Goal: Information Seeking & Learning: Check status

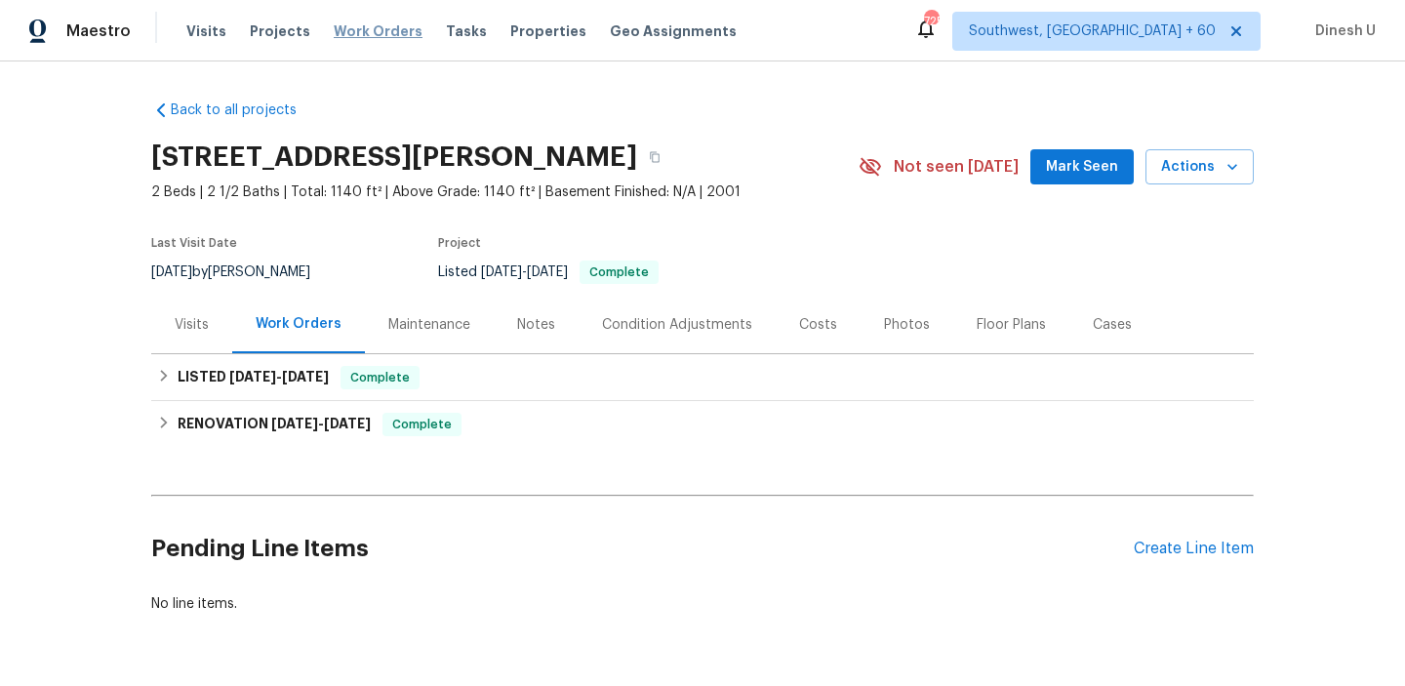
click at [346, 29] on span "Work Orders" at bounding box center [378, 31] width 89 height 20
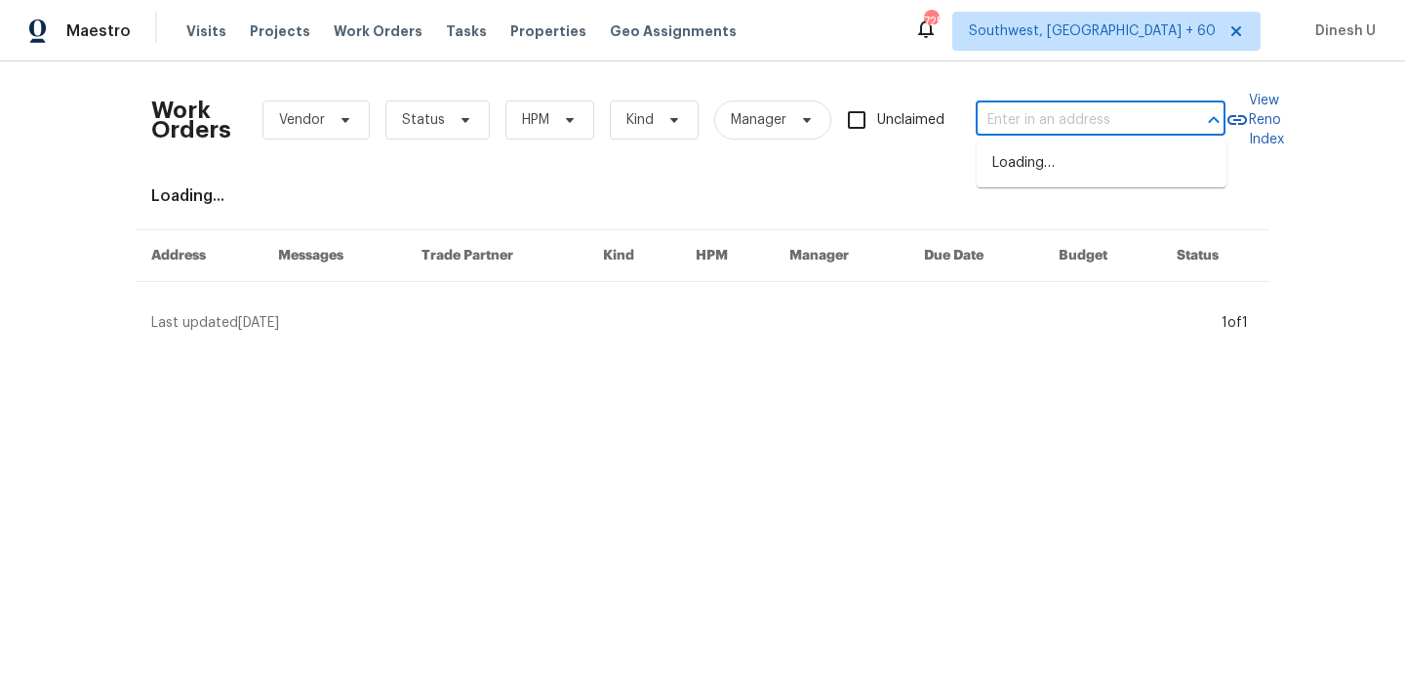
click at [1040, 120] on input "text" at bounding box center [1073, 120] width 195 height 30
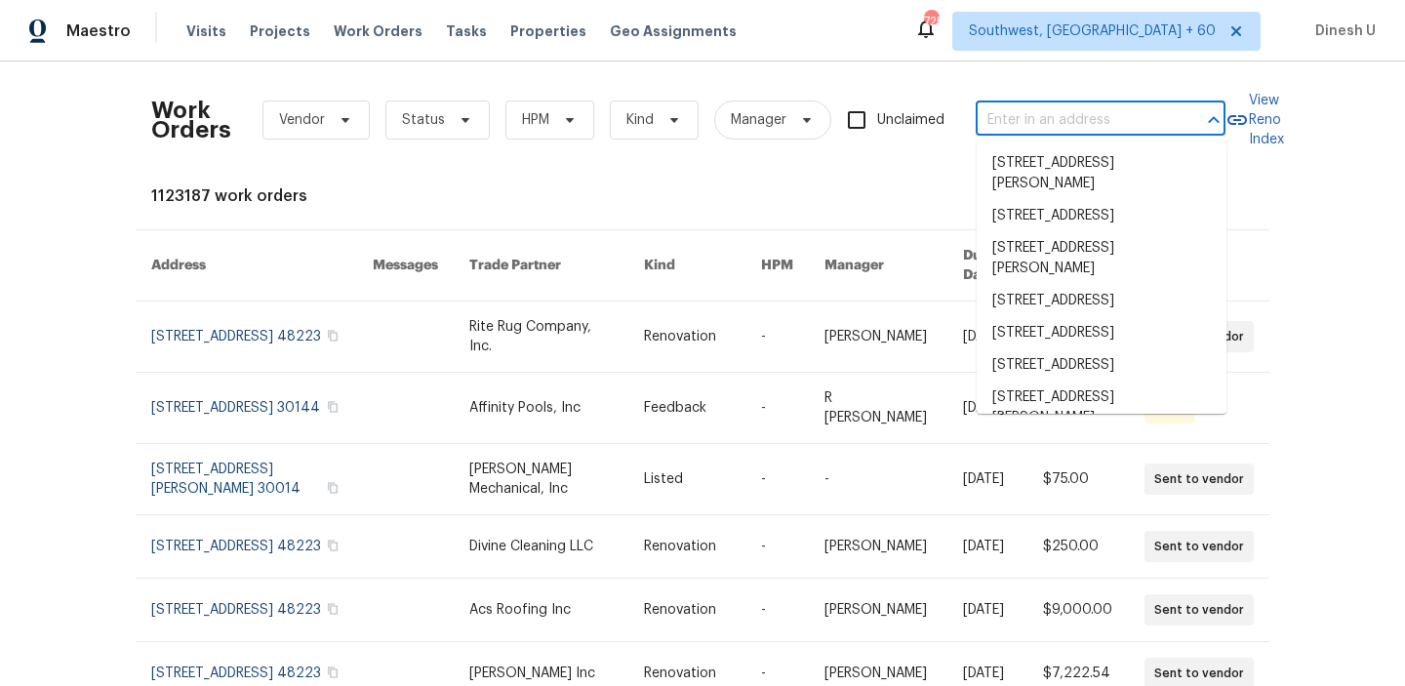
paste input "3769 Gentle Winds Ln, Round Rock, TX 78681"
type input "3769 Gentle Winds Ln, Round Rock, TX 78681"
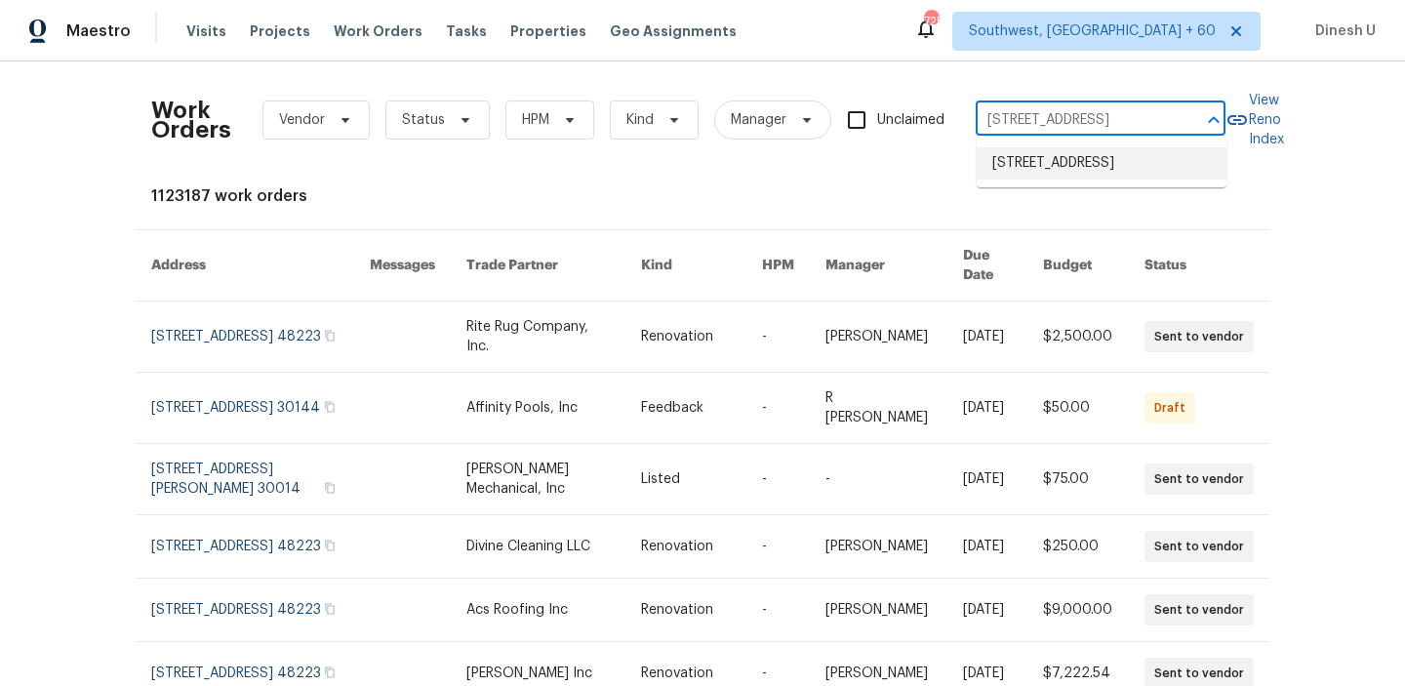
click at [1031, 156] on li "3769 Gentle Winds Ln, Round Rock, TX 78681" at bounding box center [1102, 163] width 250 height 32
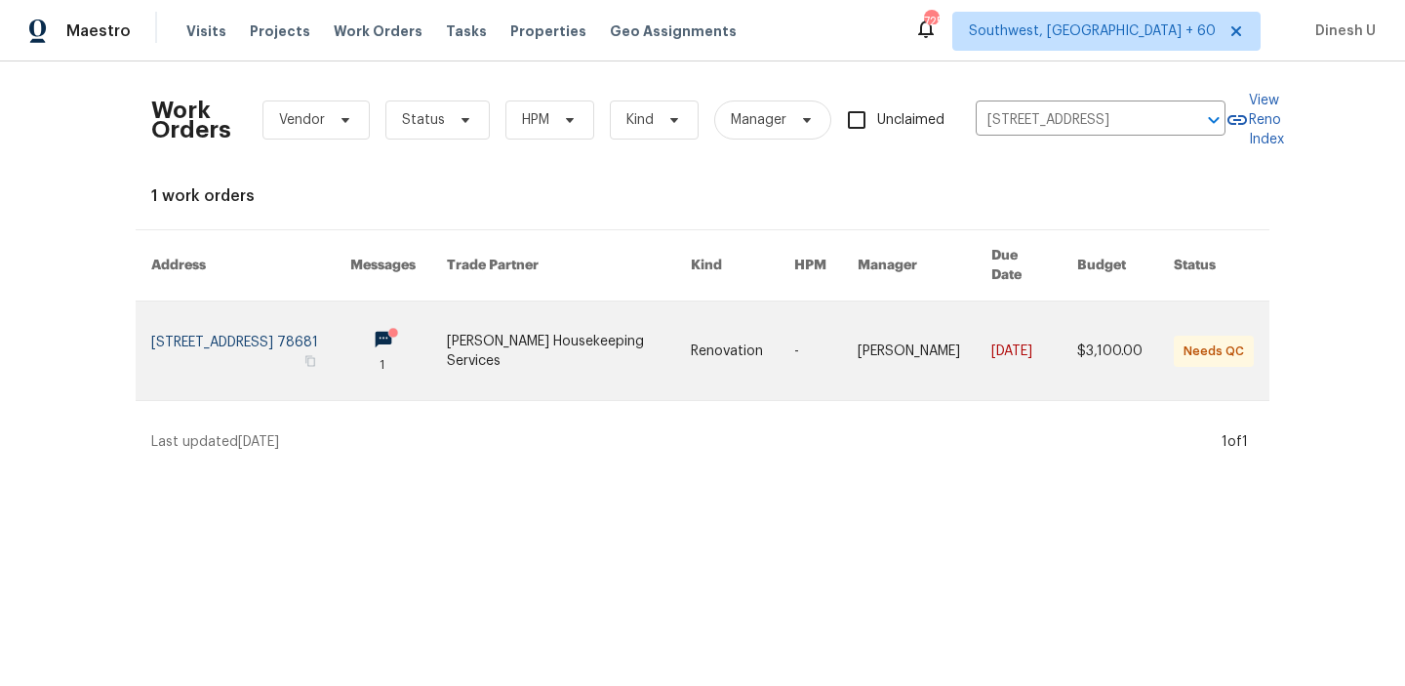
click at [258, 314] on link at bounding box center [250, 351] width 199 height 99
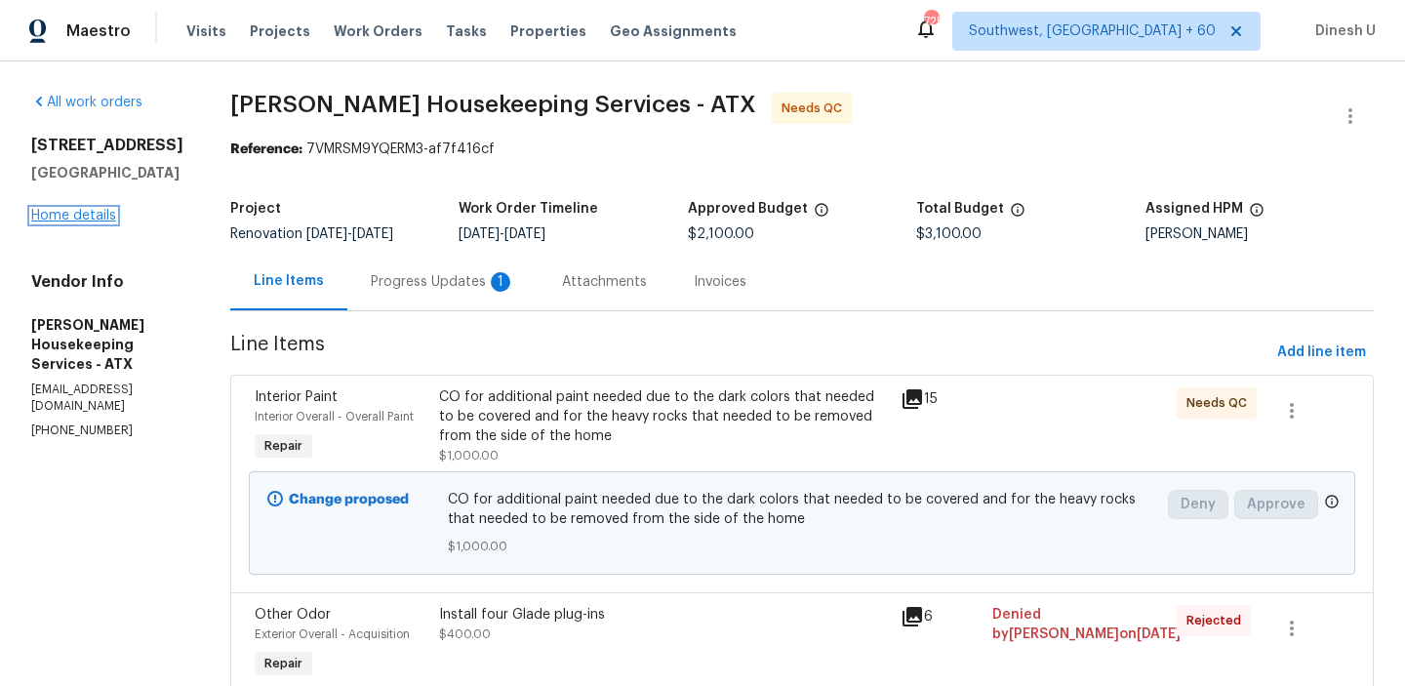
click at [101, 216] on link "Home details" at bounding box center [73, 216] width 85 height 14
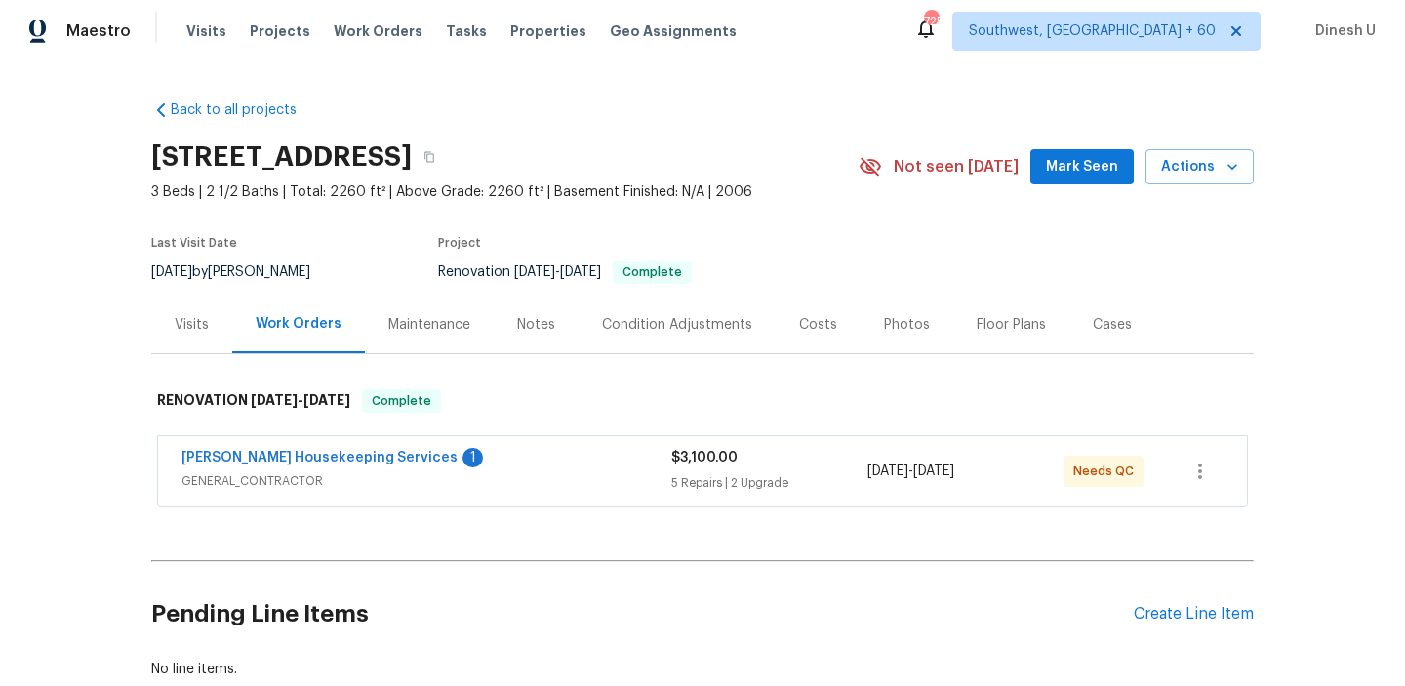
scroll to position [126, 0]
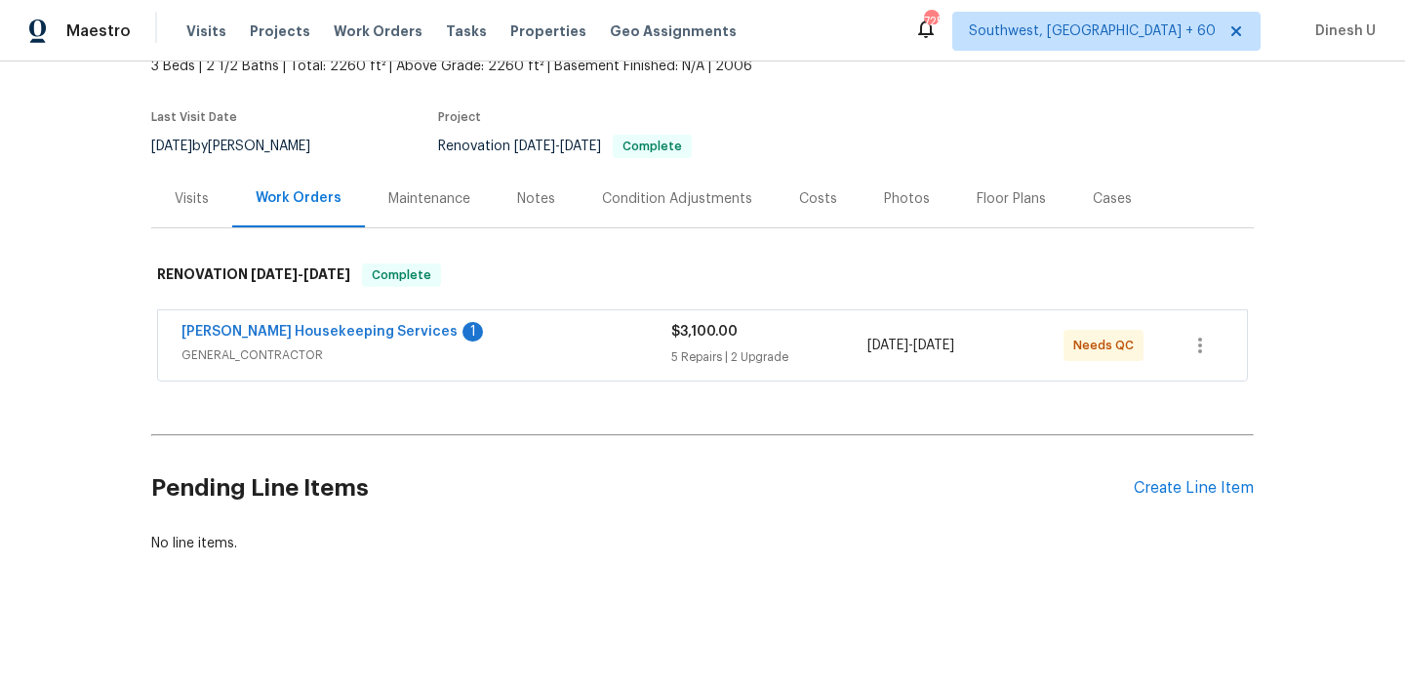
click at [729, 346] on div "$3,100.00 5 Repairs | 2 Upgrade" at bounding box center [769, 345] width 196 height 47
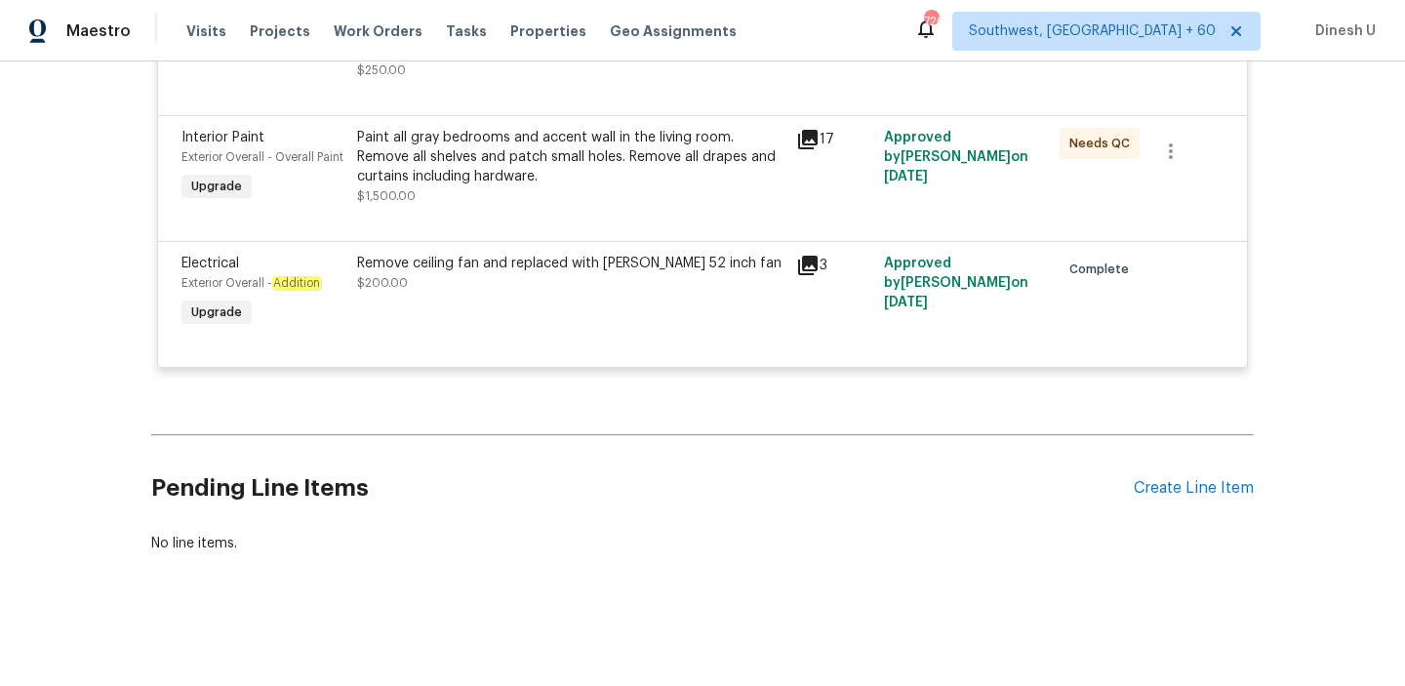
scroll to position [0, 0]
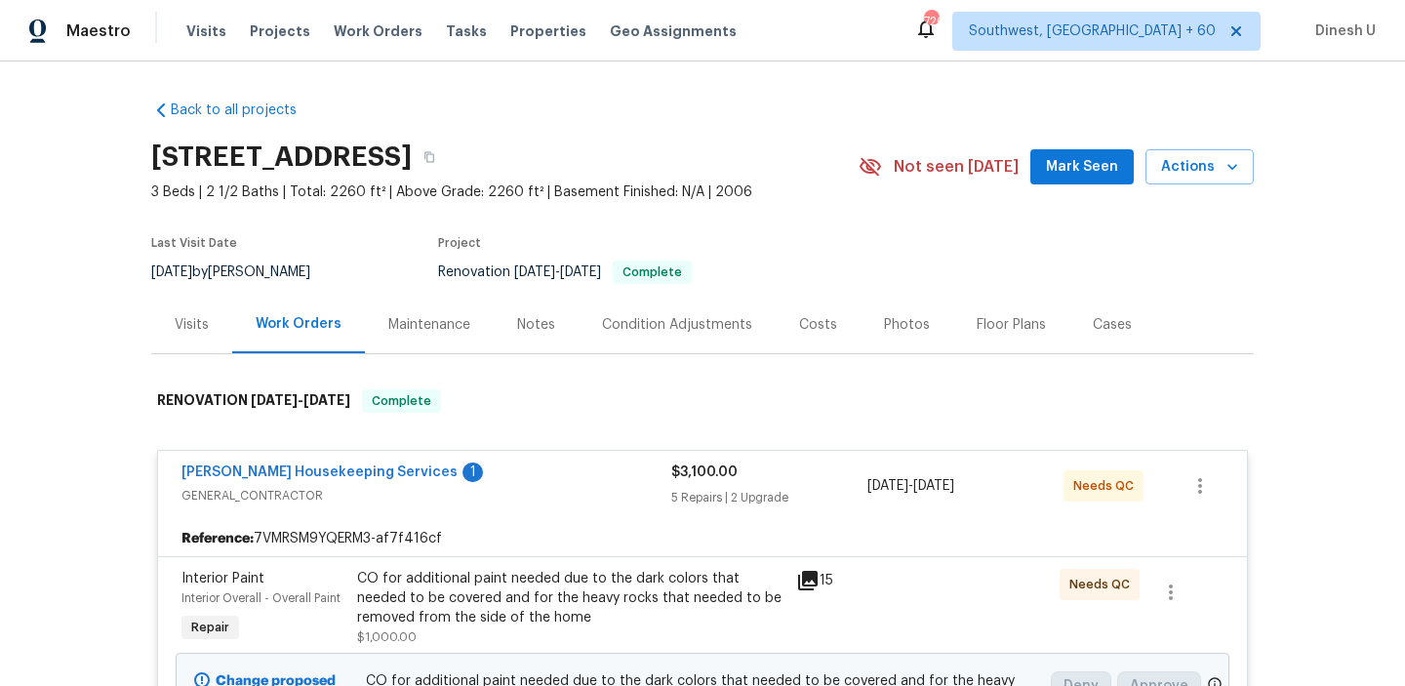
click at [321, 147] on h2 "3769 Gentle Winds Ln, Round Rock, TX 78681" at bounding box center [281, 157] width 261 height 20
copy div "3769 Gentle Winds Ln, Round Rock, TX 78681"
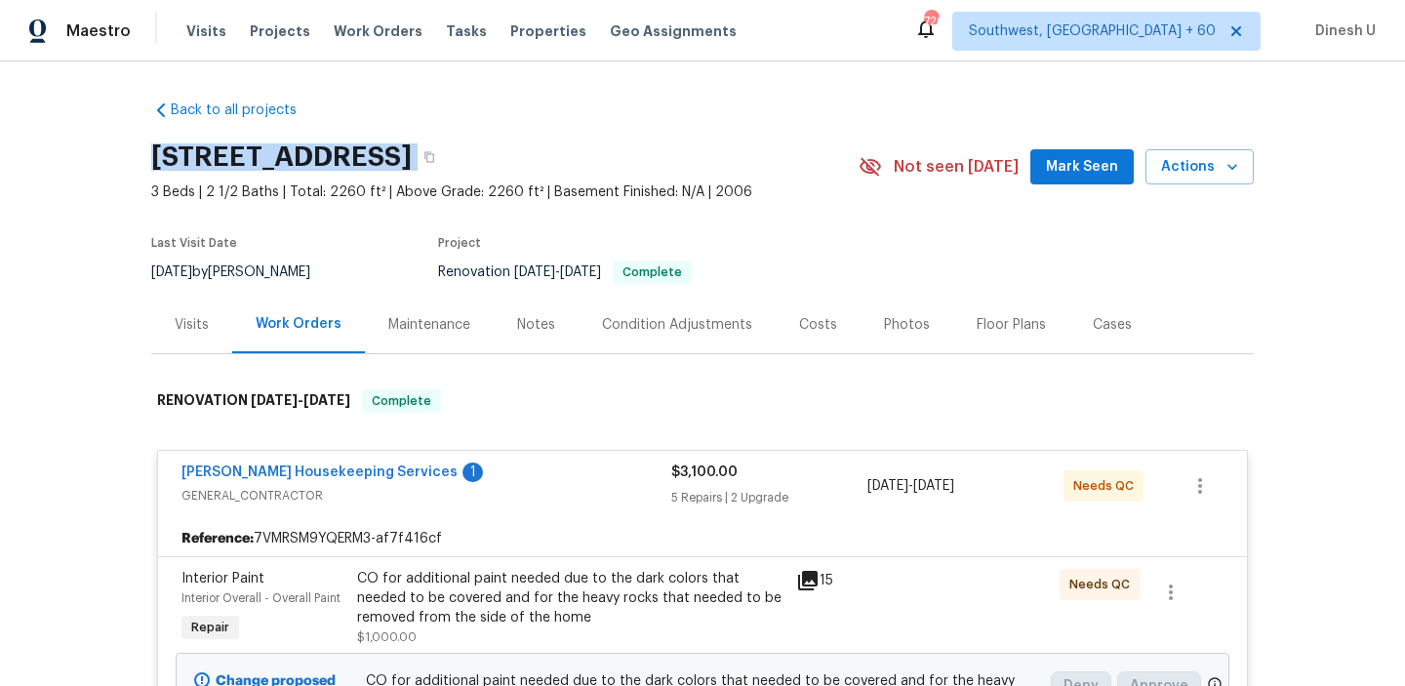
click at [185, 323] on div "Visits" at bounding box center [192, 325] width 34 height 20
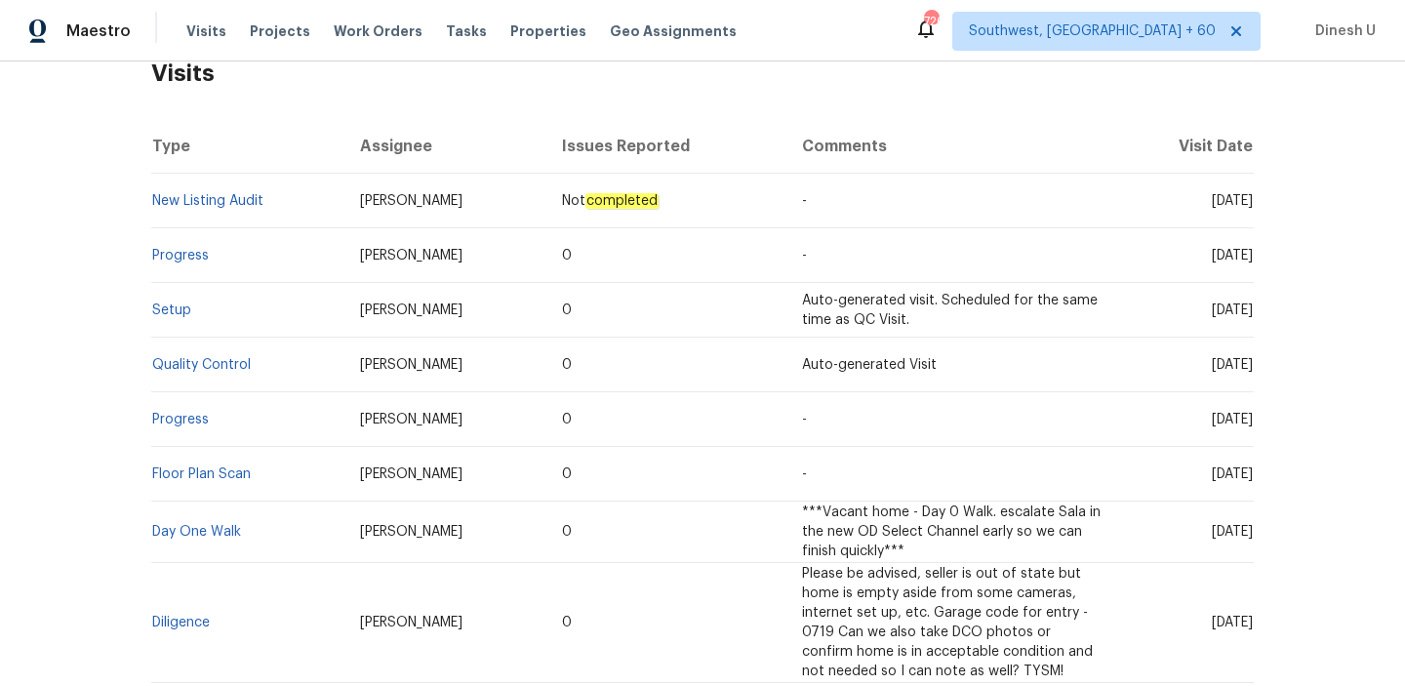
scroll to position [368, 0]
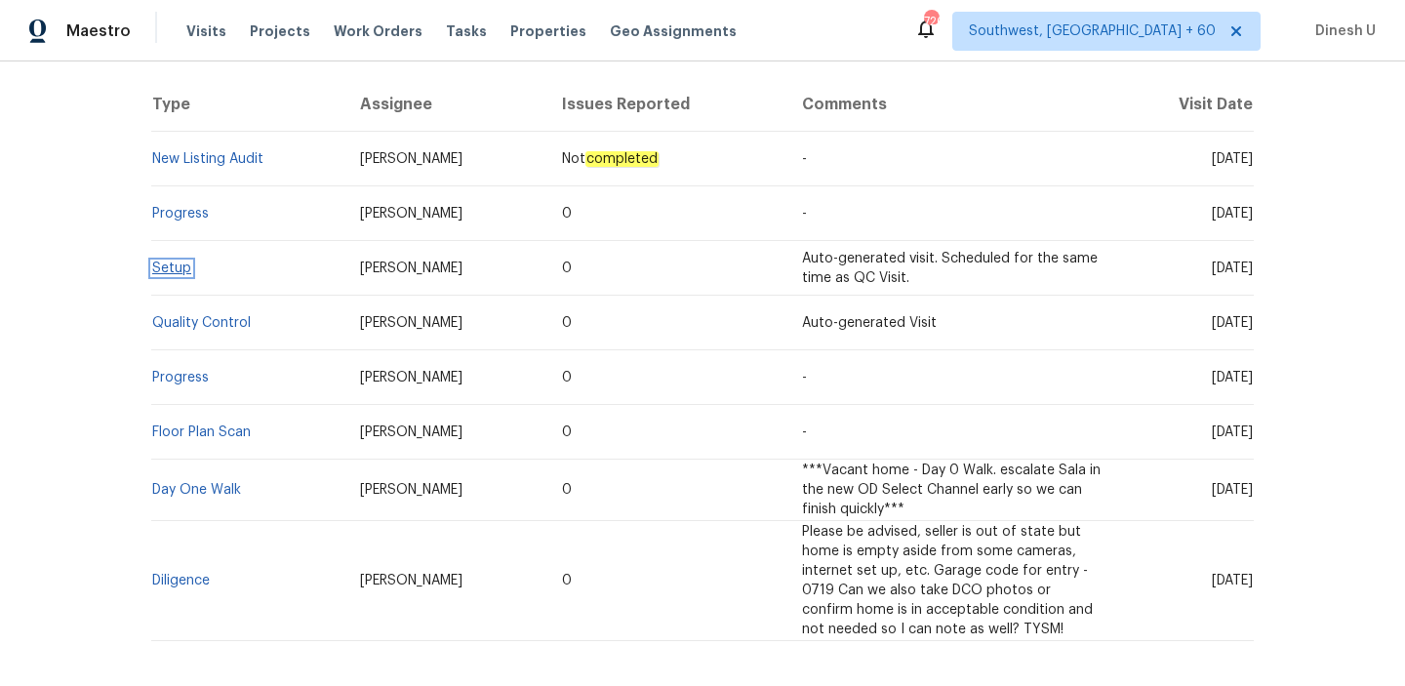
click at [176, 269] on link "Setup" at bounding box center [171, 269] width 39 height 14
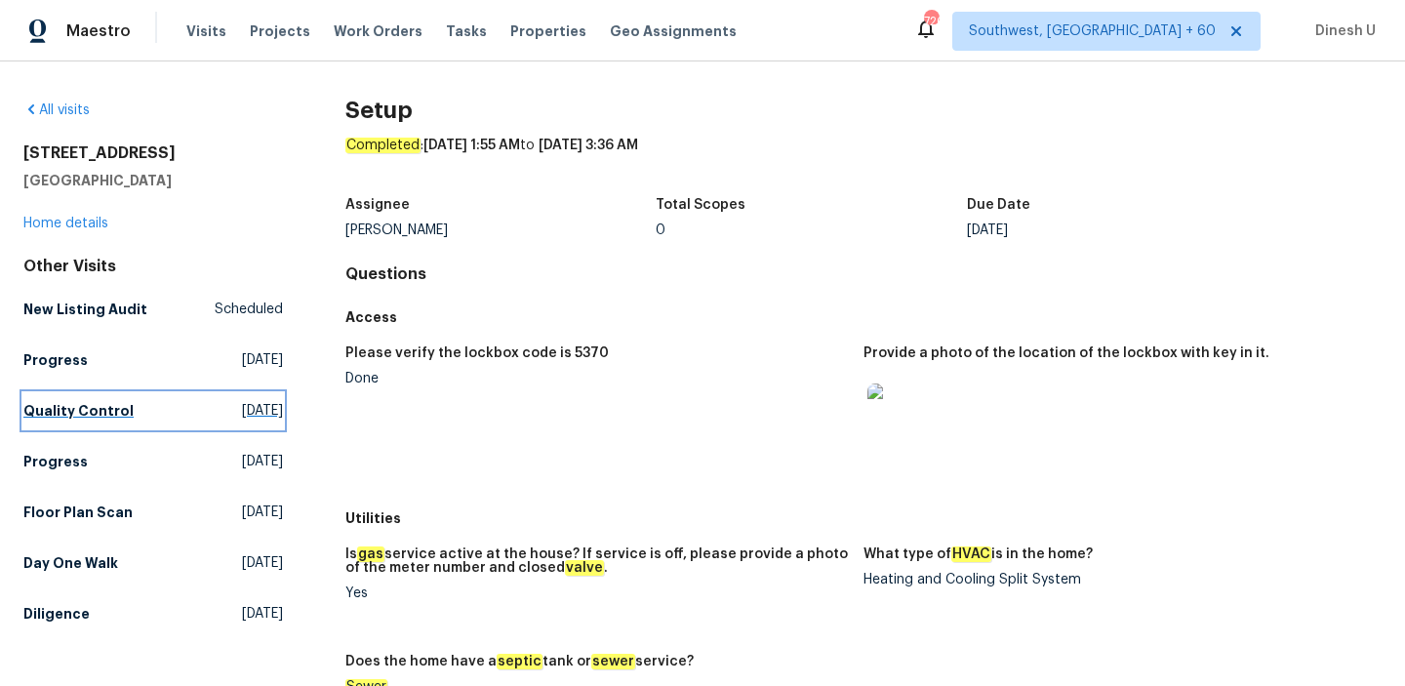
click at [244, 413] on span "Wed, Oct 01 2025" at bounding box center [262, 411] width 41 height 20
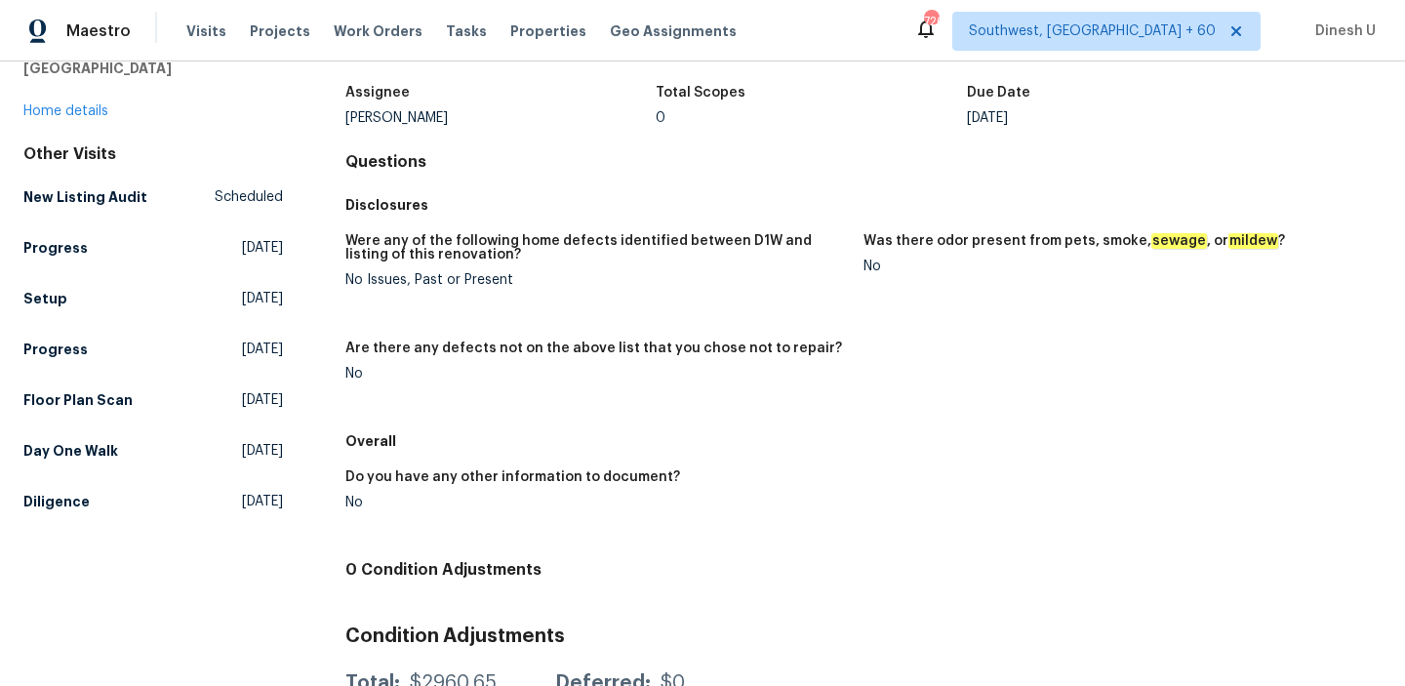
scroll to position [142, 0]
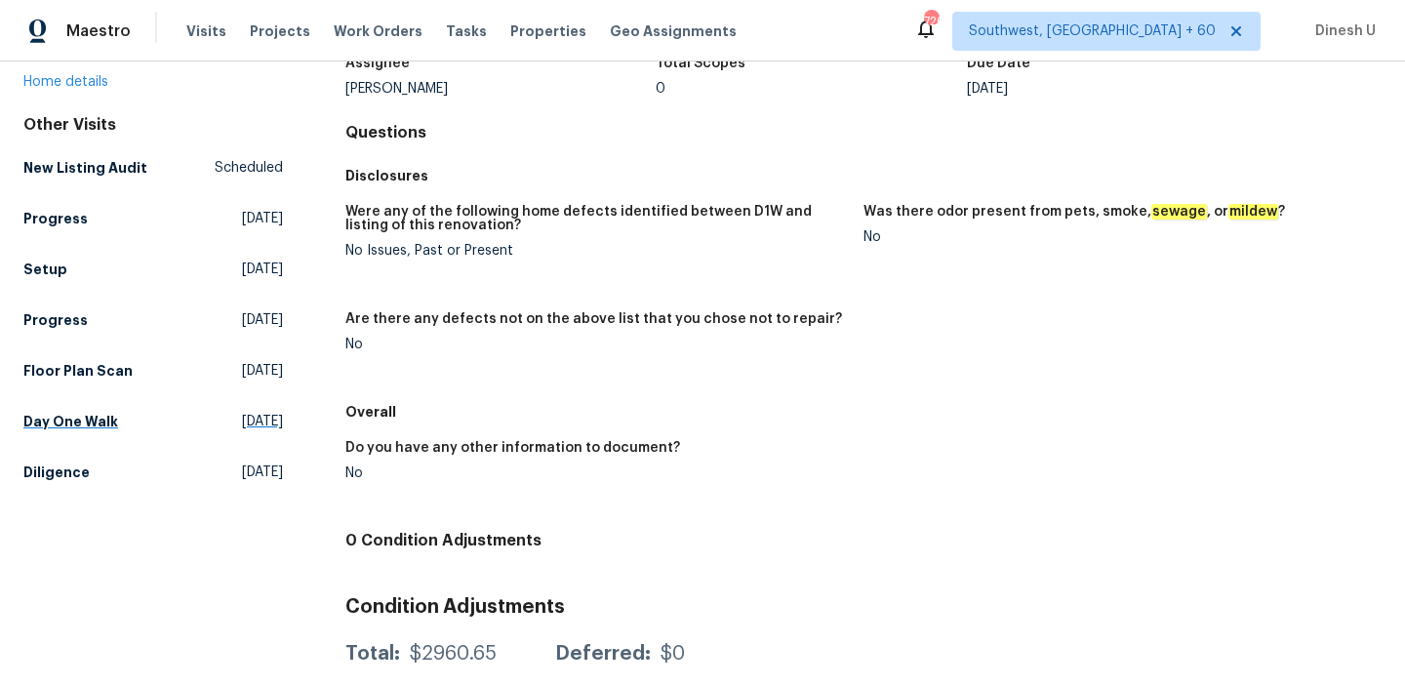
click at [242, 422] on span "Sat, Sep 27 2025" at bounding box center [262, 422] width 41 height 20
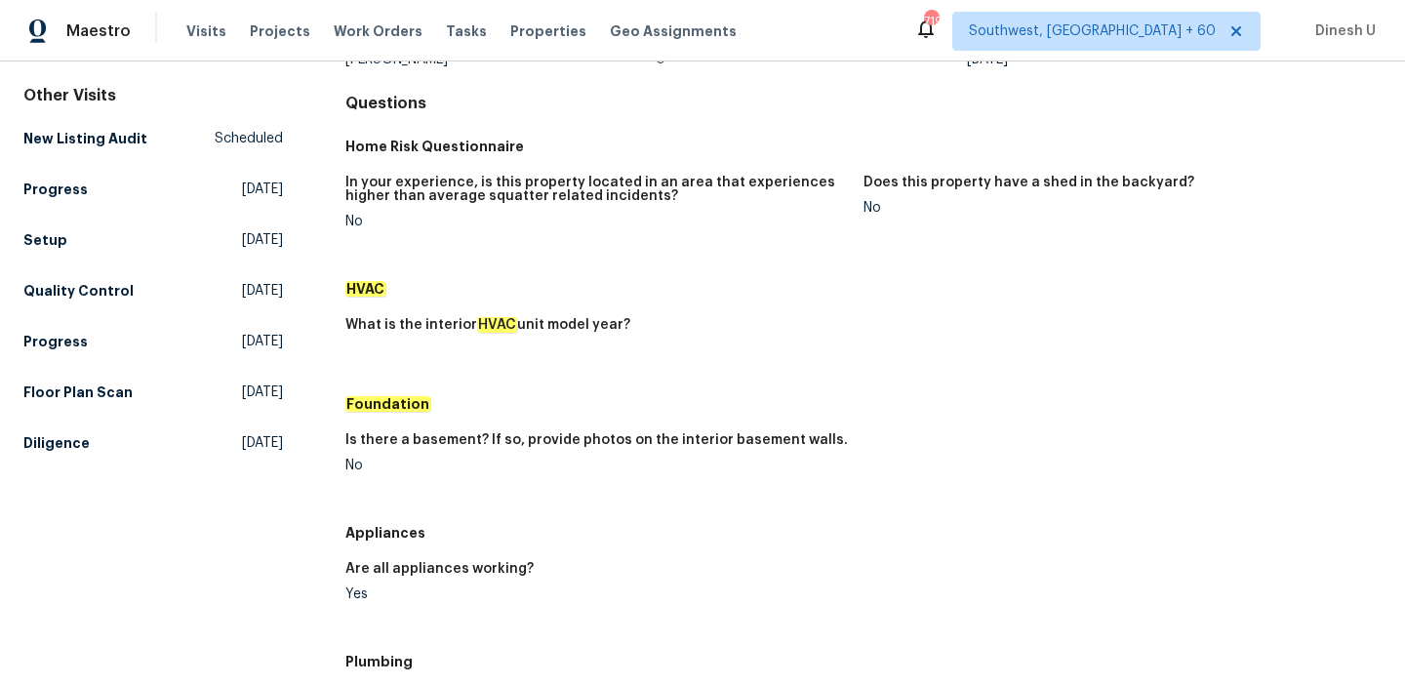
scroll to position [184, 0]
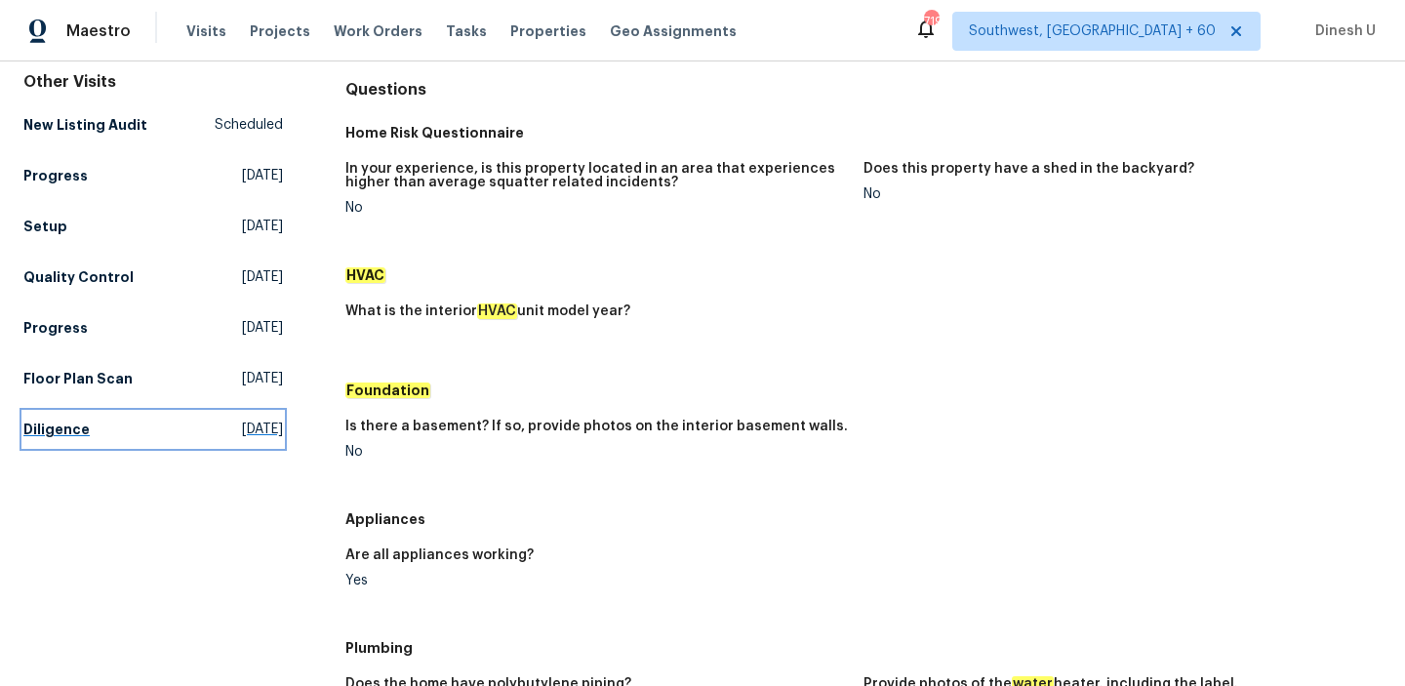
click at [242, 427] on span "Mon, Sep 08 2025" at bounding box center [262, 430] width 41 height 20
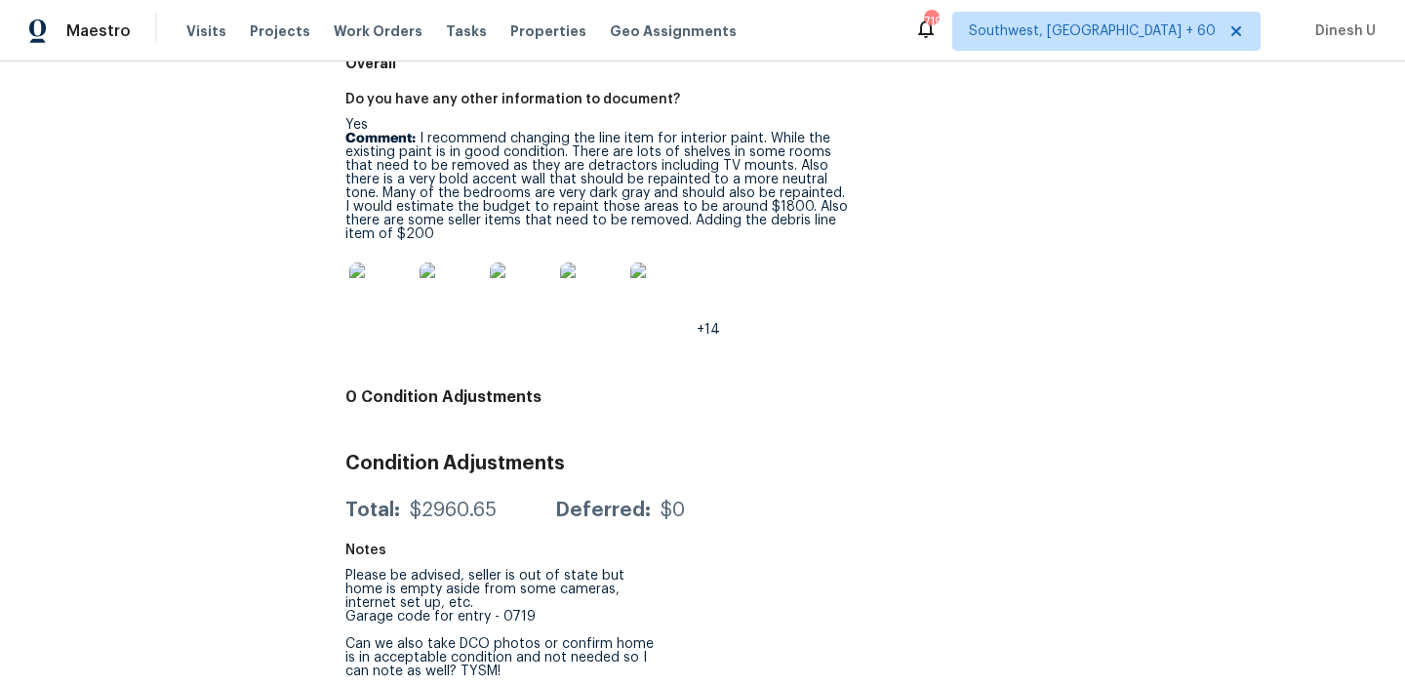
scroll to position [2918, 0]
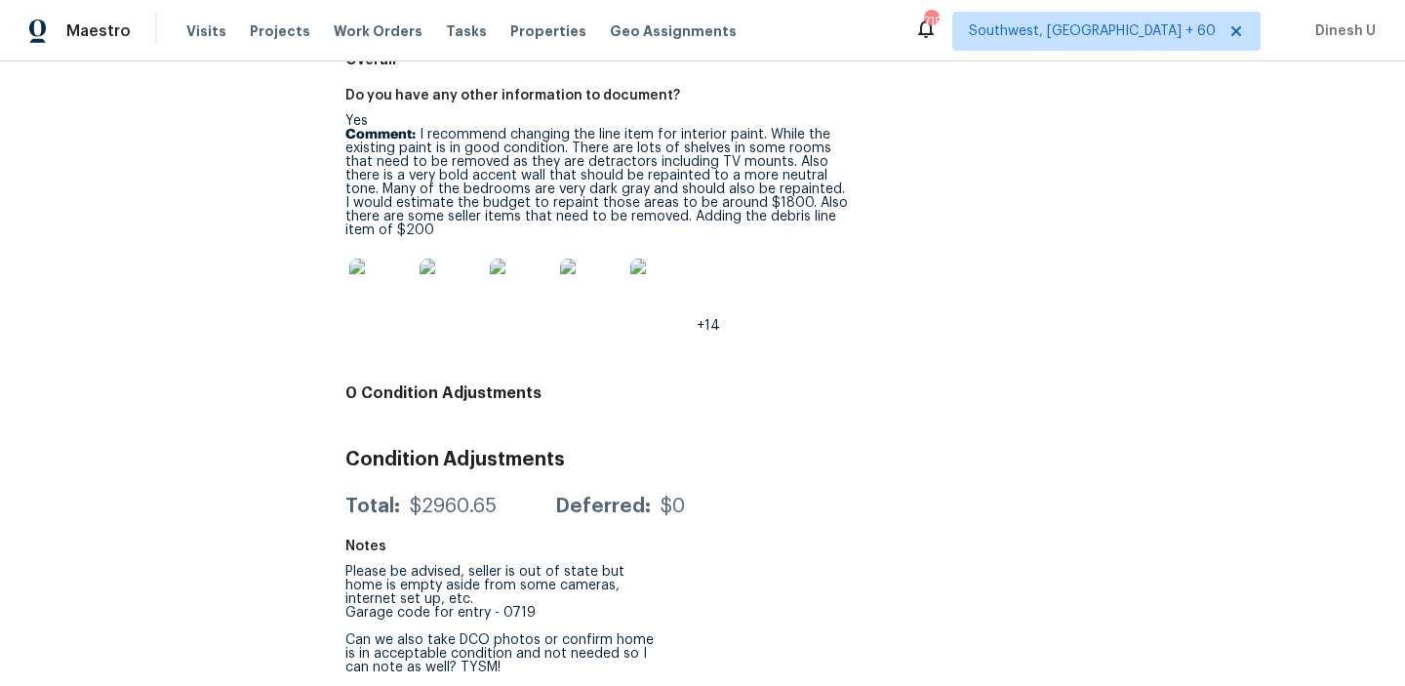
click at [389, 297] on img at bounding box center [380, 290] width 62 height 62
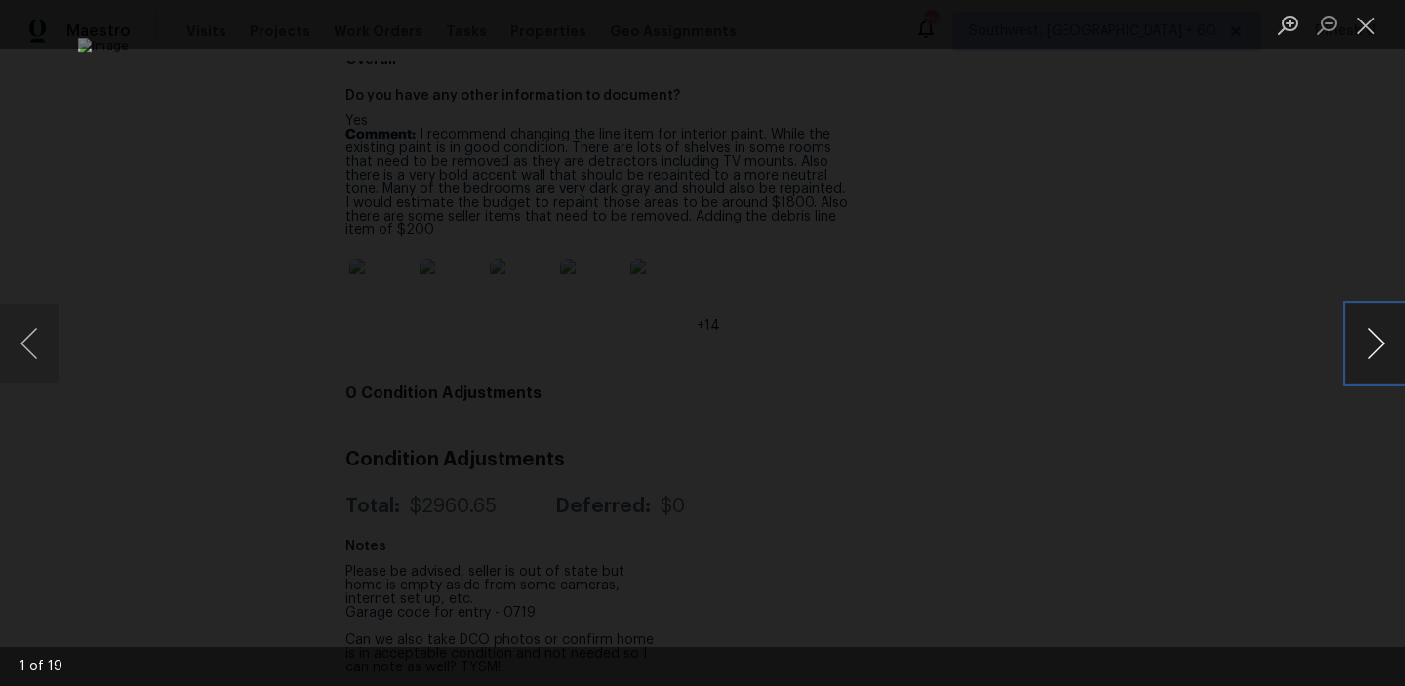
click at [1378, 346] on button "Next image" at bounding box center [1376, 344] width 59 height 78
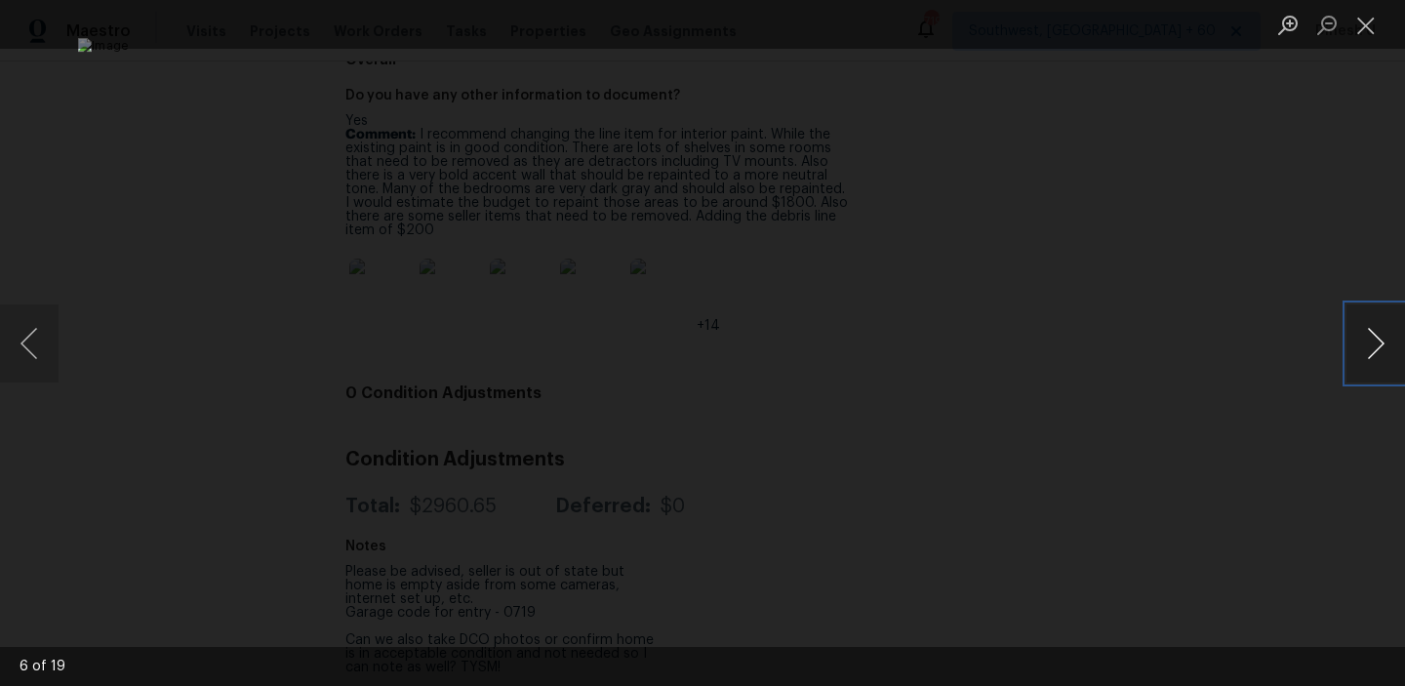
click at [1378, 346] on button "Next image" at bounding box center [1376, 344] width 59 height 78
click at [23, 367] on button "Previous image" at bounding box center [29, 344] width 59 height 78
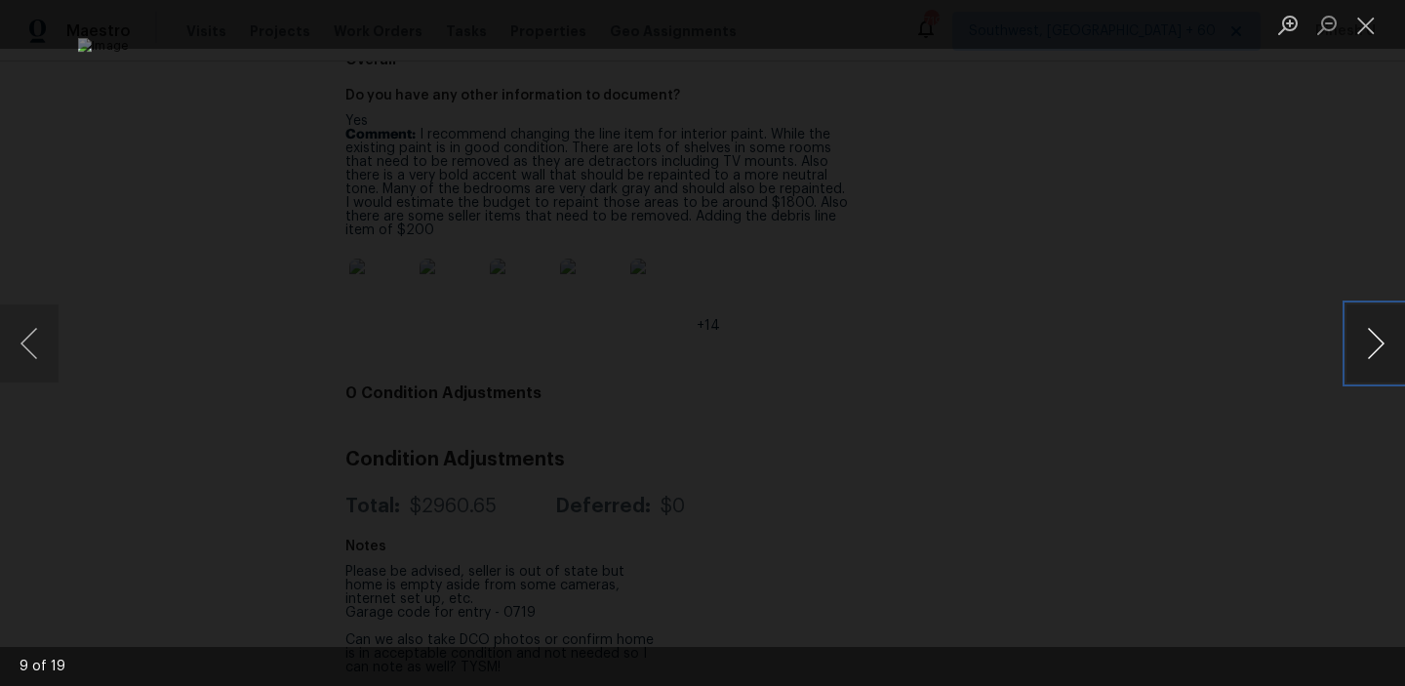
click at [1370, 326] on button "Next image" at bounding box center [1376, 344] width 59 height 78
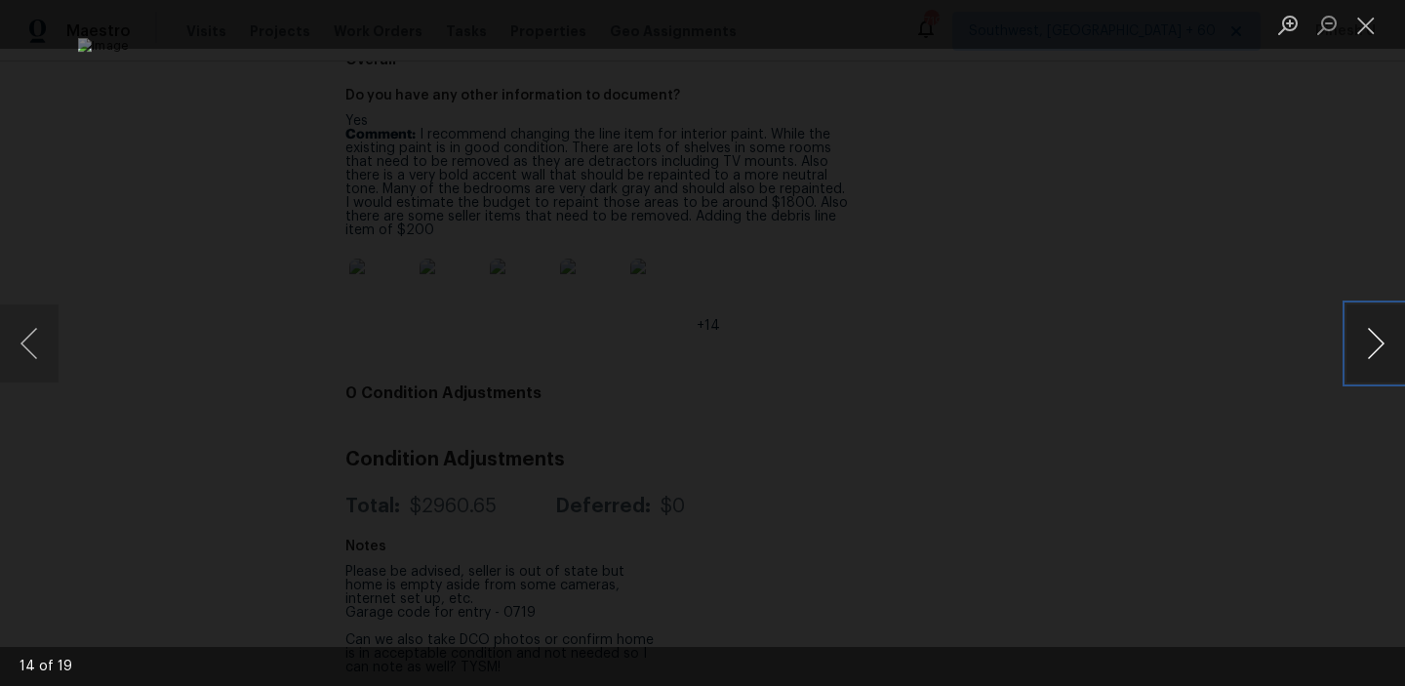
click at [1370, 326] on button "Next image" at bounding box center [1376, 344] width 59 height 78
click at [1368, 22] on button "Close lightbox" at bounding box center [1366, 25] width 39 height 34
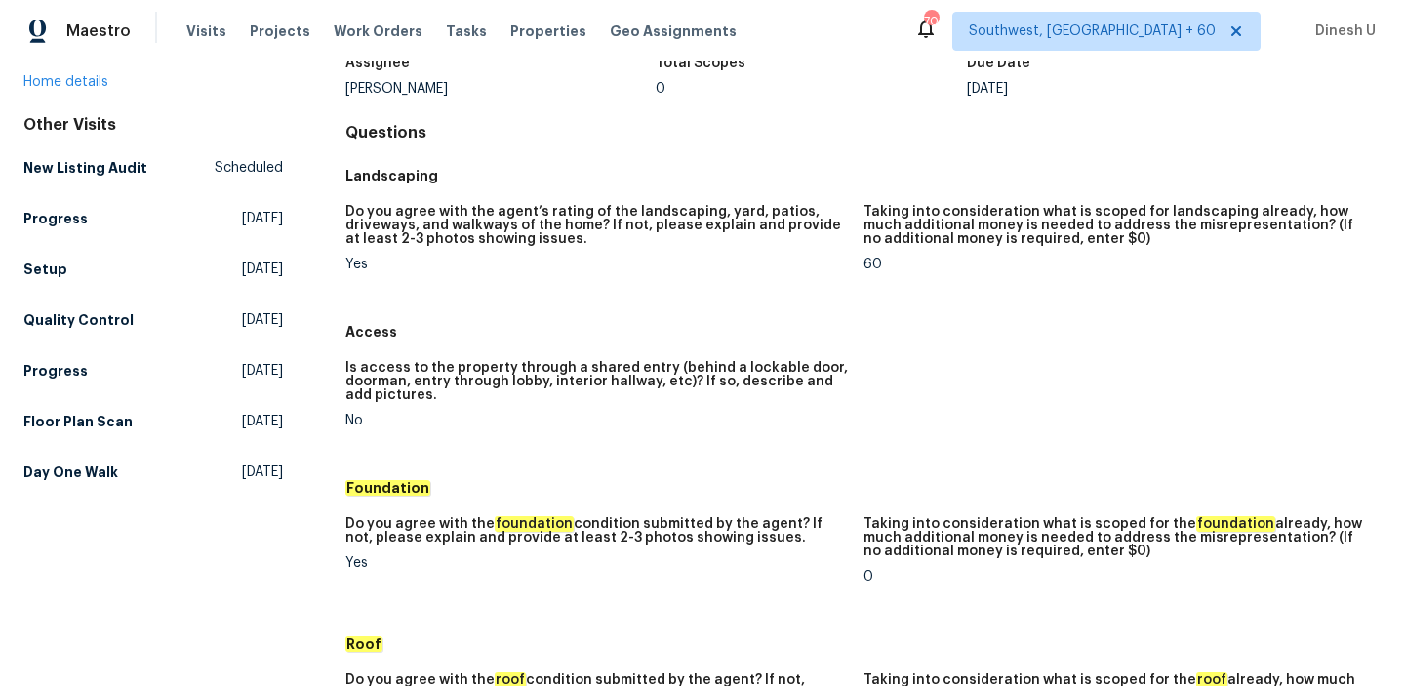
scroll to position [200, 0]
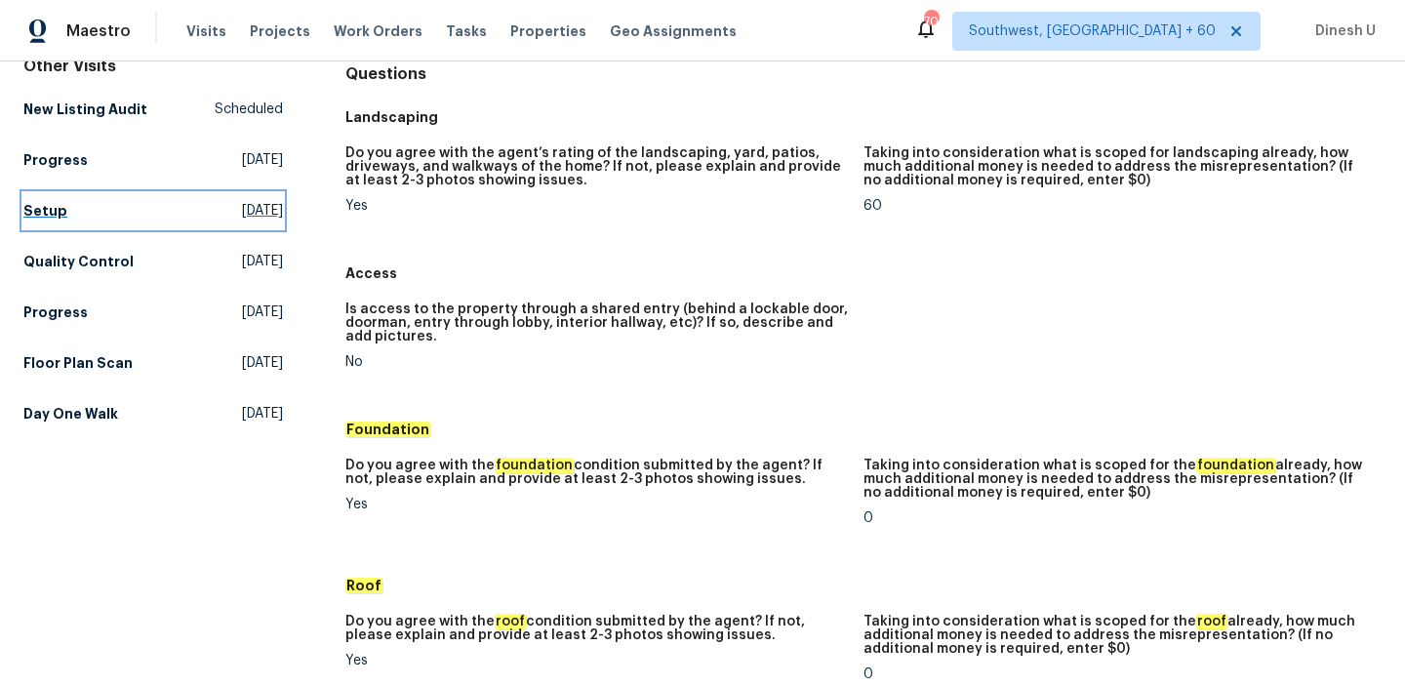
click at [242, 220] on span "Wed, Oct 01 2025" at bounding box center [262, 211] width 41 height 20
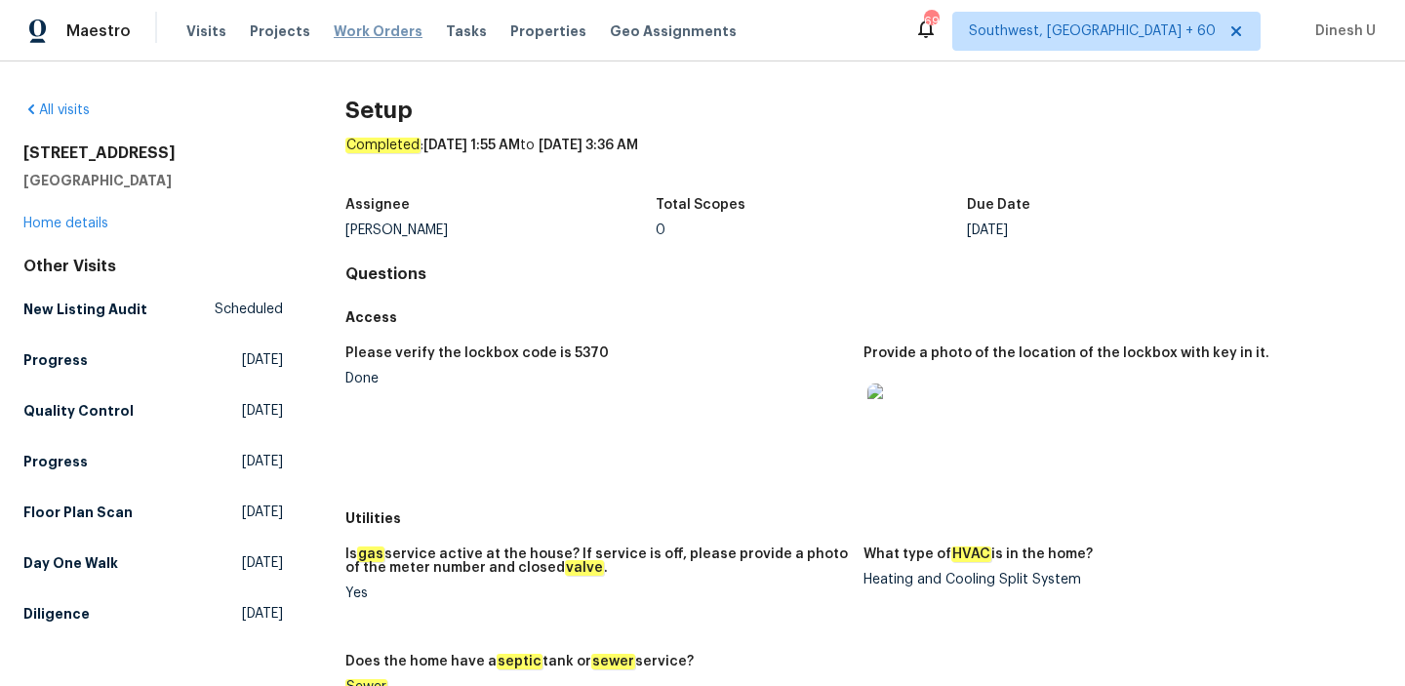
click at [360, 36] on span "Work Orders" at bounding box center [378, 31] width 89 height 20
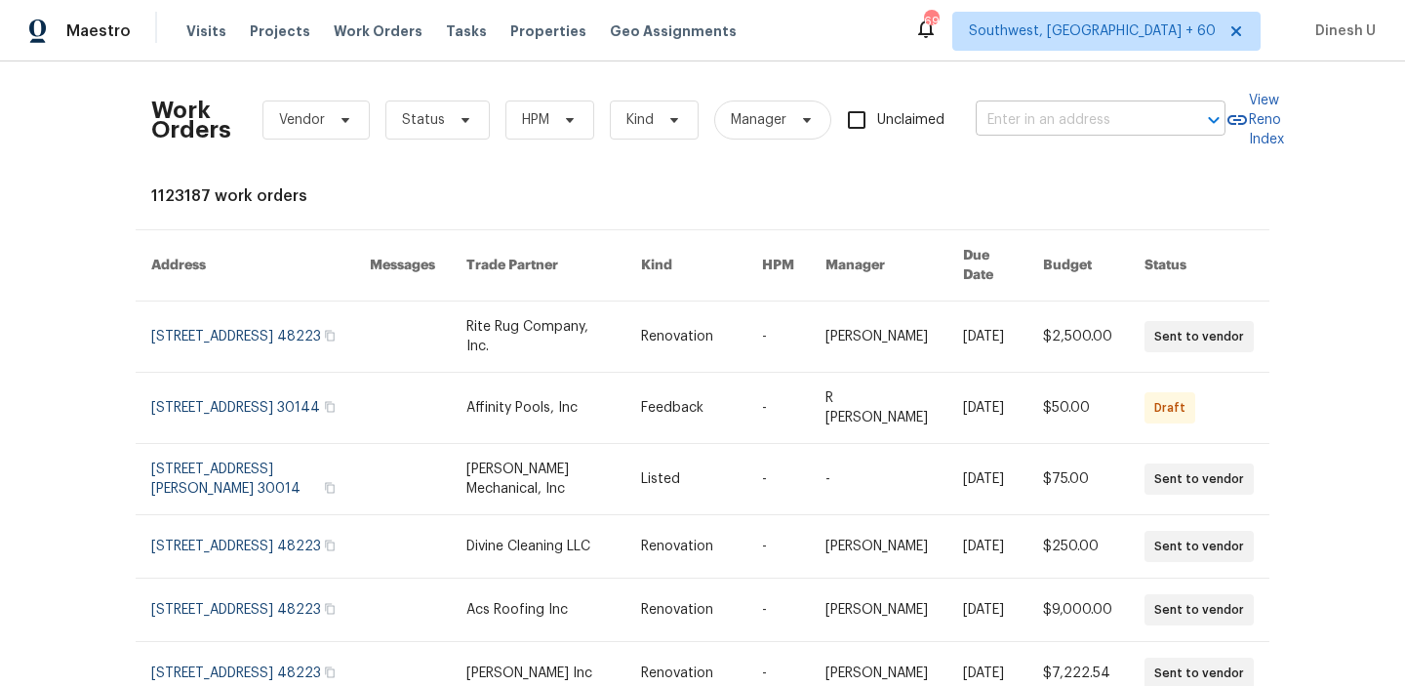
click at [1050, 112] on input "text" at bounding box center [1073, 120] width 195 height 30
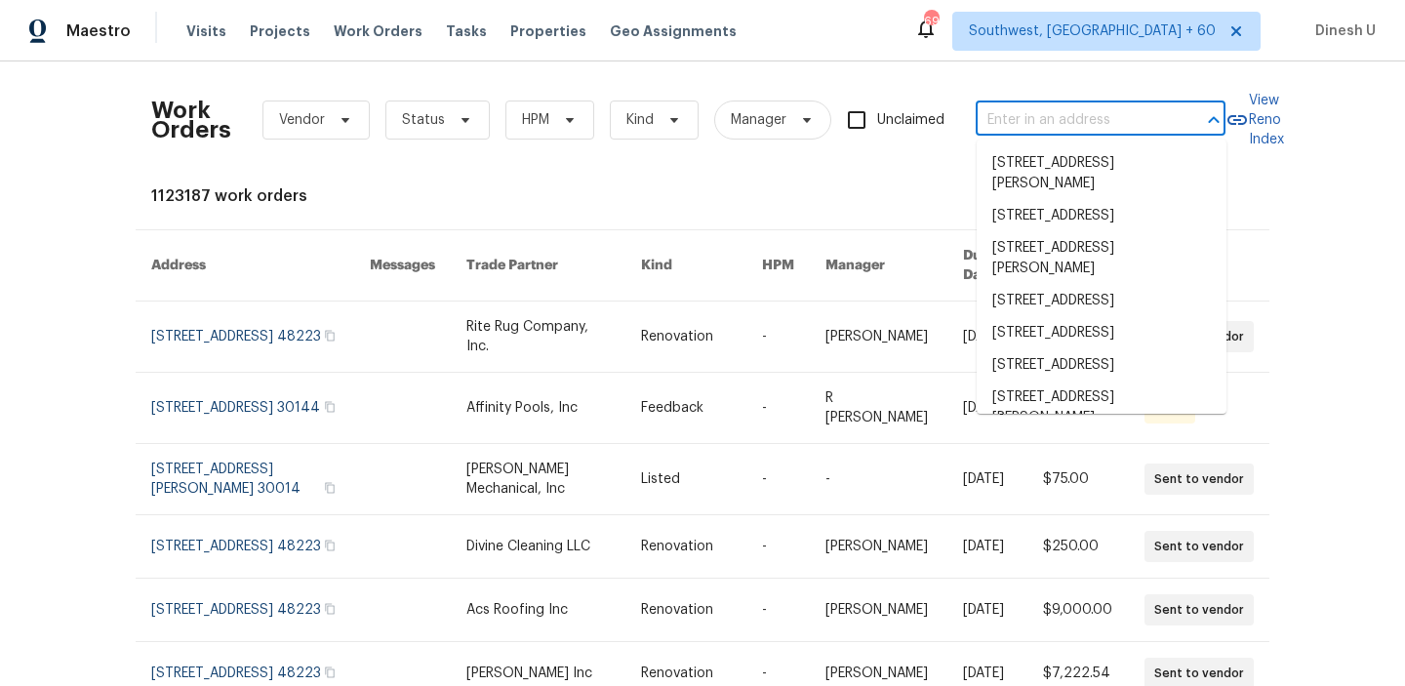
paste input "7323 Collins Manor Dr Spring, TX 77389"
type input "7323 Collins Manor Dr Spring, TX 77389"
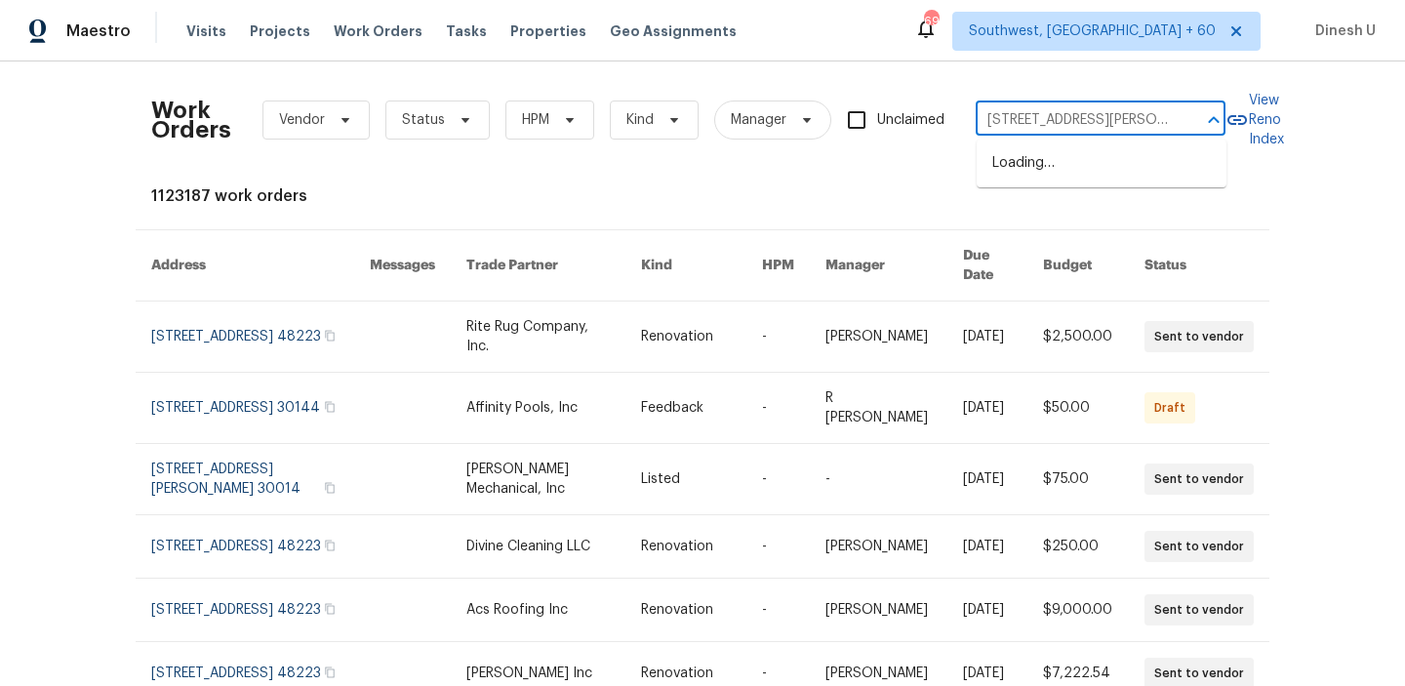
scroll to position [0, 69]
click at [1030, 168] on li "7323 Collins Manor Dr, Spring, TX 77389" at bounding box center [1102, 173] width 250 height 53
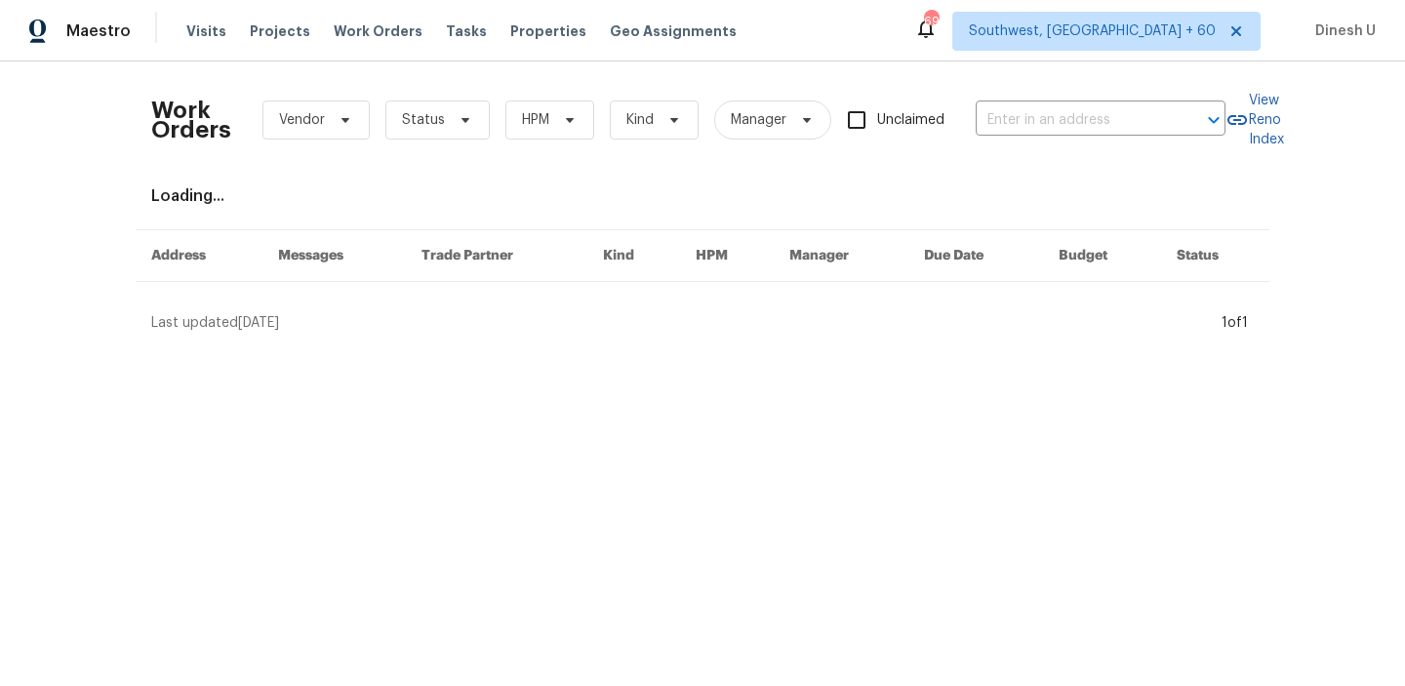
type input "7323 Collins Manor Dr, Spring, TX 77389"
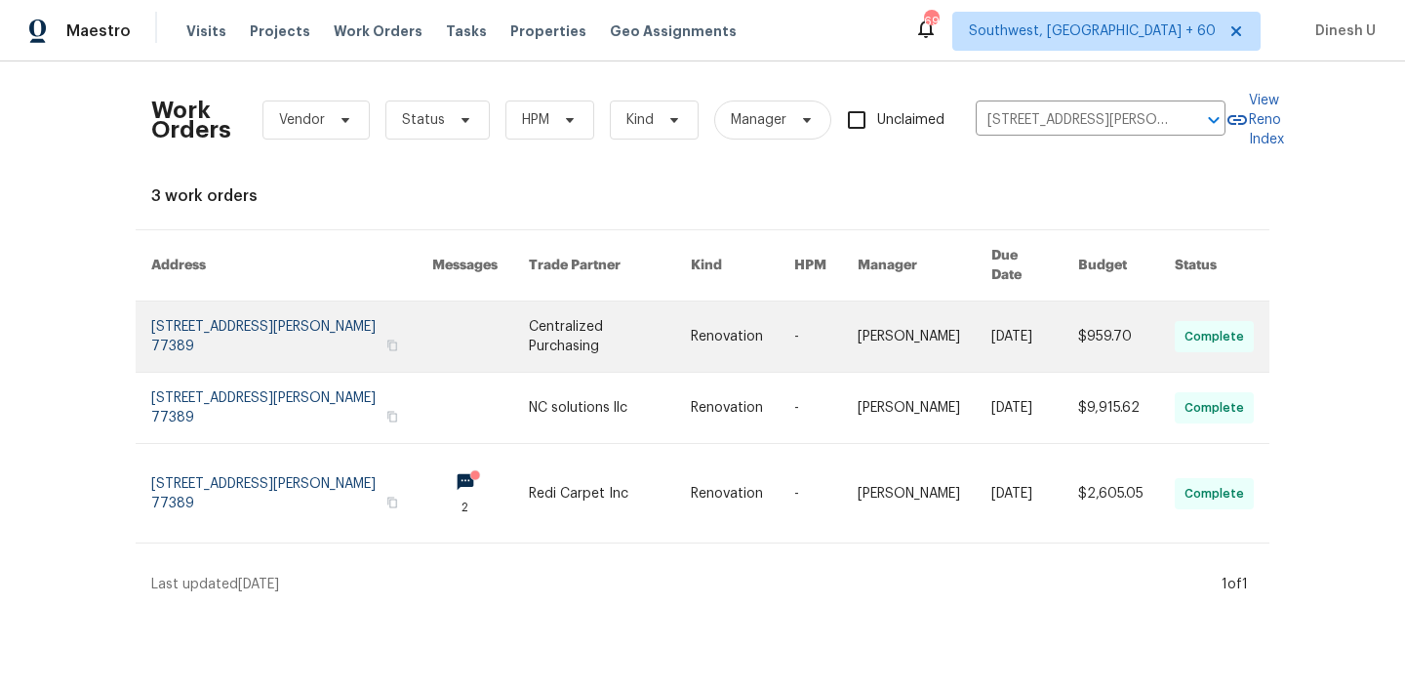
click at [298, 302] on link at bounding box center [291, 337] width 281 height 70
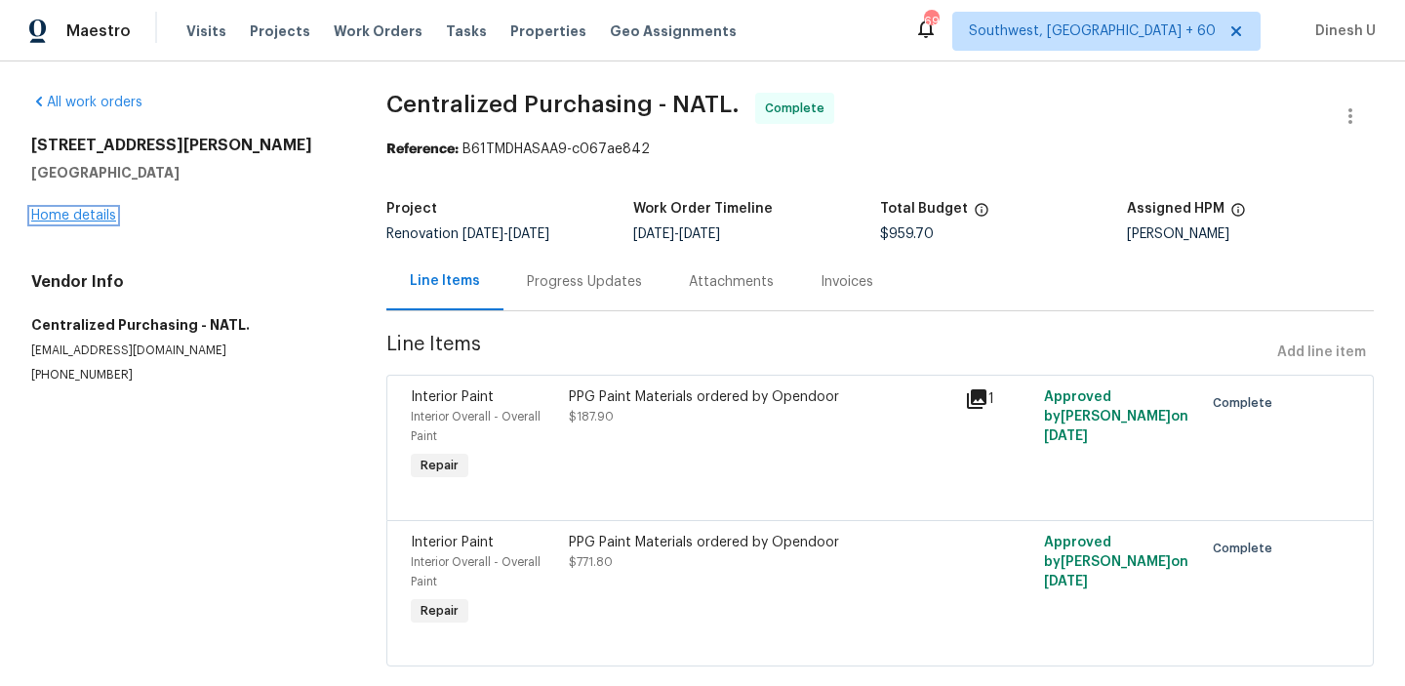
click at [96, 216] on link "Home details" at bounding box center [73, 216] width 85 height 14
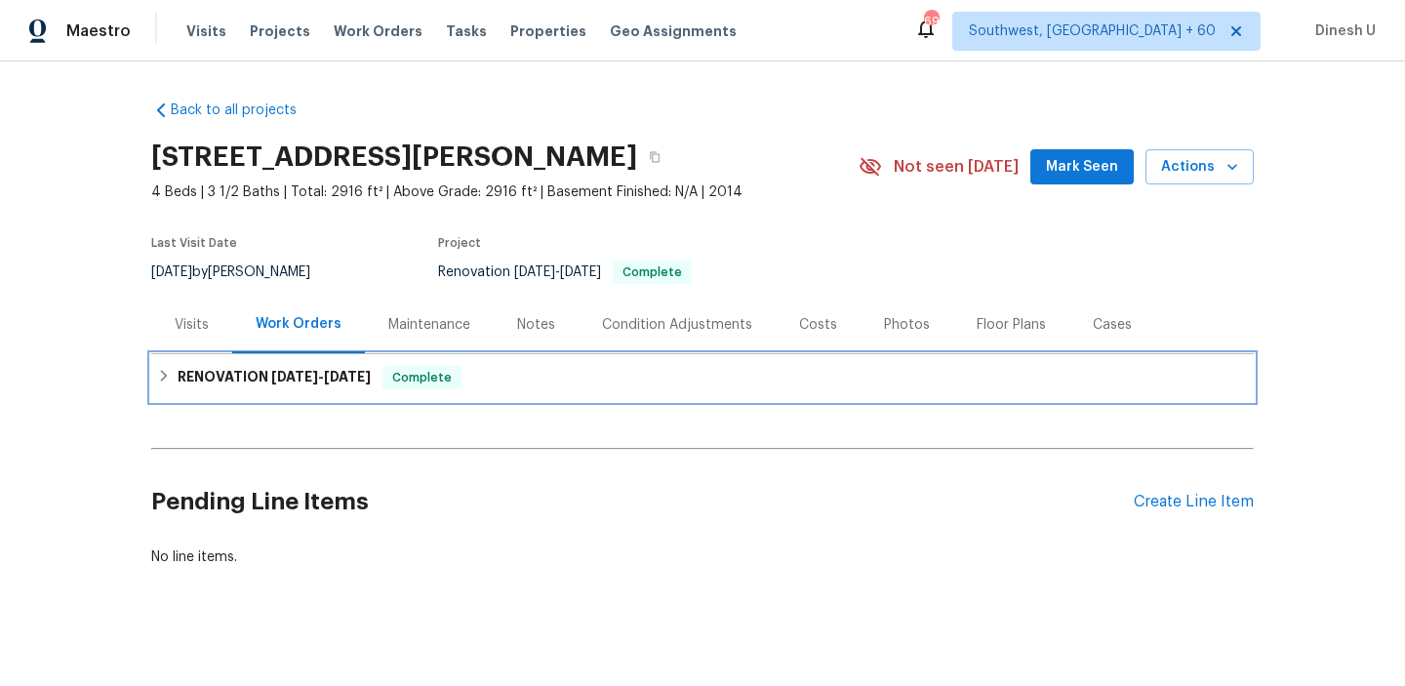
click at [318, 374] on span "9/19/25" at bounding box center [294, 377] width 47 height 14
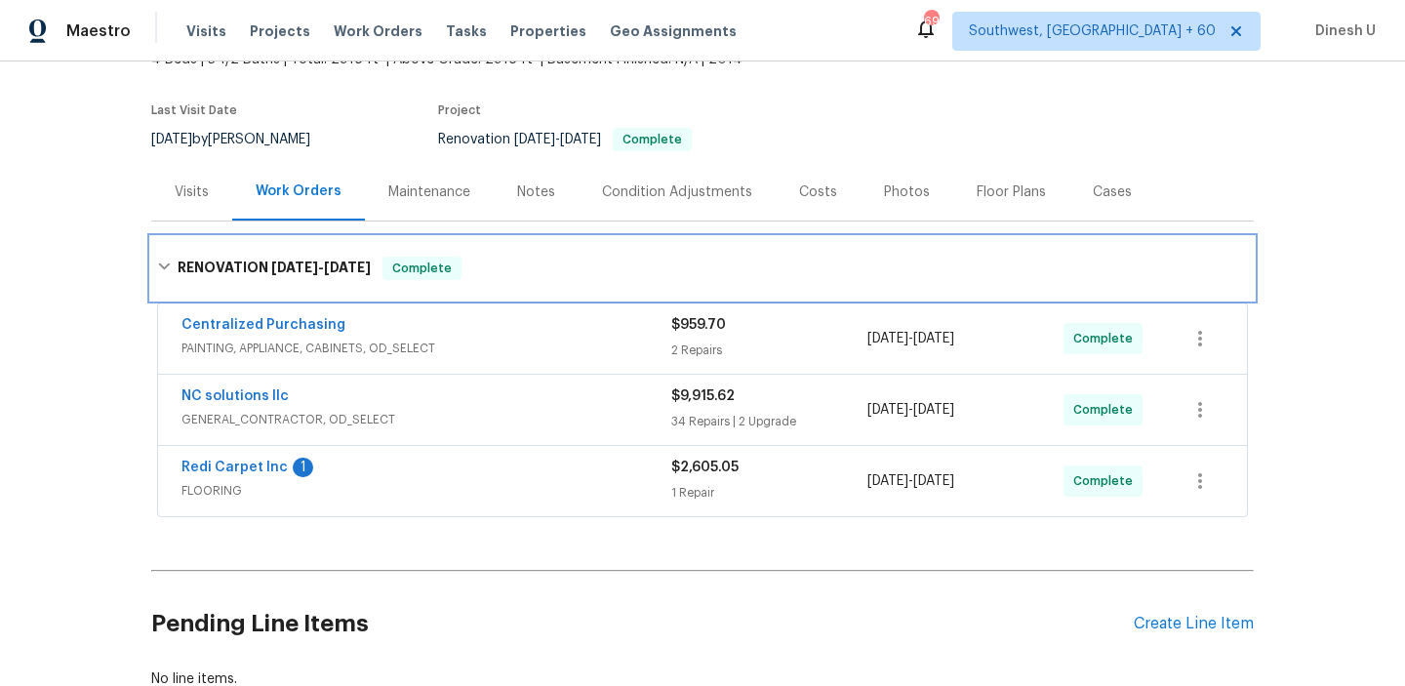
scroll to position [144, 0]
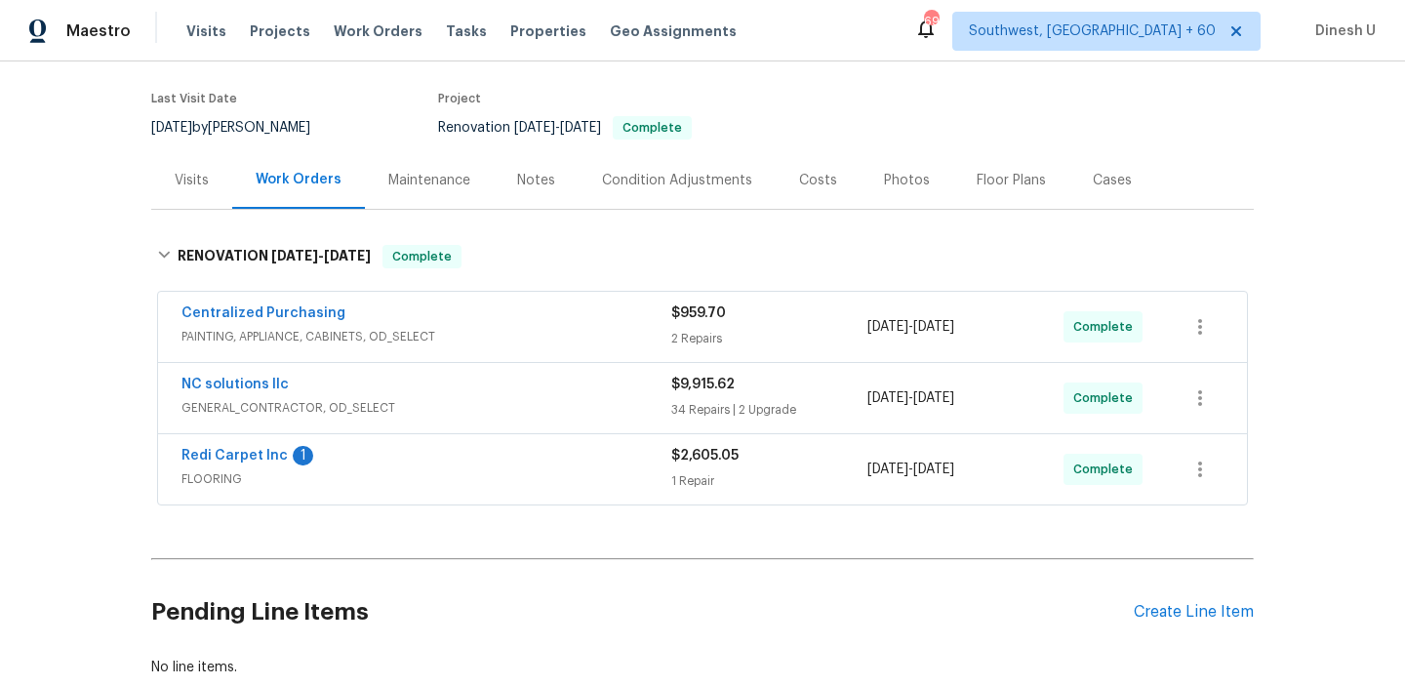
click at [697, 338] on div "2 Repairs" at bounding box center [769, 339] width 196 height 20
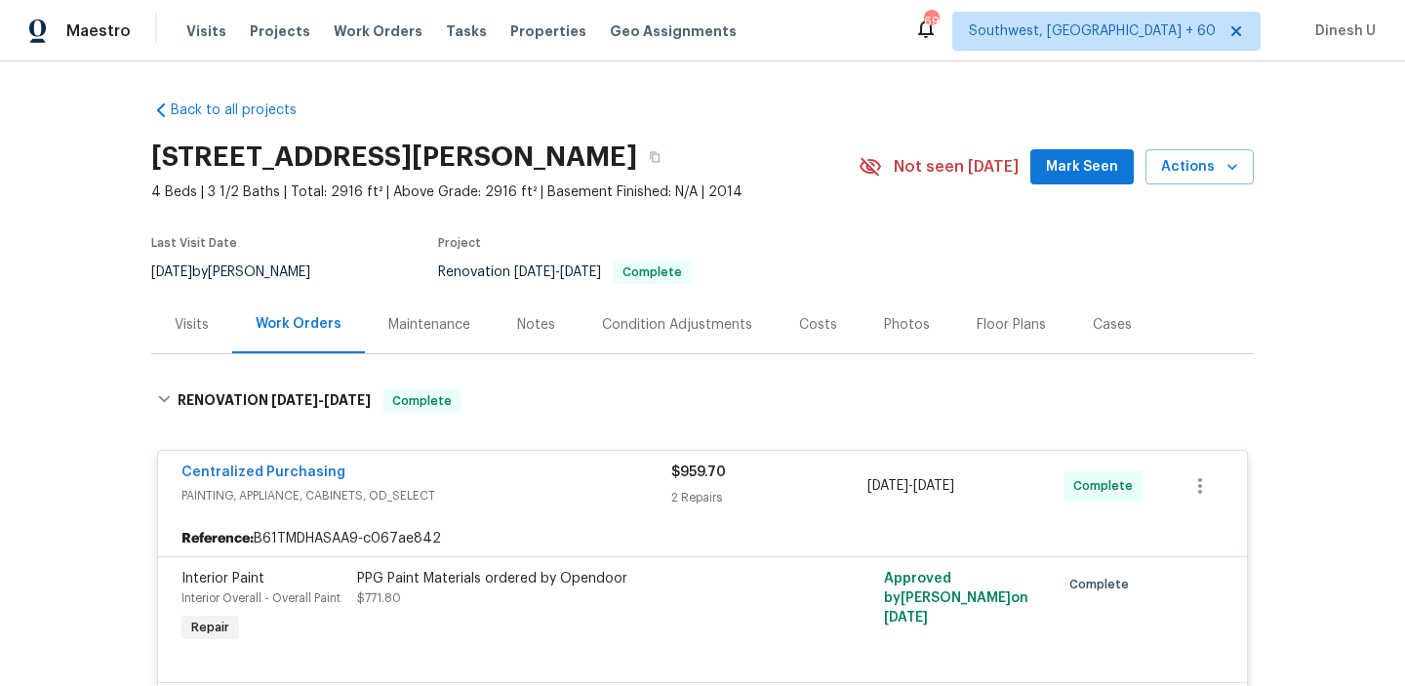
scroll to position [213, 0]
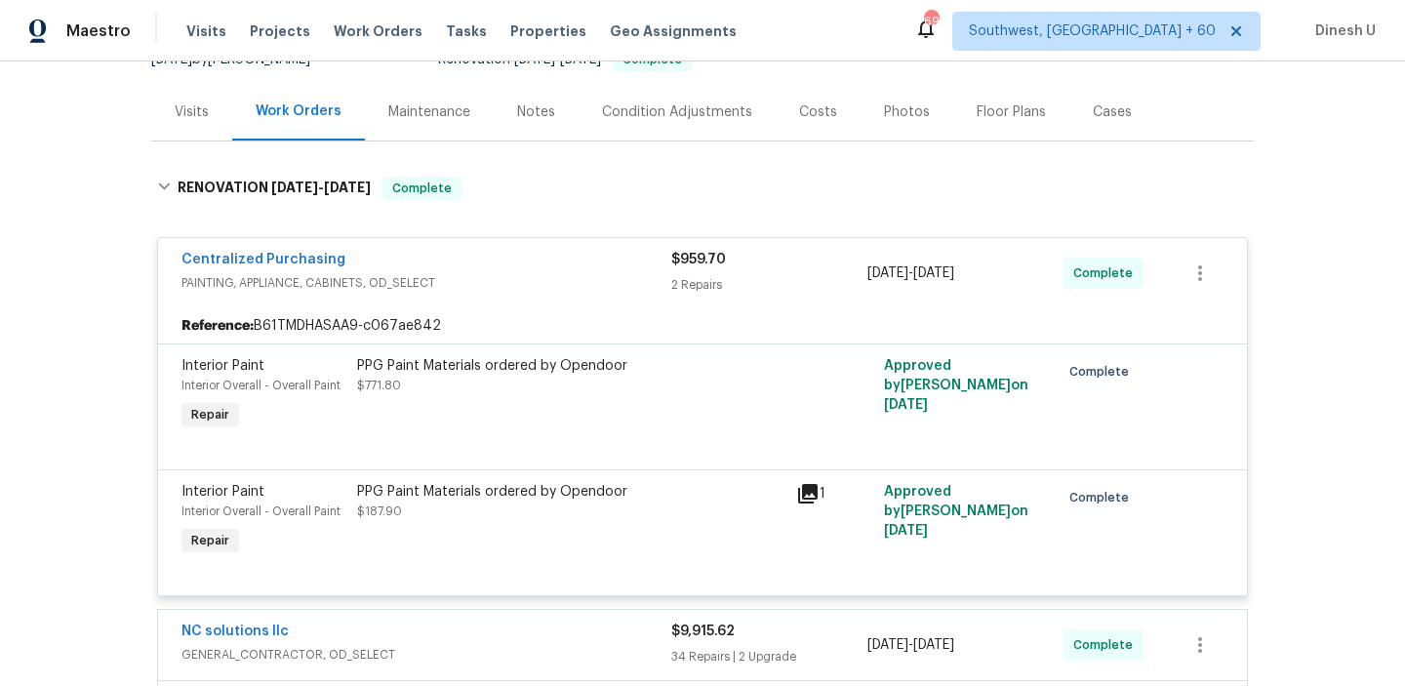
click at [681, 277] on div "2 Repairs" at bounding box center [769, 285] width 196 height 20
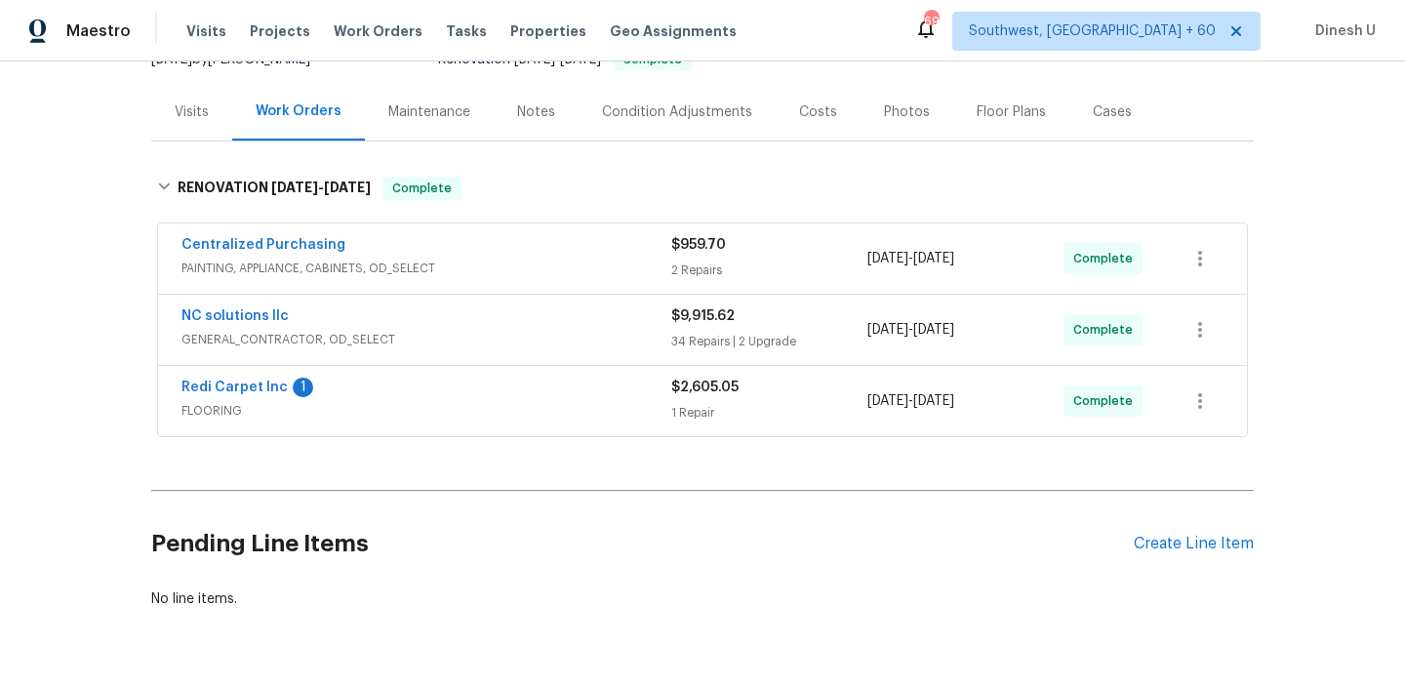
click at [675, 277] on div "2 Repairs" at bounding box center [769, 271] width 196 height 20
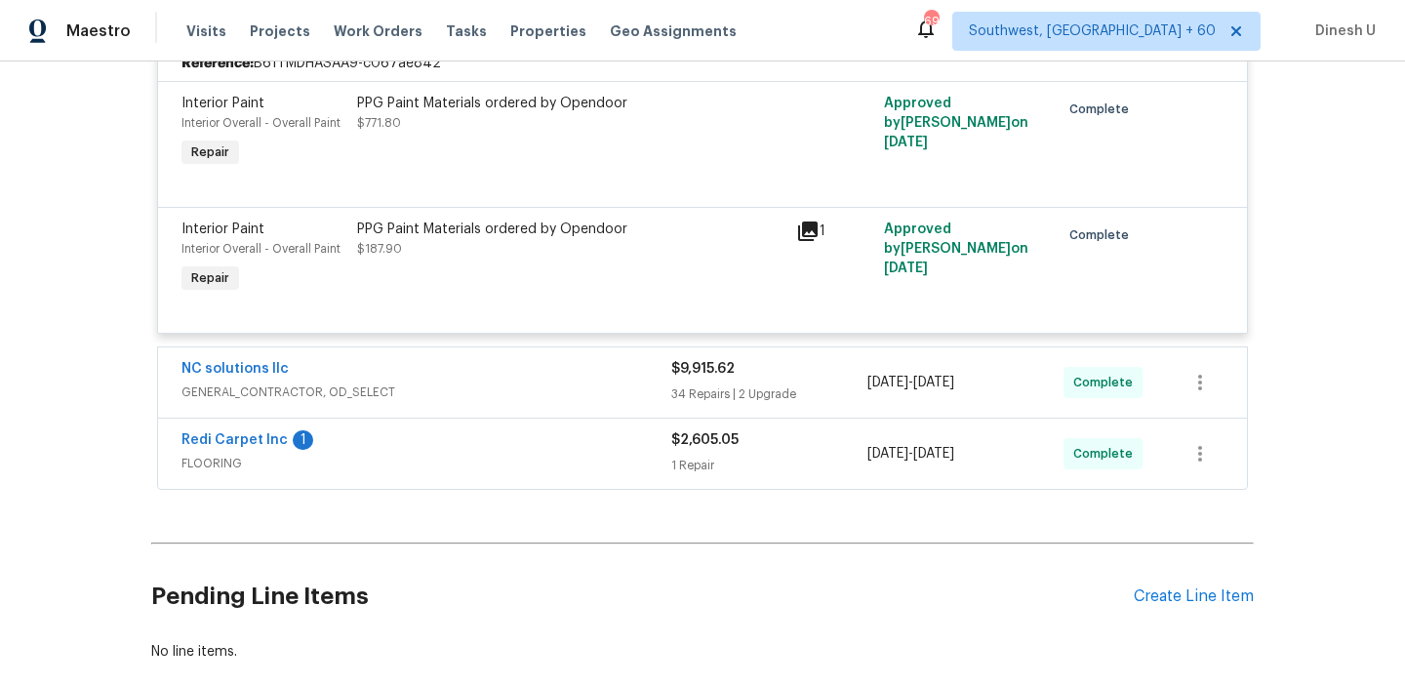
scroll to position [483, 0]
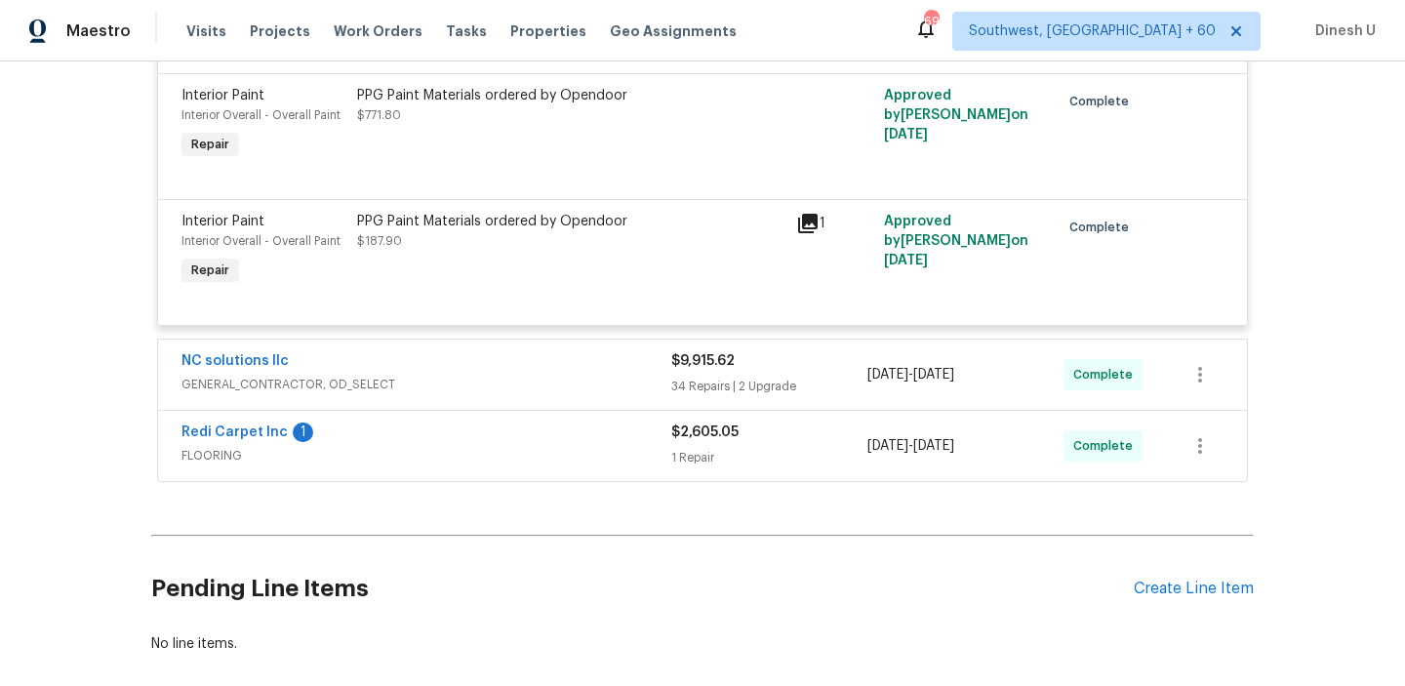
click at [691, 386] on div "34 Repairs | 2 Upgrade" at bounding box center [769, 387] width 196 height 20
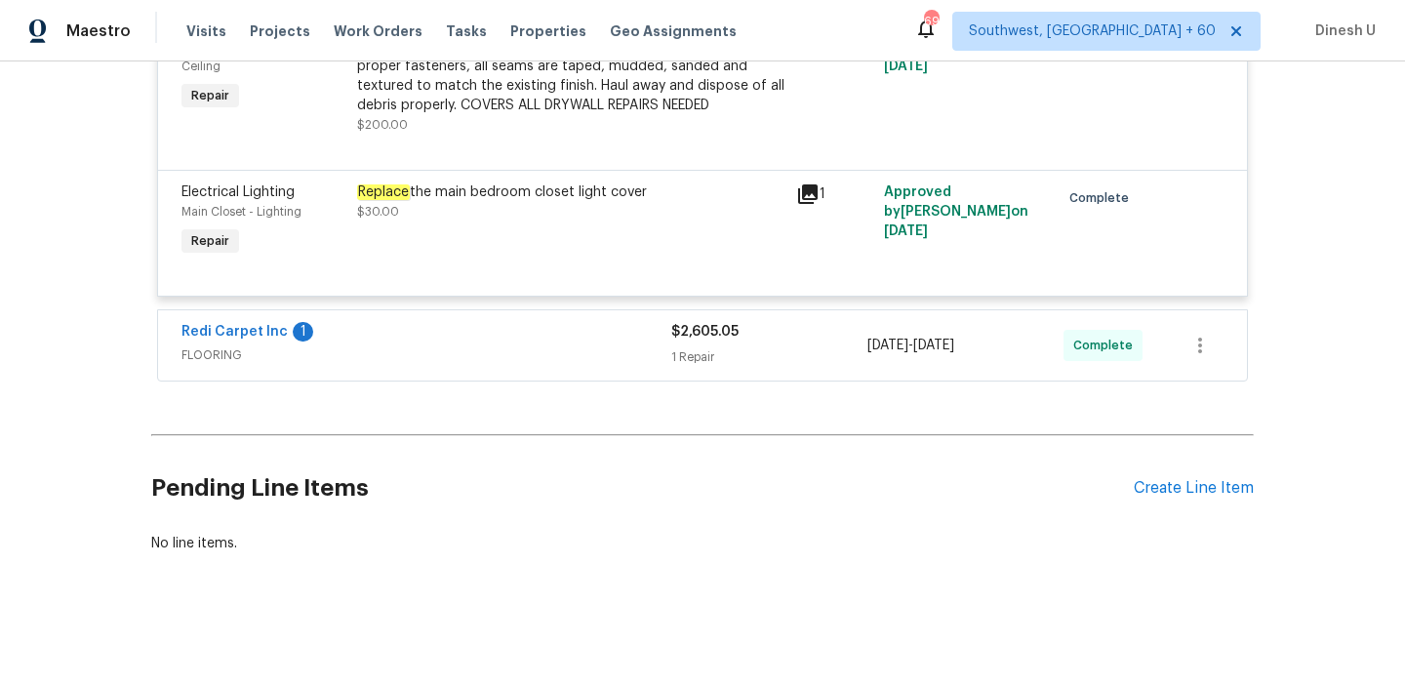
scroll to position [7157, 0]
click at [701, 346] on div "$2,605.05 1 Repair" at bounding box center [769, 345] width 196 height 47
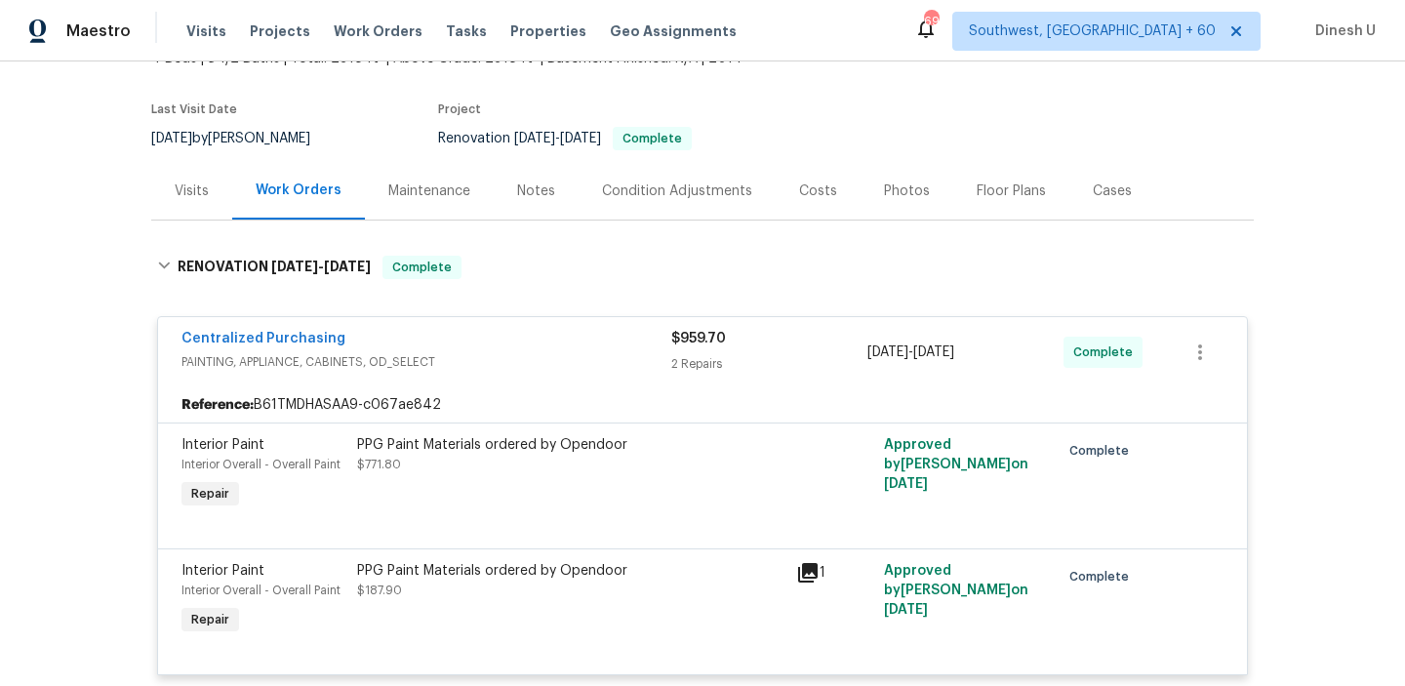
scroll to position [0, 0]
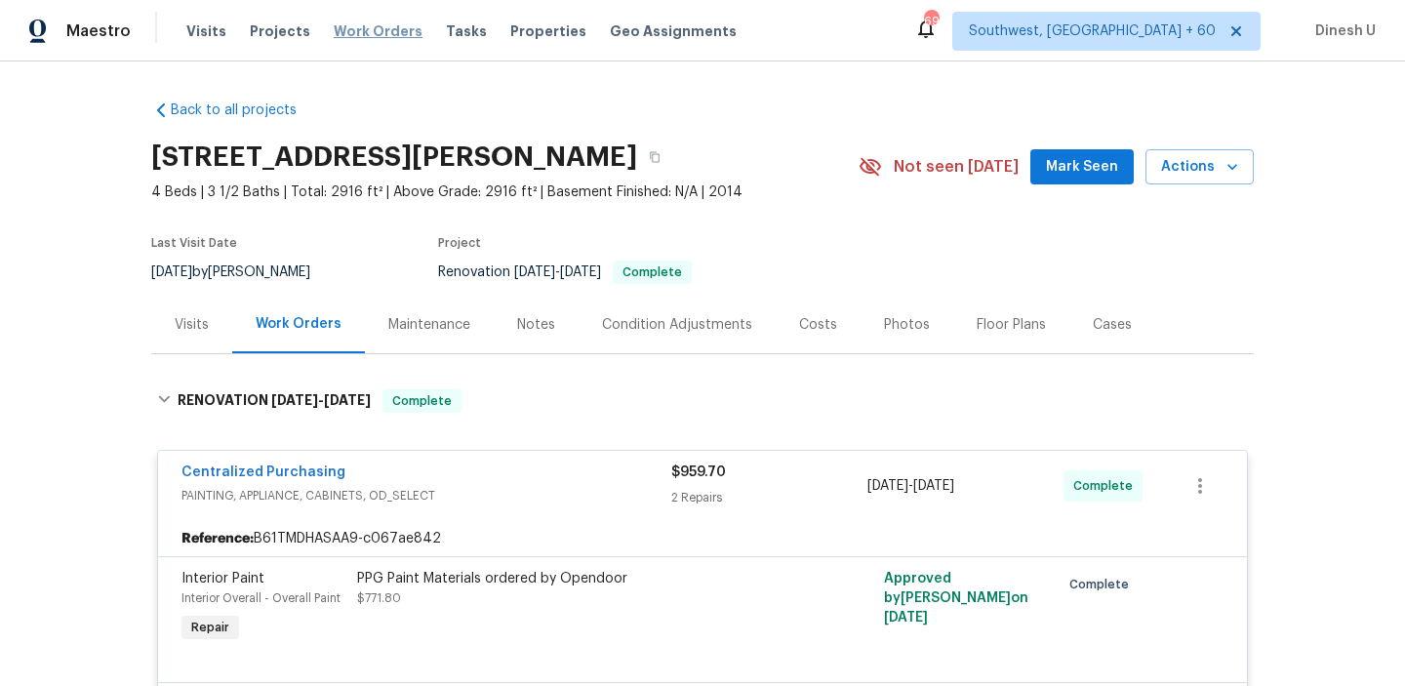
click at [346, 37] on span "Work Orders" at bounding box center [378, 31] width 89 height 20
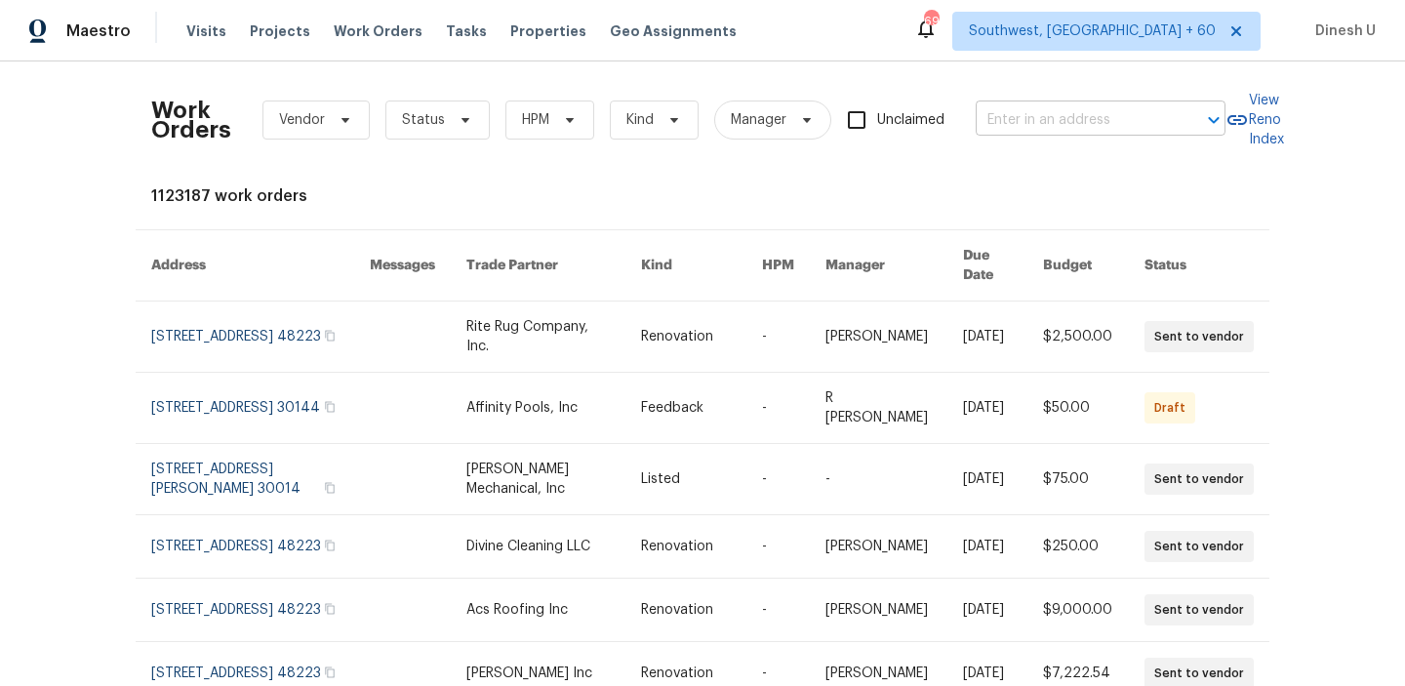
click at [989, 117] on input "text" at bounding box center [1073, 120] width 195 height 30
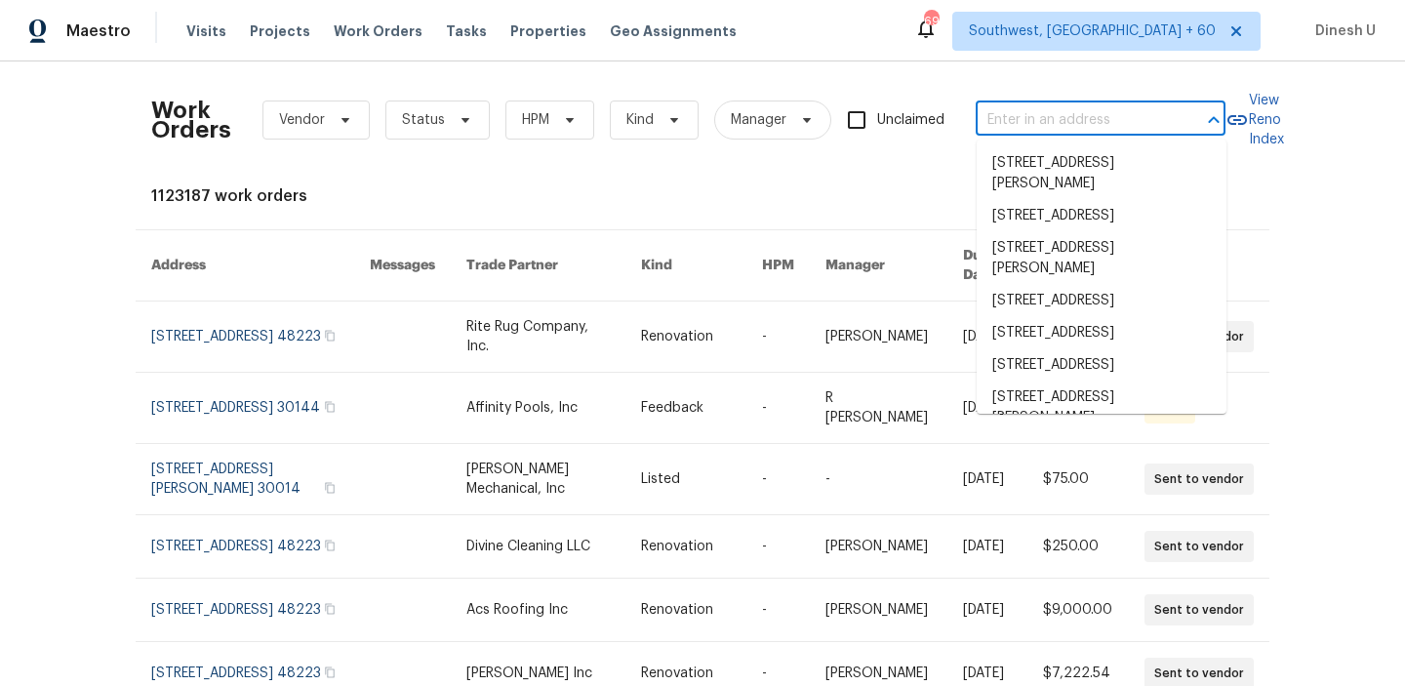
paste input "2253 Heron Cir, Clearwater, FL 33762"
type input "2253 Heron Cir, Clearwater, FL 33762"
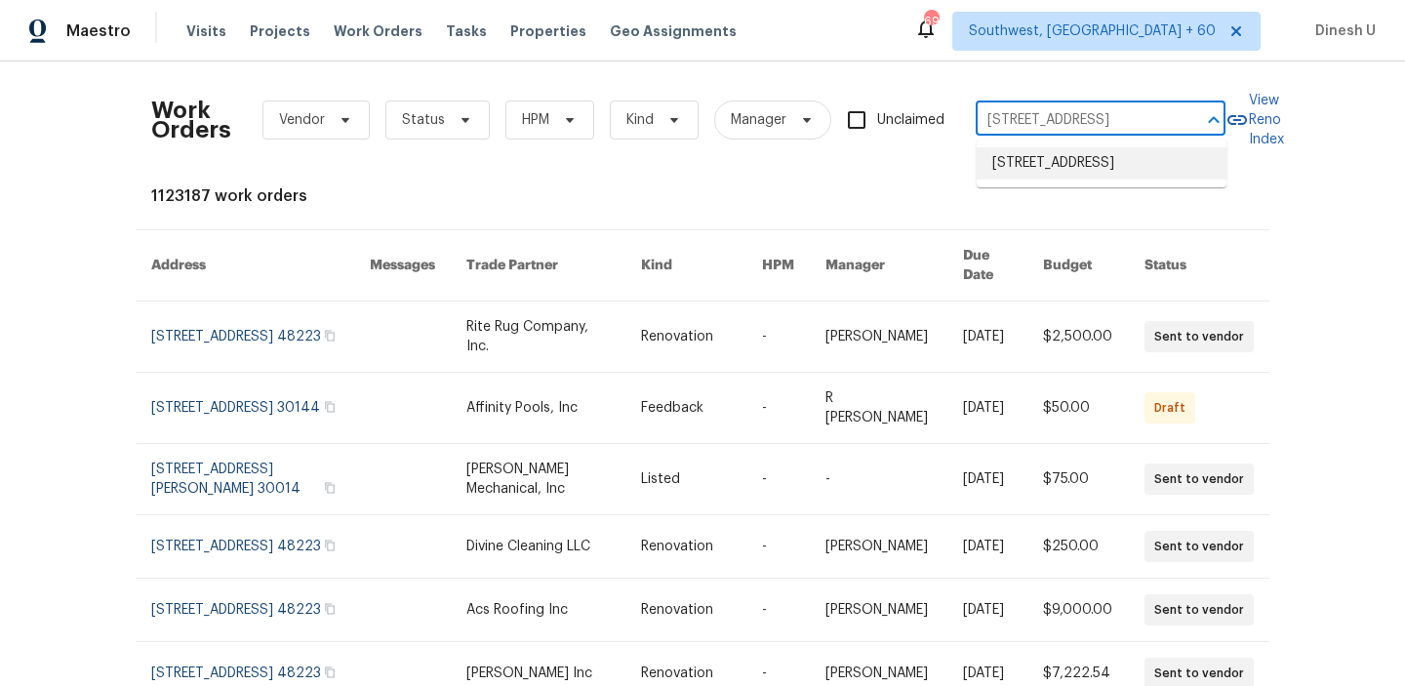
click at [1005, 159] on li "2253 Heron Cir, Clearwater, FL 33762" at bounding box center [1102, 163] width 250 height 32
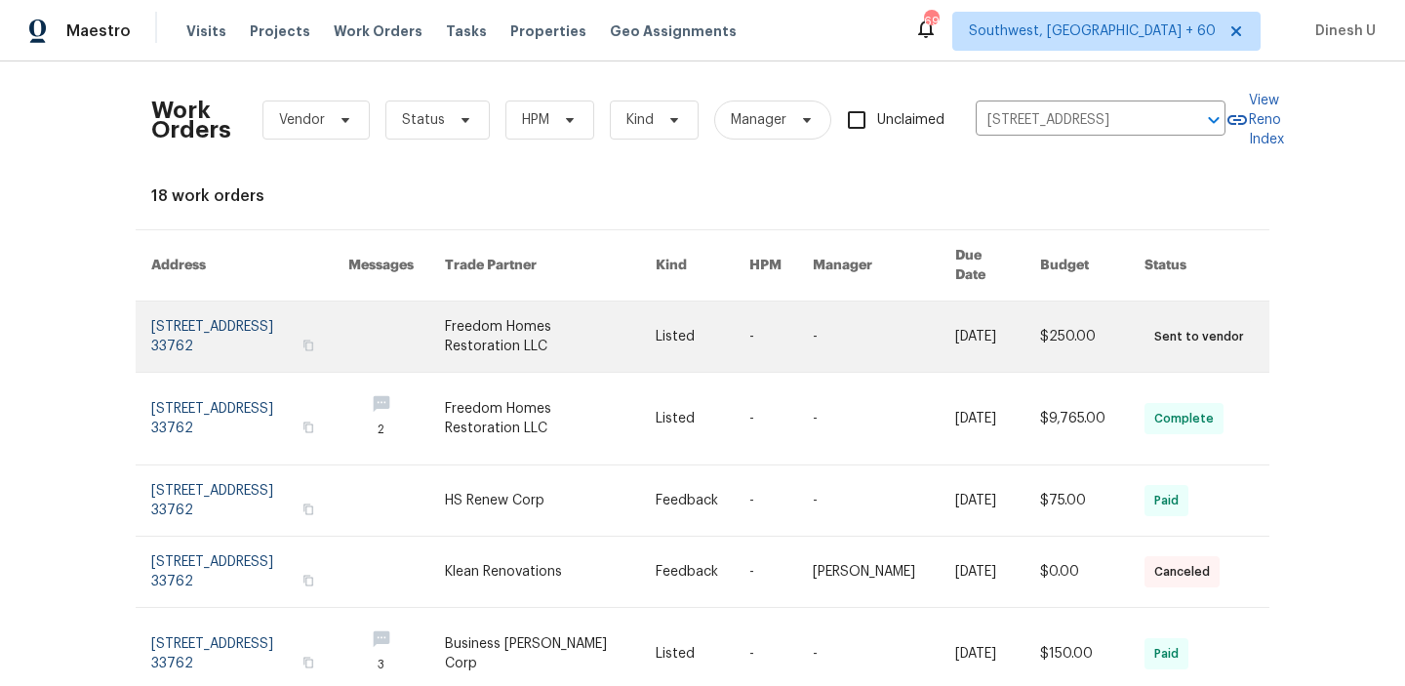
click at [276, 305] on link at bounding box center [249, 337] width 197 height 70
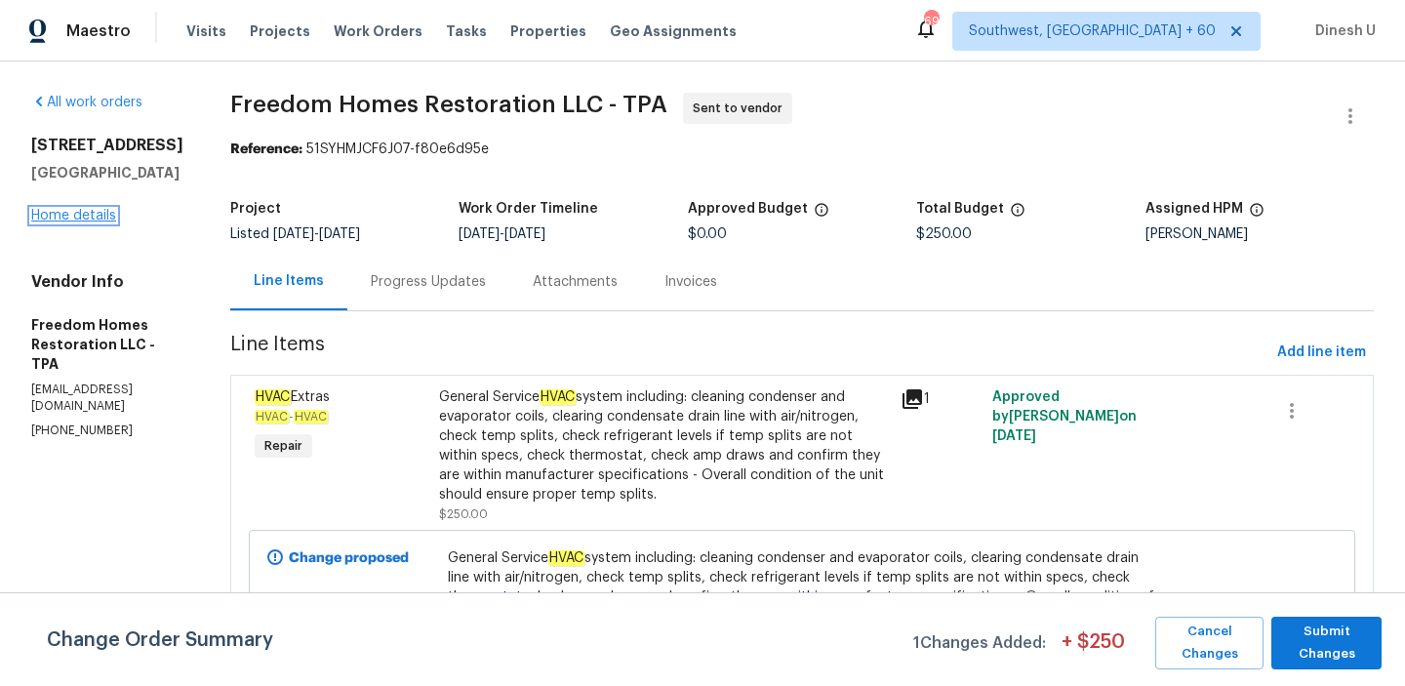
click at [102, 214] on link "Home details" at bounding box center [73, 216] width 85 height 14
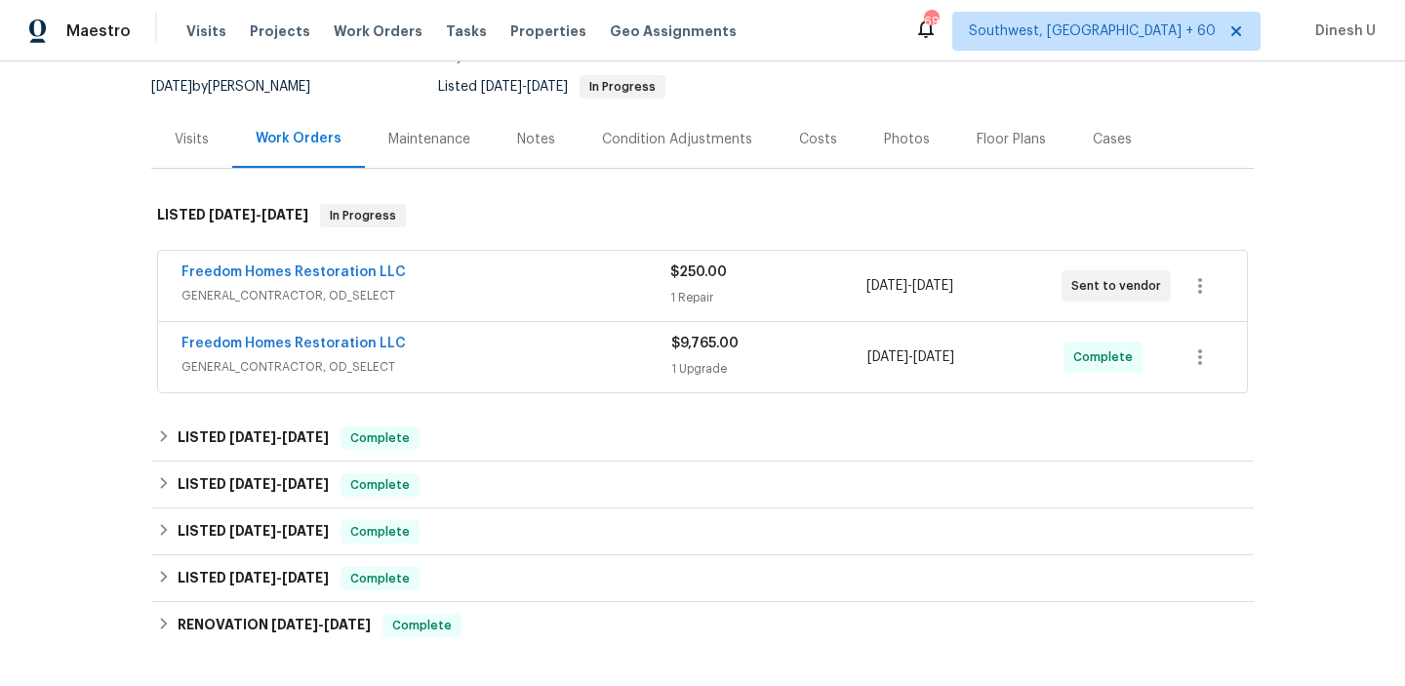
scroll to position [216, 0]
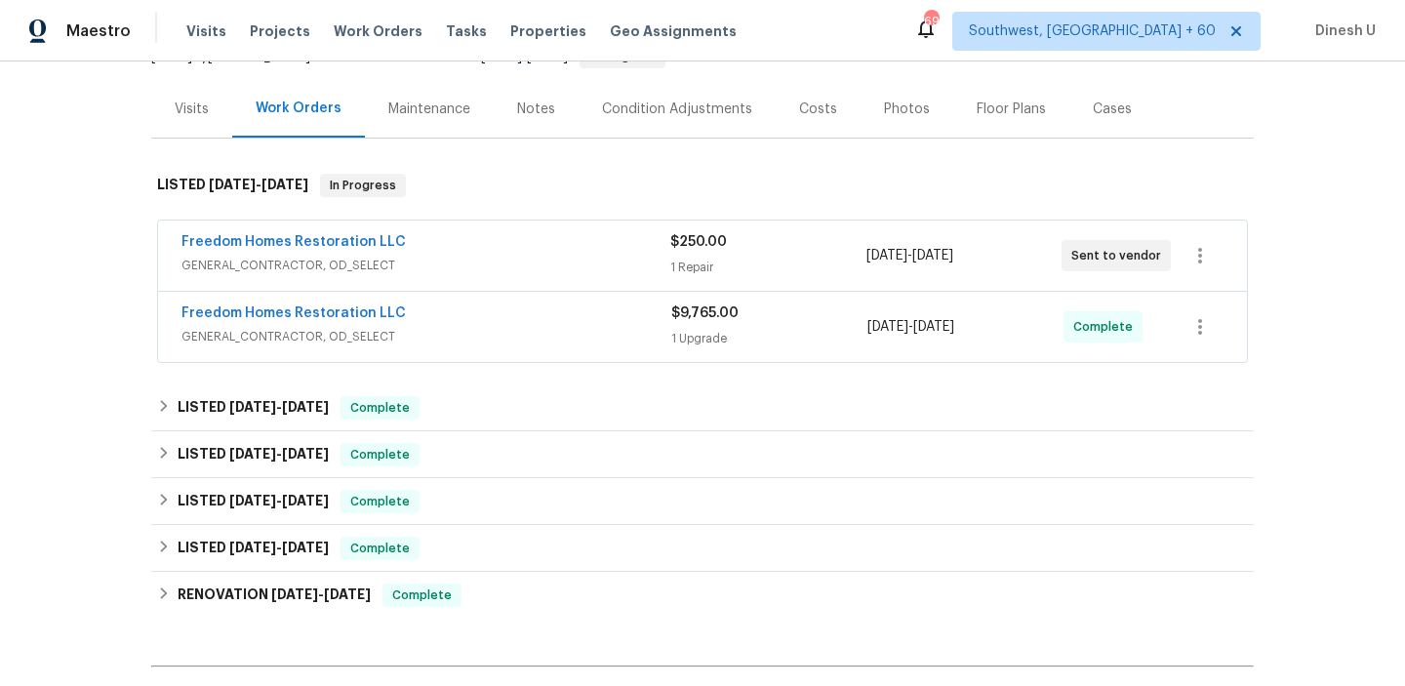
click at [703, 254] on div "$250.00 1 Repair" at bounding box center [768, 255] width 195 height 47
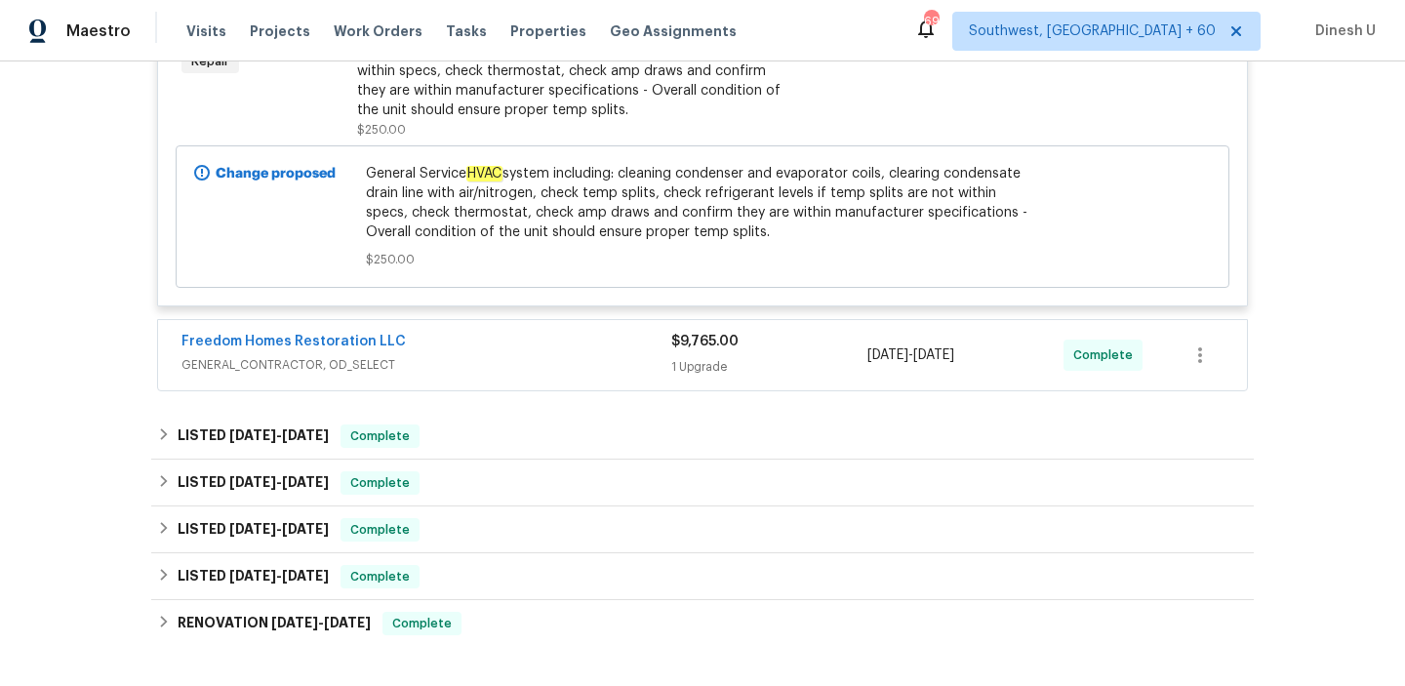
scroll to position [581, 0]
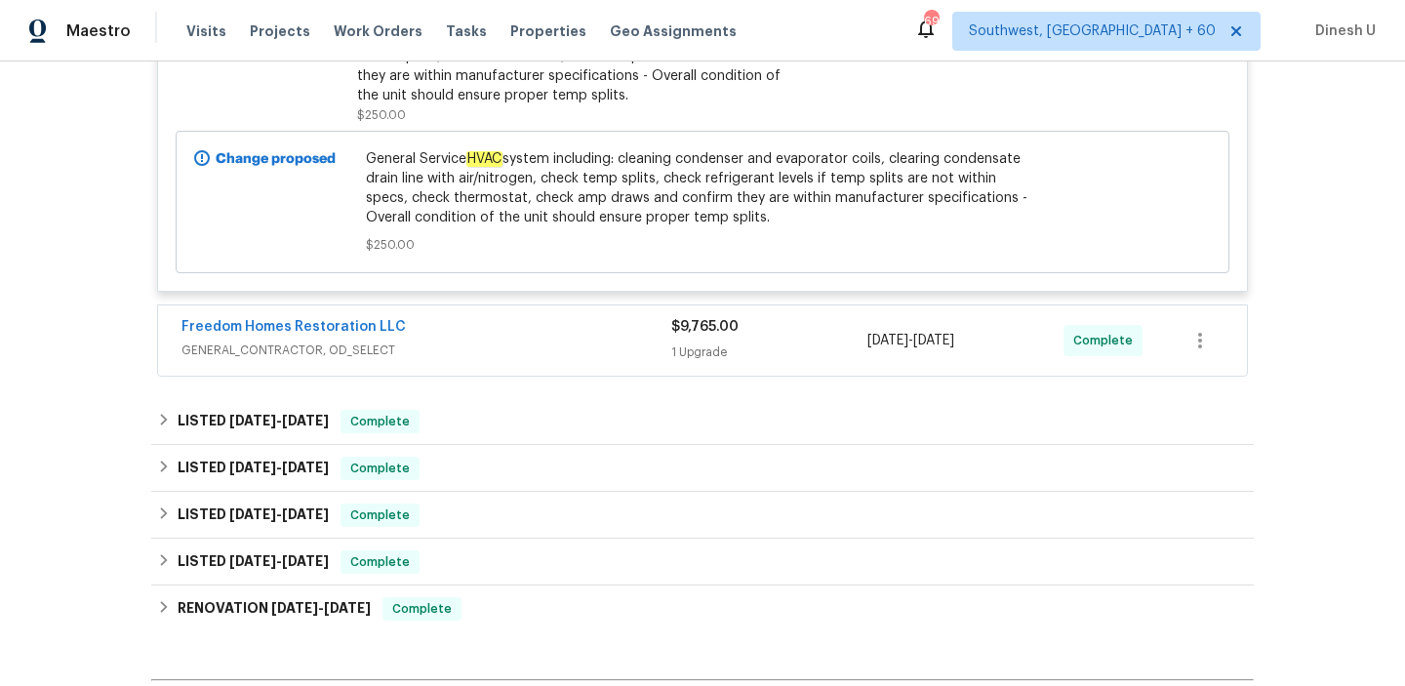
click at [702, 345] on div "1 Upgrade" at bounding box center [769, 353] width 196 height 20
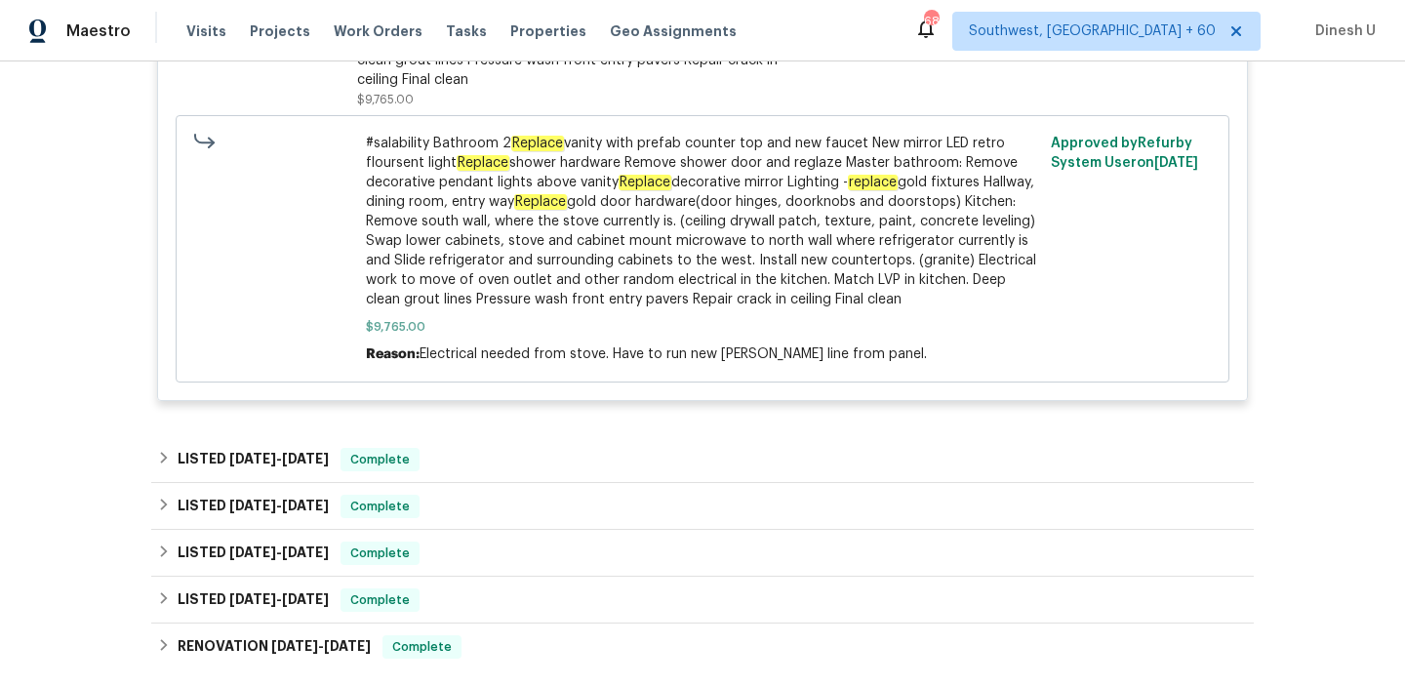
scroll to position [1337, 0]
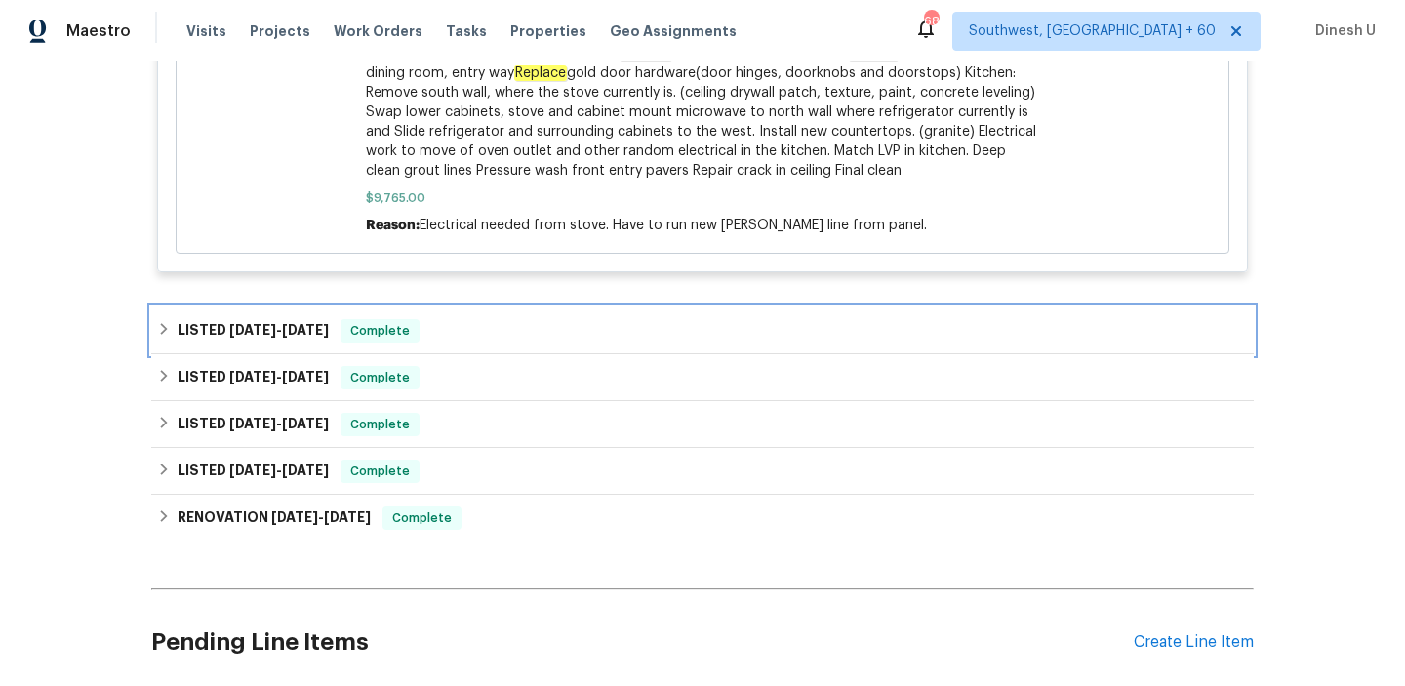
click at [296, 315] on div "LISTED 7/25/25 - 7/28/25 Complete" at bounding box center [702, 330] width 1103 height 47
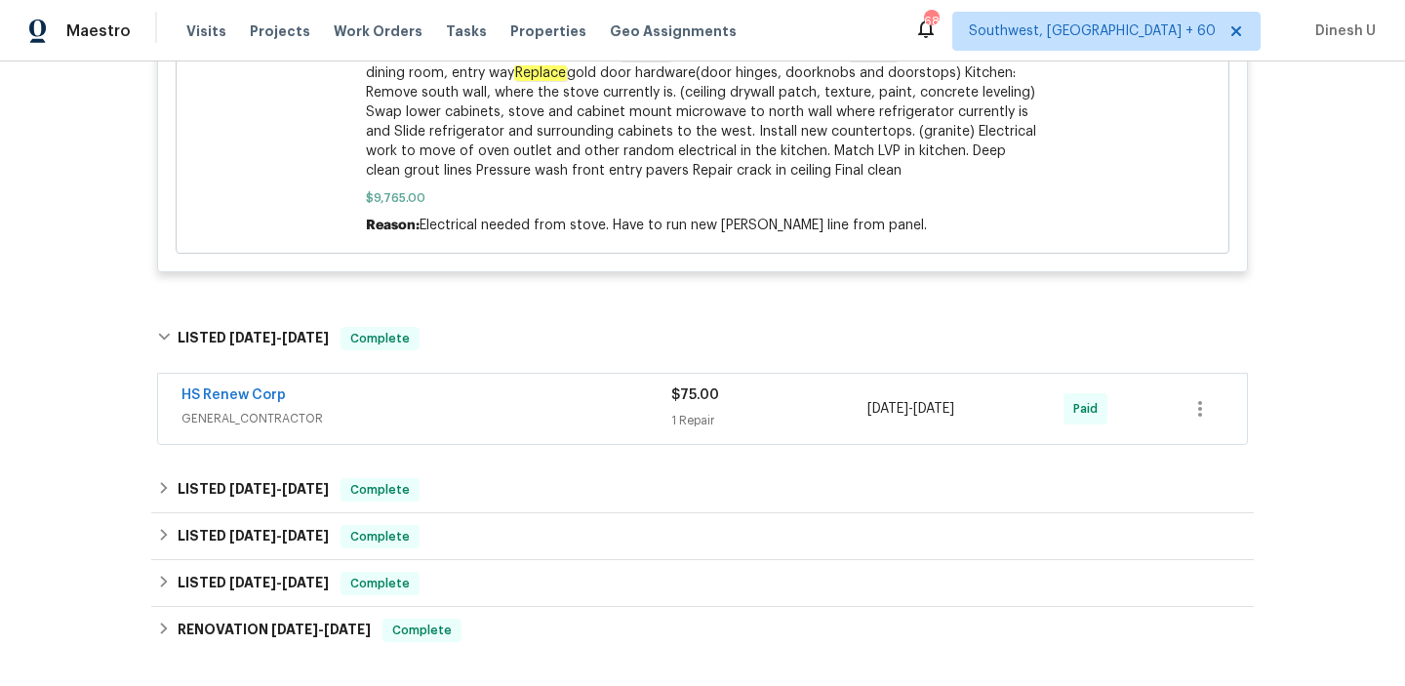
click at [673, 401] on span "$75.00" at bounding box center [695, 395] width 48 height 14
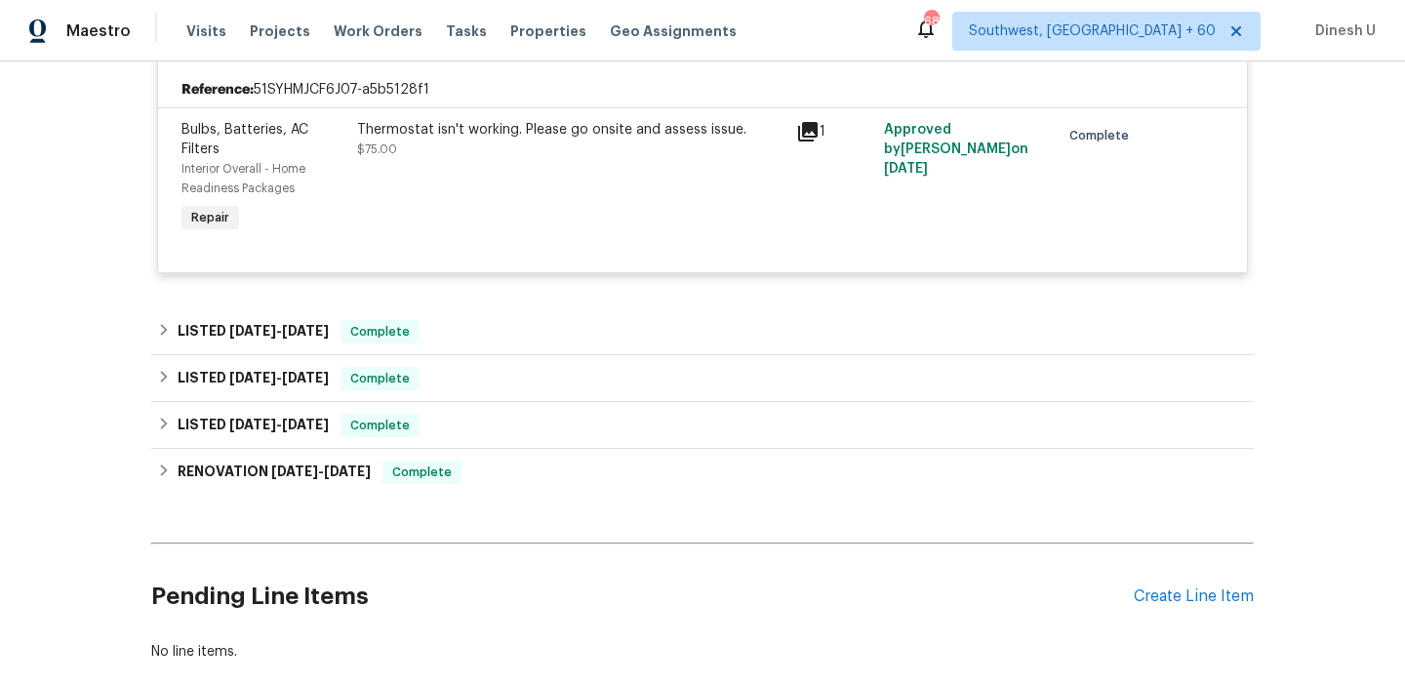
scroll to position [1751, 0]
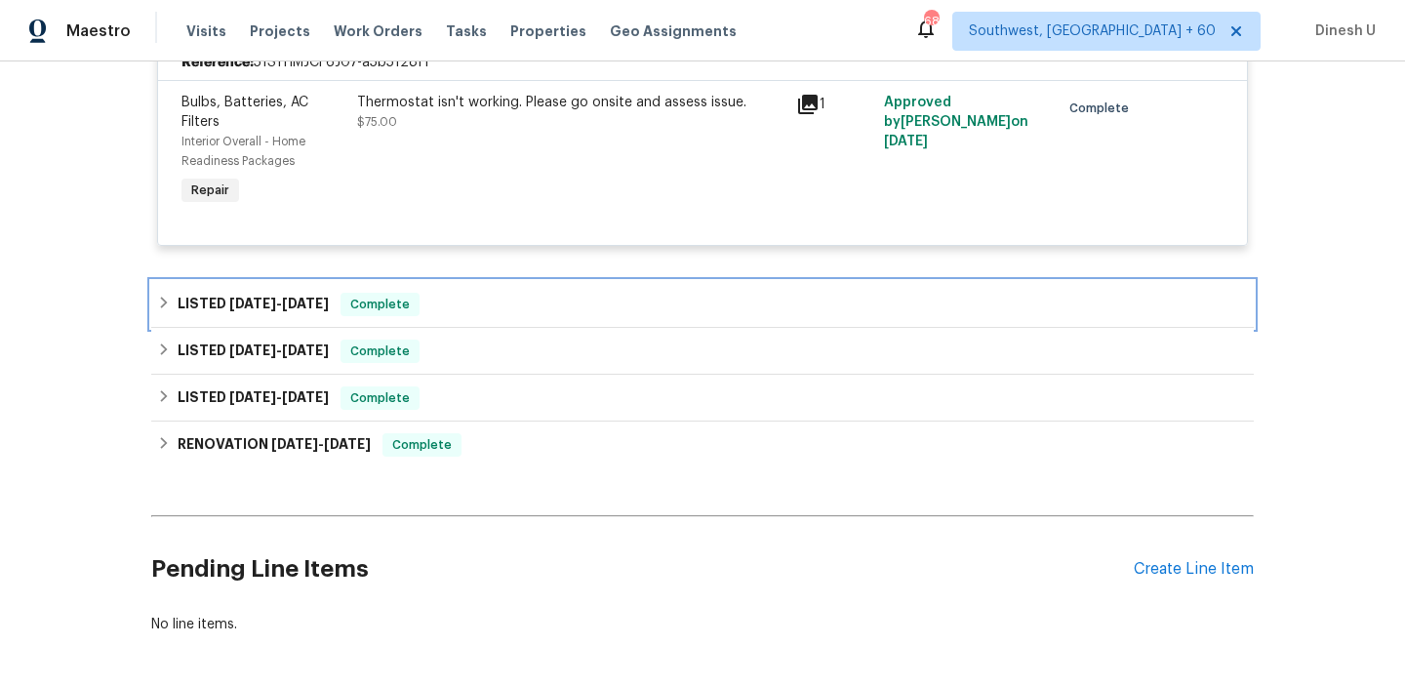
click at [308, 309] on span "3/18/25" at bounding box center [305, 304] width 47 height 14
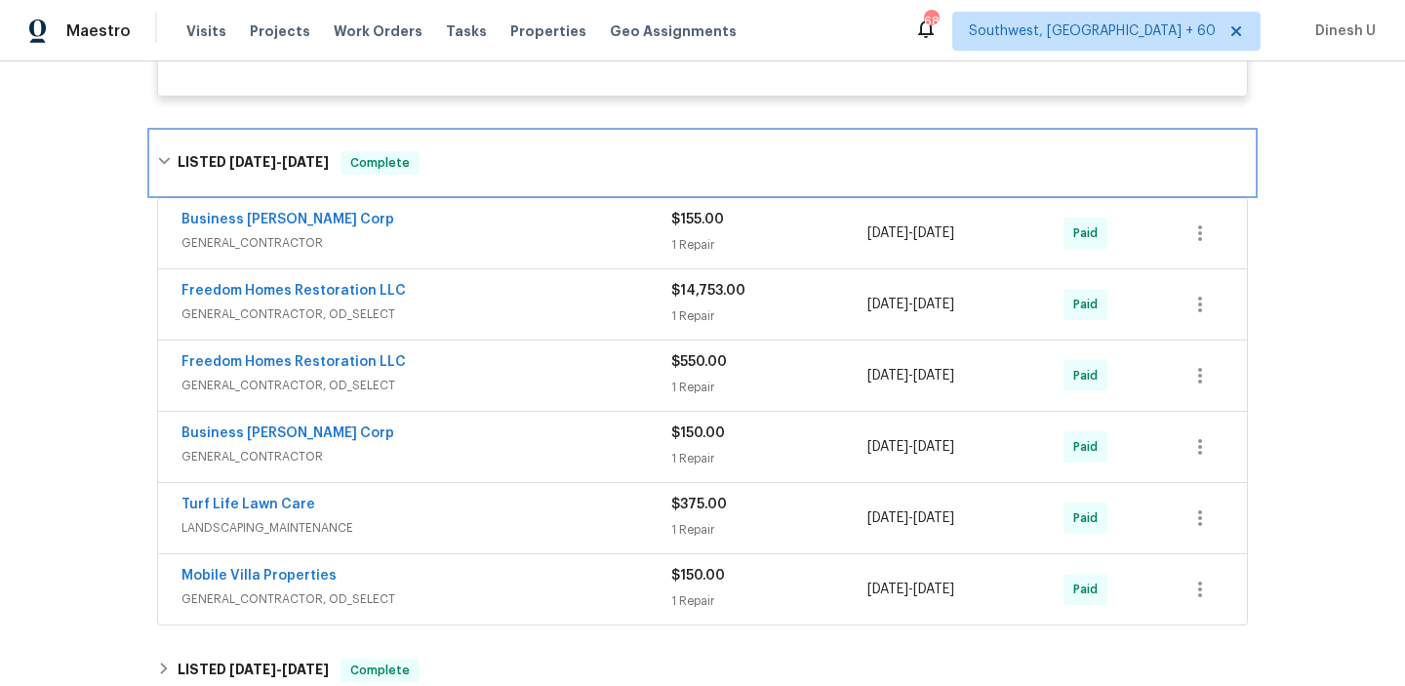
scroll to position [1871, 0]
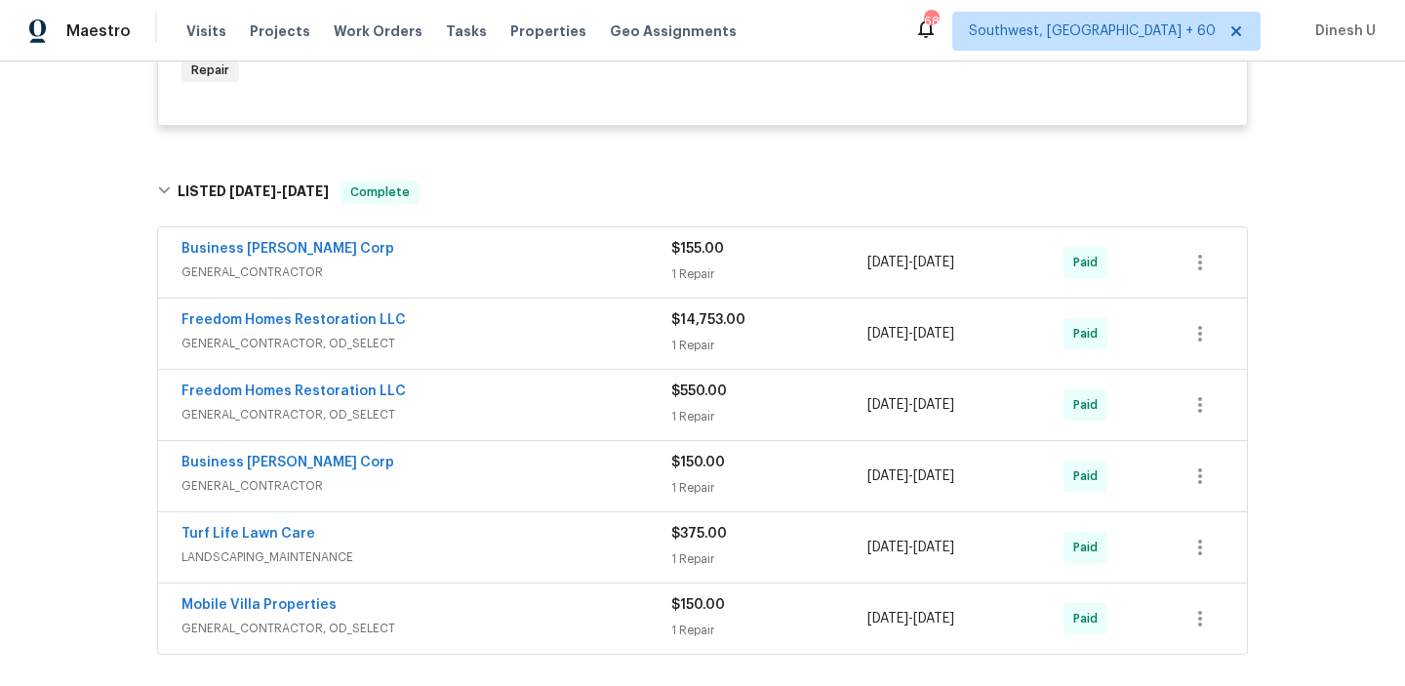
click at [694, 262] on div "$155.00 1 Repair" at bounding box center [769, 262] width 196 height 47
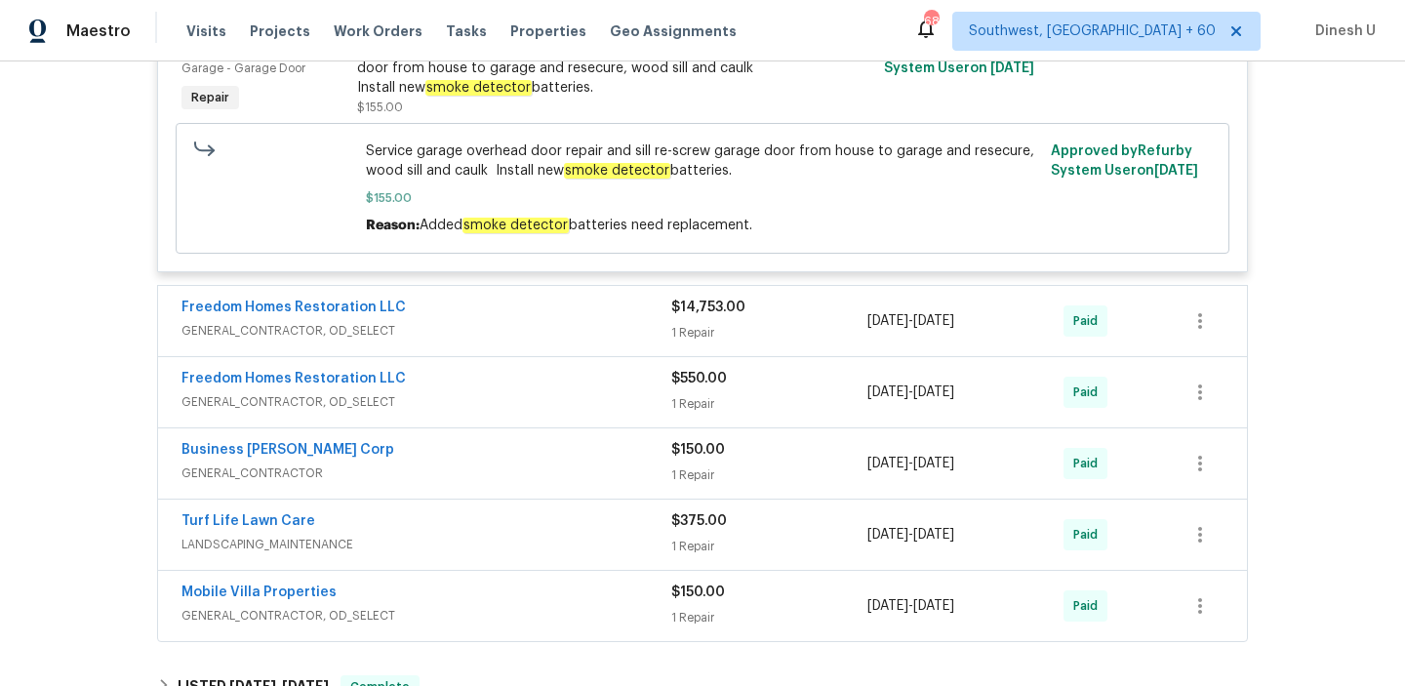
scroll to position [2203, 0]
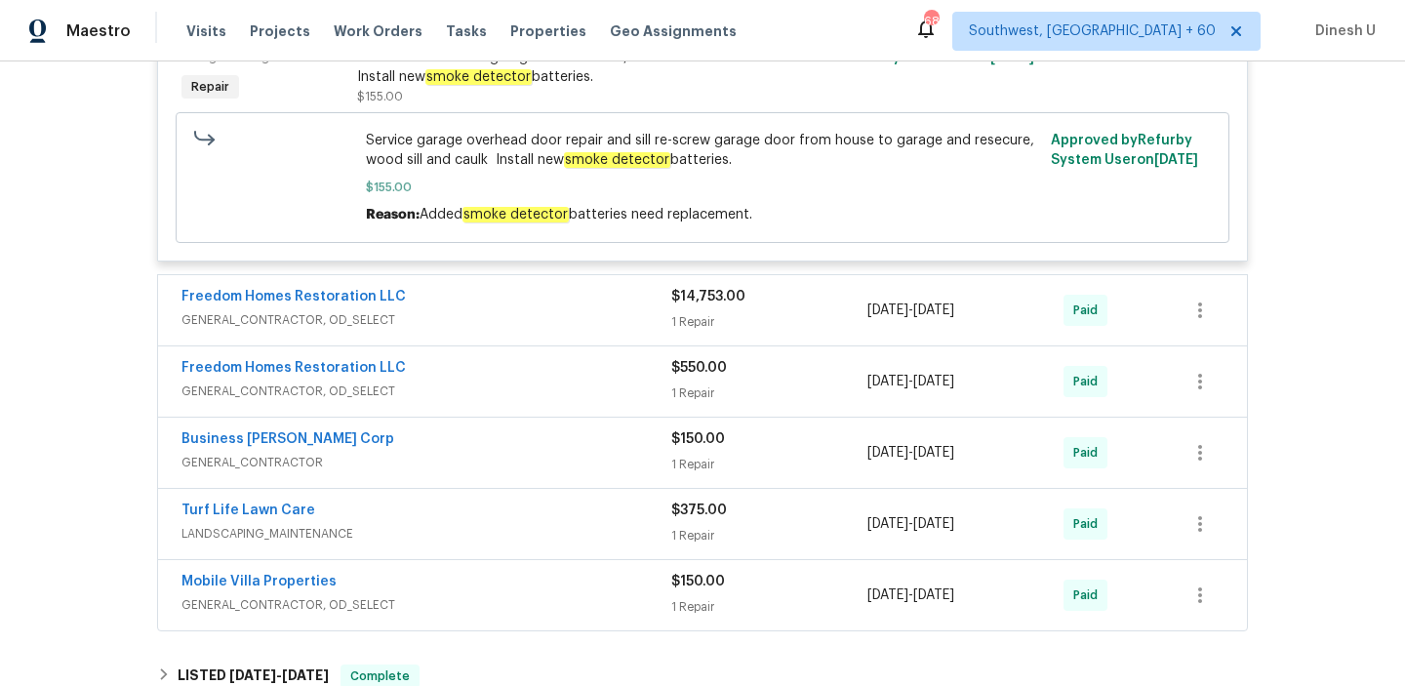
click at [696, 310] on div "$14,753.00 1 Repair" at bounding box center [769, 310] width 196 height 47
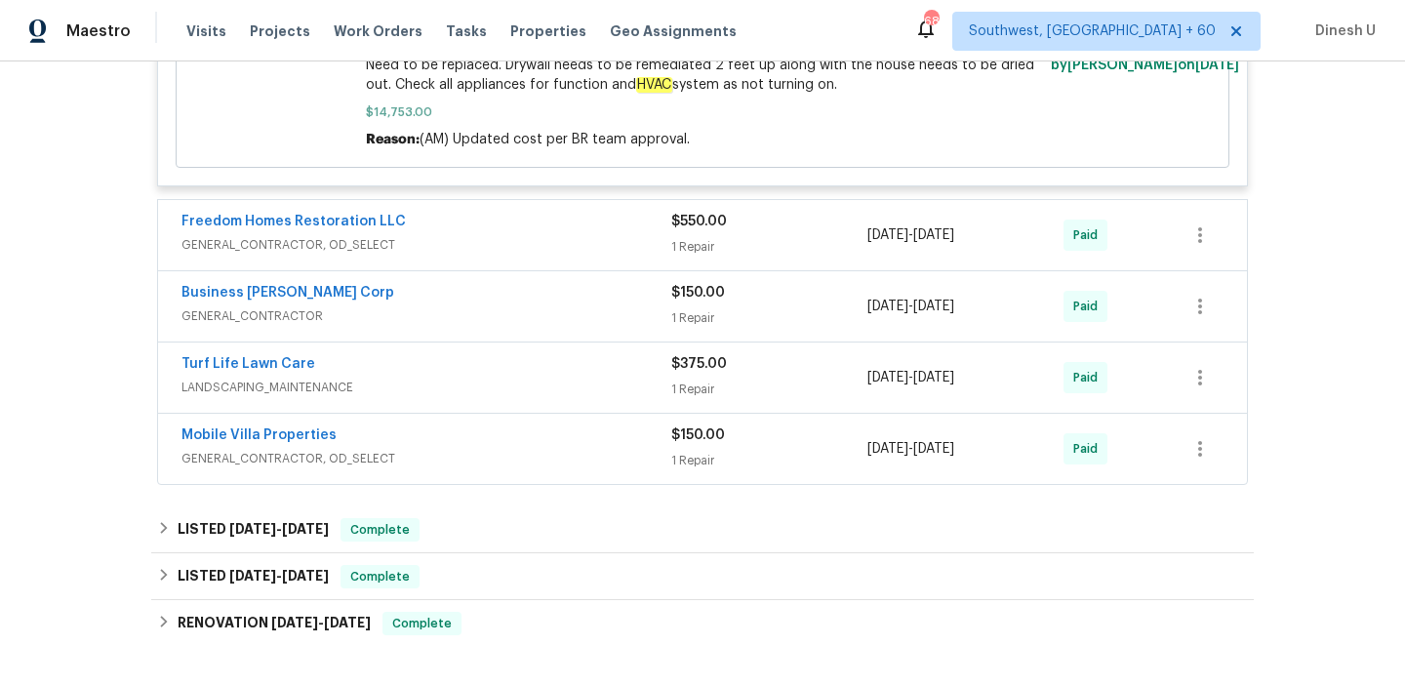
scroll to position [2736, 0]
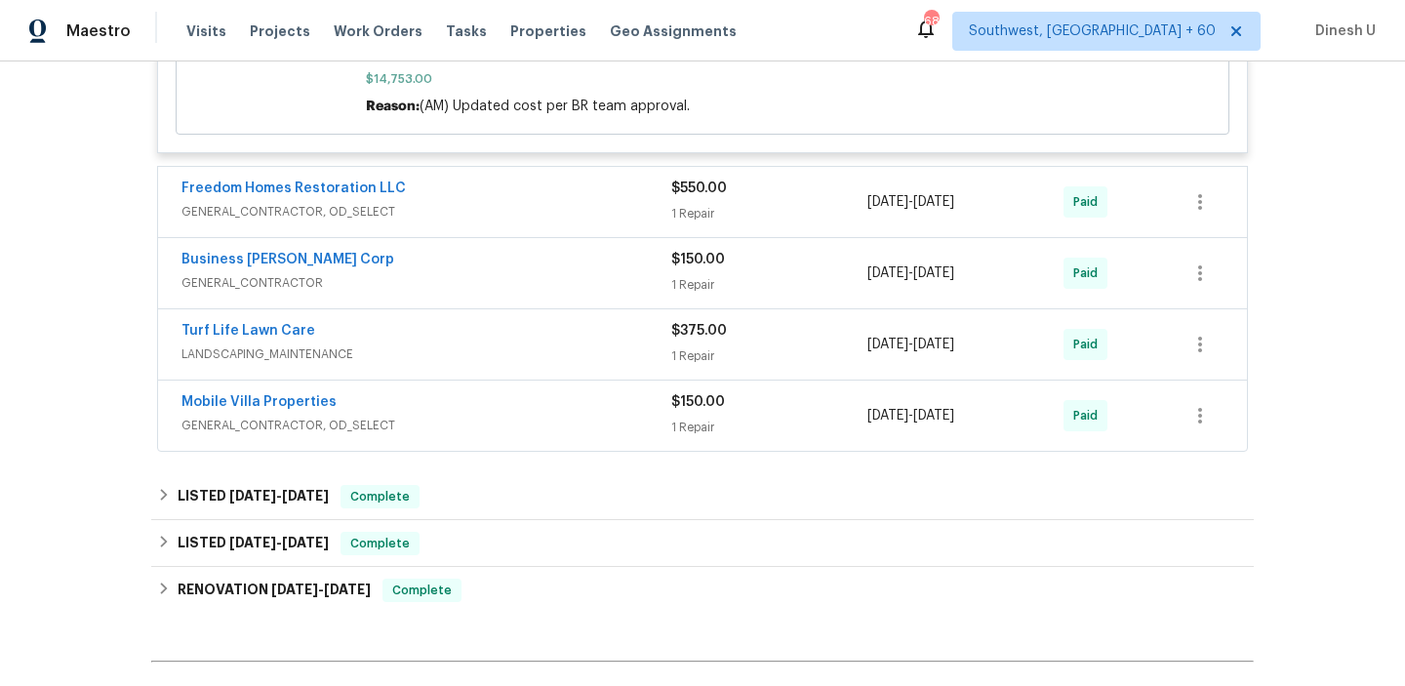
click at [697, 297] on div "$150.00 1 Repair" at bounding box center [769, 273] width 196 height 47
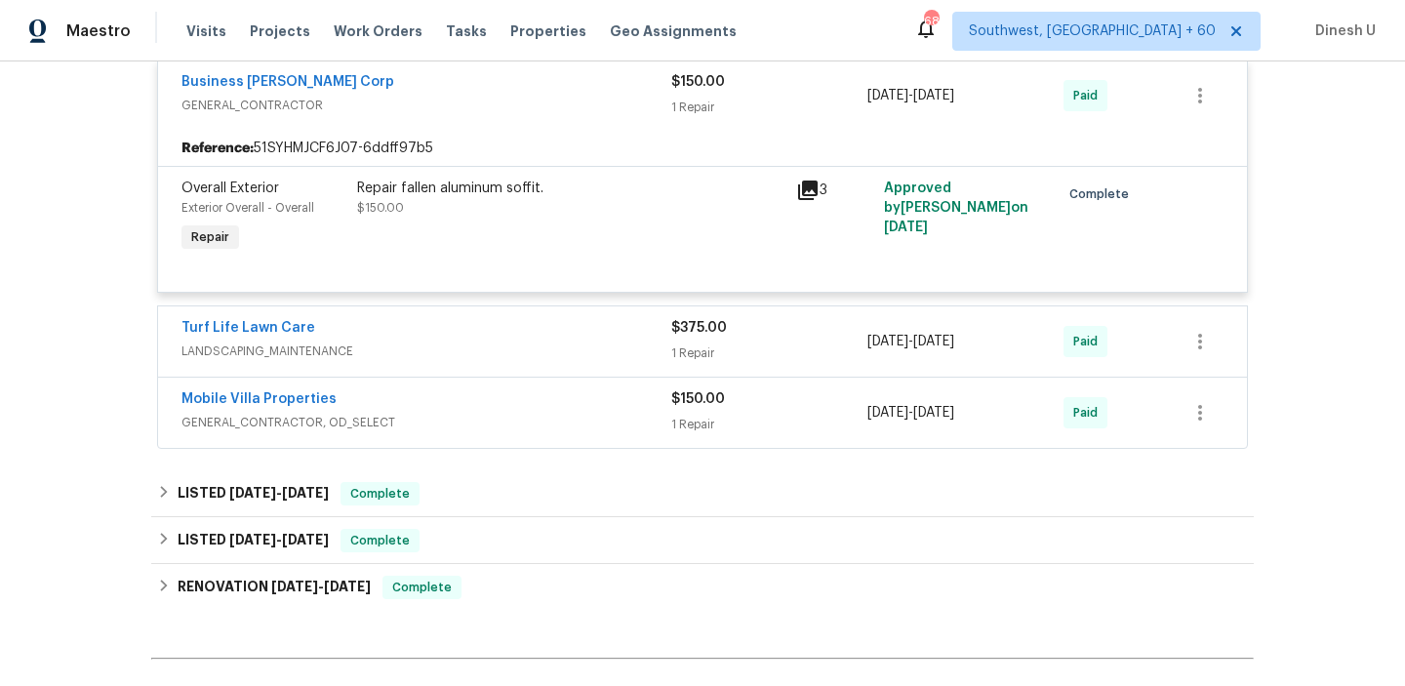
scroll to position [2935, 0]
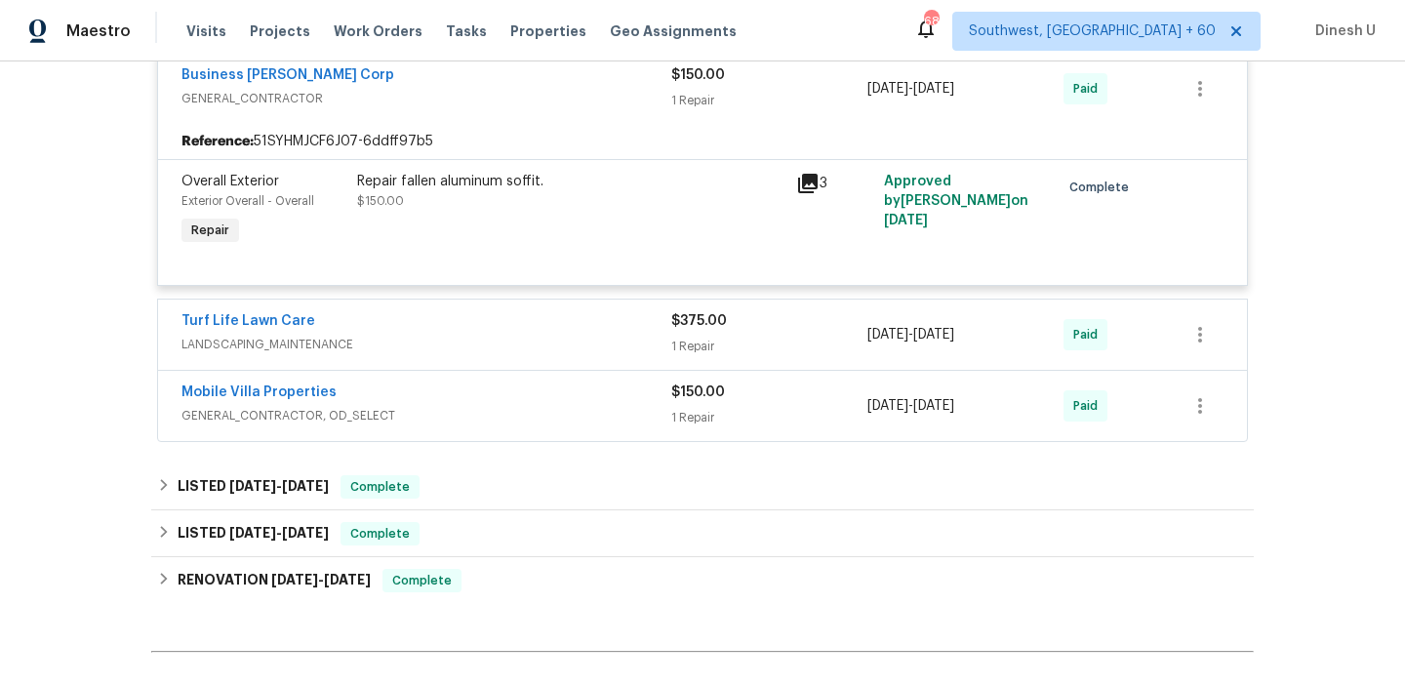
click at [683, 356] on div "1 Repair" at bounding box center [769, 347] width 196 height 20
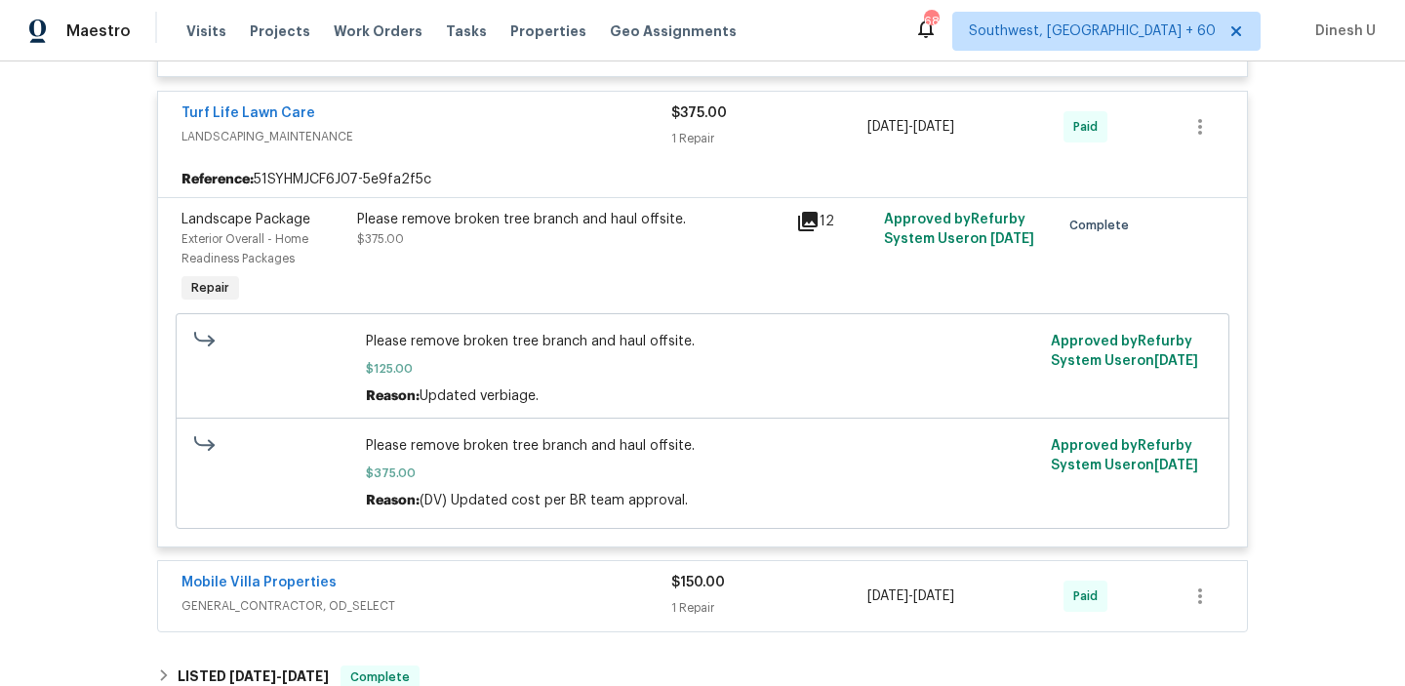
scroll to position [3267, 0]
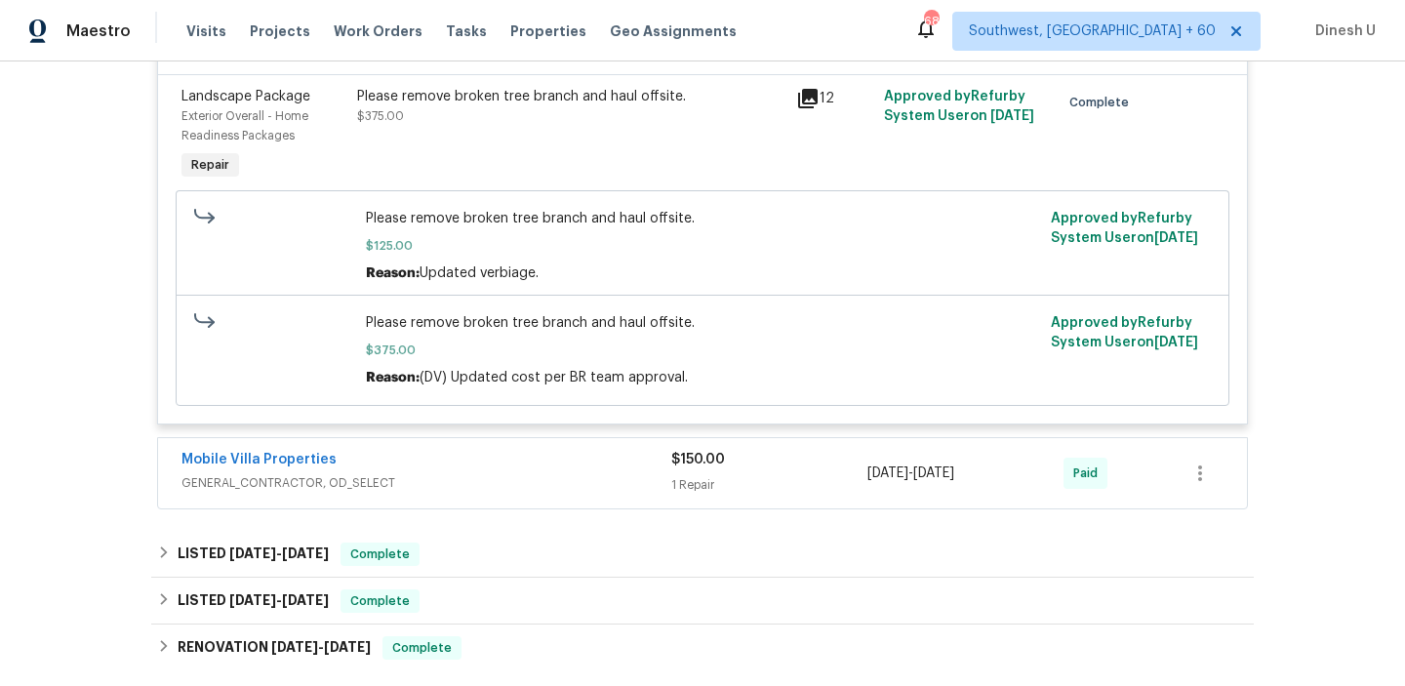
click at [694, 495] on div "1 Repair" at bounding box center [769, 485] width 196 height 20
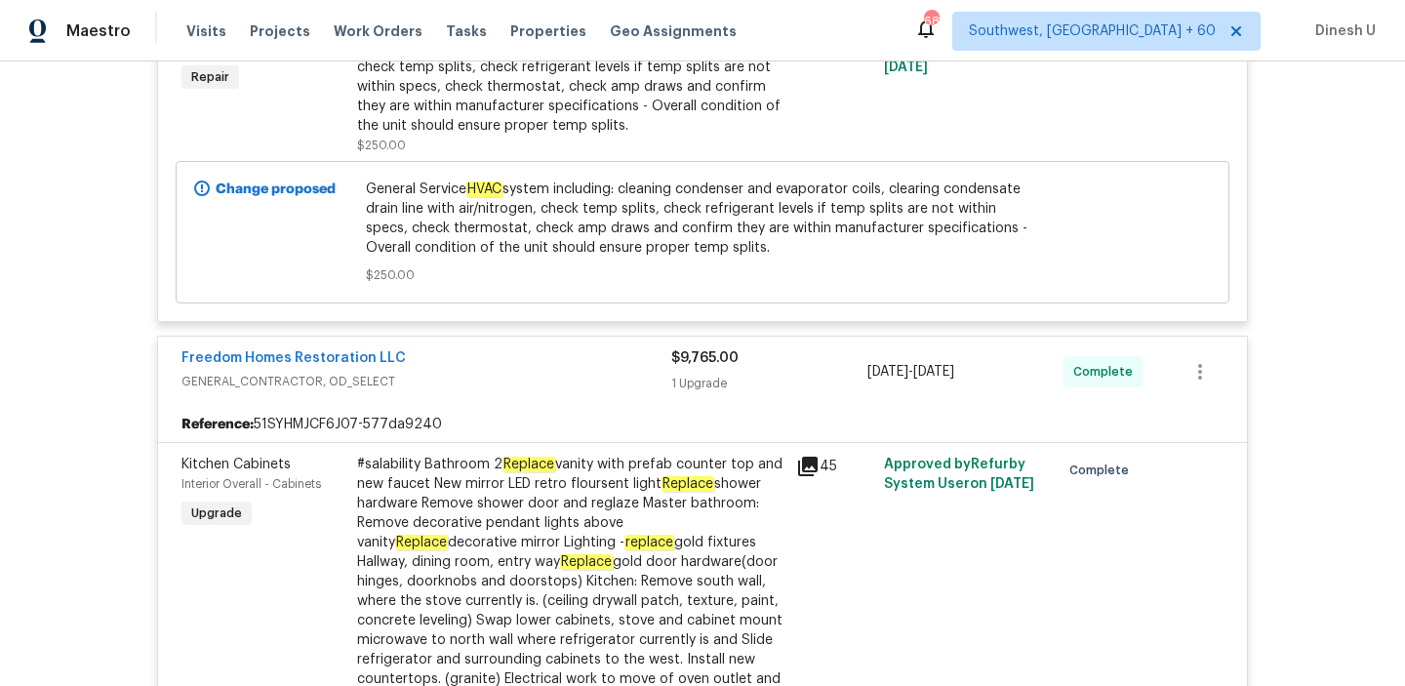
scroll to position [0, 0]
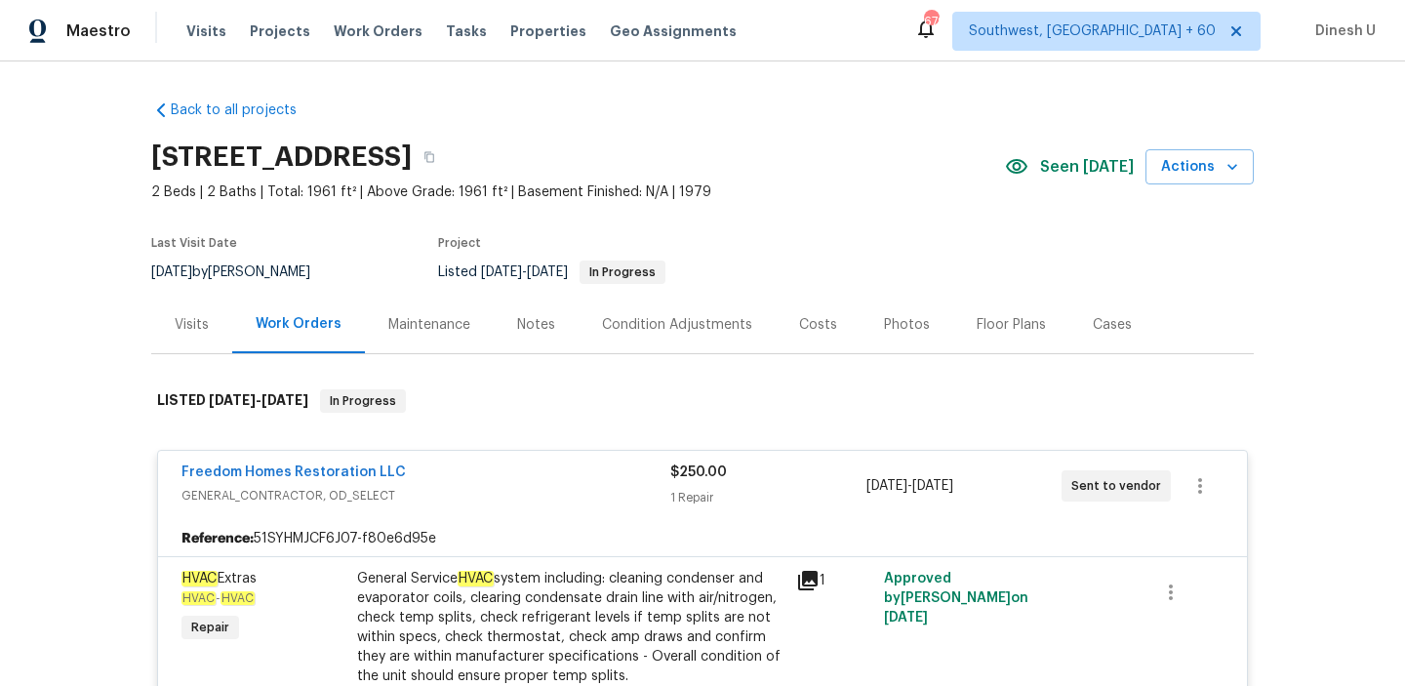
click at [186, 323] on div "Visits" at bounding box center [192, 325] width 34 height 20
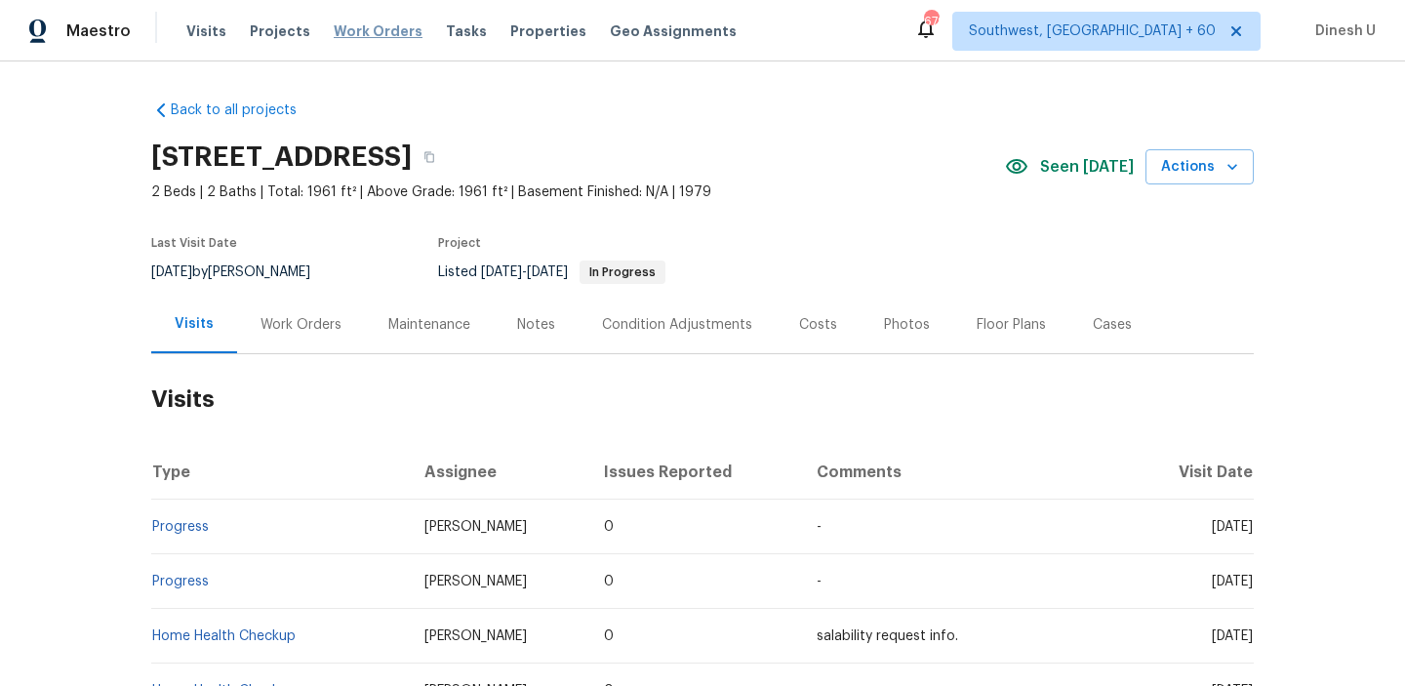
click at [348, 25] on span "Work Orders" at bounding box center [378, 31] width 89 height 20
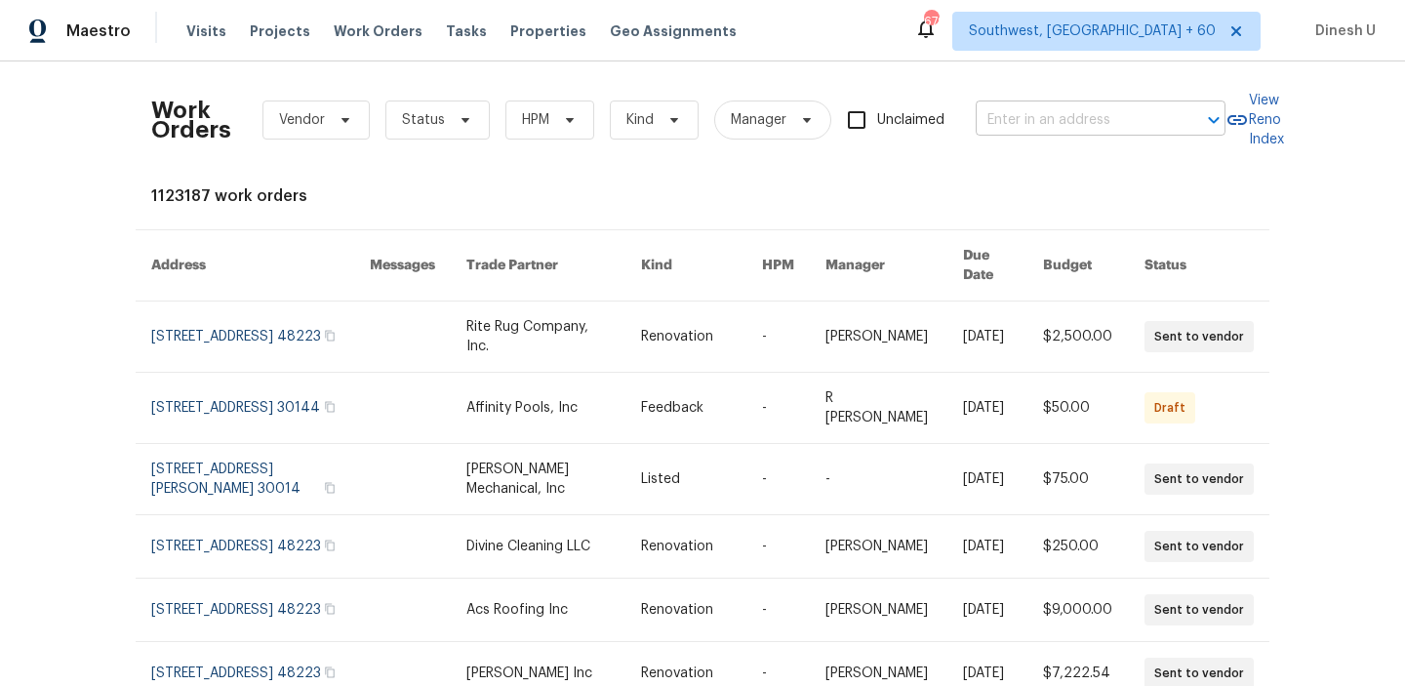
click at [1022, 121] on input "text" at bounding box center [1073, 120] width 195 height 30
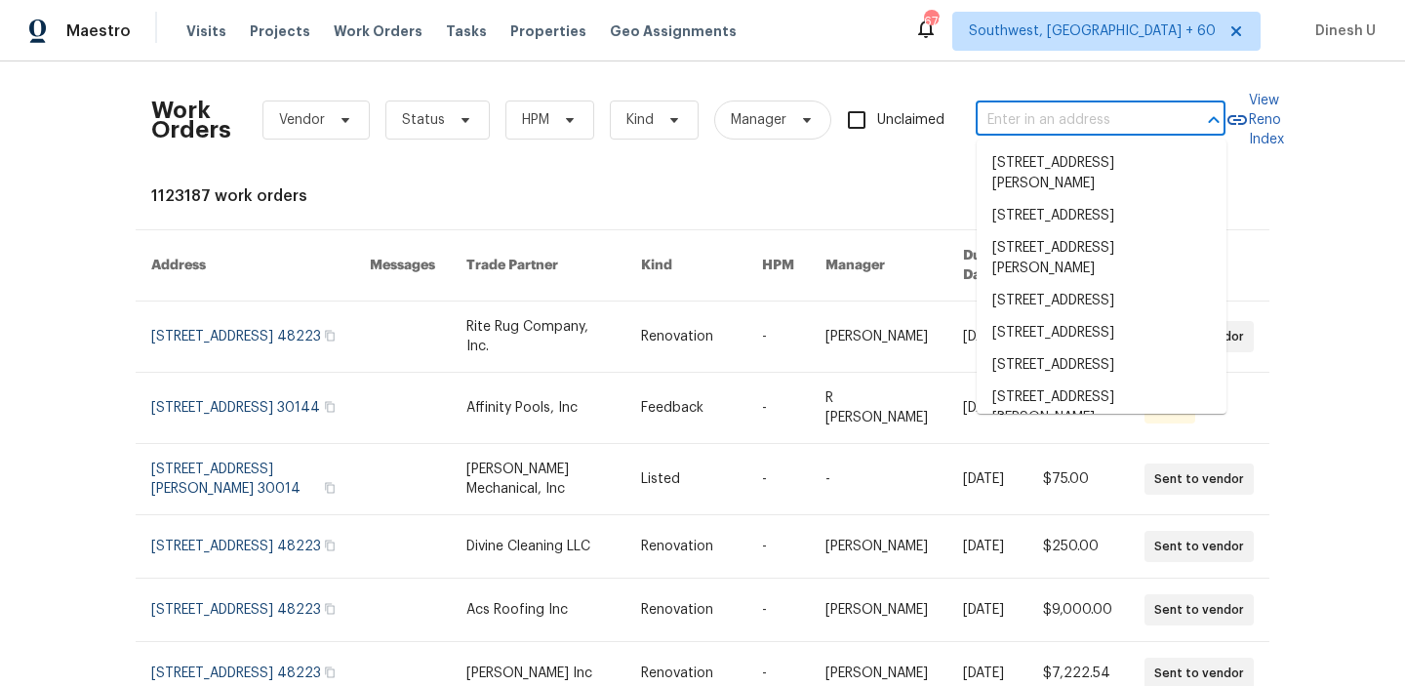
paste input "7323 Collins Manor Dr, Spring, TX 77389"
type input "7323 Collins Manor Dr, Spring, TX 77389"
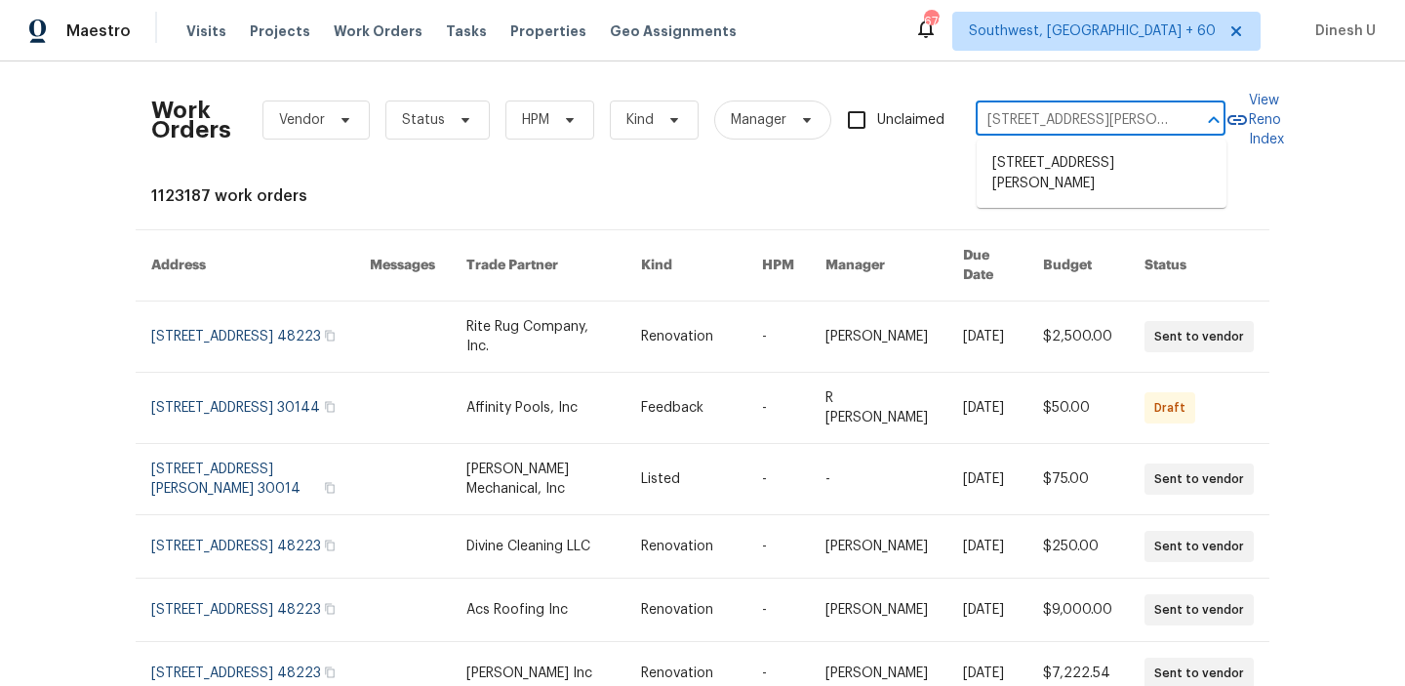
scroll to position [0, 72]
click at [1022, 158] on li "7323 Collins Manor Dr, Spring, TX 77389" at bounding box center [1102, 173] width 250 height 53
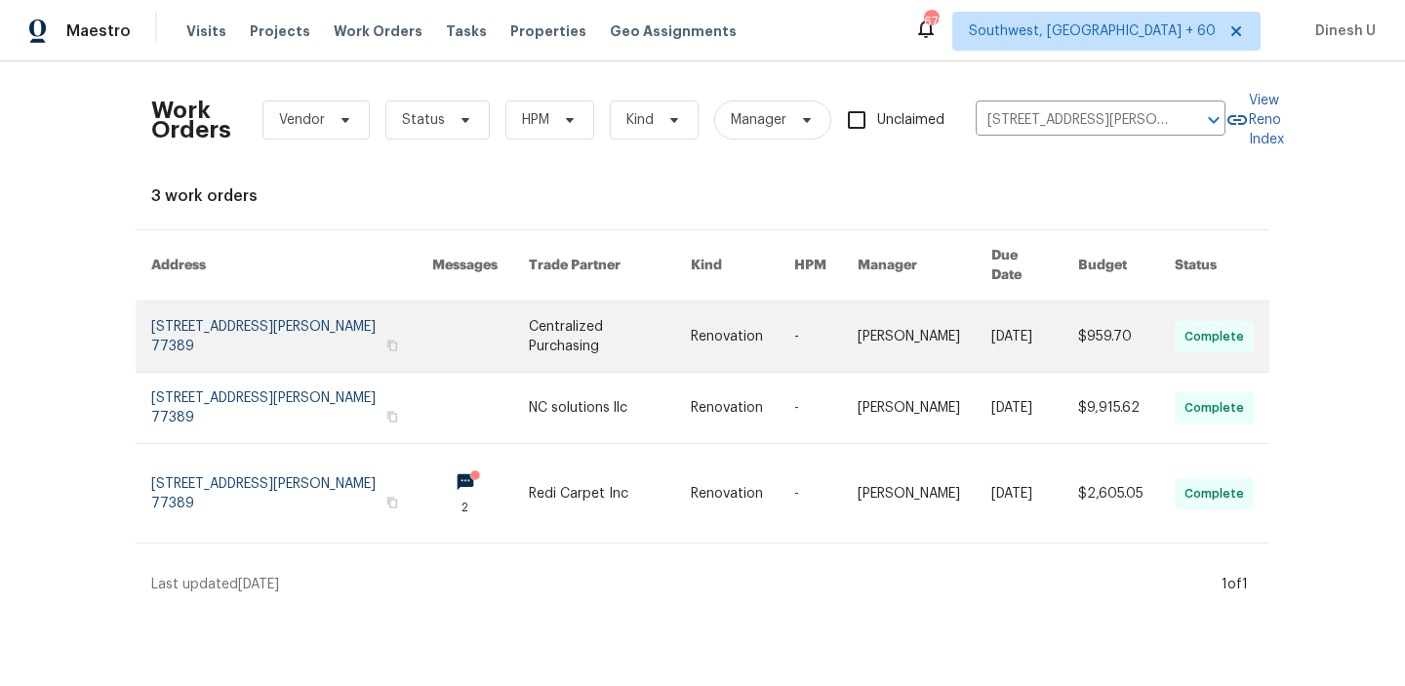
click at [337, 302] on link at bounding box center [291, 337] width 281 height 70
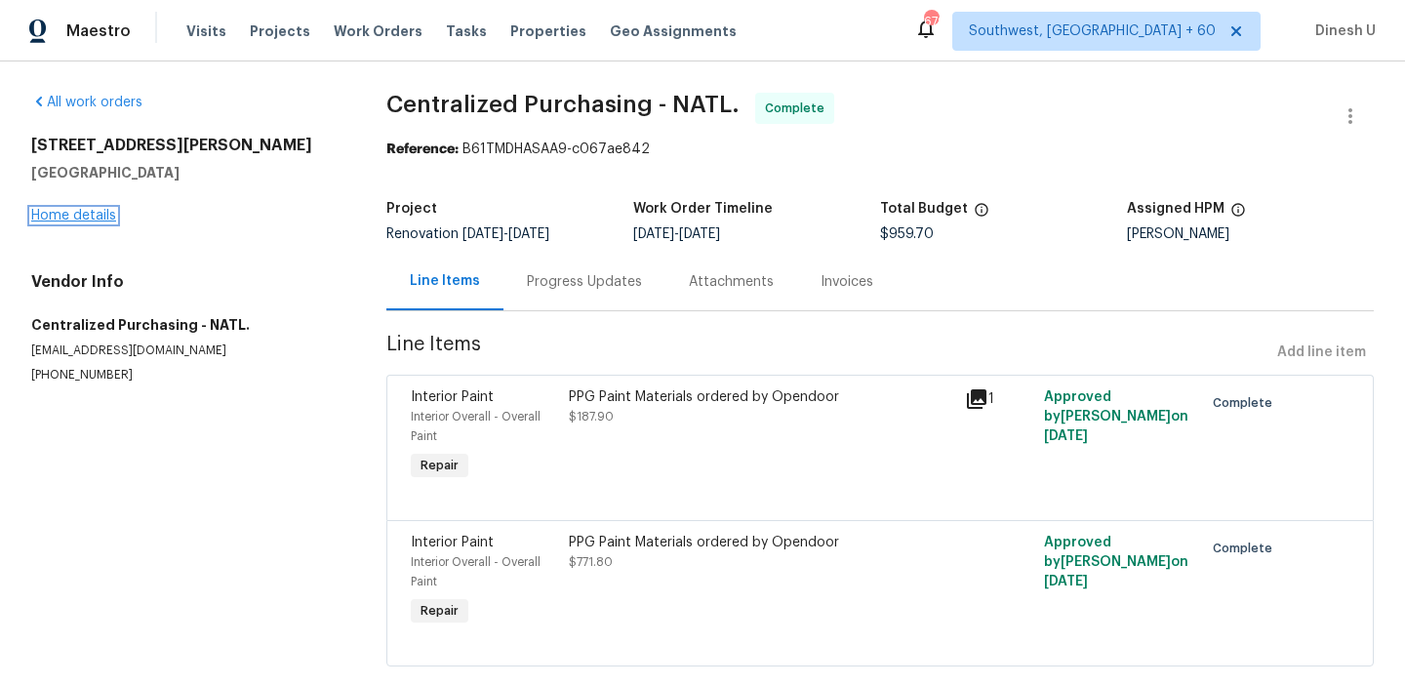
click at [104, 218] on link "Home details" at bounding box center [73, 216] width 85 height 14
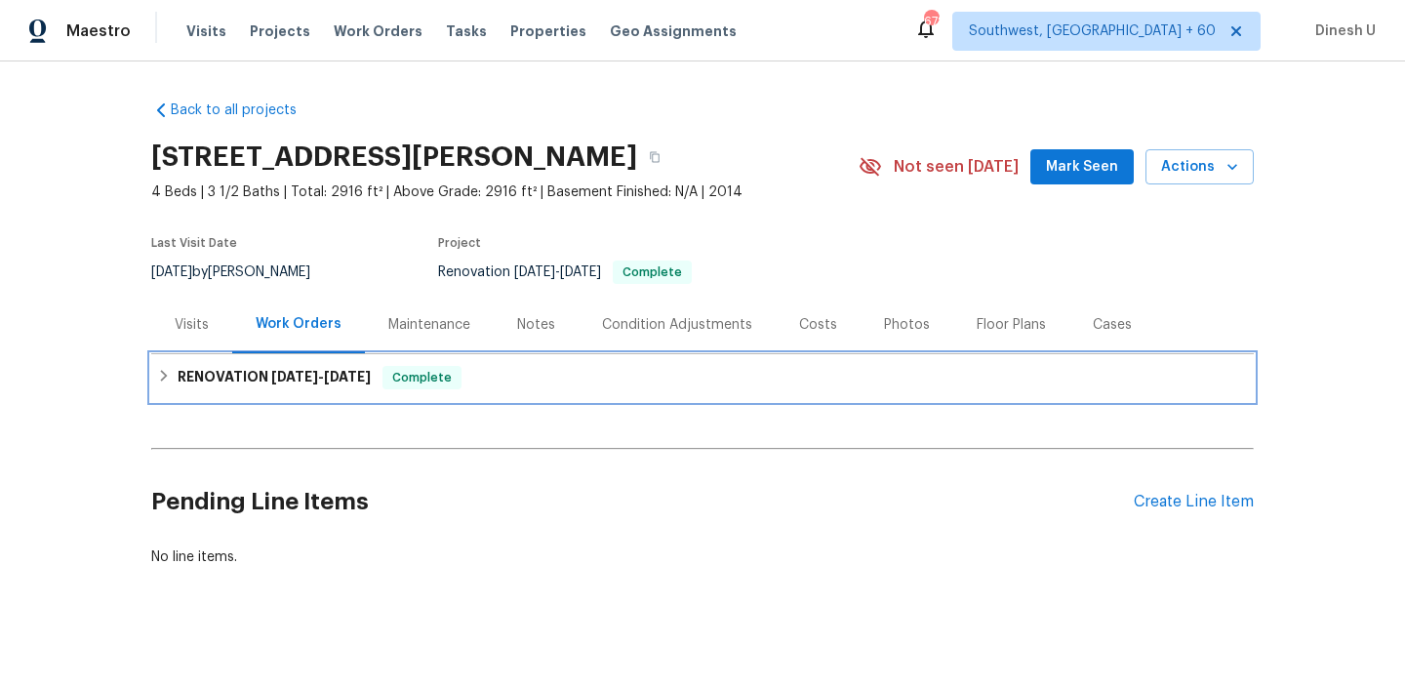
click at [356, 375] on span "9/26/25" at bounding box center [347, 377] width 47 height 14
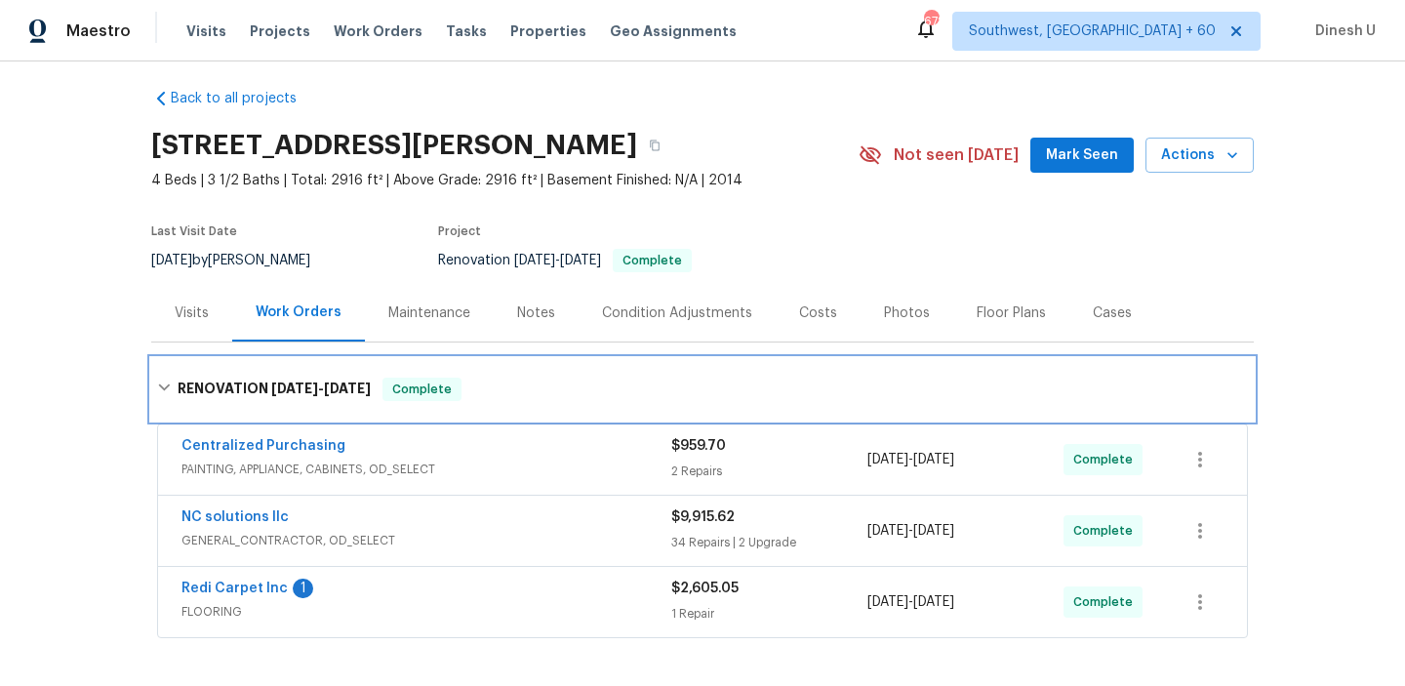
scroll to position [4, 0]
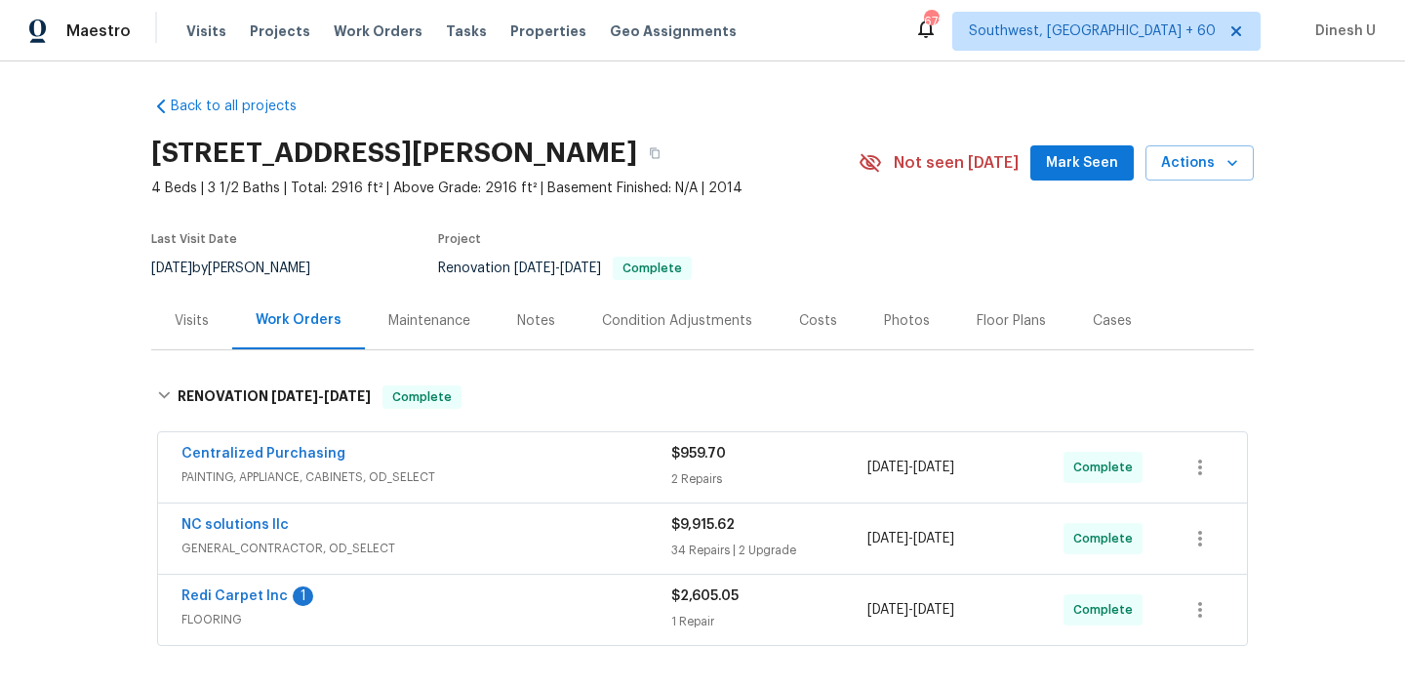
click at [197, 308] on div "Visits" at bounding box center [191, 321] width 81 height 58
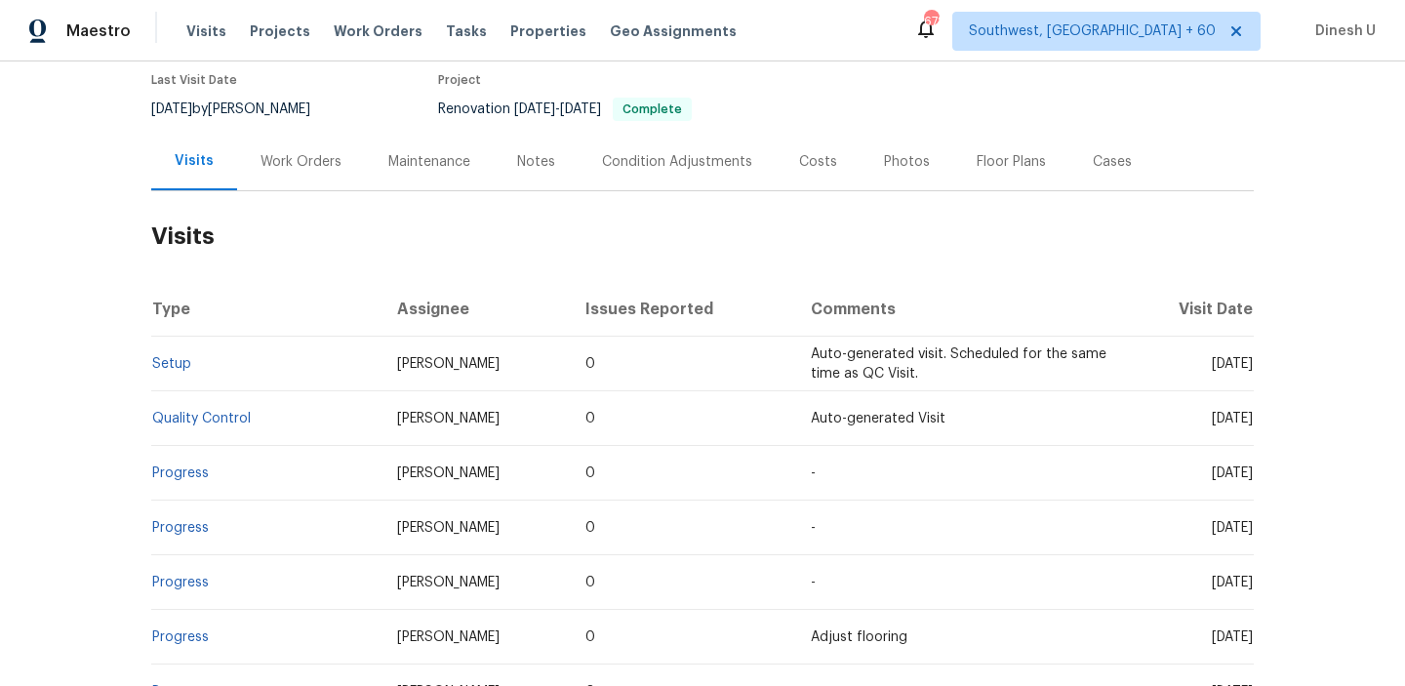
scroll to position [260, 0]
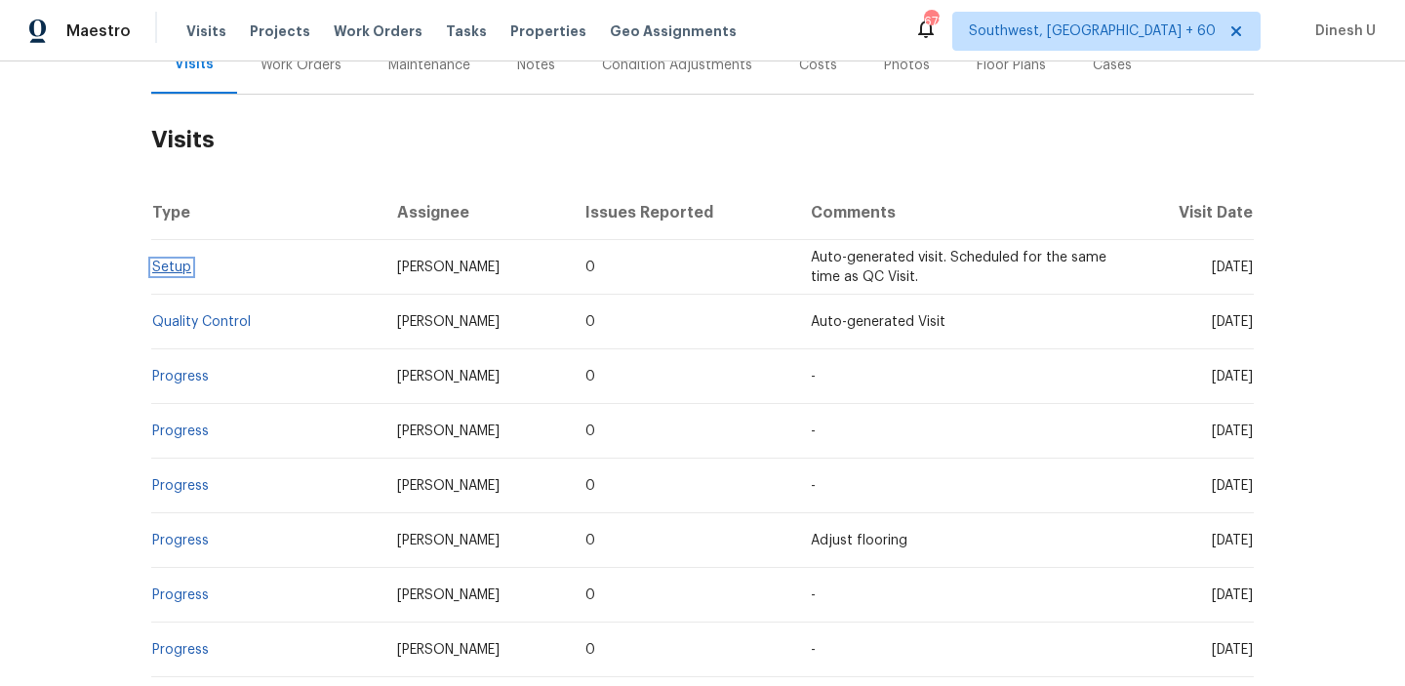
click at [162, 262] on link "Setup" at bounding box center [171, 268] width 39 height 14
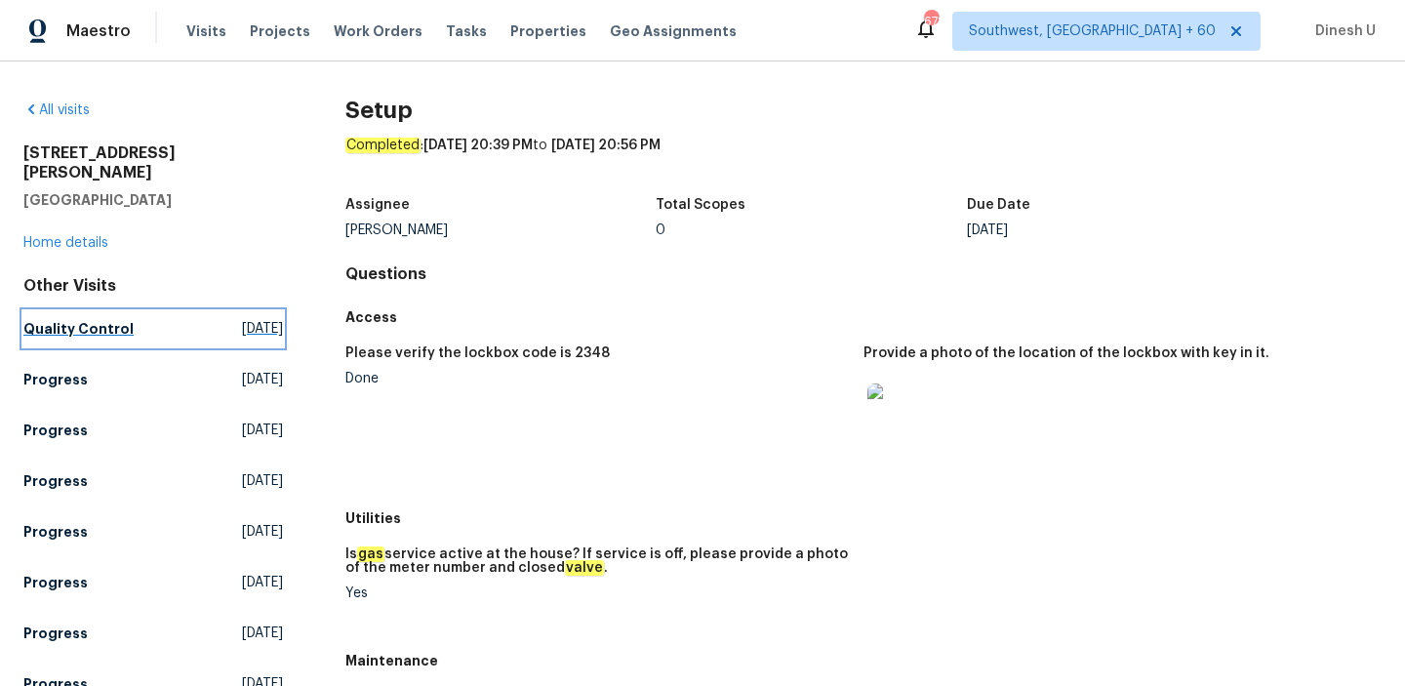
click at [242, 319] on span "Wed, Oct 01 2025" at bounding box center [262, 329] width 41 height 20
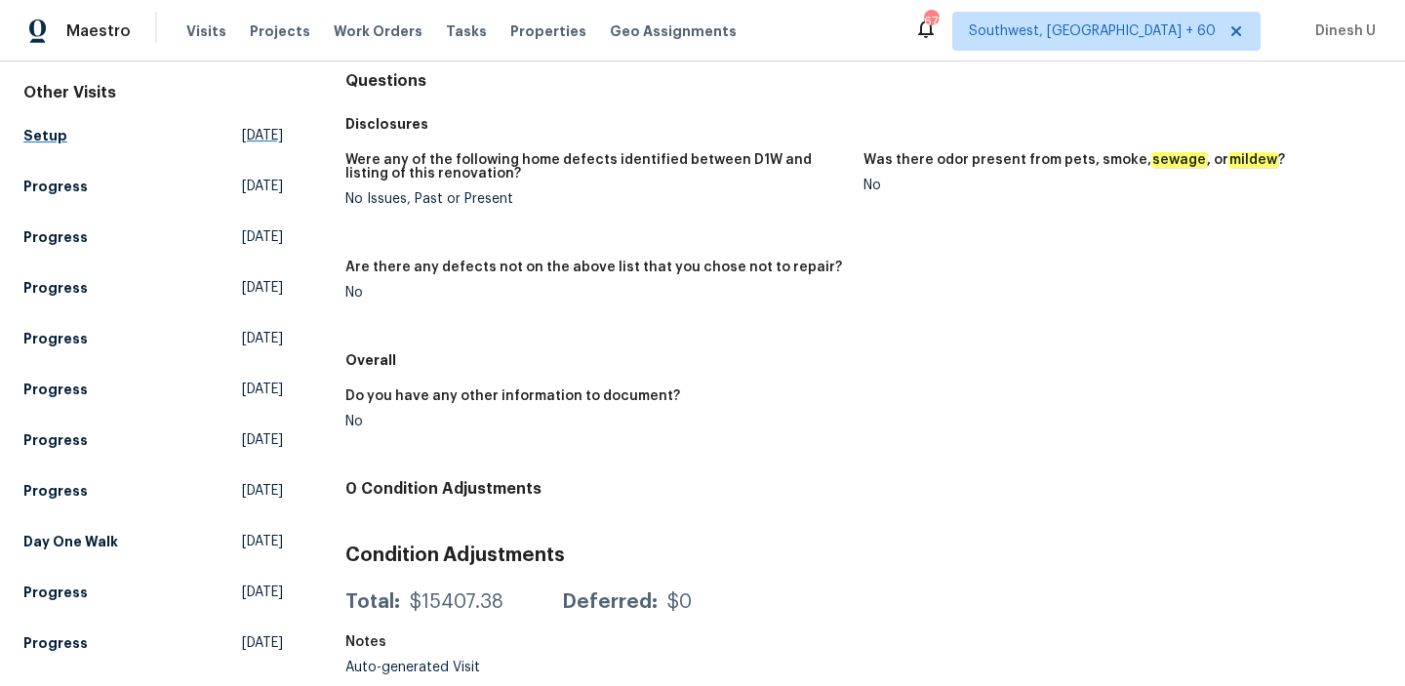
scroll to position [234, 0]
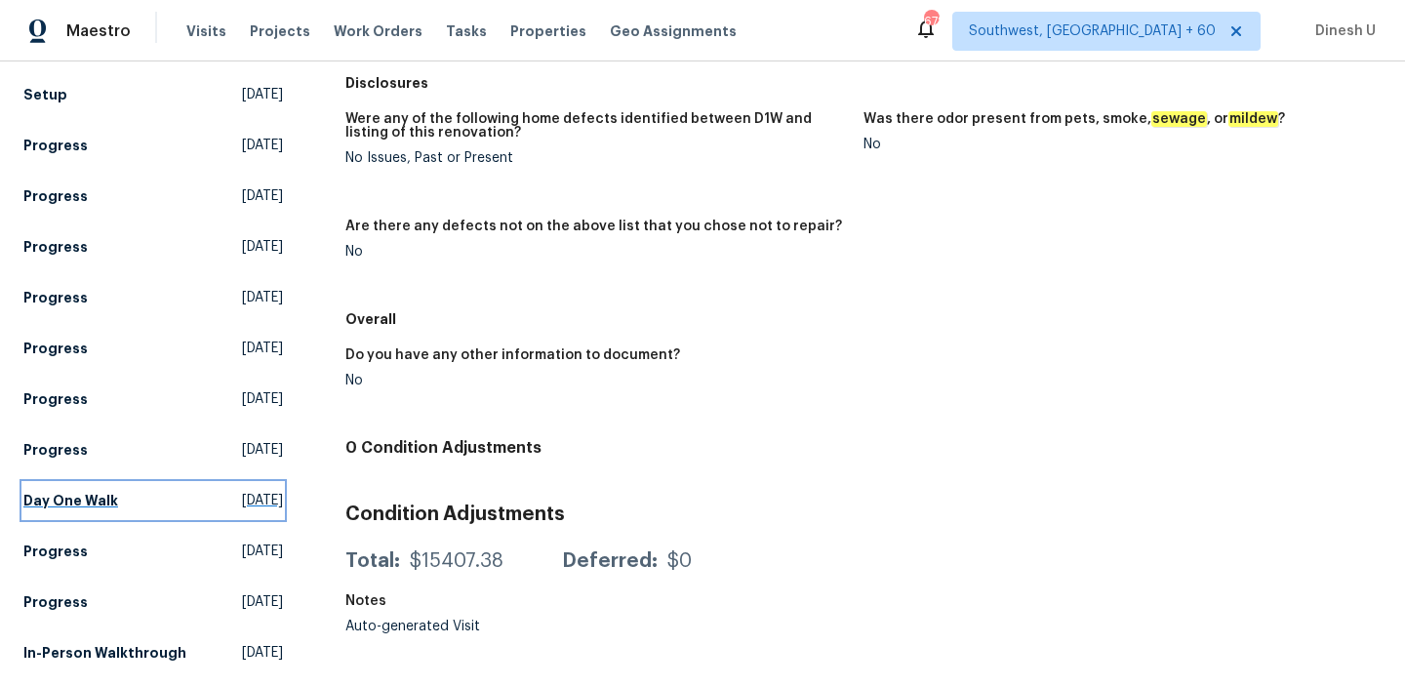
click at [242, 491] on span "Thu, Sep 18 2025" at bounding box center [262, 501] width 41 height 20
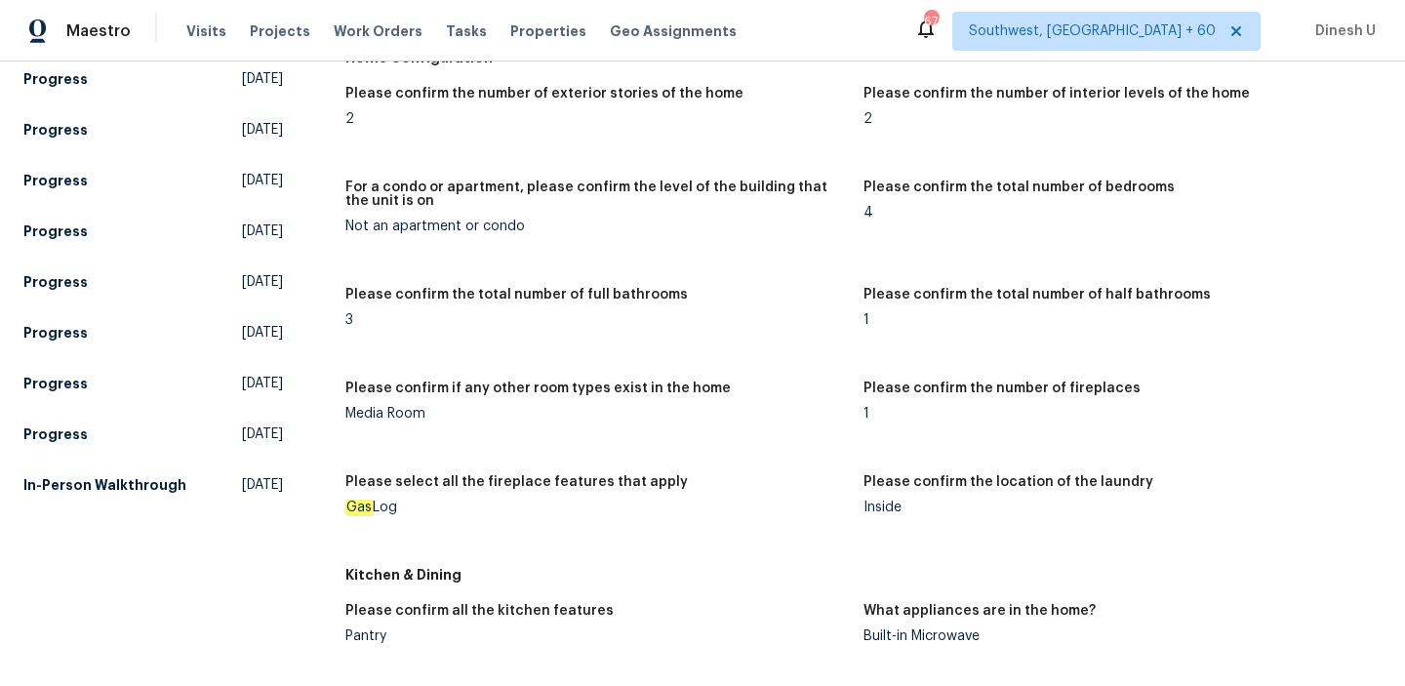
scroll to position [563, 0]
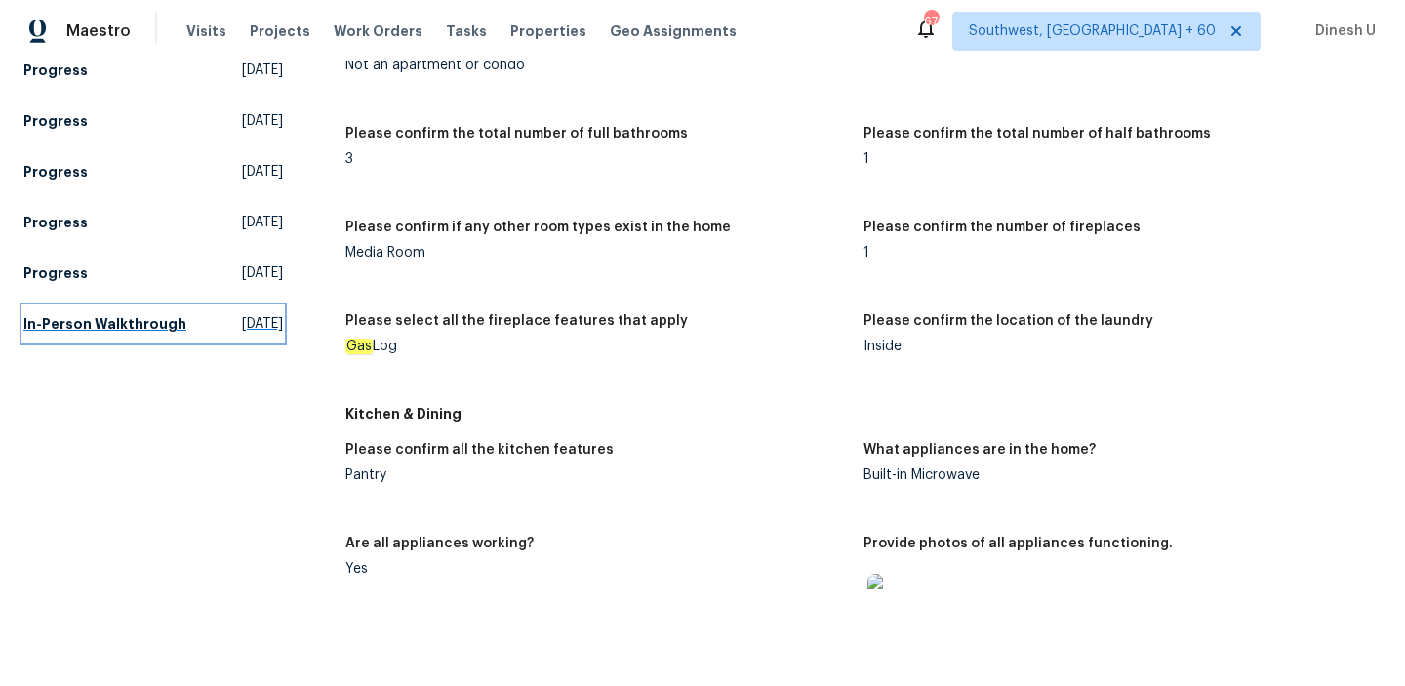
click at [242, 314] on span "Tue, Aug 12 2025" at bounding box center [262, 324] width 41 height 20
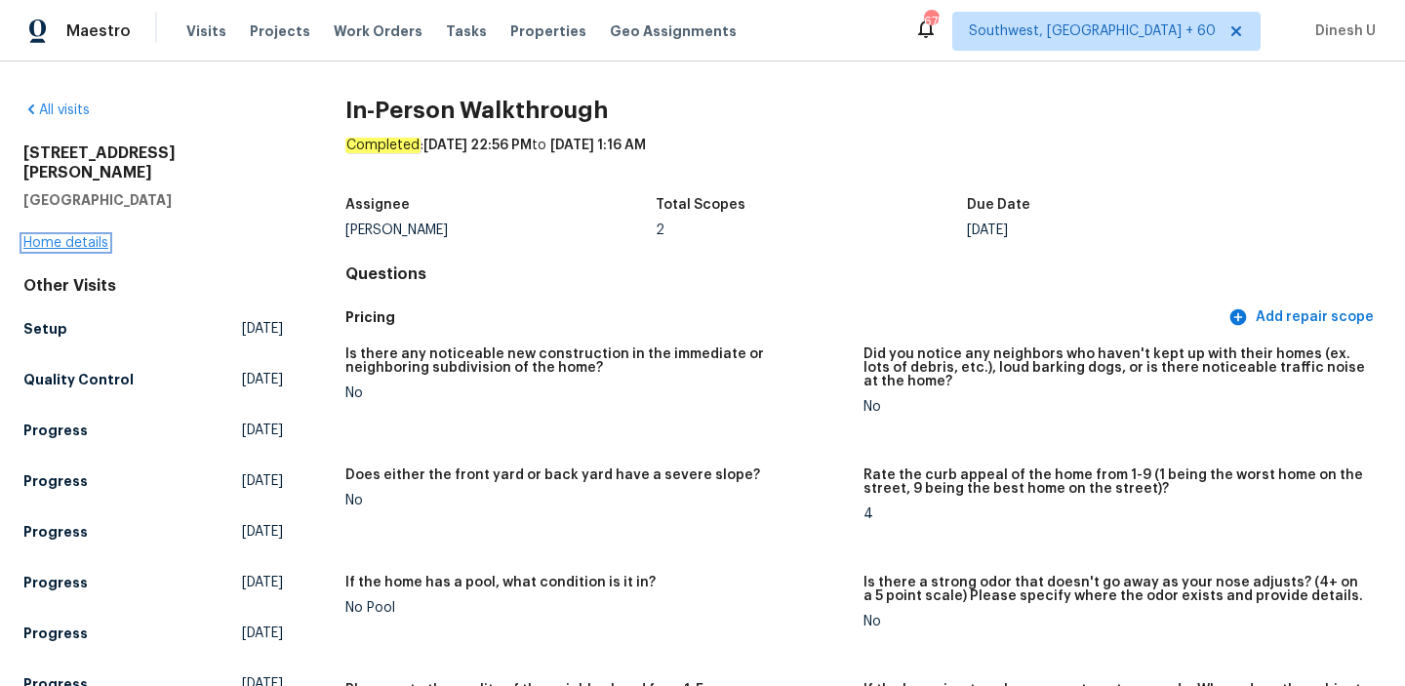
click at [46, 236] on link "Home details" at bounding box center [65, 243] width 85 height 14
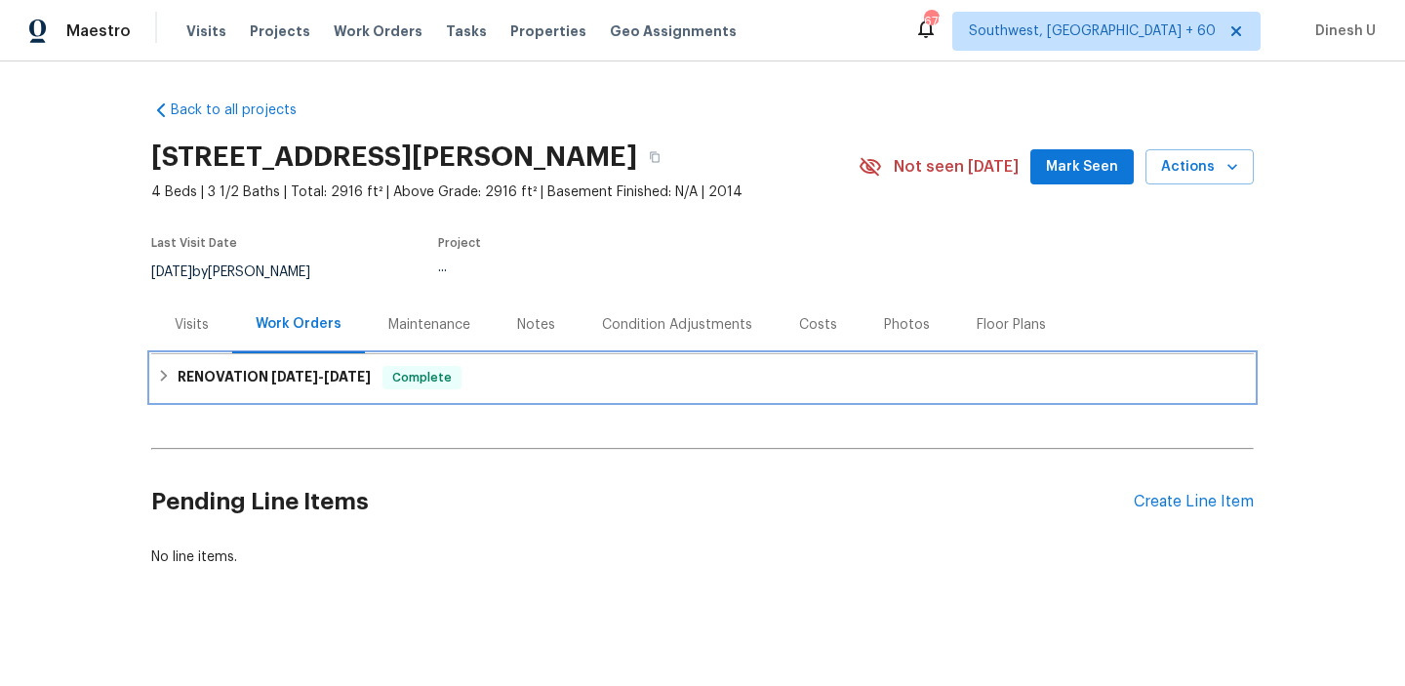
click at [327, 386] on h6 "RENOVATION 9/19/25 - 9/26/25" at bounding box center [274, 377] width 193 height 23
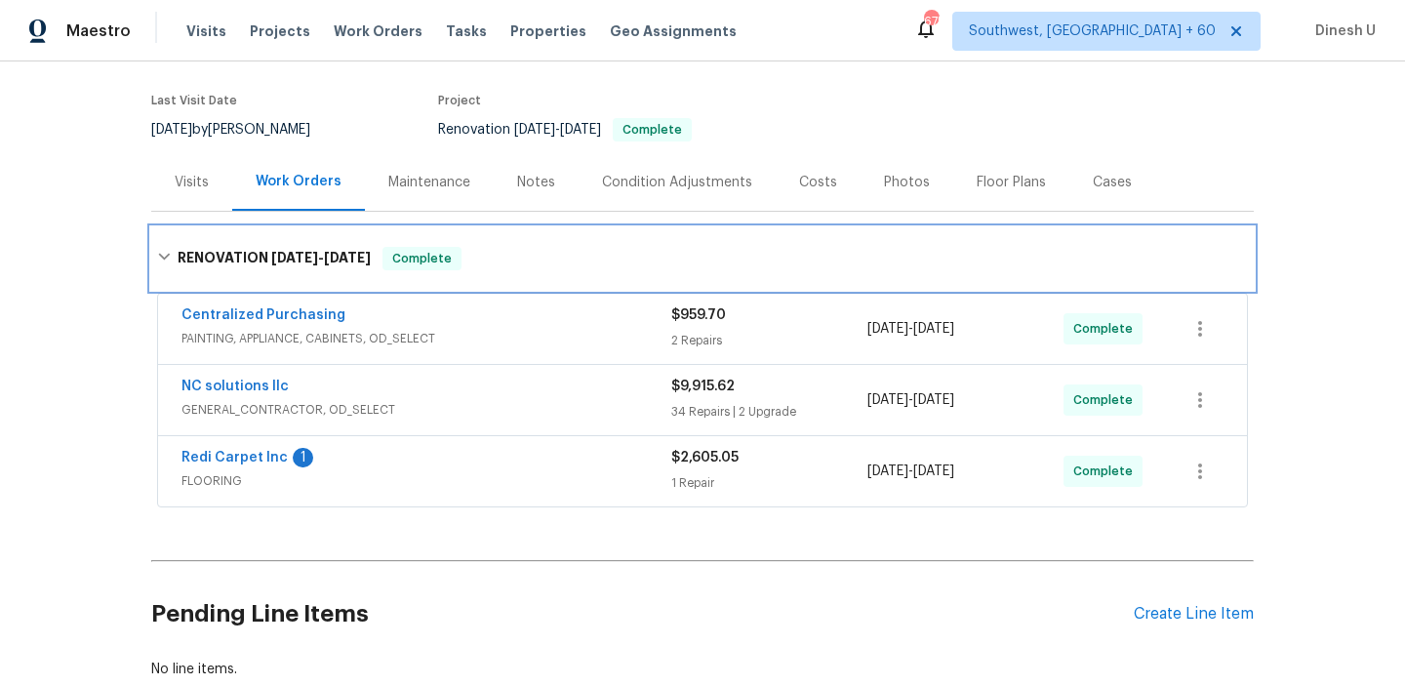
scroll to position [266, 0]
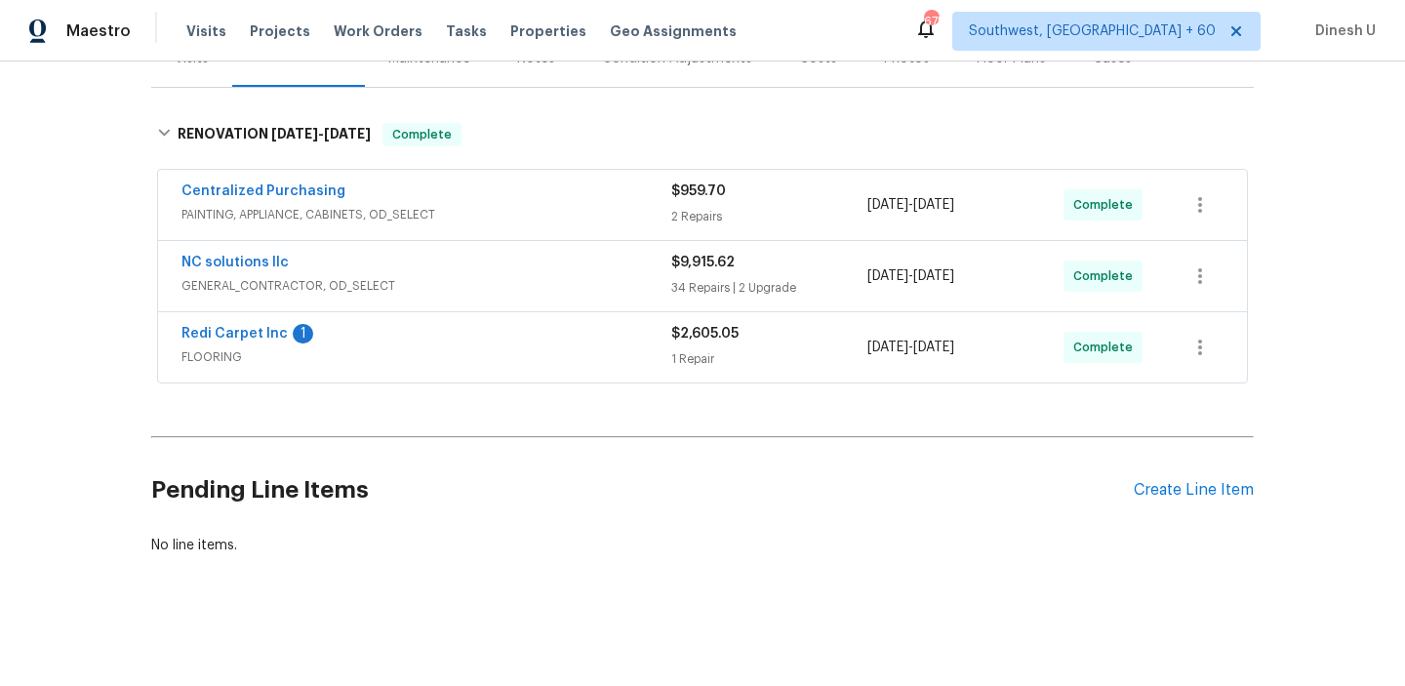
click at [706, 300] on div "NC solutions llc GENERAL_CONTRACTOR, OD_SELECT $9,915.62 34 Repairs | 2 Upgrade…" at bounding box center [702, 276] width 1089 height 70
click at [706, 295] on div "34 Repairs | 2 Upgrade" at bounding box center [769, 288] width 196 height 20
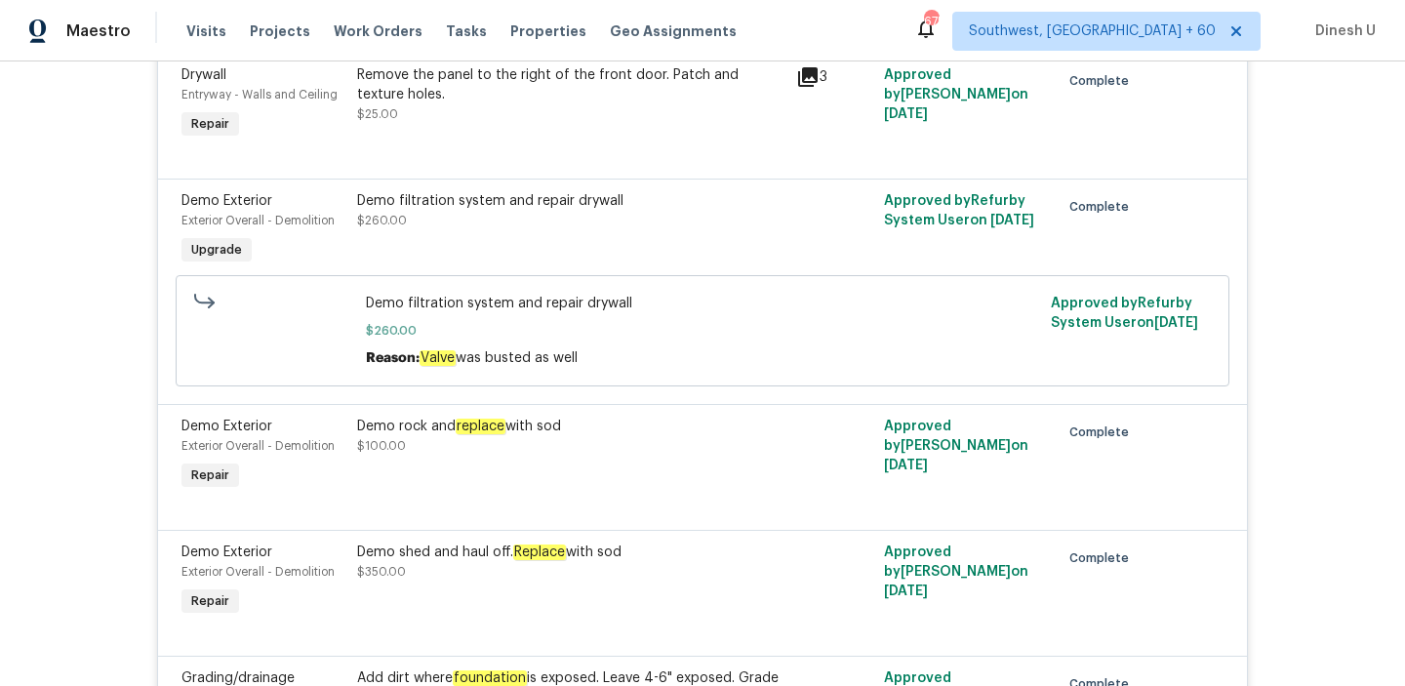
scroll to position [468, 0]
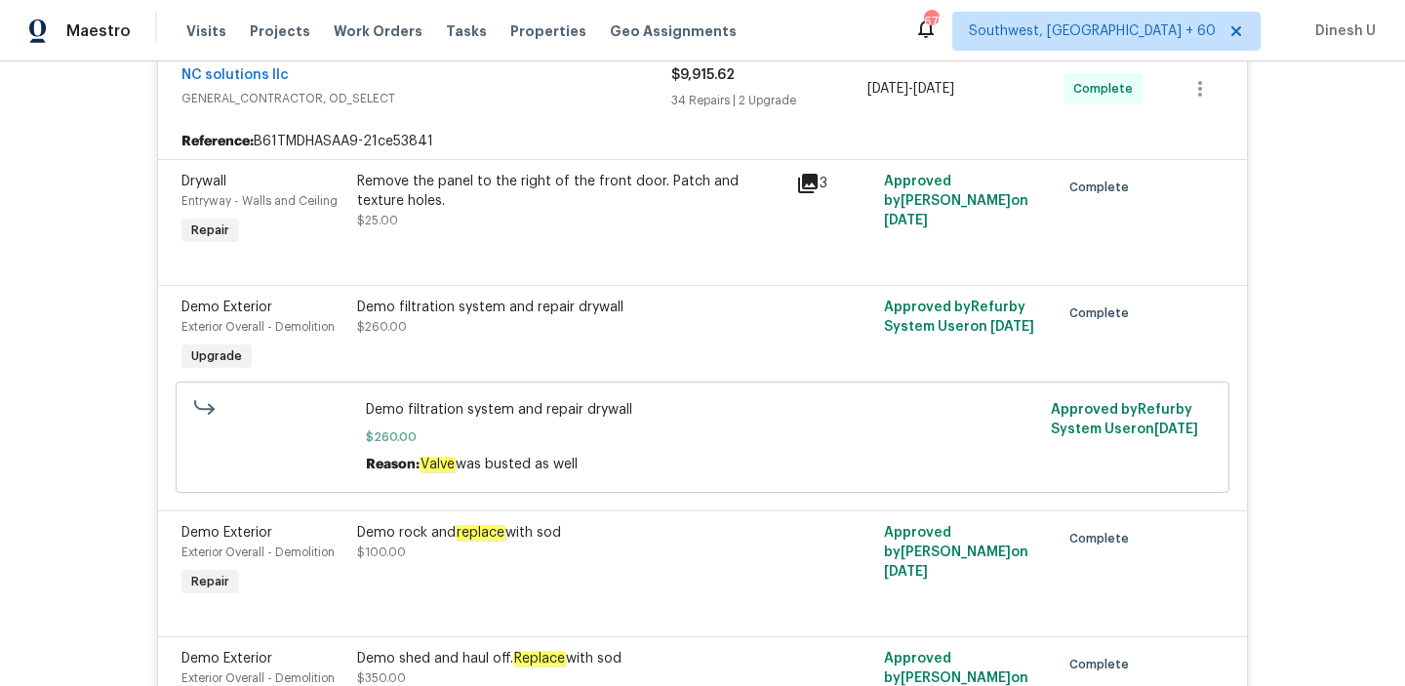
click at [798, 184] on icon at bounding box center [808, 184] width 20 height 20
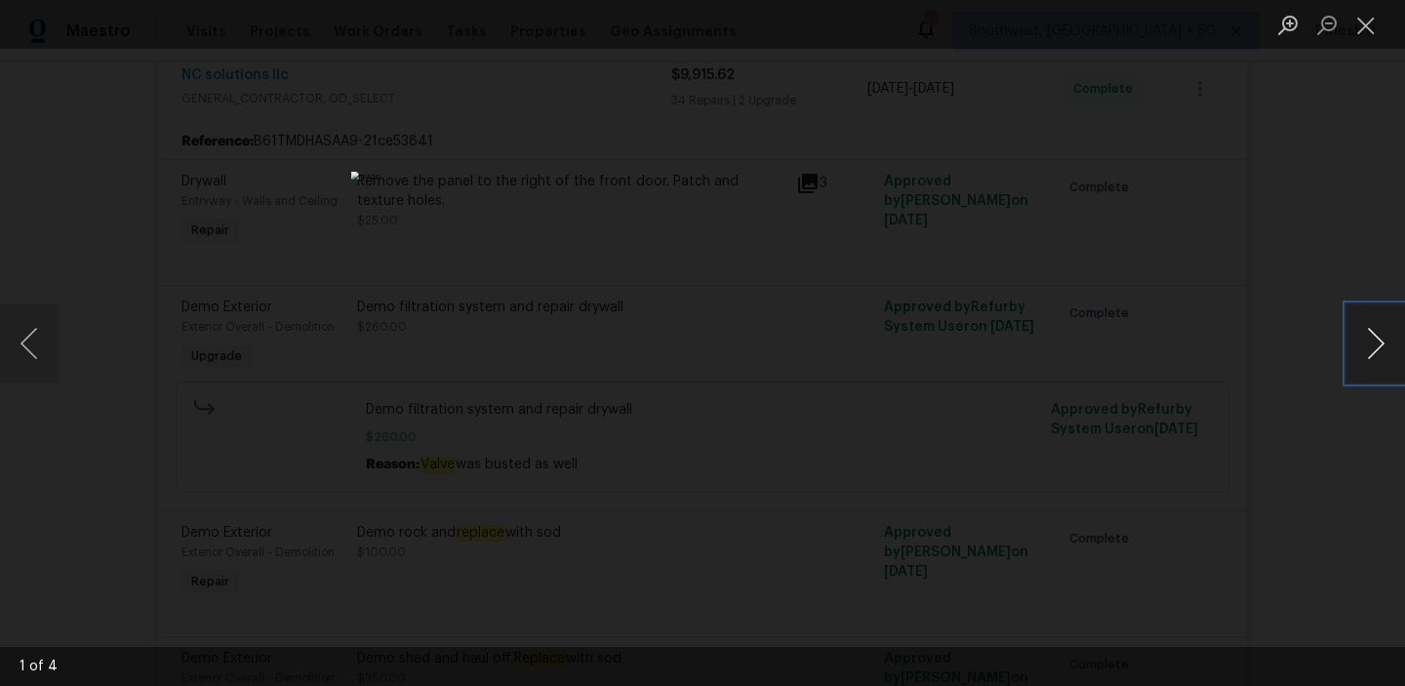
click at [1371, 340] on button "Next image" at bounding box center [1376, 344] width 59 height 78
click at [1358, 34] on button "Close lightbox" at bounding box center [1366, 25] width 39 height 34
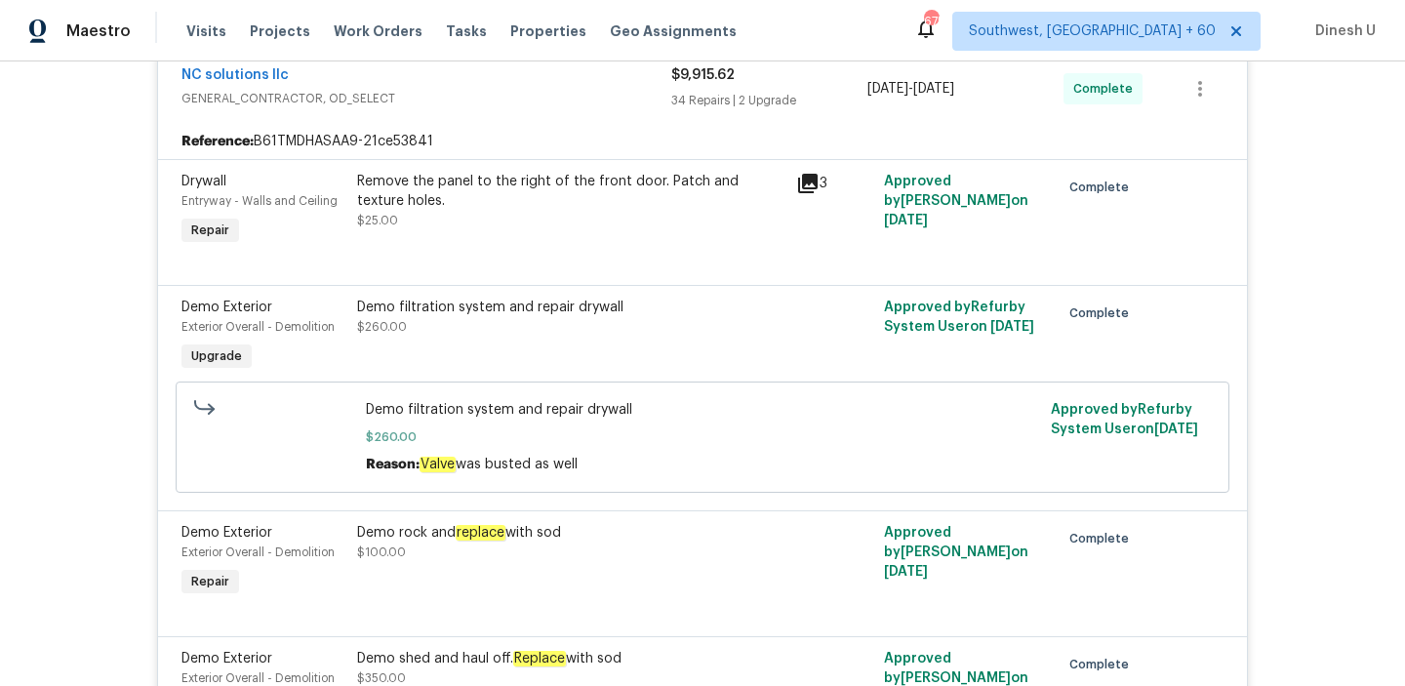
scroll to position [483, 0]
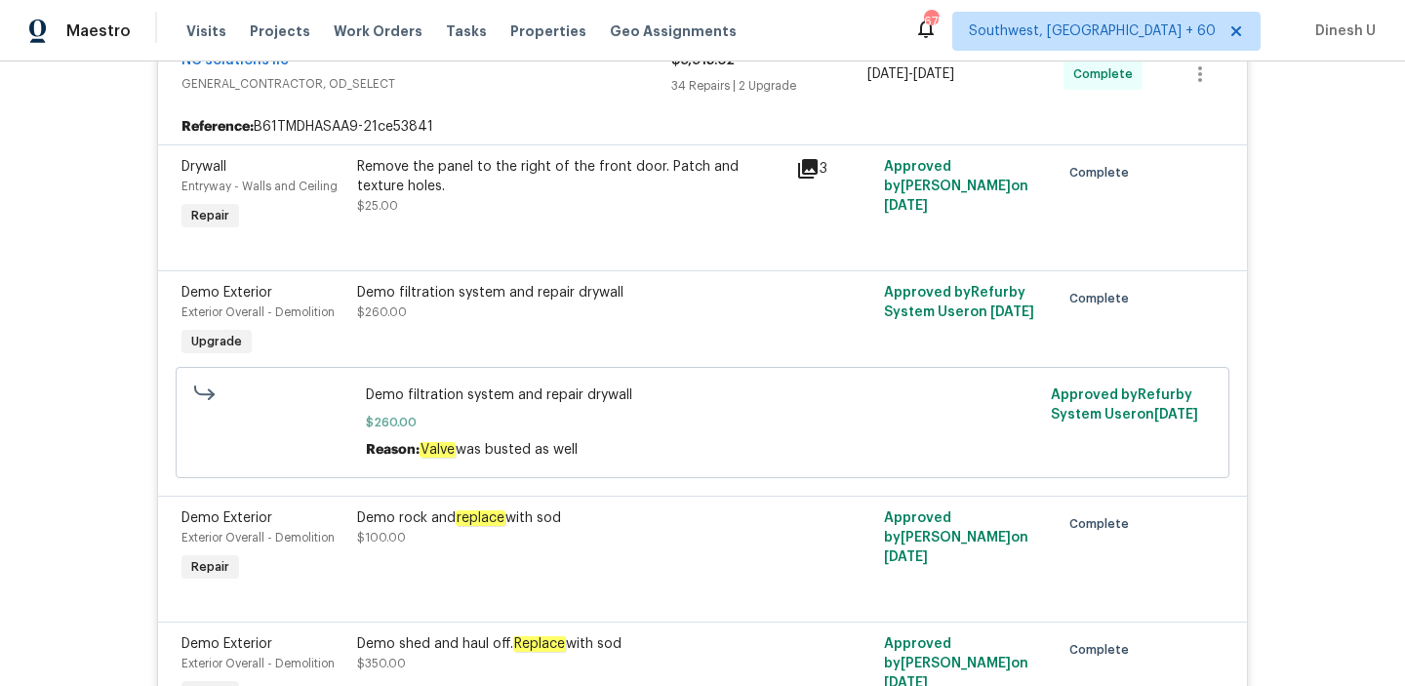
click at [393, 291] on div "Demo filtration system and repair drywall" at bounding box center [570, 293] width 427 height 20
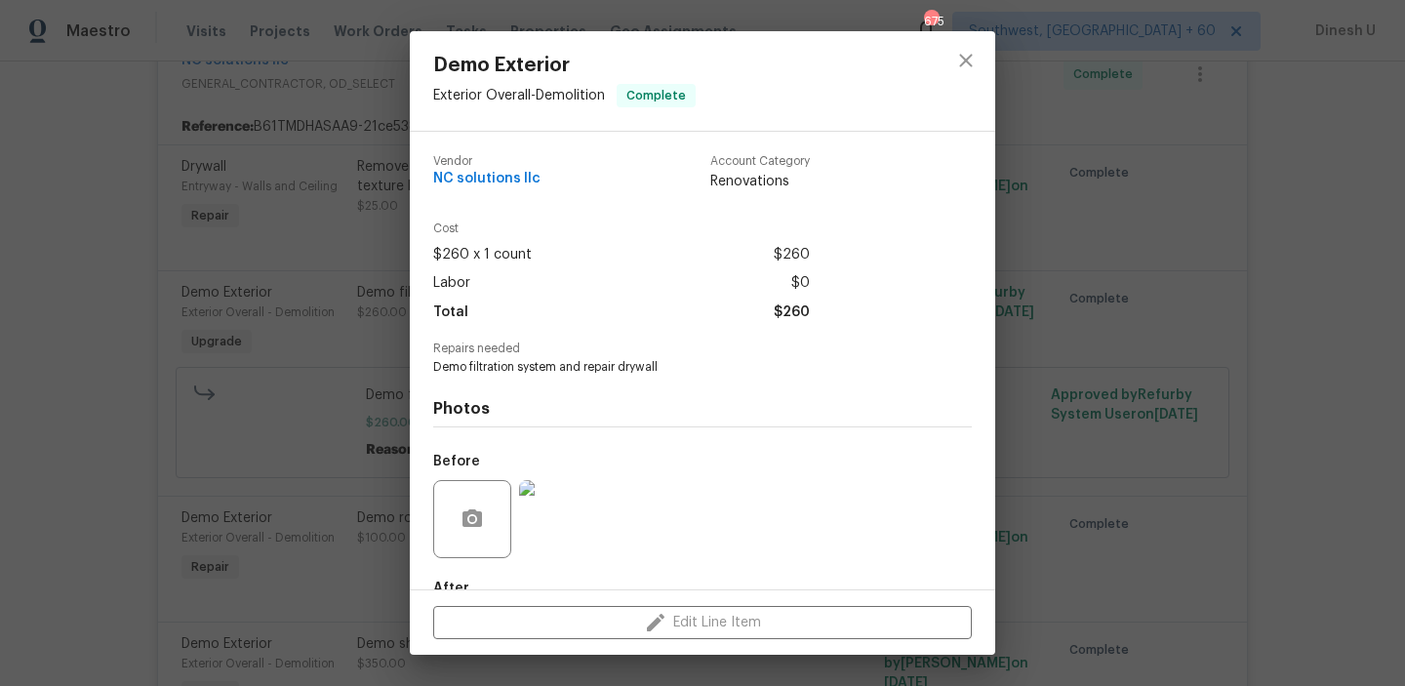
scroll to position [115, 0]
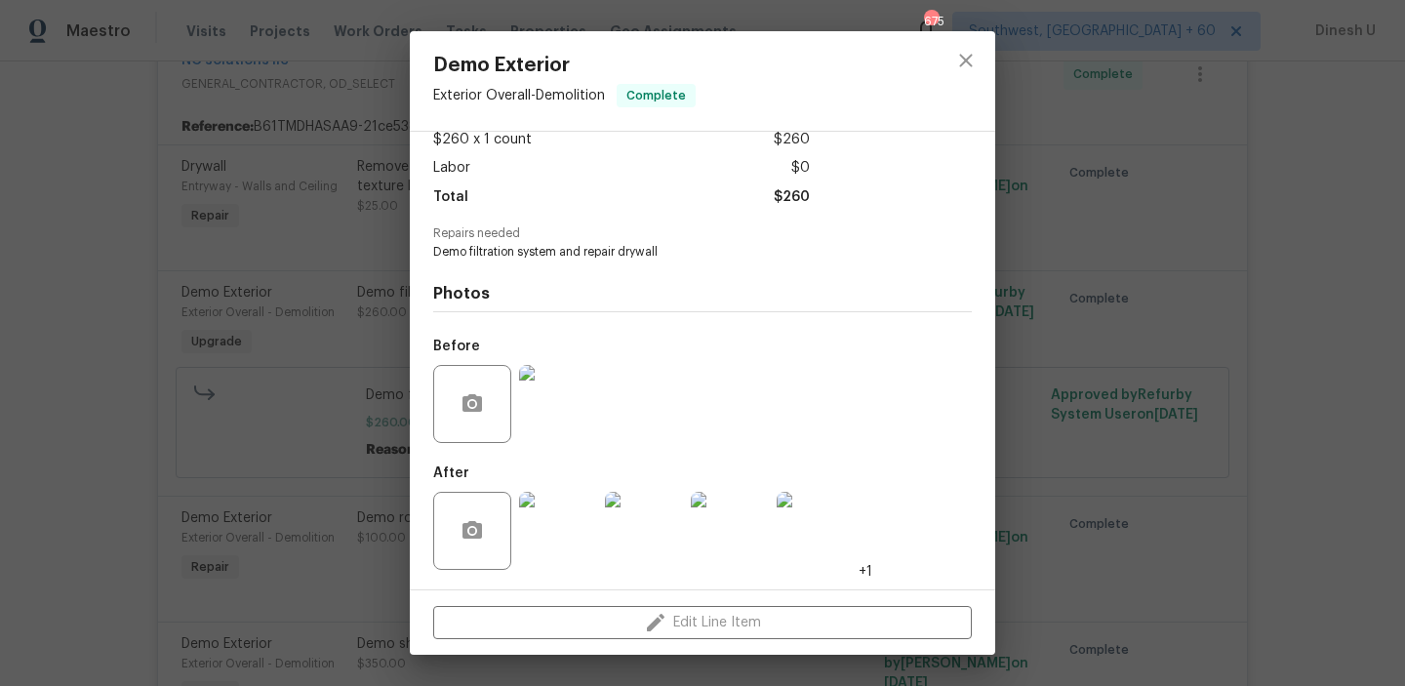
click at [569, 533] on img at bounding box center [558, 531] width 78 height 78
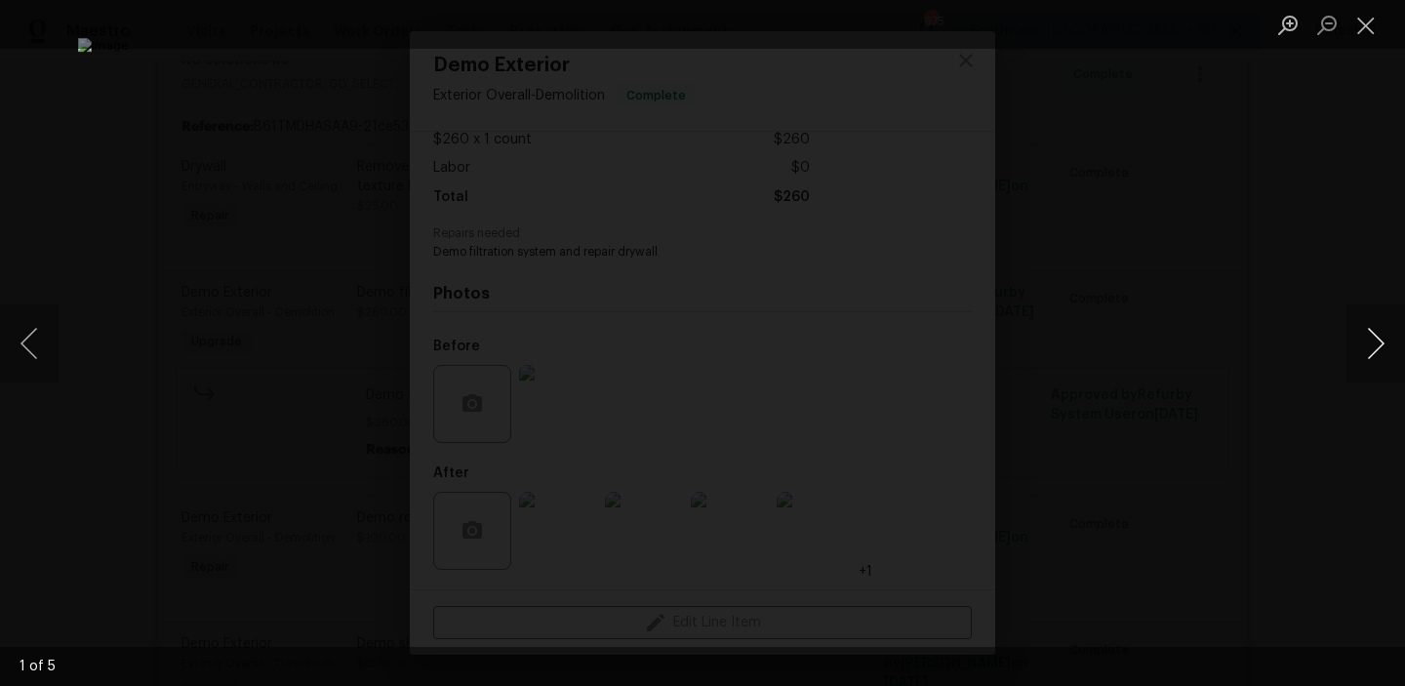
click at [1374, 352] on button "Next image" at bounding box center [1376, 344] width 59 height 78
click at [1362, 37] on button "Close lightbox" at bounding box center [1366, 25] width 39 height 34
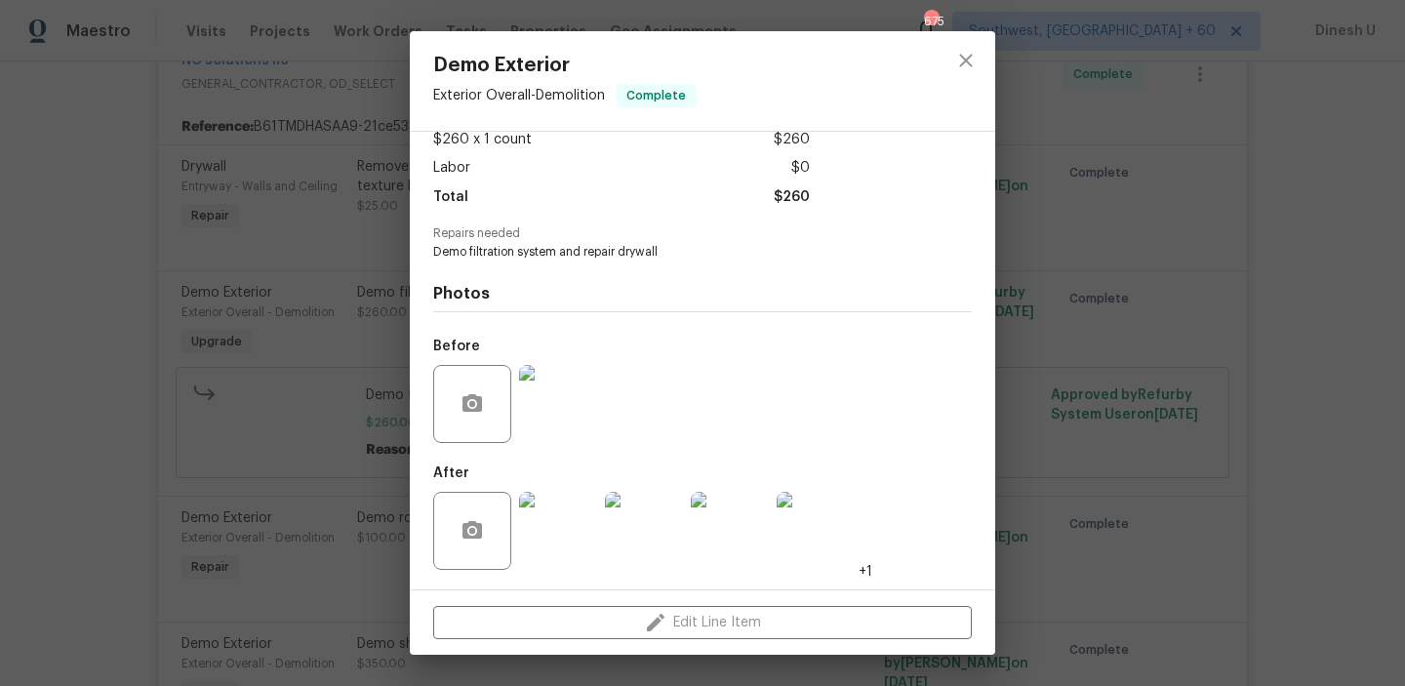
click at [264, 231] on div "Demo Exterior Exterior Overall - Demolition Complete Vendor NC solutions llc Ac…" at bounding box center [702, 343] width 1405 height 686
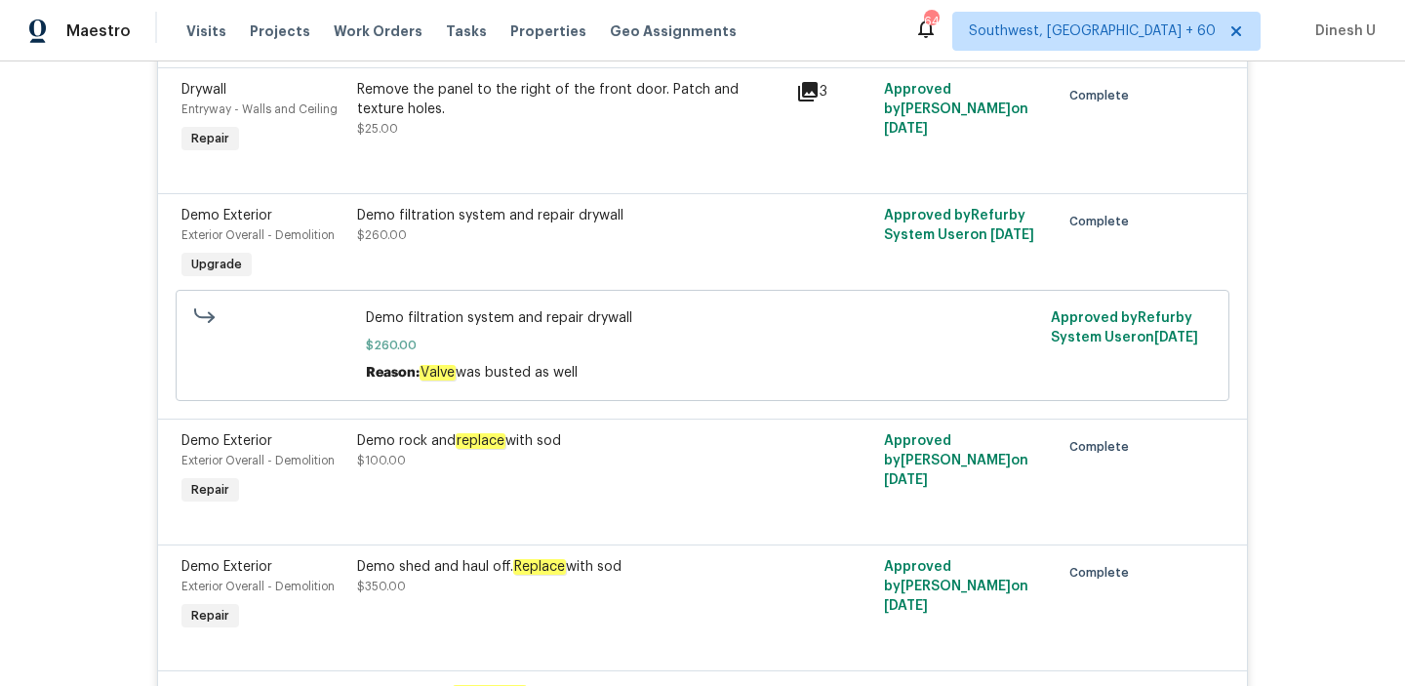
scroll to position [0, 0]
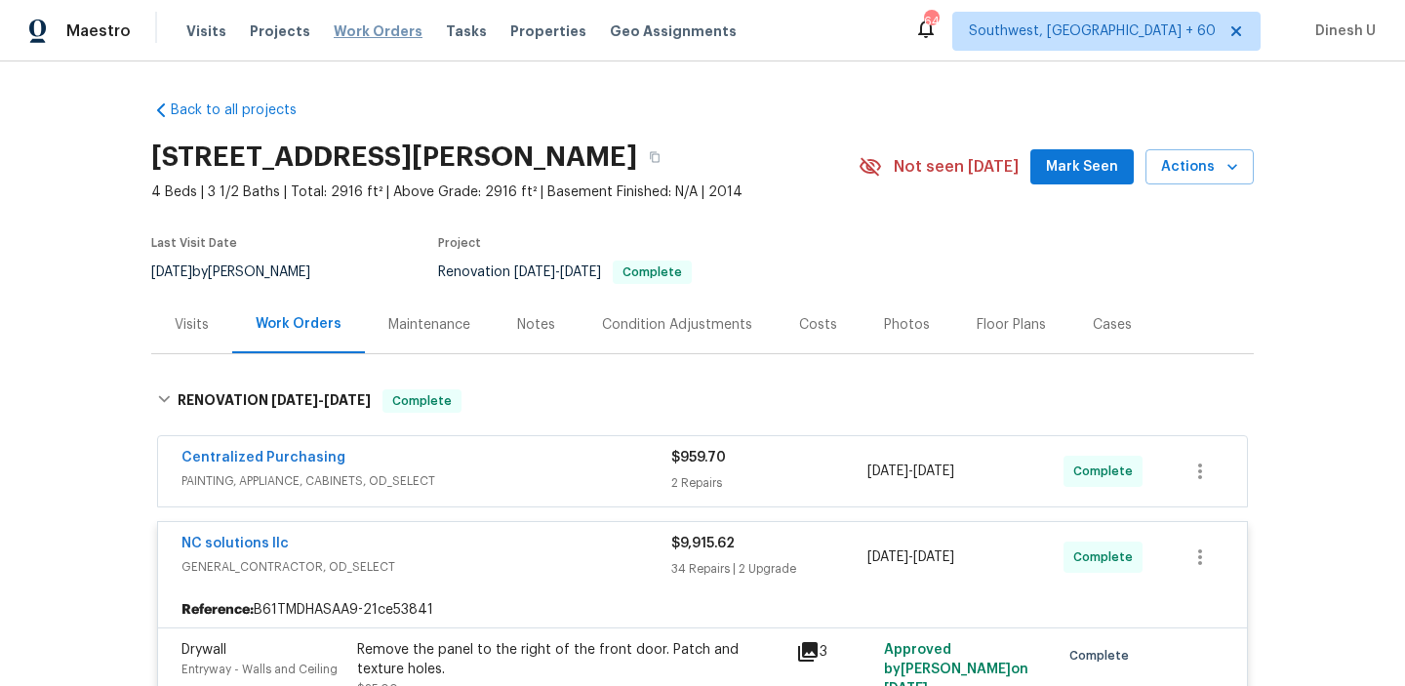
click at [383, 28] on span "Work Orders" at bounding box center [378, 31] width 89 height 20
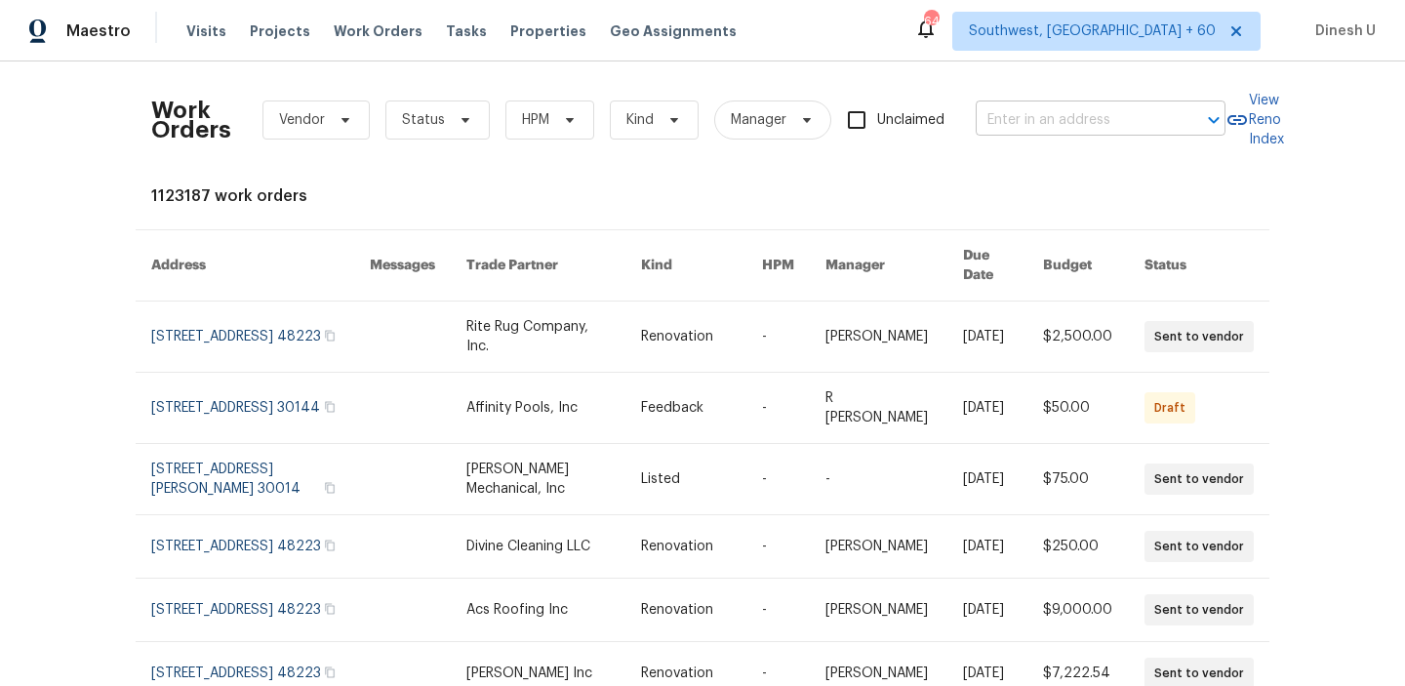
click at [1054, 128] on input "text" at bounding box center [1073, 120] width 195 height 30
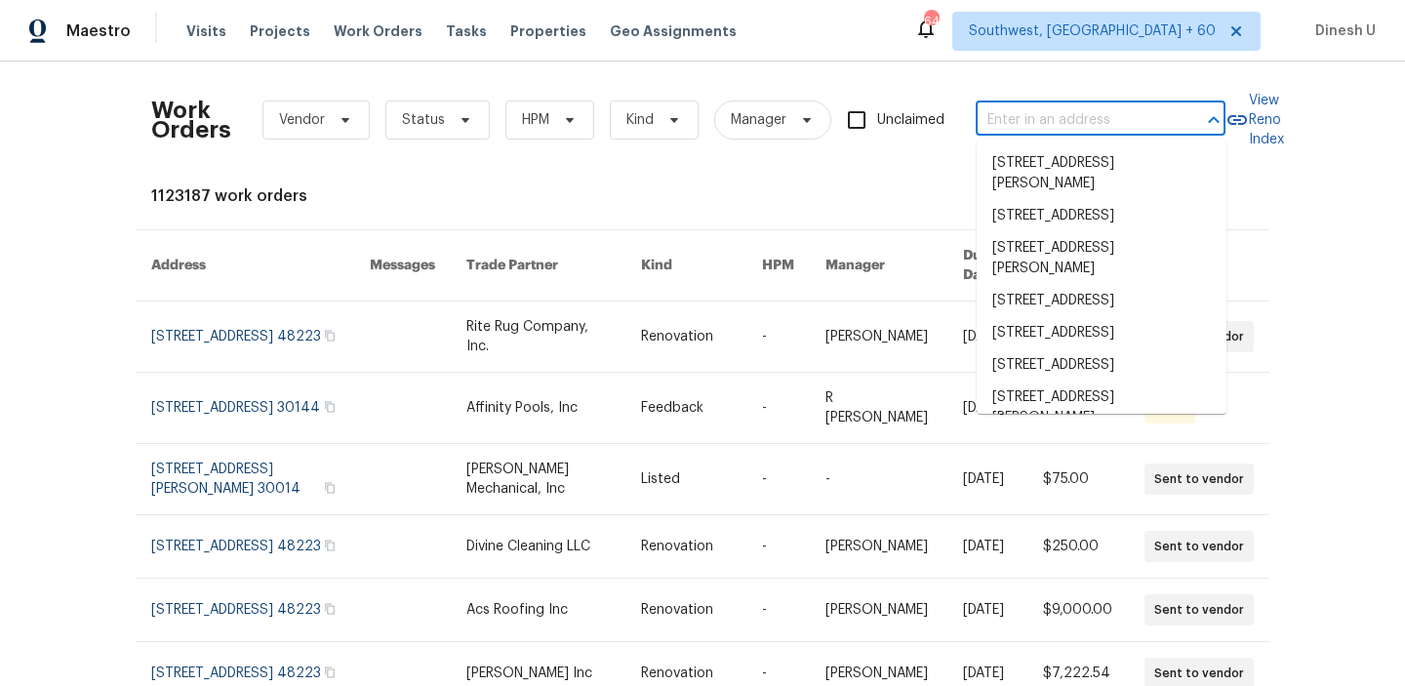
paste input "4832 Vermillion Ct Avon, IN 46123"
type input "4832 Vermillion Ct Avon, IN 46123"
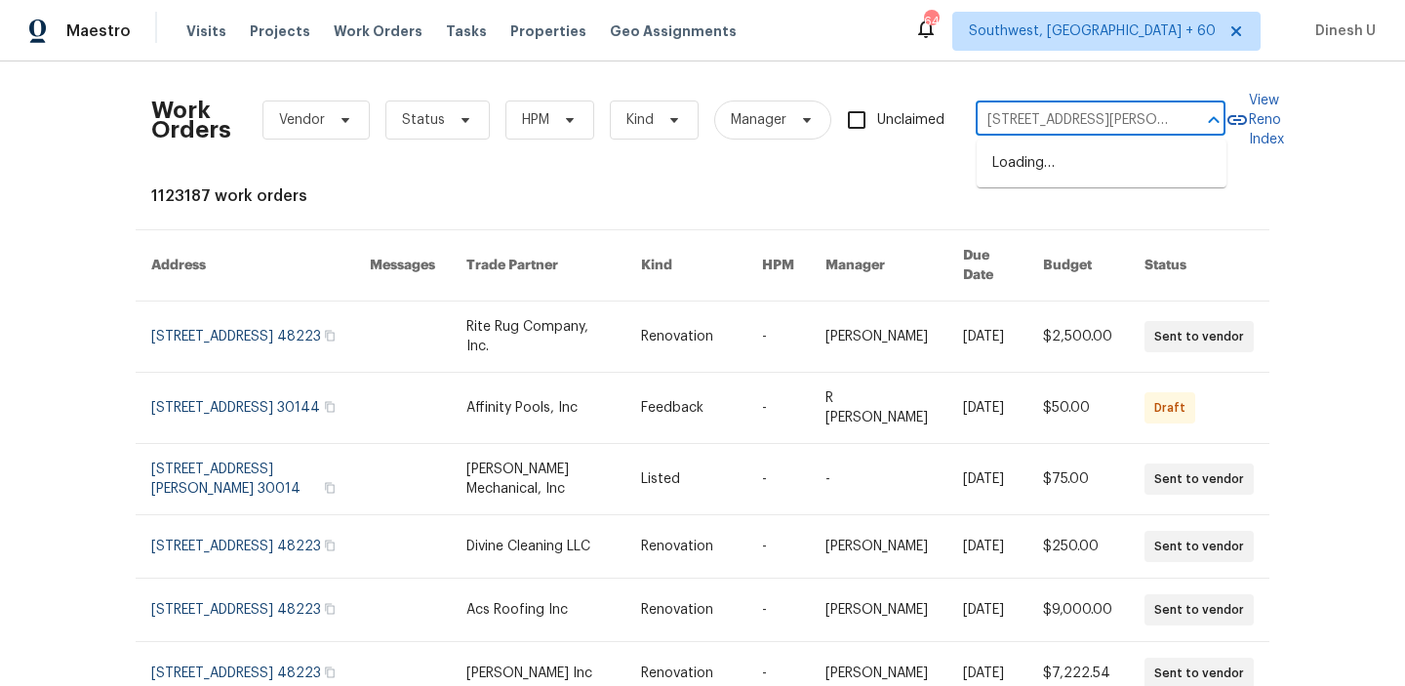
scroll to position [0, 33]
click at [1022, 170] on li "4832 Vermillion Ct, Avon, IN 46123" at bounding box center [1102, 173] width 250 height 53
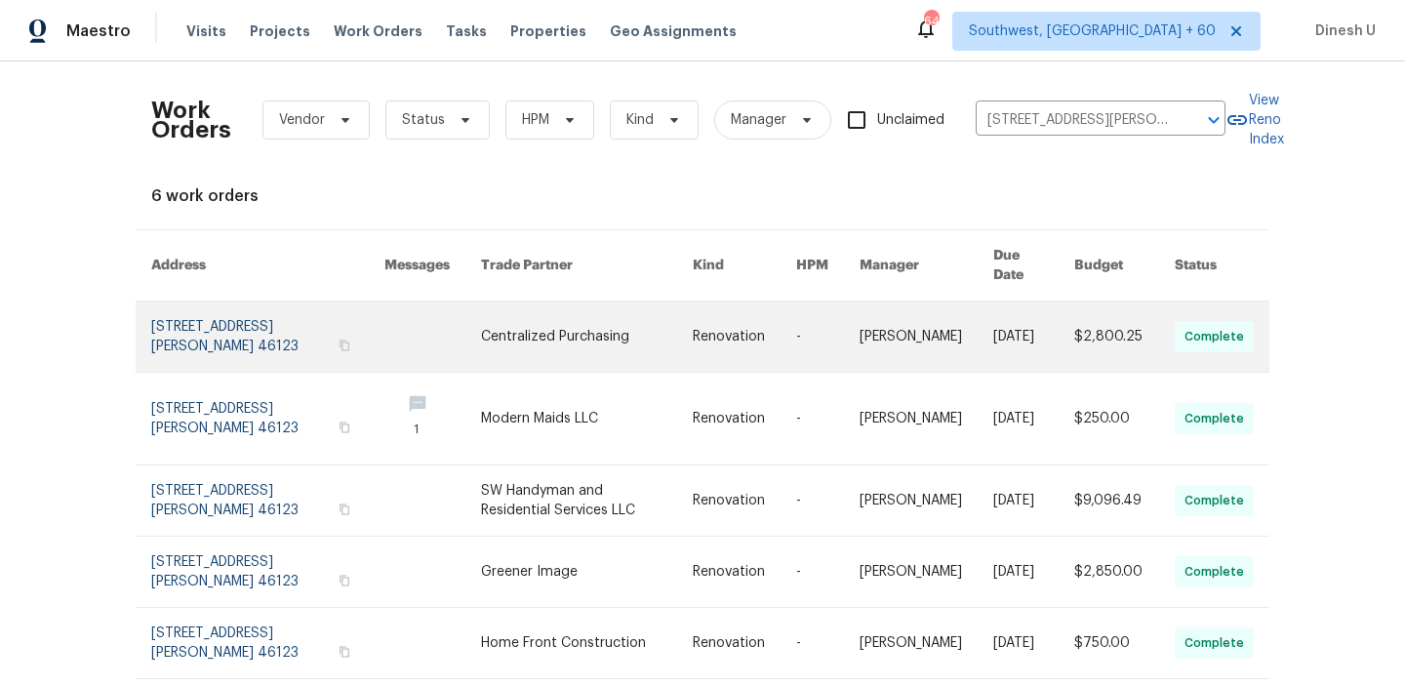
click at [236, 310] on link at bounding box center [267, 337] width 233 height 70
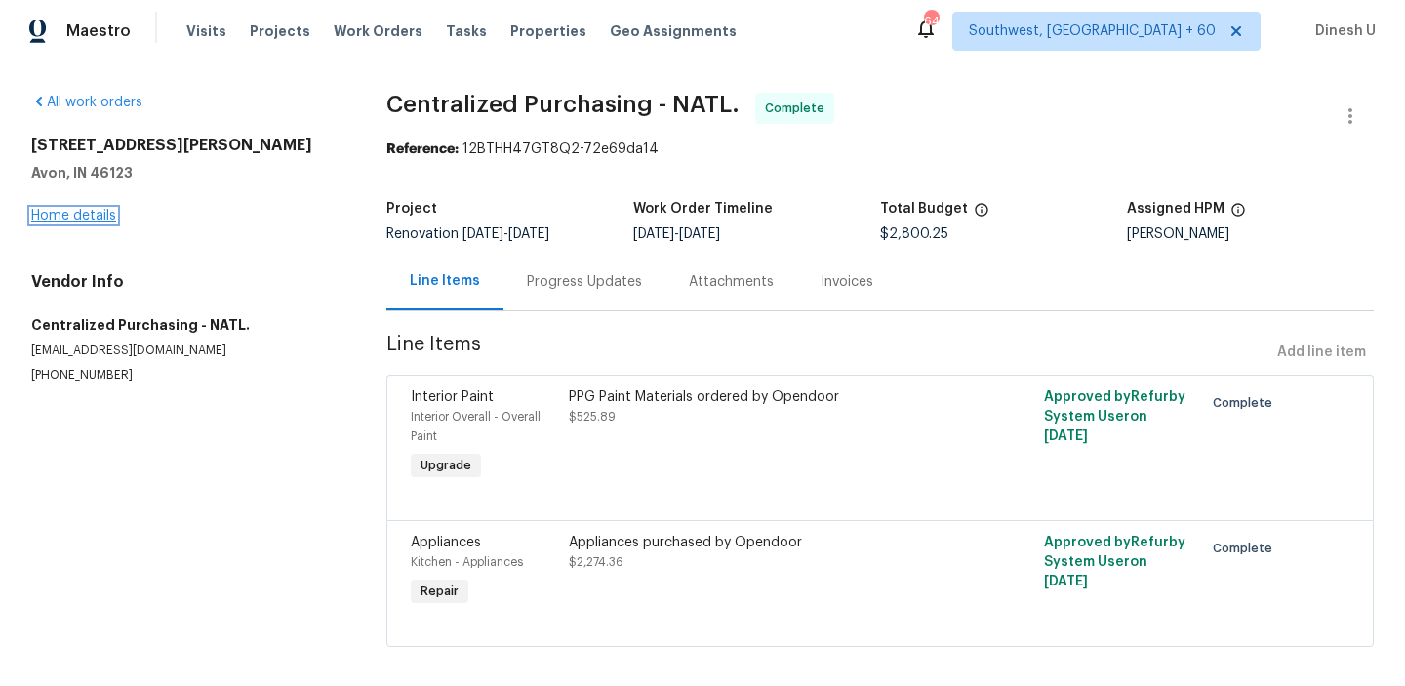
click at [51, 216] on link "Home details" at bounding box center [73, 216] width 85 height 14
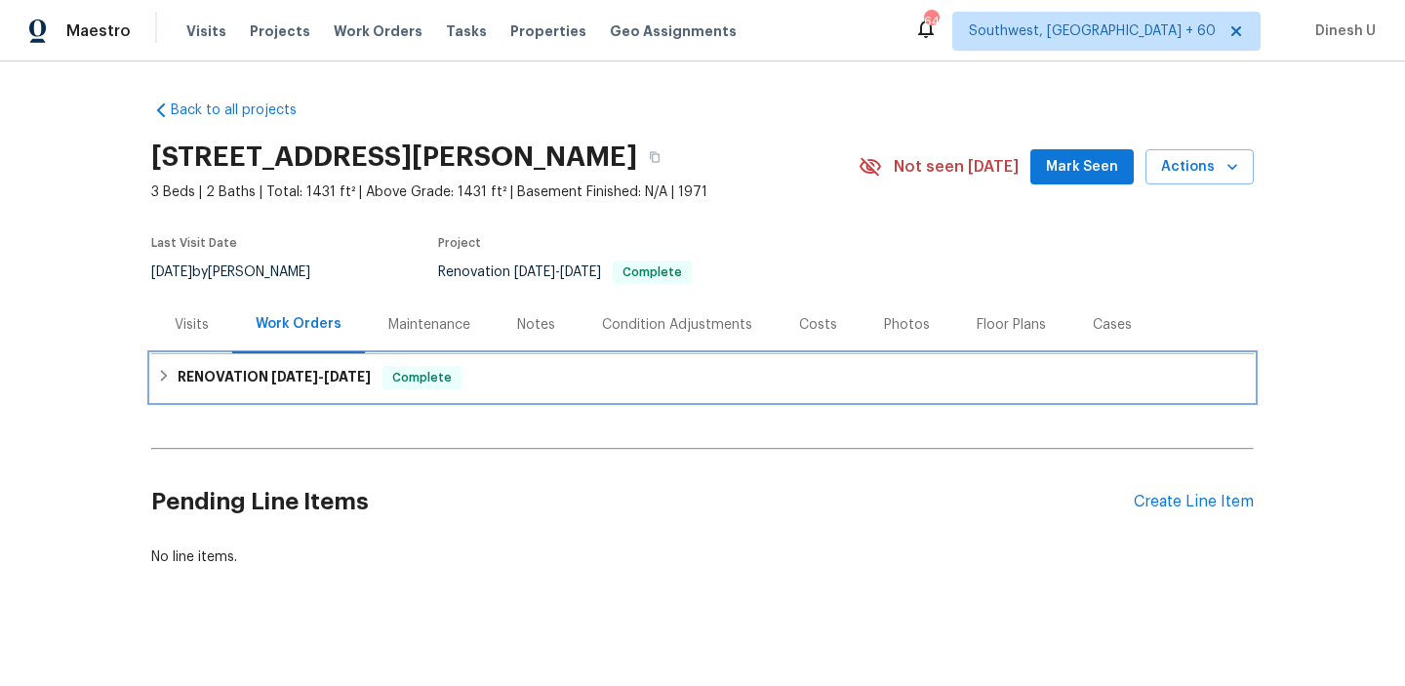
click at [340, 373] on span "9/29/25" at bounding box center [347, 377] width 47 height 14
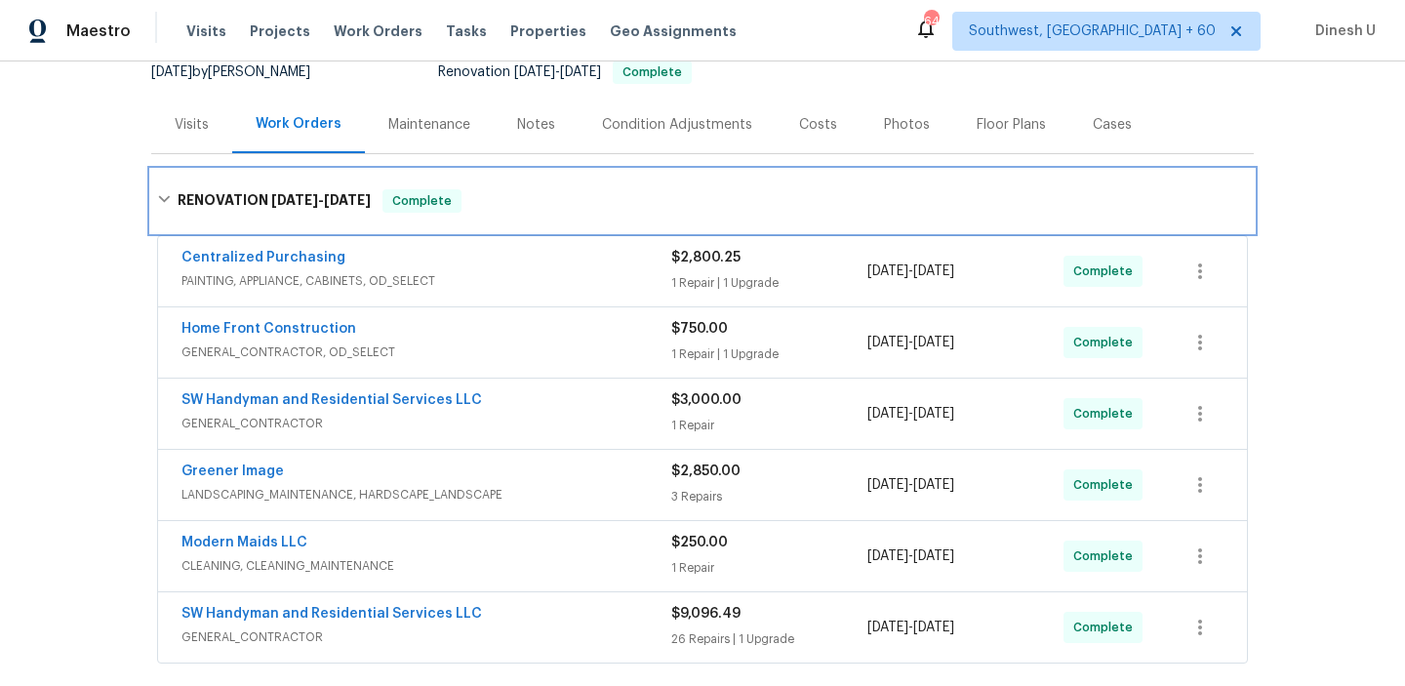
scroll to position [172, 0]
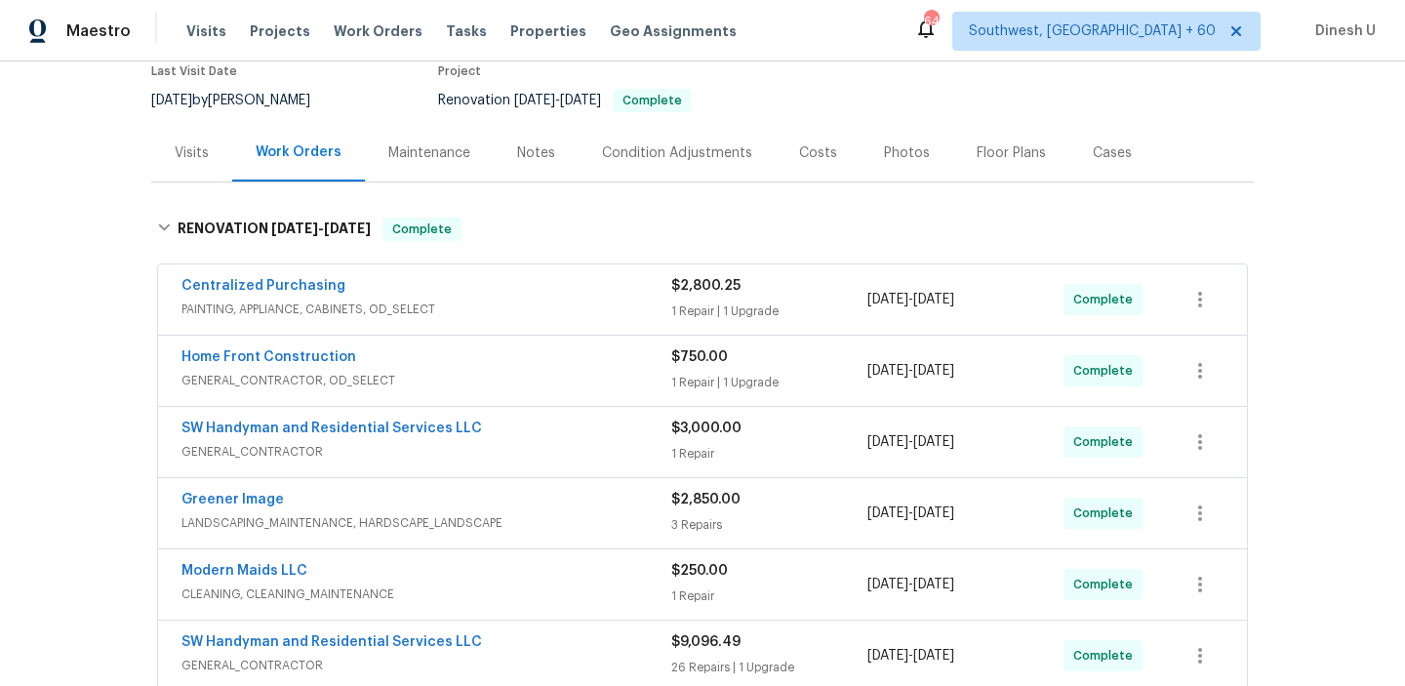
click at [700, 302] on div "1 Repair | 1 Upgrade" at bounding box center [769, 312] width 196 height 20
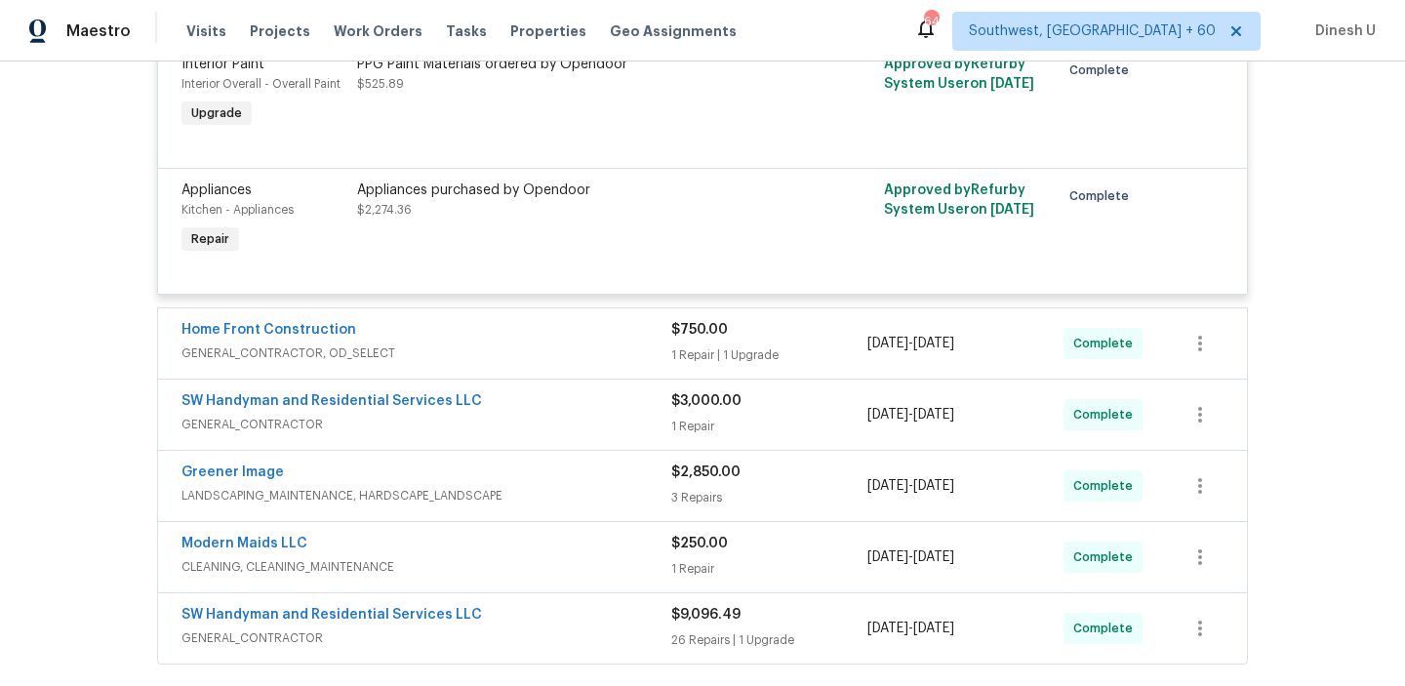
scroll to position [541, 0]
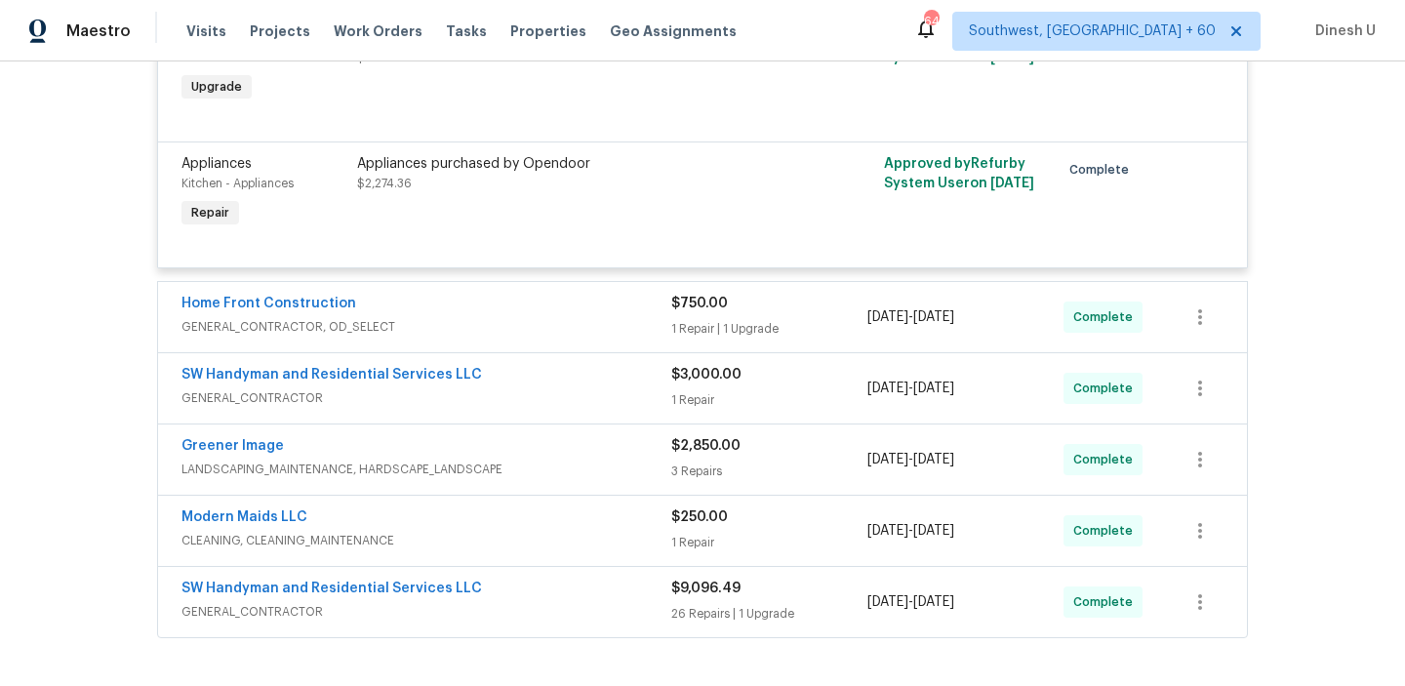
click at [684, 325] on div "1 Repair | 1 Upgrade" at bounding box center [769, 329] width 196 height 20
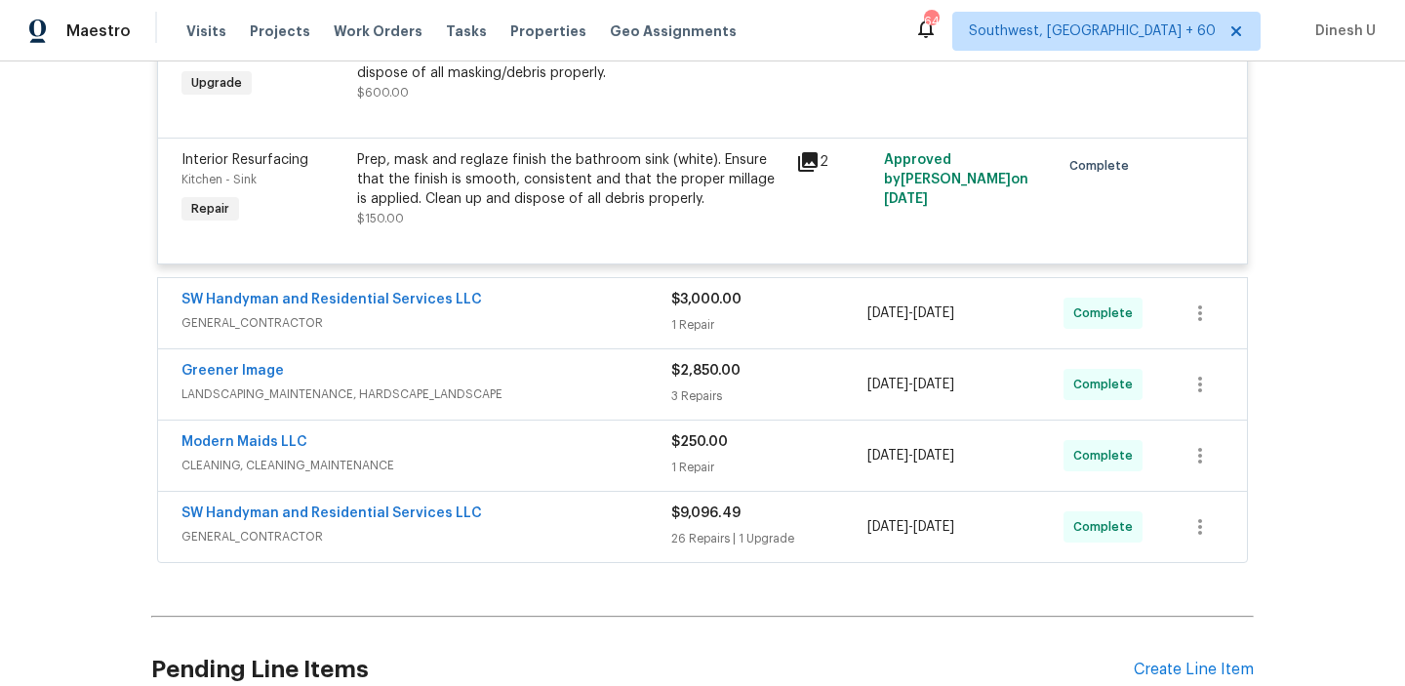
scroll to position [929, 0]
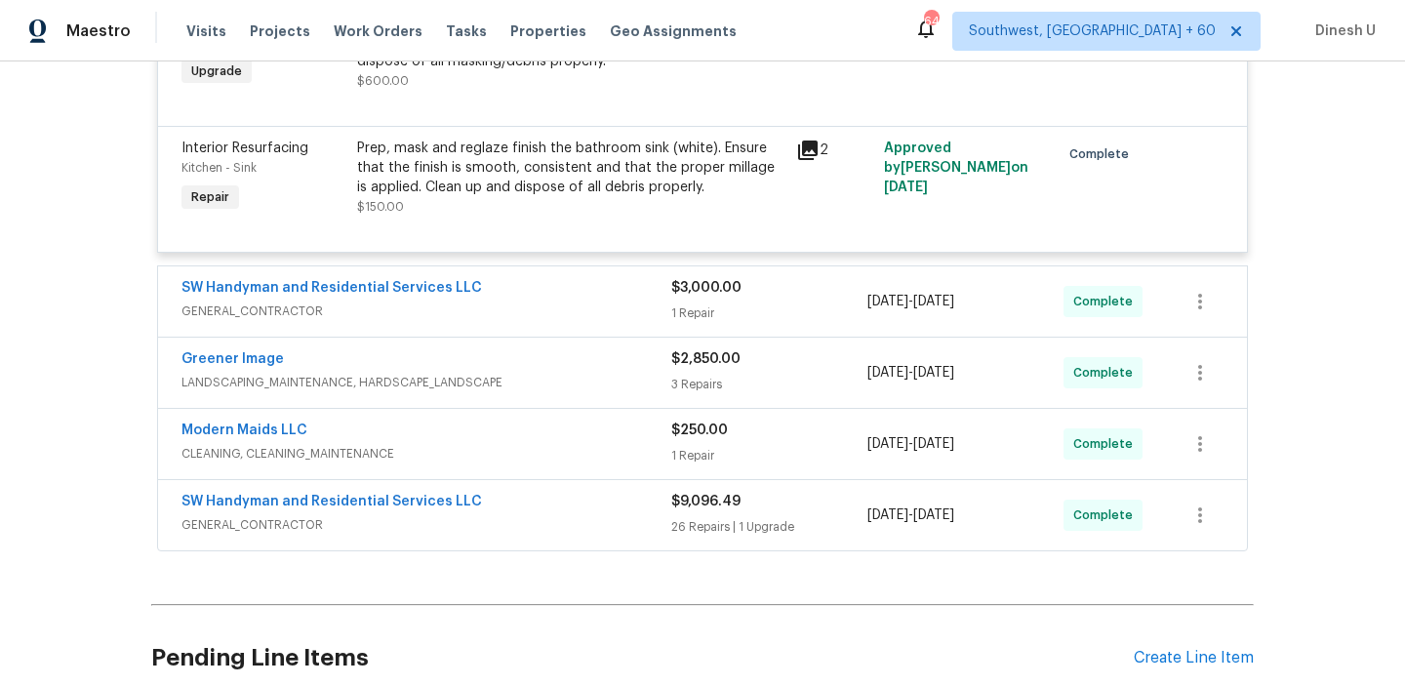
click at [660, 319] on span "GENERAL_CONTRACTOR" at bounding box center [427, 312] width 490 height 20
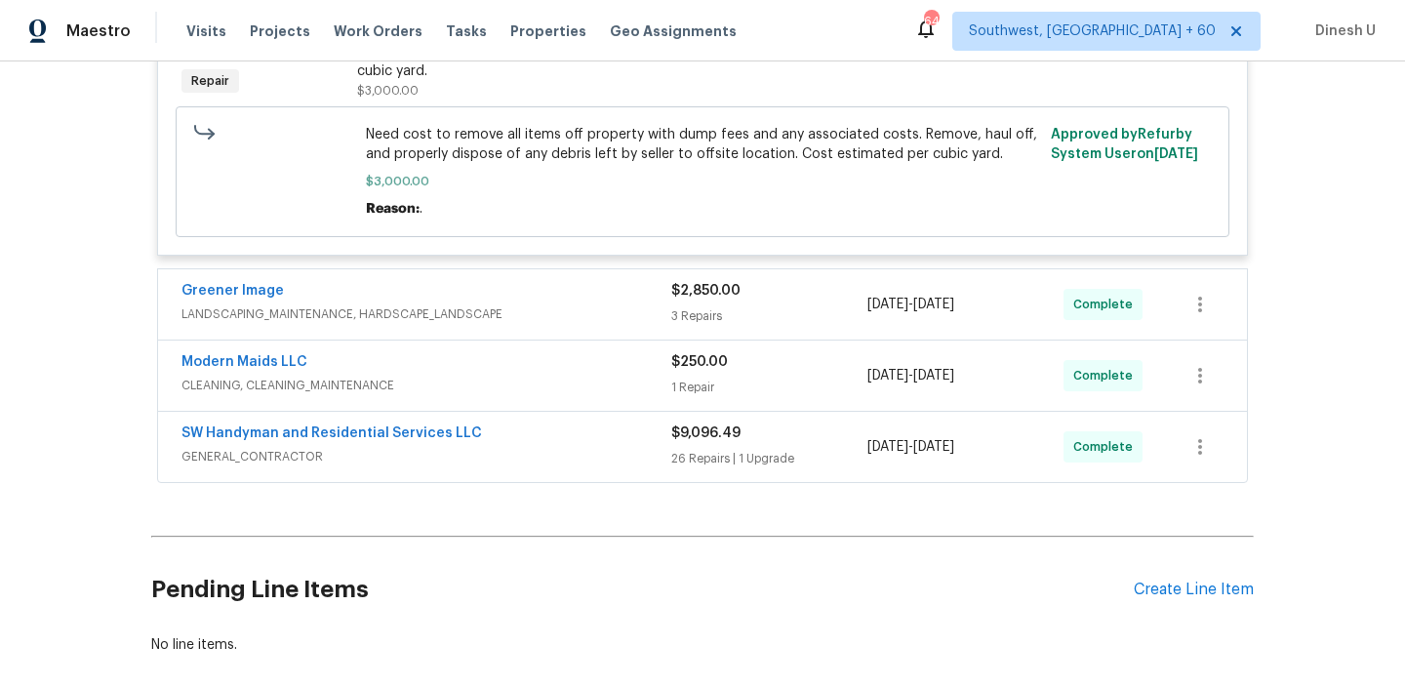
scroll to position [1321, 0]
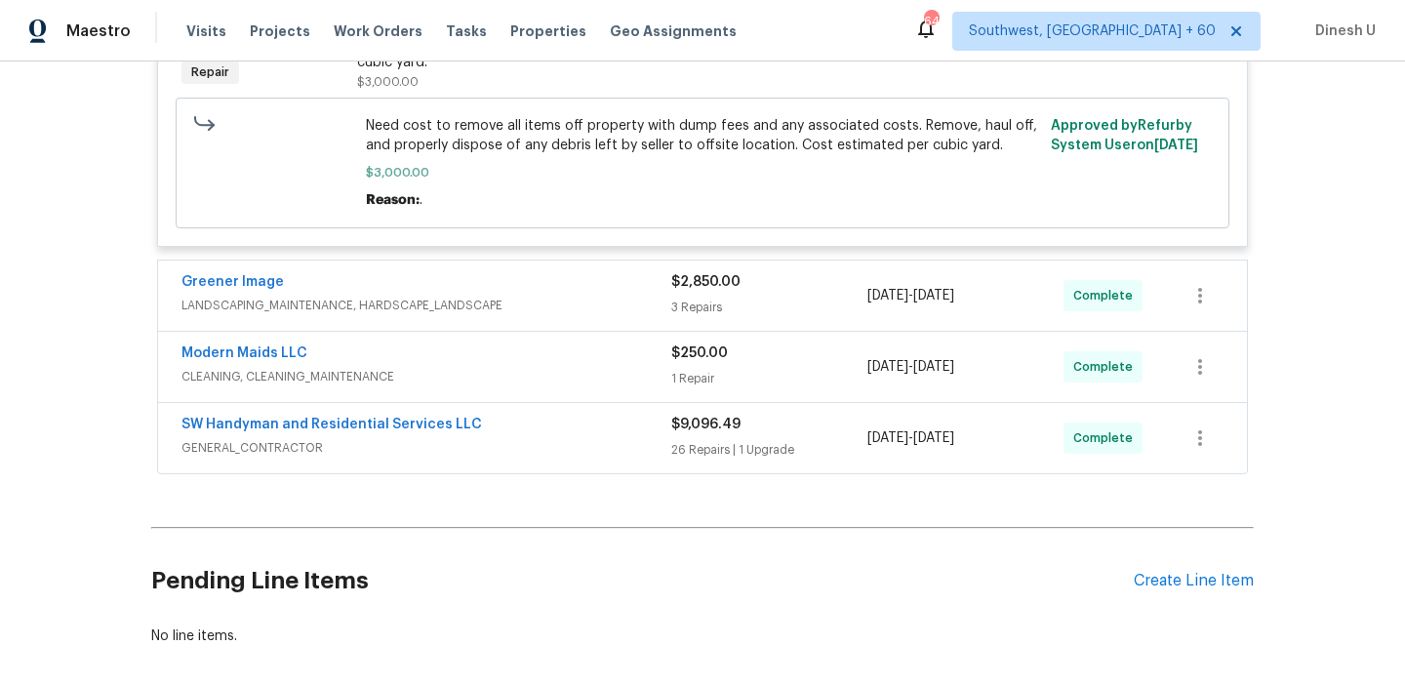
click at [705, 297] on div "$2,850.00 3 Repairs" at bounding box center [769, 295] width 196 height 47
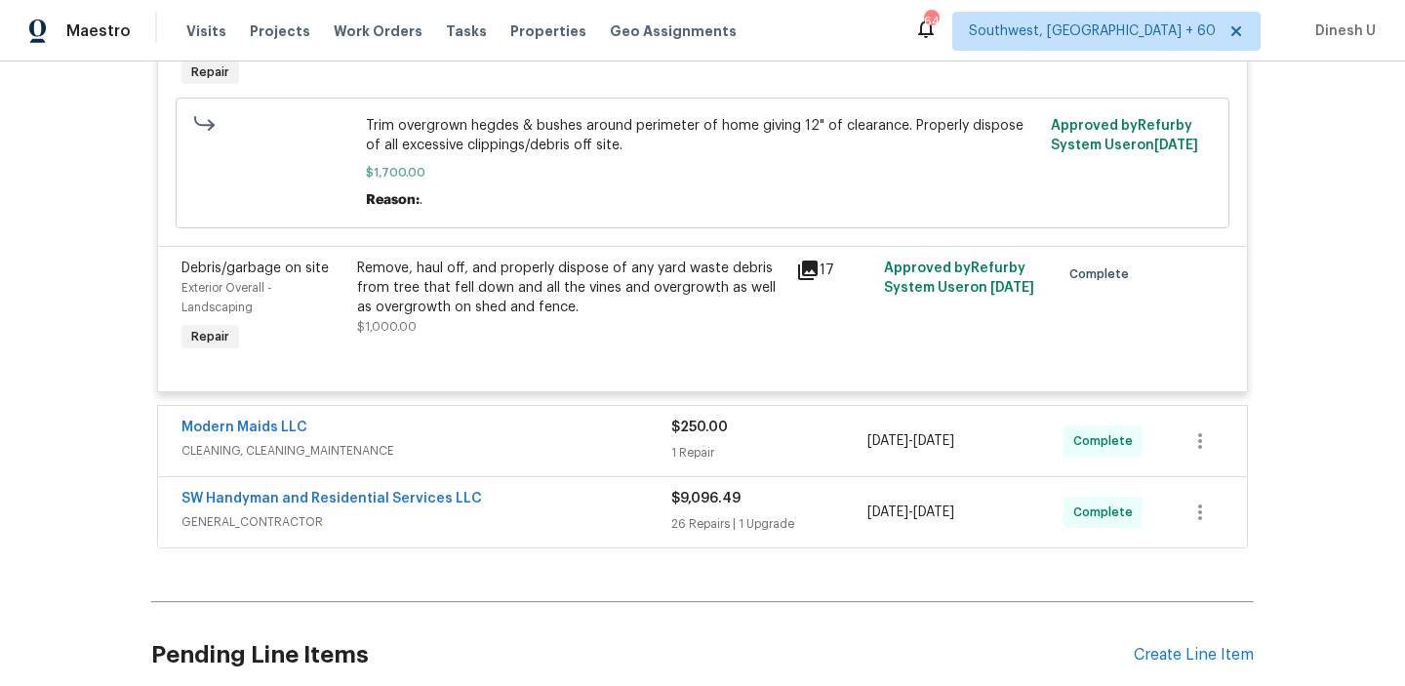
scroll to position [1942, 0]
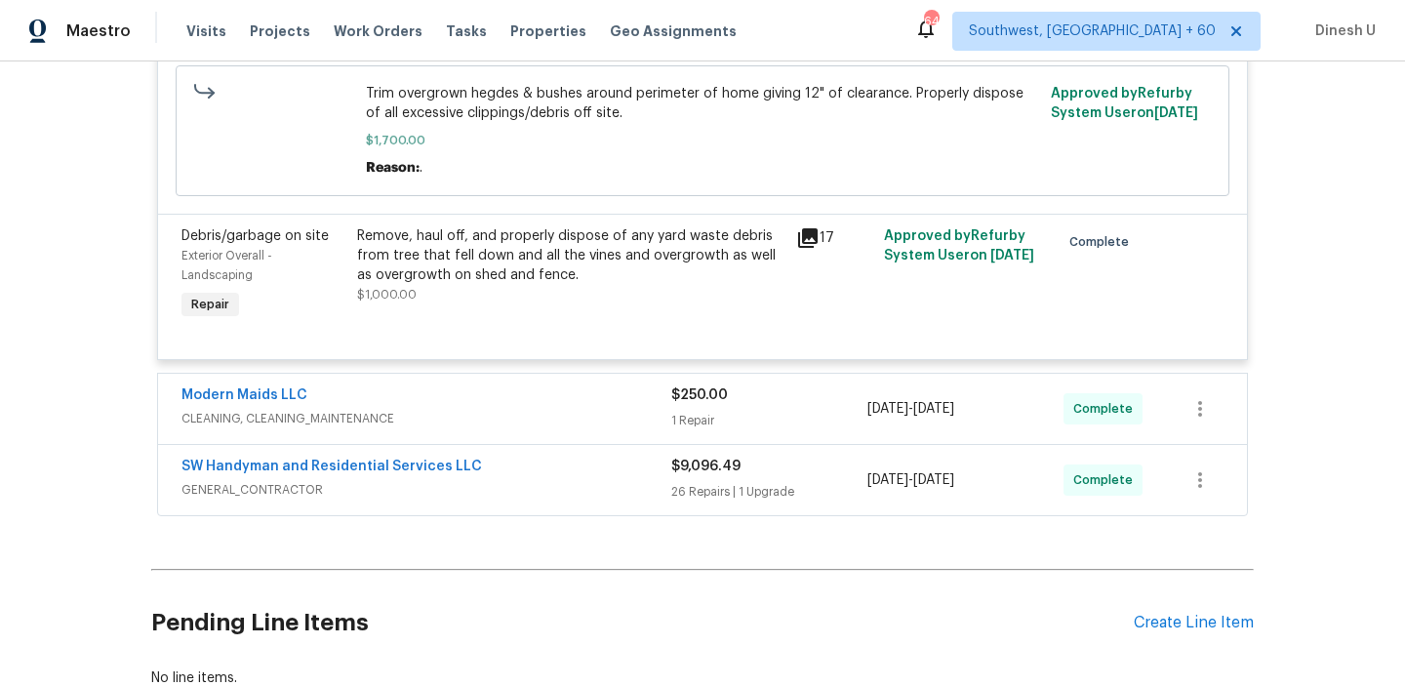
click at [690, 405] on div "$250.00" at bounding box center [769, 396] width 196 height 20
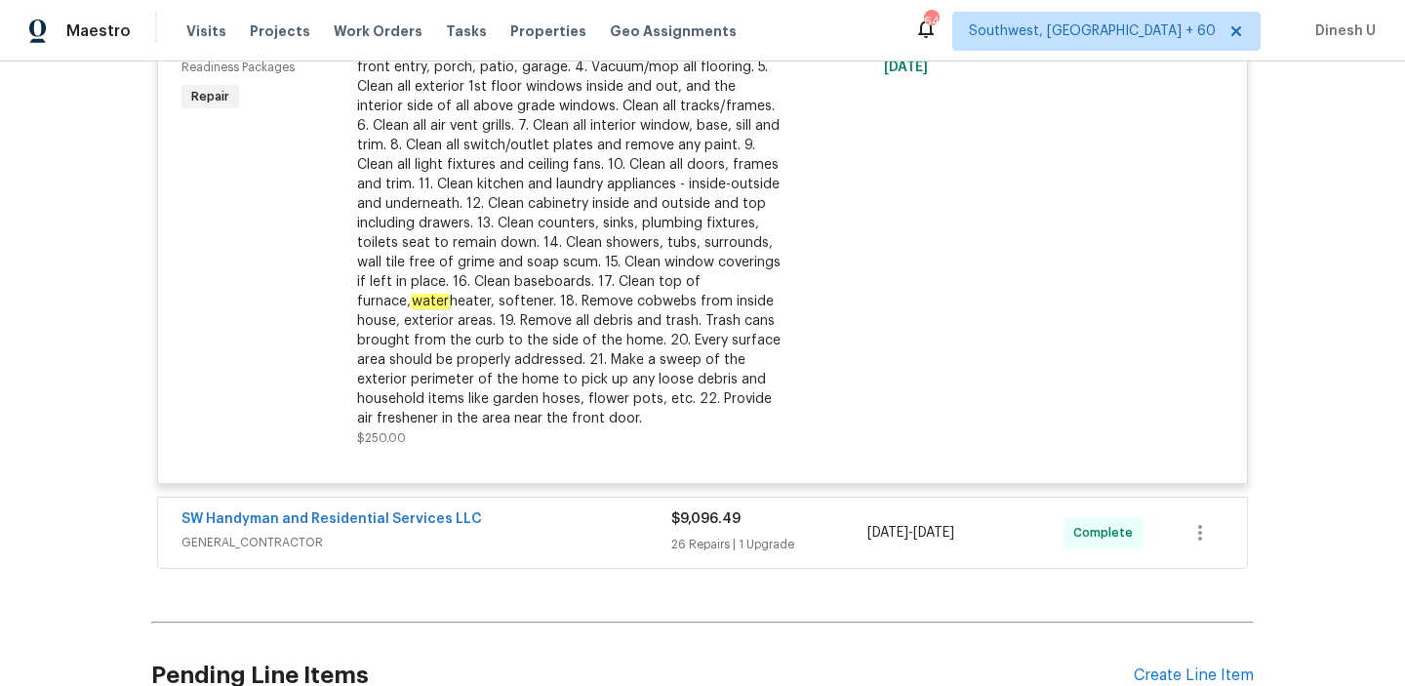
scroll to position [2523, 0]
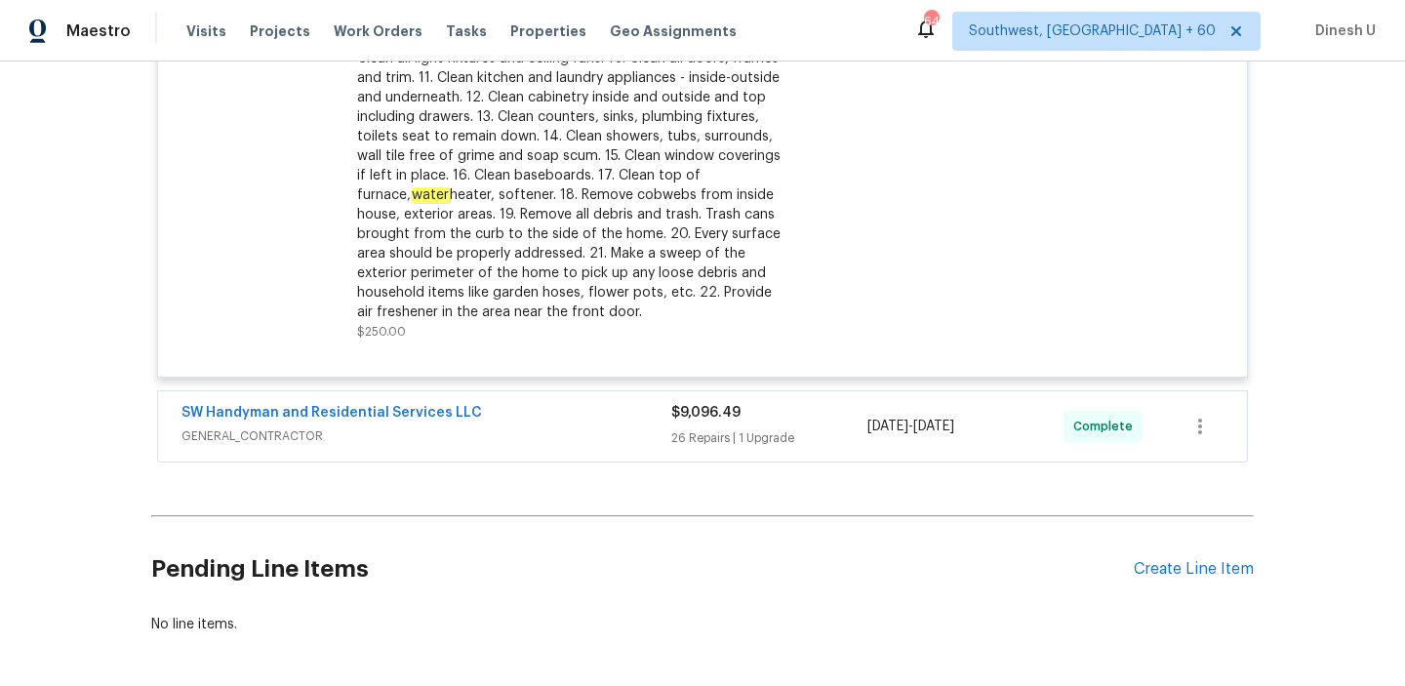
click at [699, 442] on div "26 Repairs | 1 Upgrade" at bounding box center [769, 438] width 196 height 20
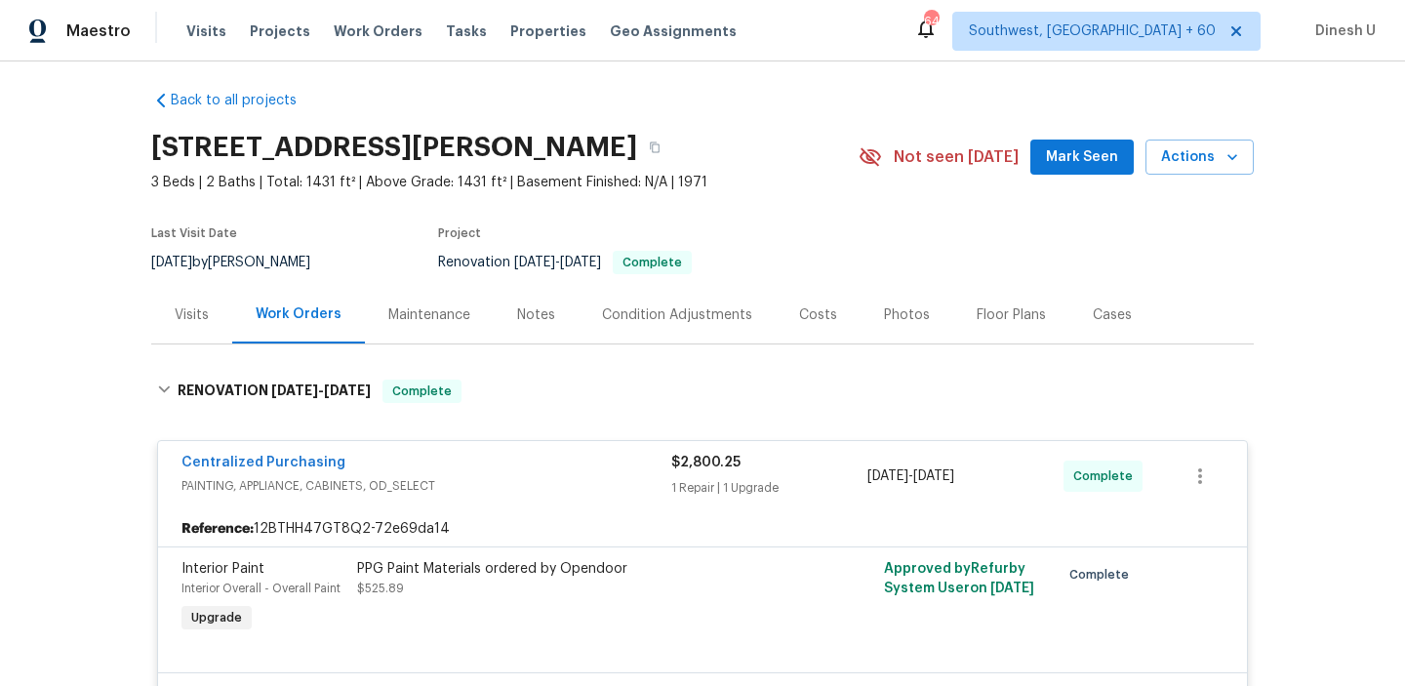
scroll to position [0, 0]
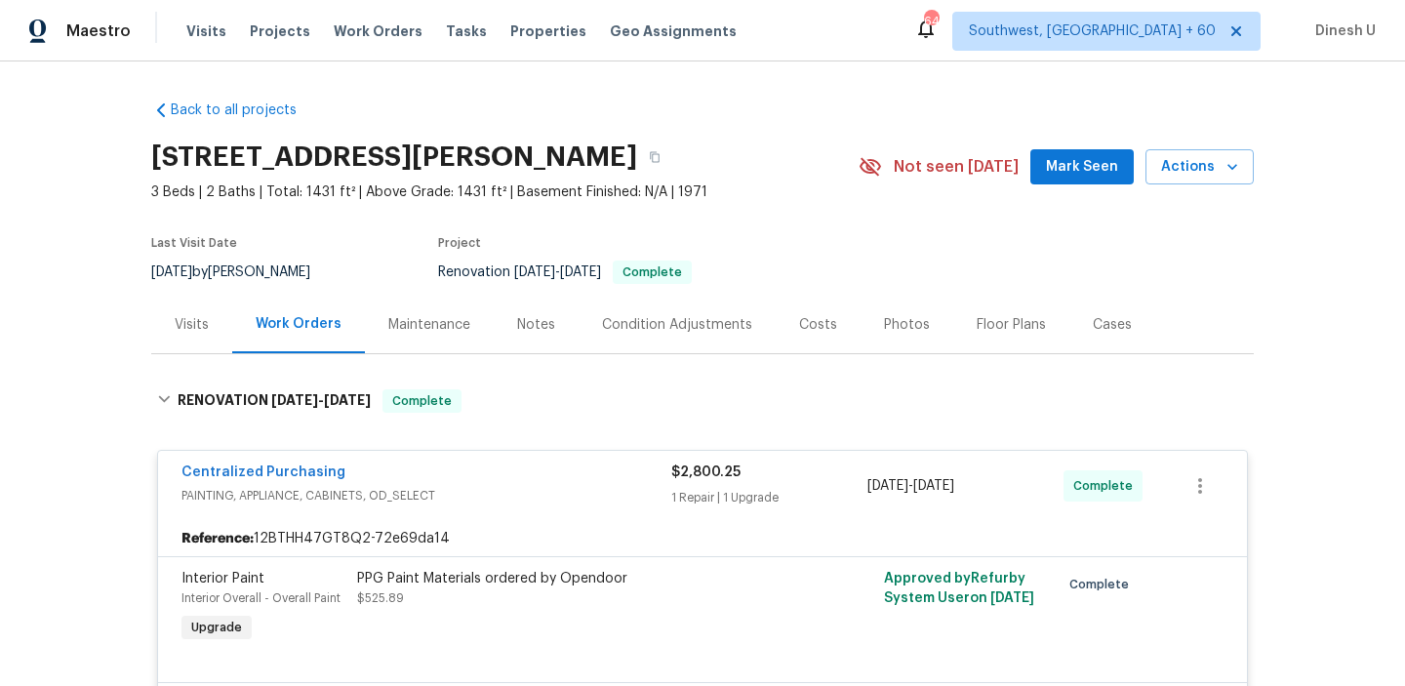
click at [183, 324] on div "Visits" at bounding box center [192, 325] width 34 height 20
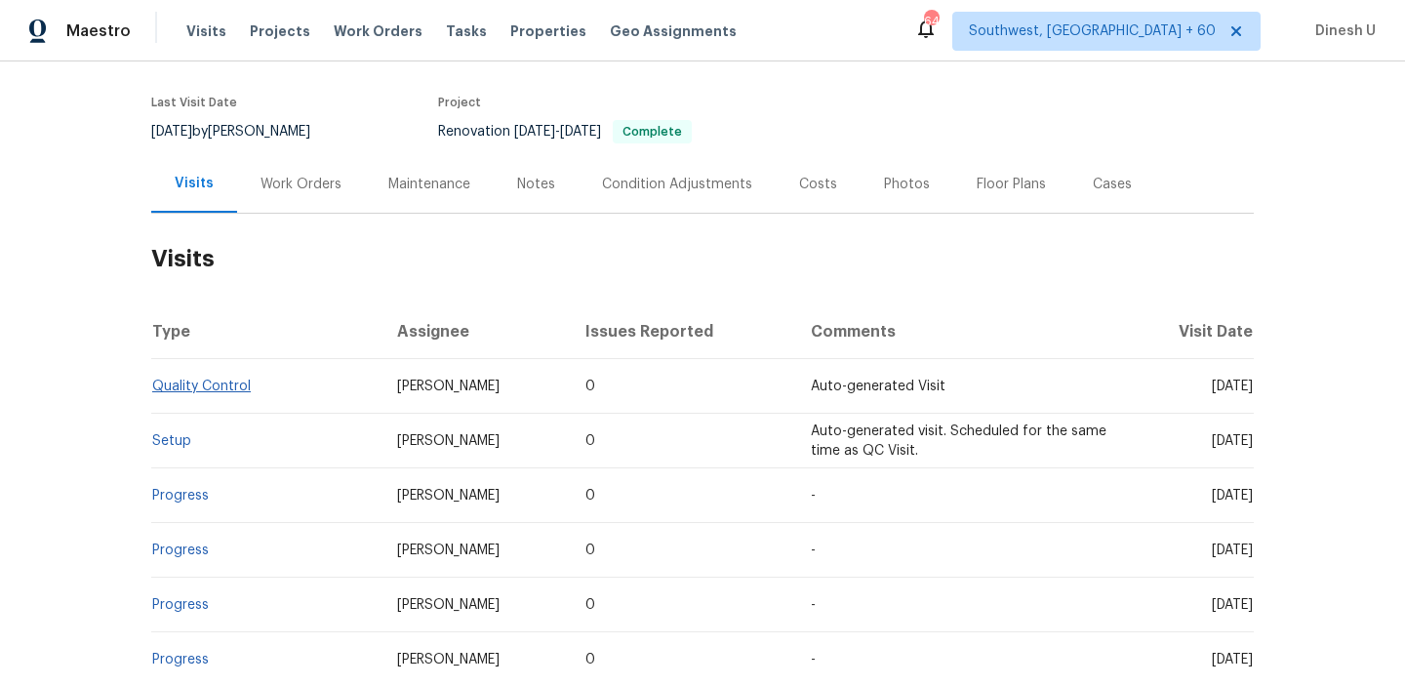
scroll to position [156, 0]
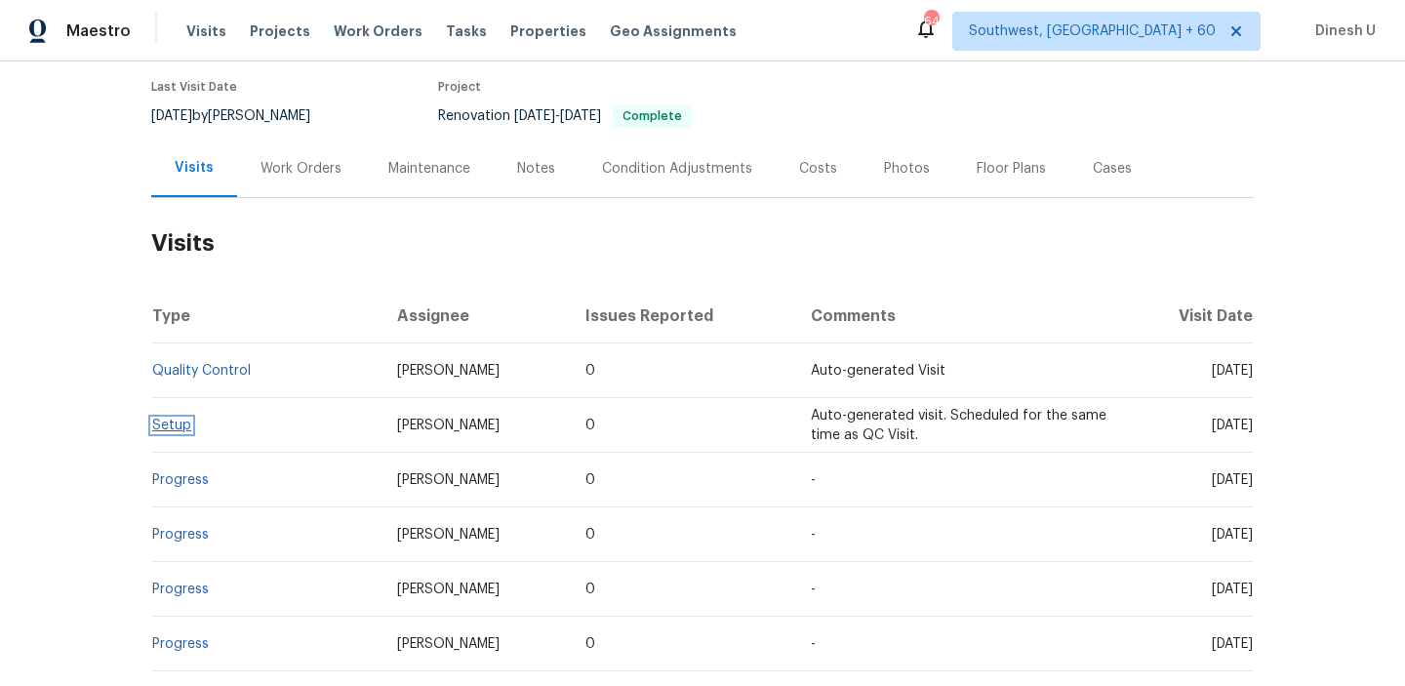
click at [166, 424] on link "Setup" at bounding box center [171, 426] width 39 height 14
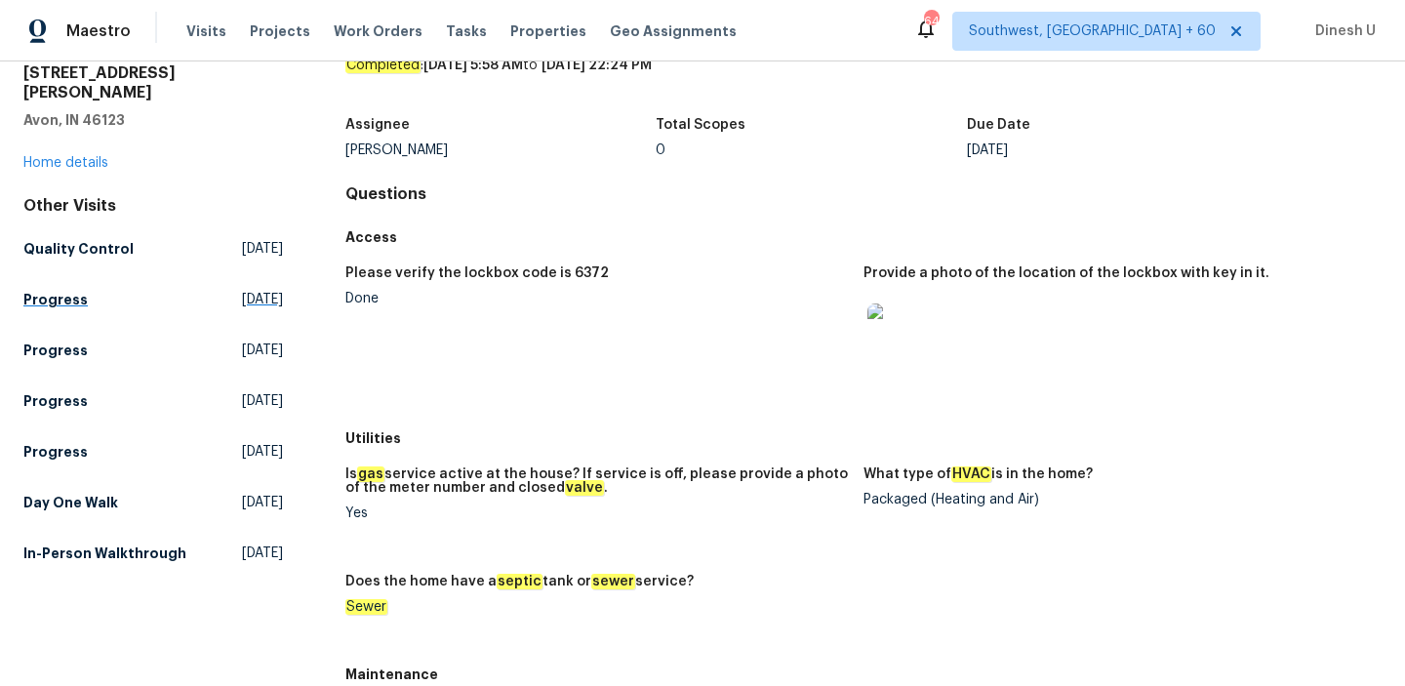
scroll to position [88, 0]
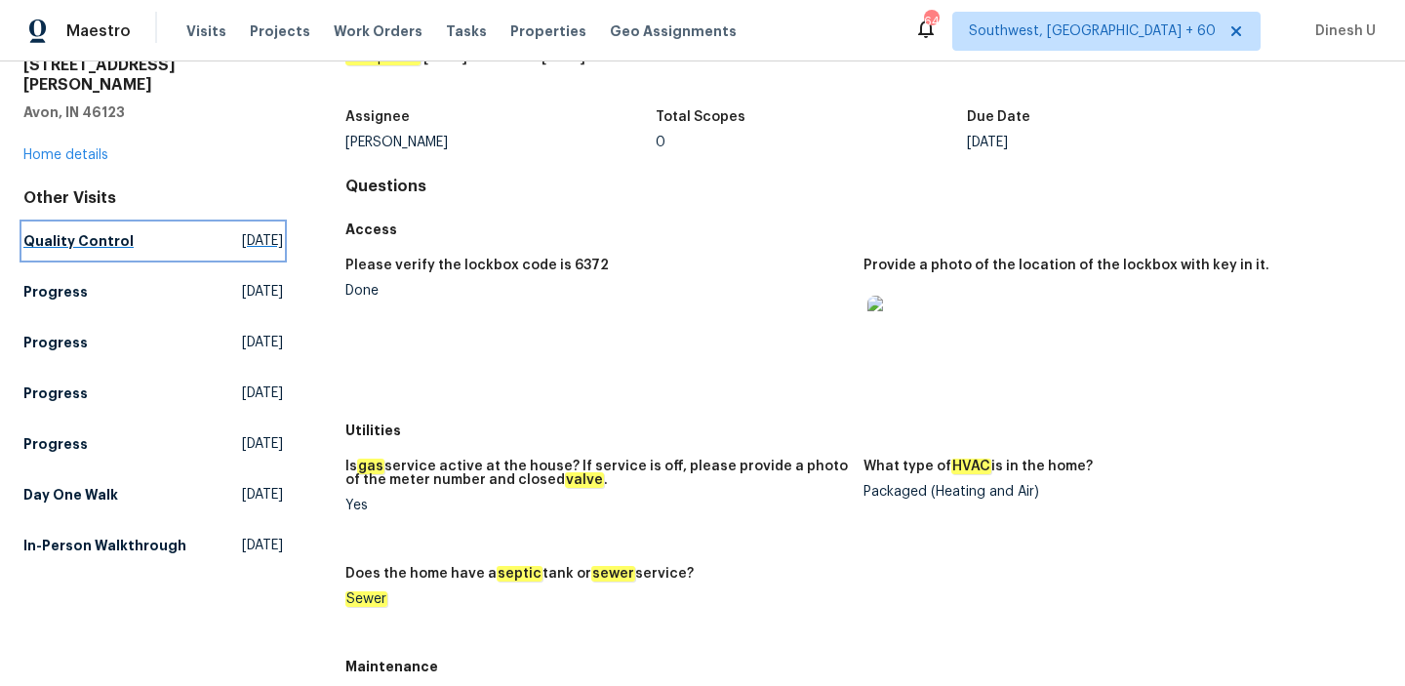
click at [242, 231] on span "Wed, Oct 01 2025" at bounding box center [262, 241] width 41 height 20
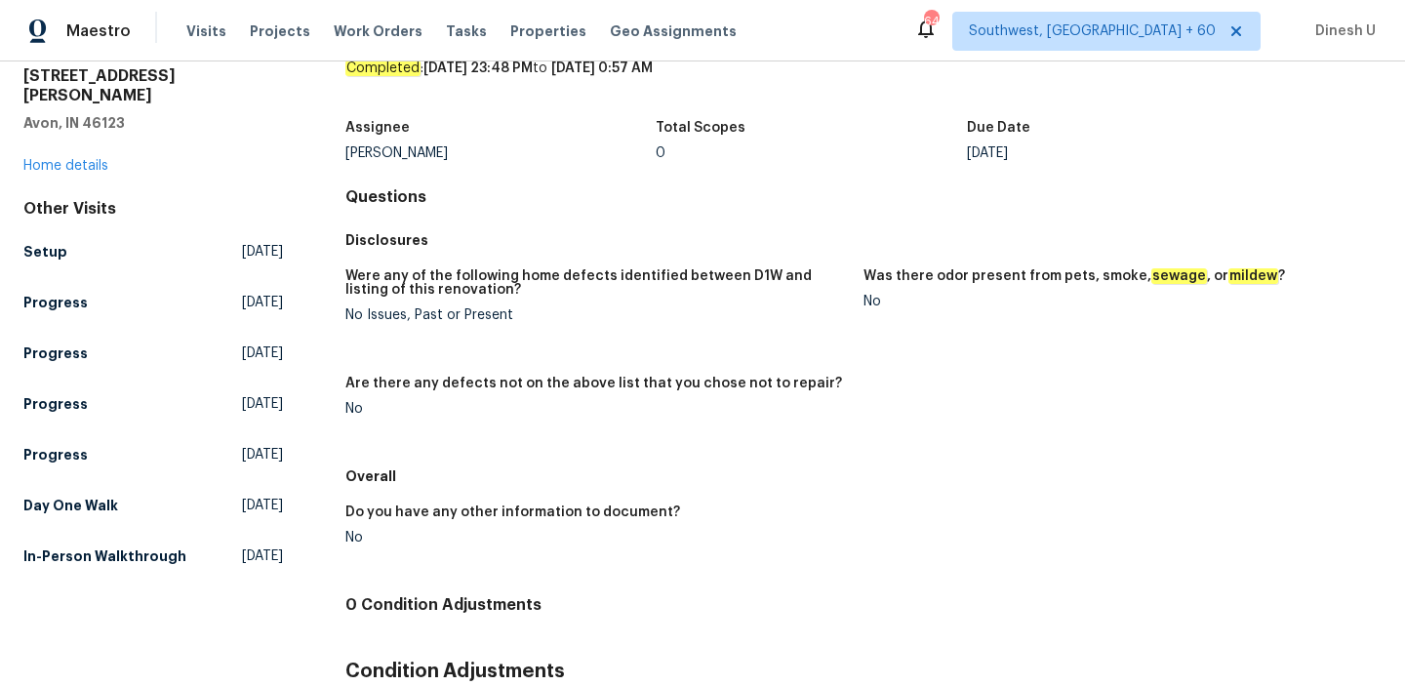
scroll to position [102, 0]
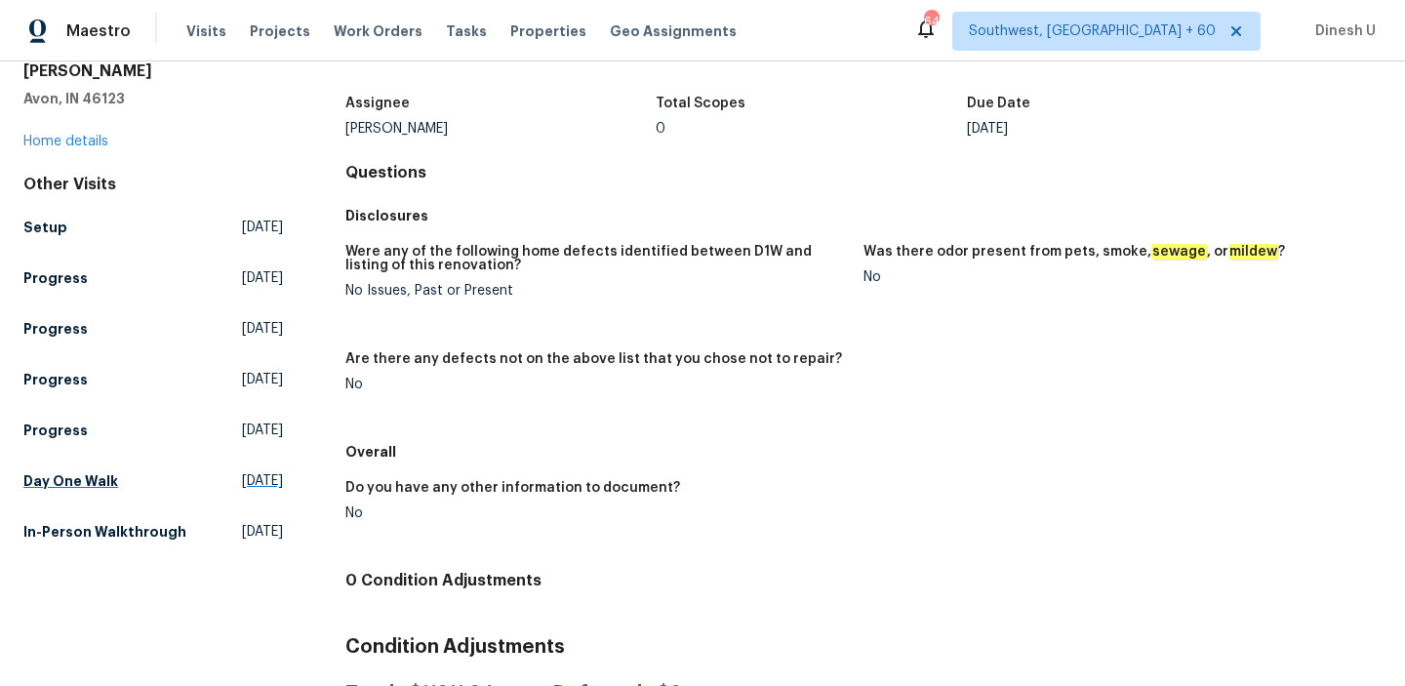
click at [250, 471] on span "Wed, Sep 10 2025" at bounding box center [262, 481] width 41 height 20
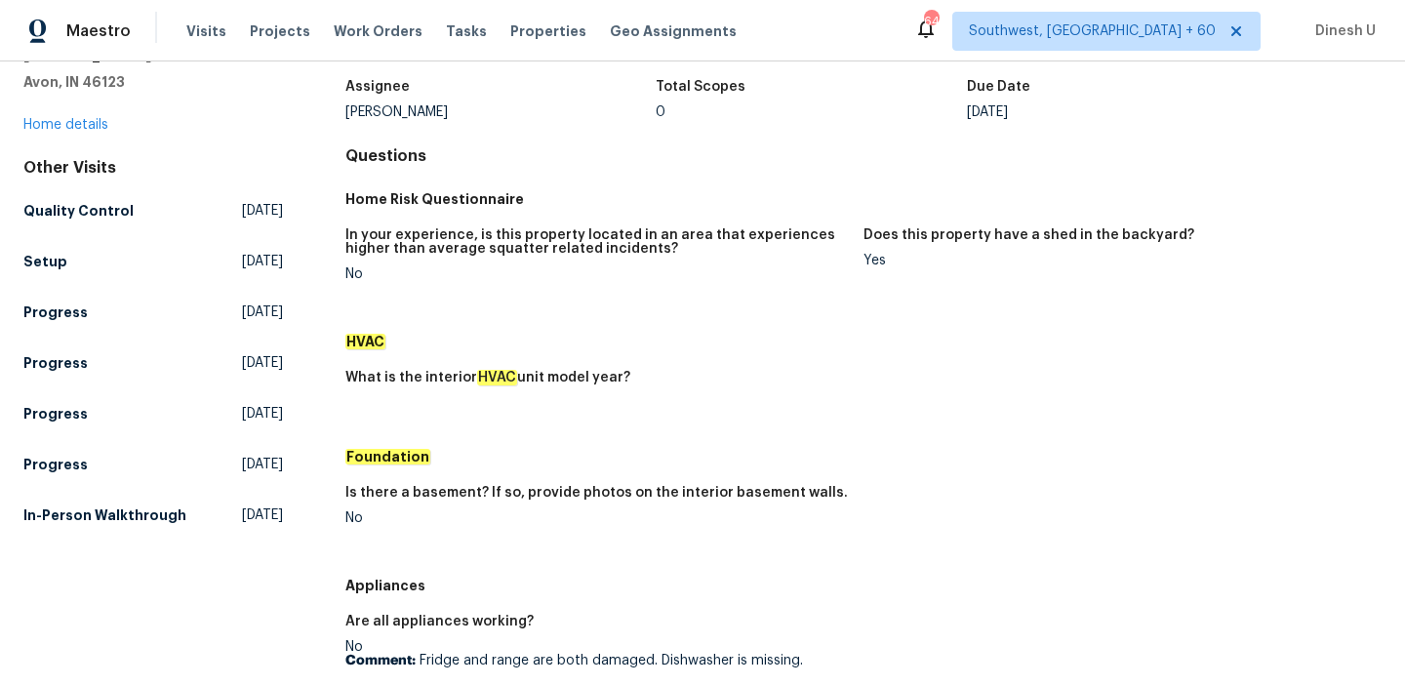
scroll to position [184, 0]
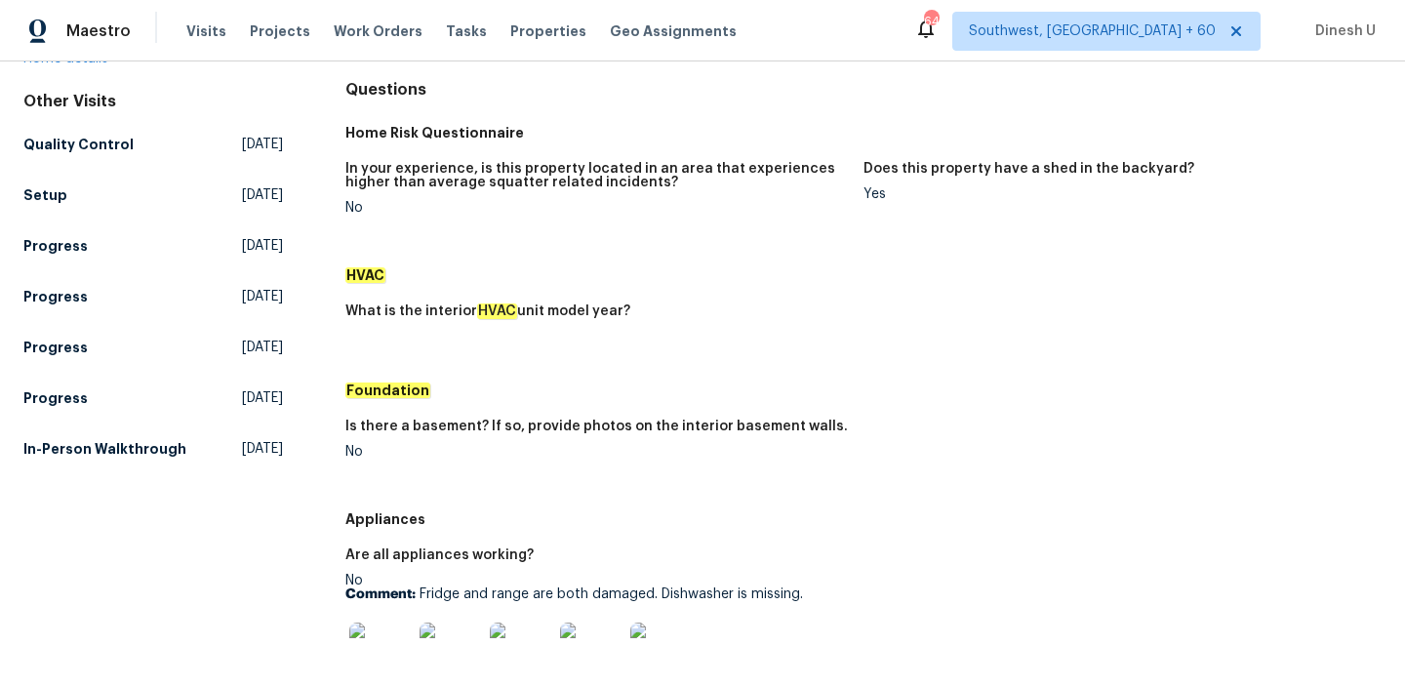
click at [259, 410] on div "Other Visits Quality Control Wed, Oct 01 2025 Setup Tue, Sep 30 2025 Progress T…" at bounding box center [153, 279] width 260 height 375
click at [258, 439] on span "Tue, Jul 22 2025" at bounding box center [262, 449] width 41 height 20
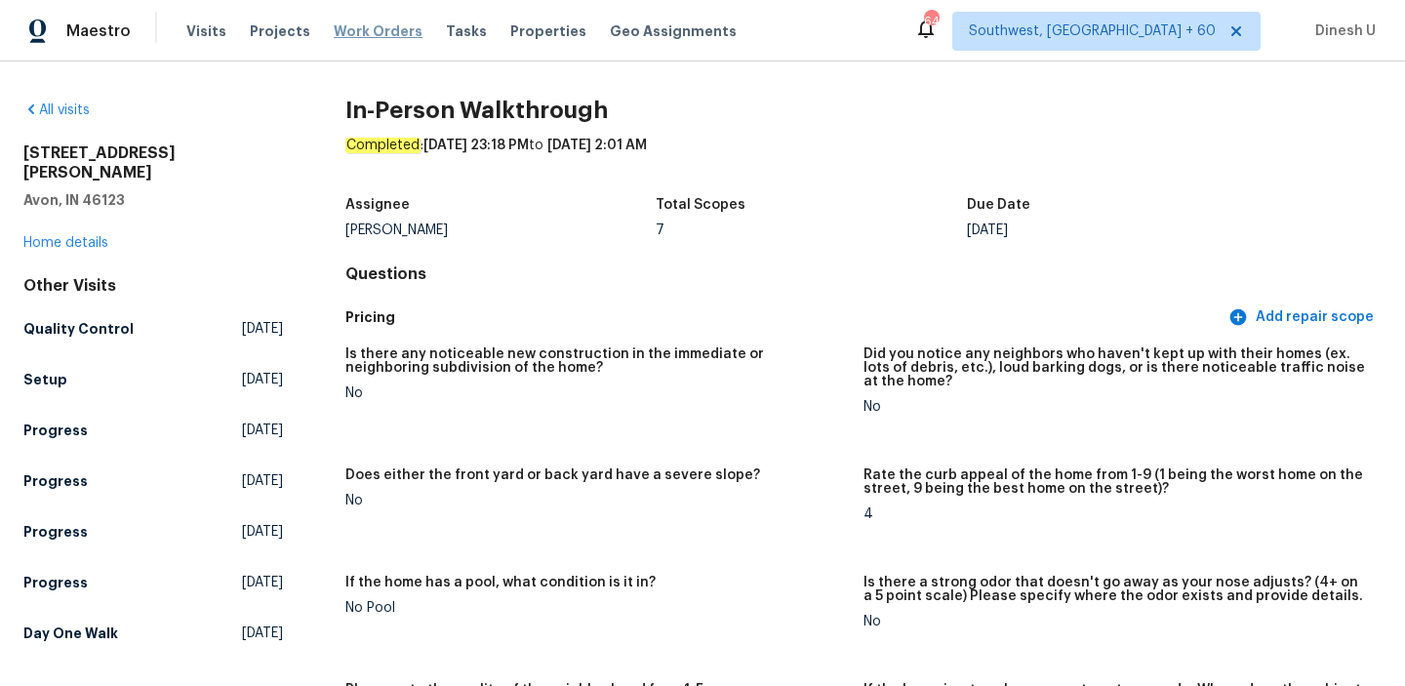
click at [353, 33] on span "Work Orders" at bounding box center [378, 31] width 89 height 20
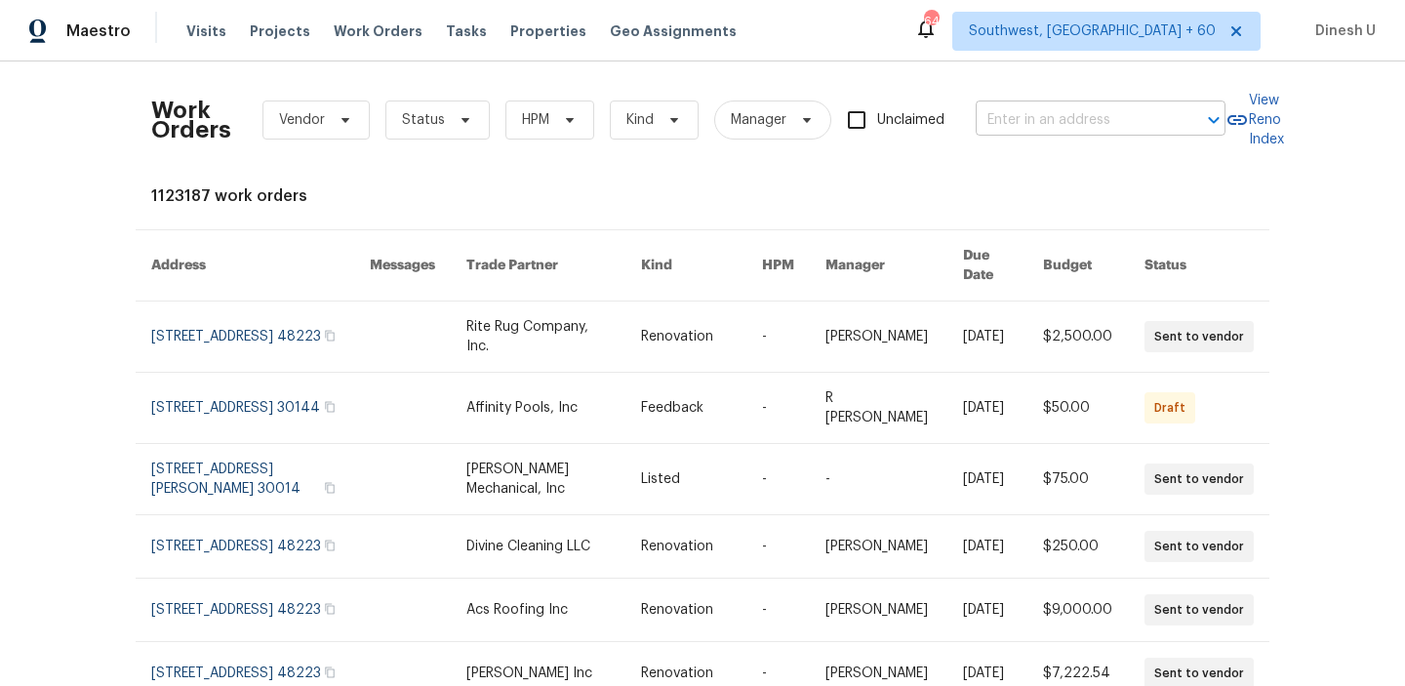
click at [992, 122] on input "text" at bounding box center [1073, 120] width 195 height 30
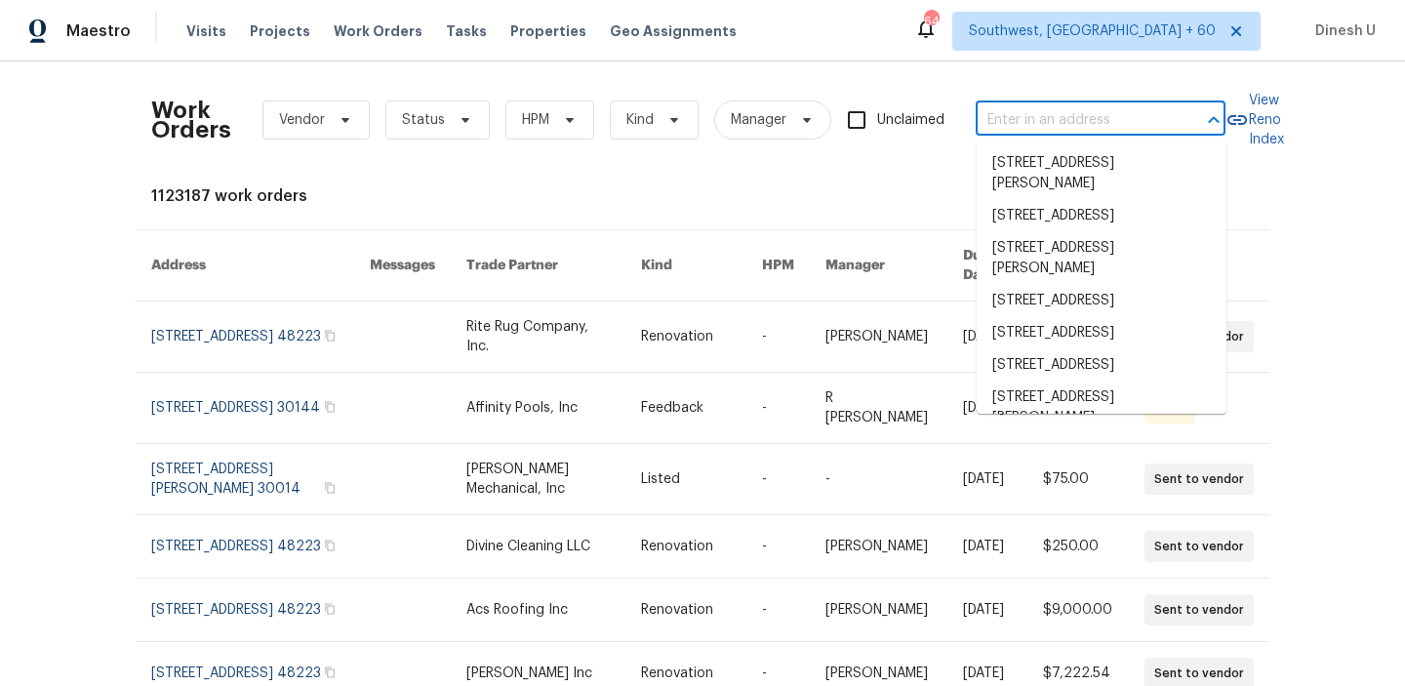
paste input "15420 Olive Branch Dr, La Mirada, CA 90638"
type input "15420 Olive Branch Dr, La Mirada, CA 90638"
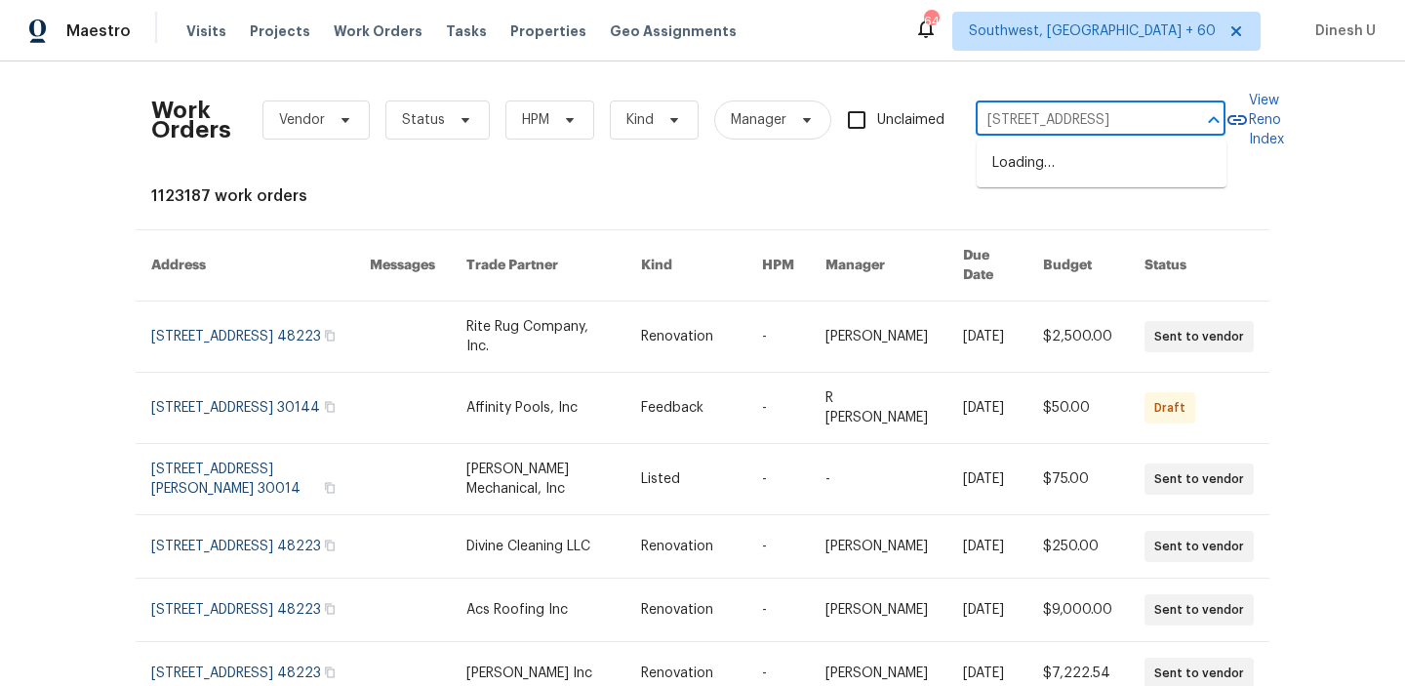
scroll to position [0, 100]
click at [1005, 167] on li "15420 Olive Branch Dr, La Mirada, CA 90638" at bounding box center [1102, 163] width 250 height 32
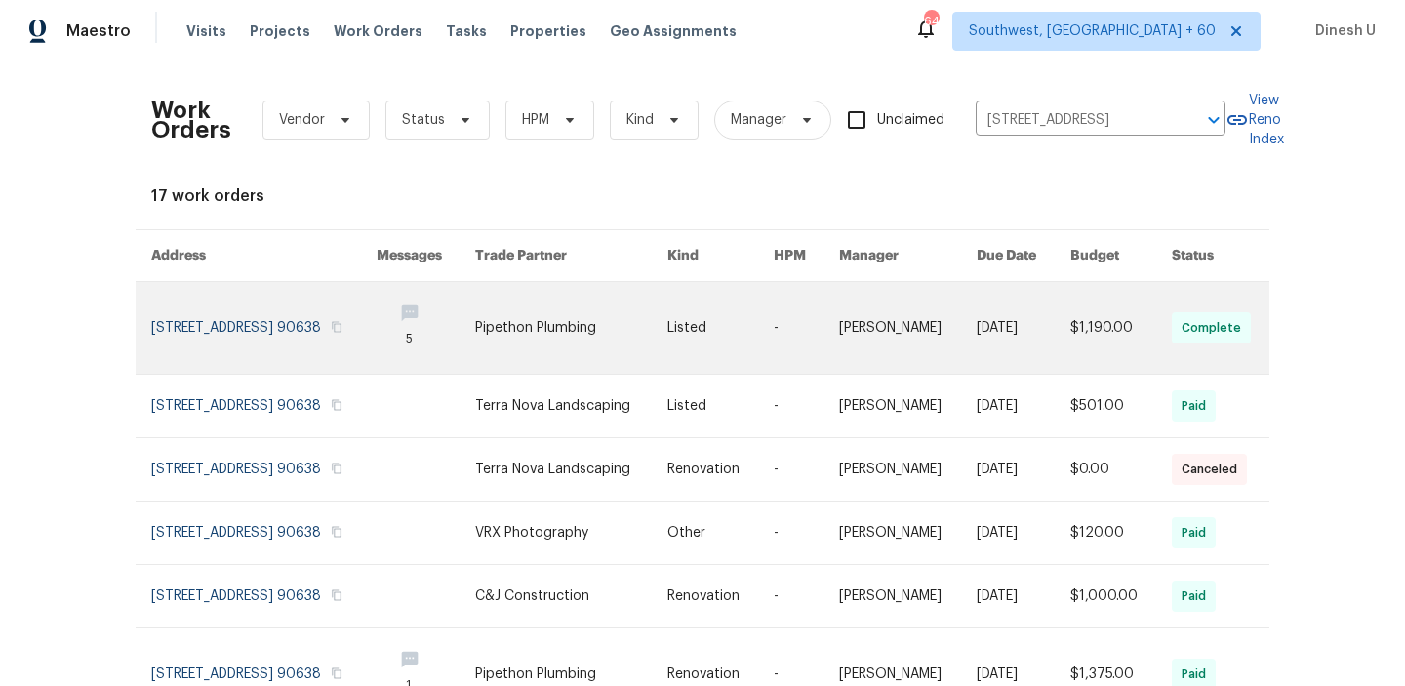
click at [326, 305] on link at bounding box center [263, 328] width 225 height 92
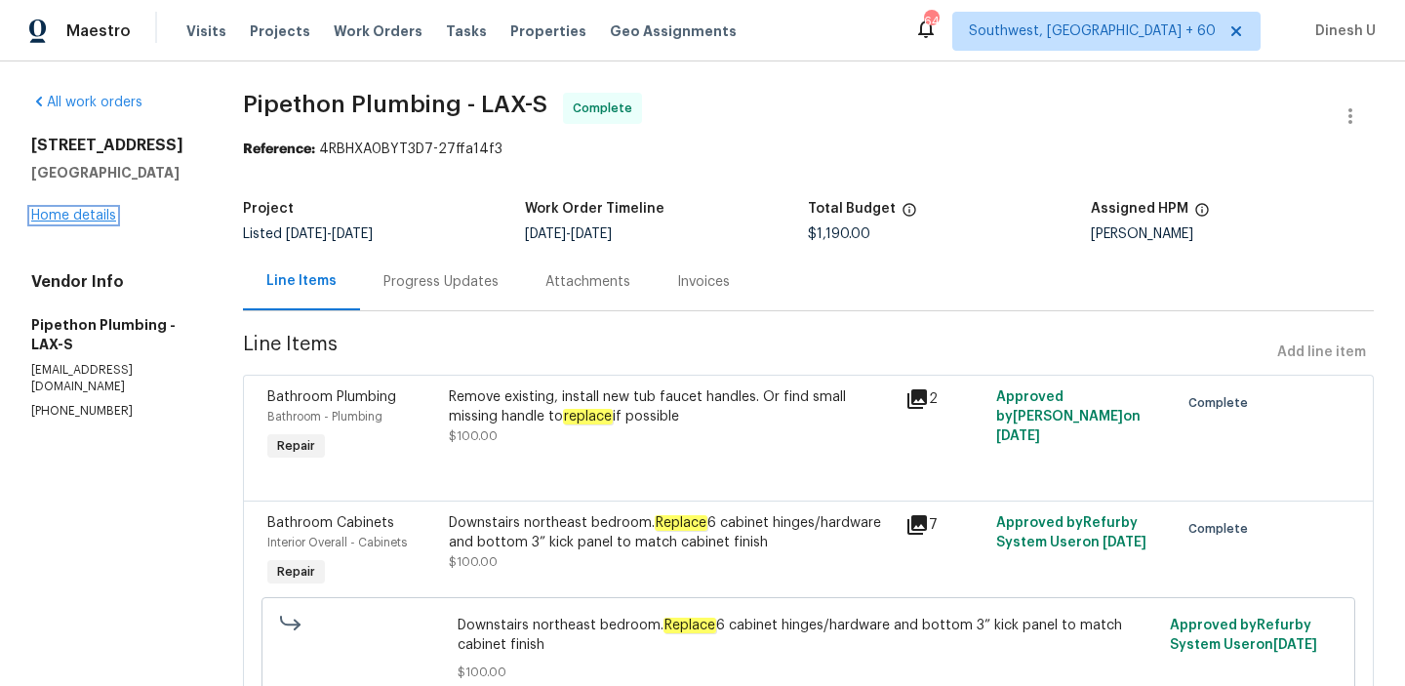
click at [103, 214] on link "Home details" at bounding box center [73, 216] width 85 height 14
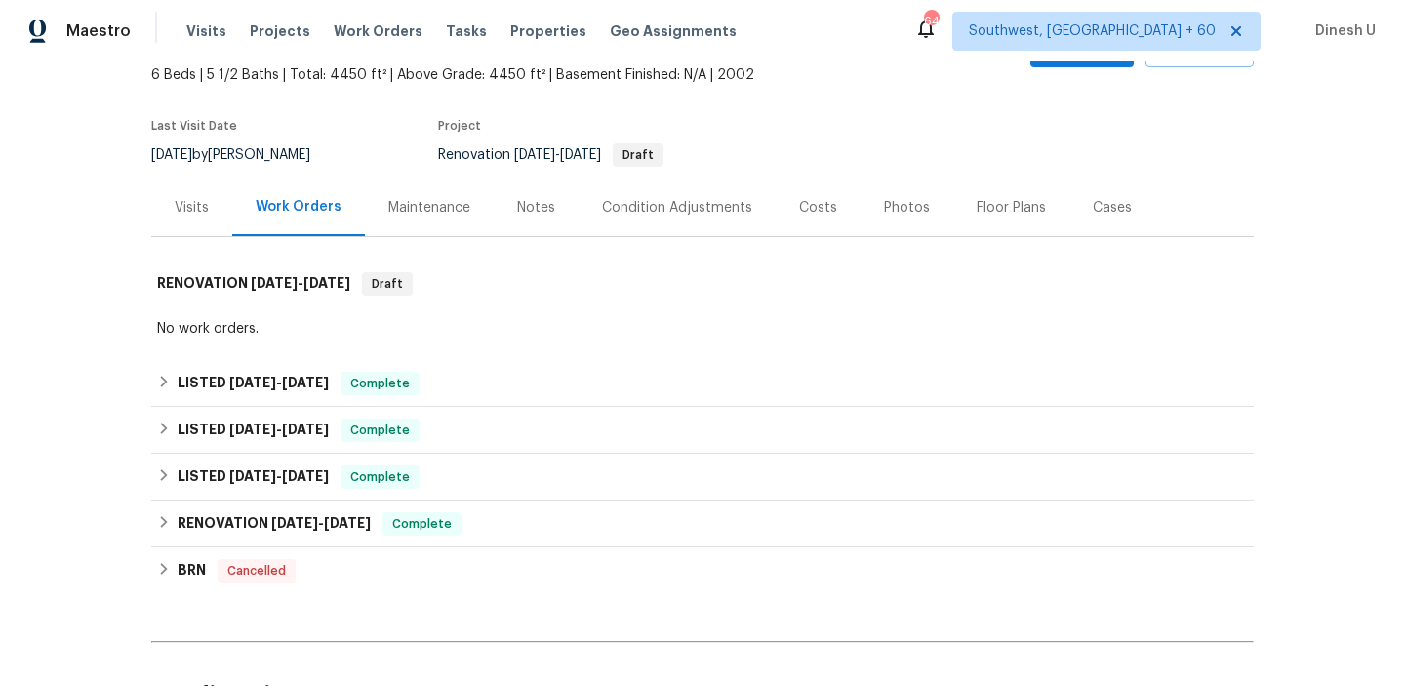
scroll to position [185, 0]
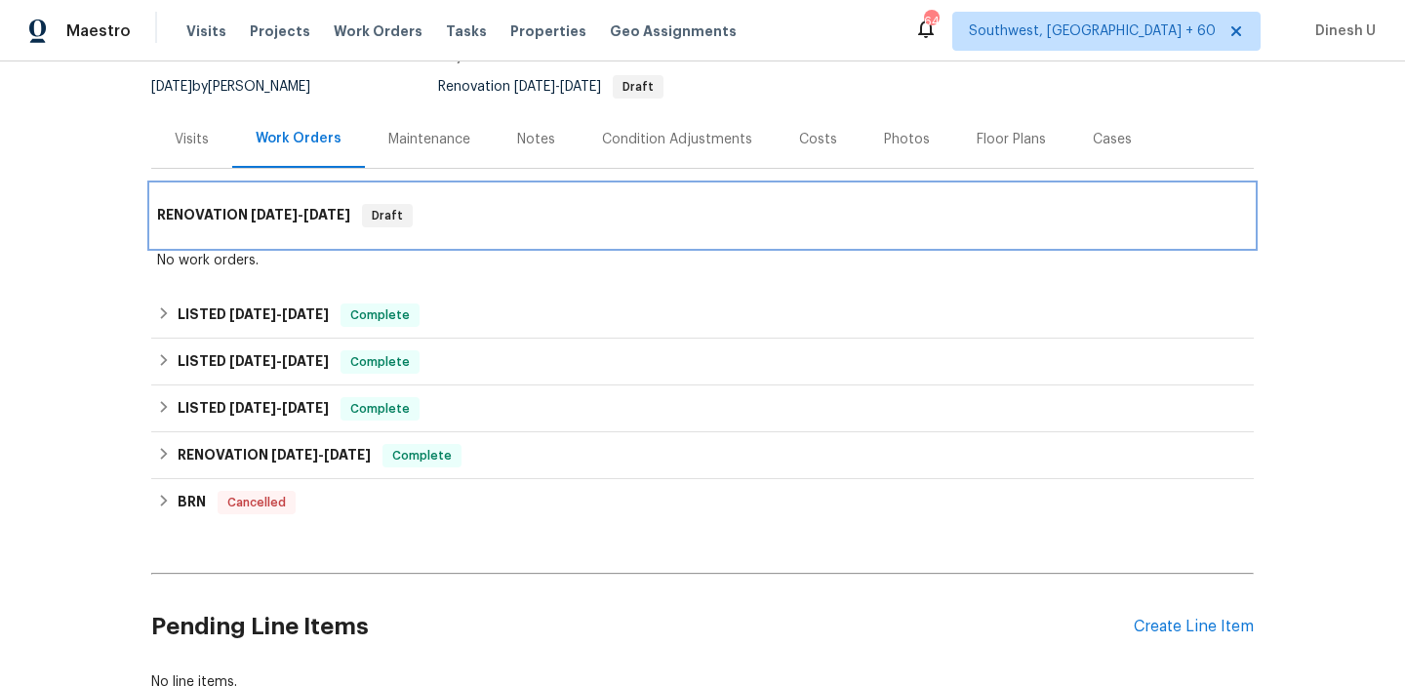
click at [278, 204] on h6 "RENOVATION 7/31/25 - 8/3/25" at bounding box center [253, 215] width 193 height 23
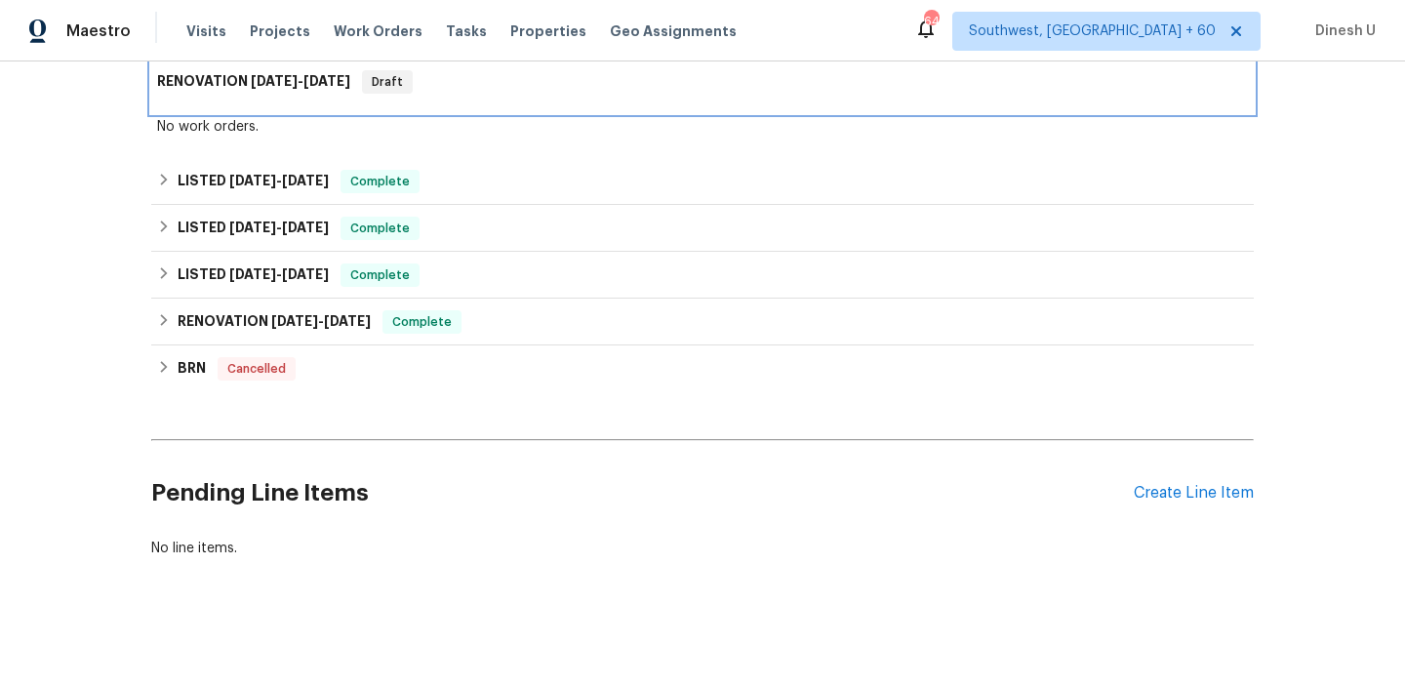
scroll to position [324, 0]
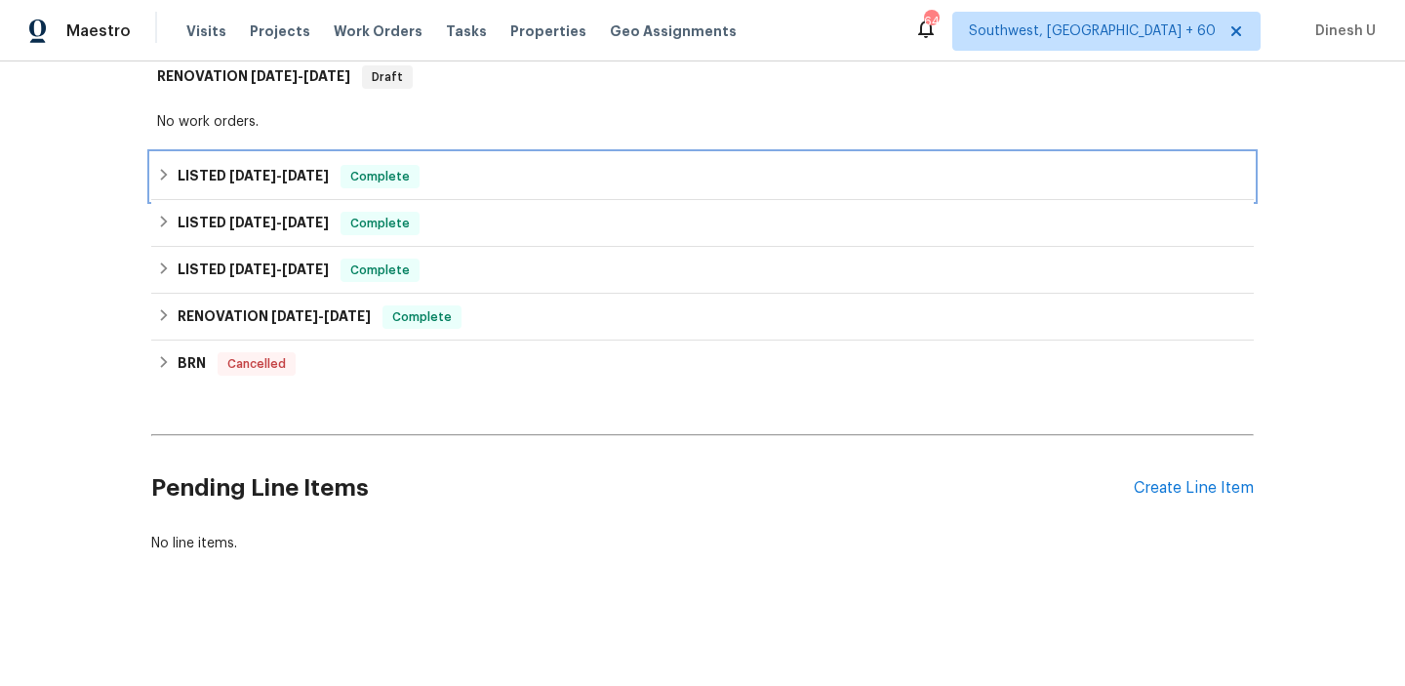
click at [283, 177] on span "9/17/25 - 9/21/25" at bounding box center [279, 176] width 100 height 14
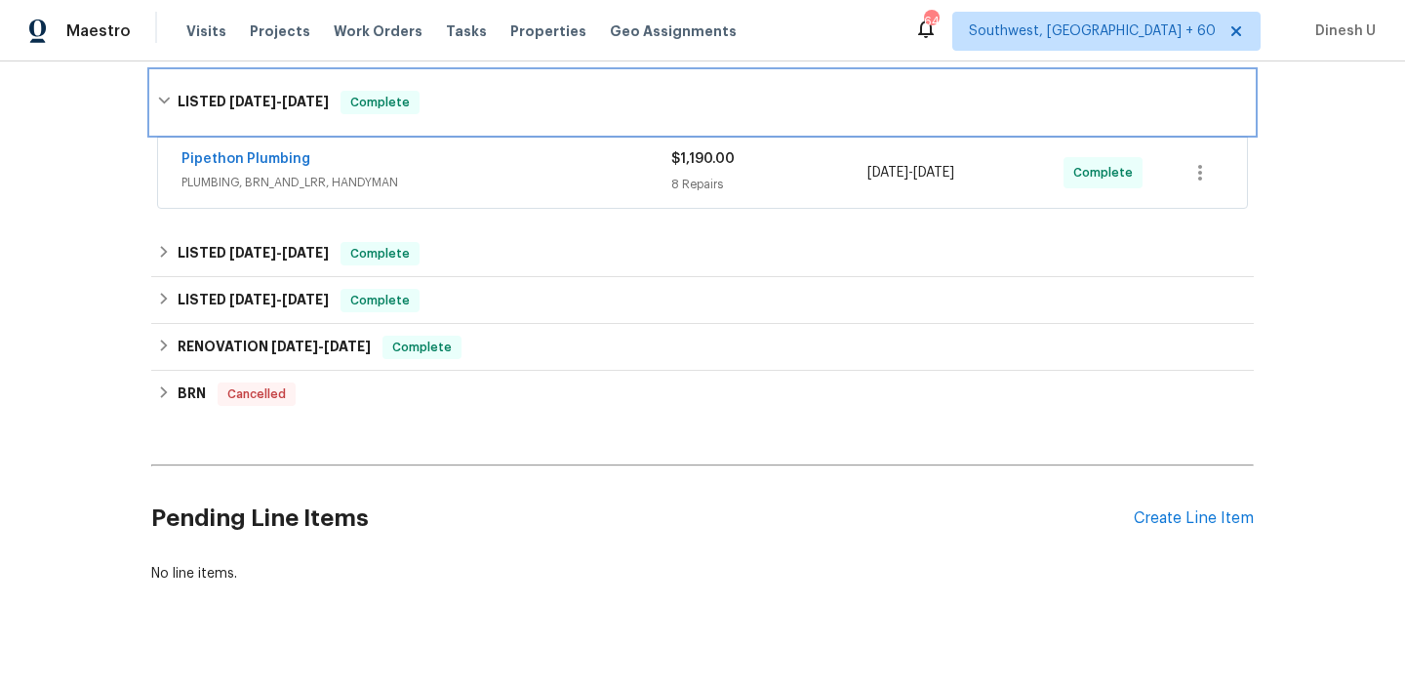
scroll to position [412, 0]
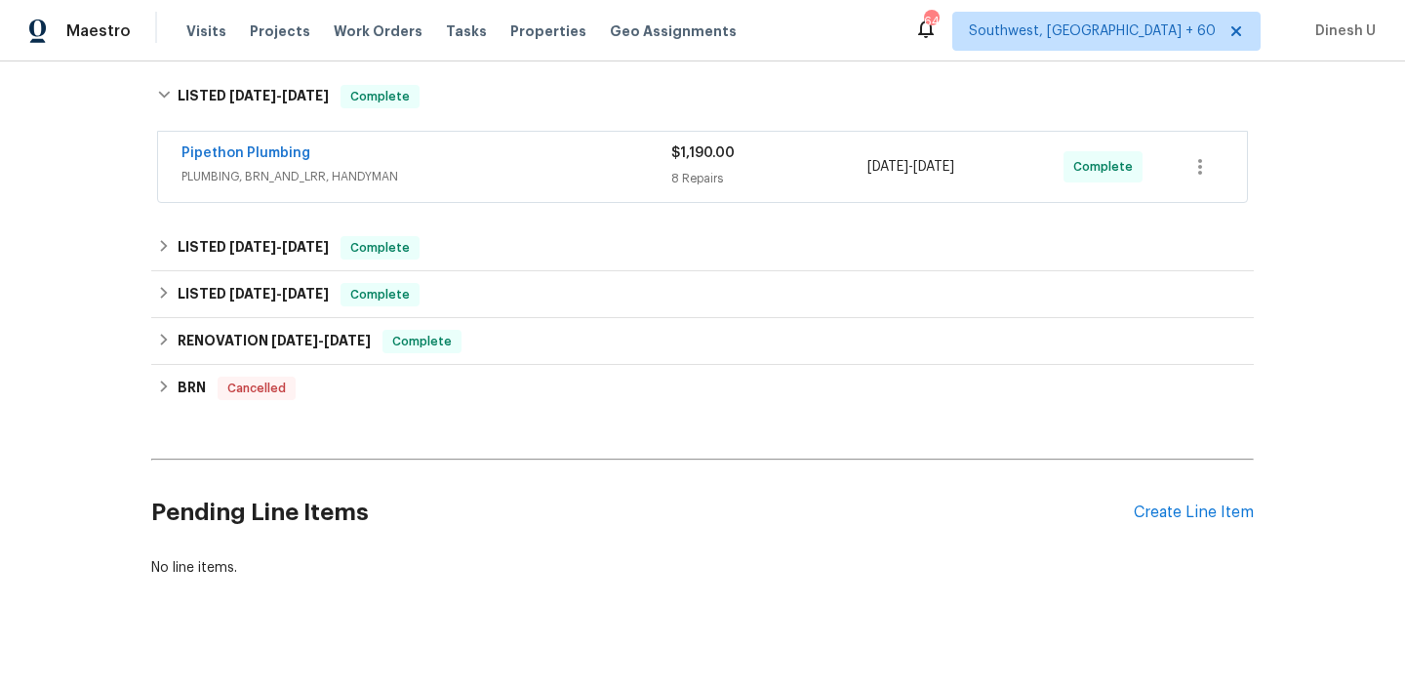
click at [710, 176] on div "8 Repairs" at bounding box center [769, 179] width 196 height 20
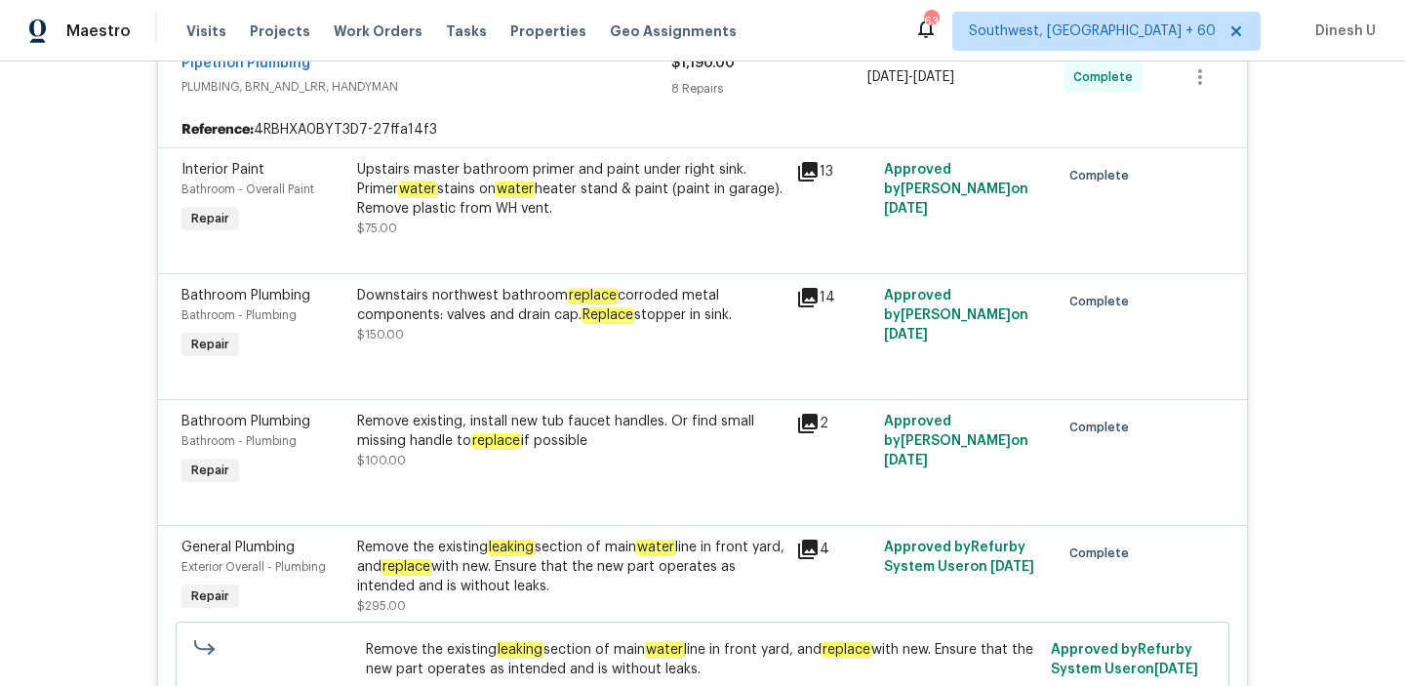
scroll to position [453, 0]
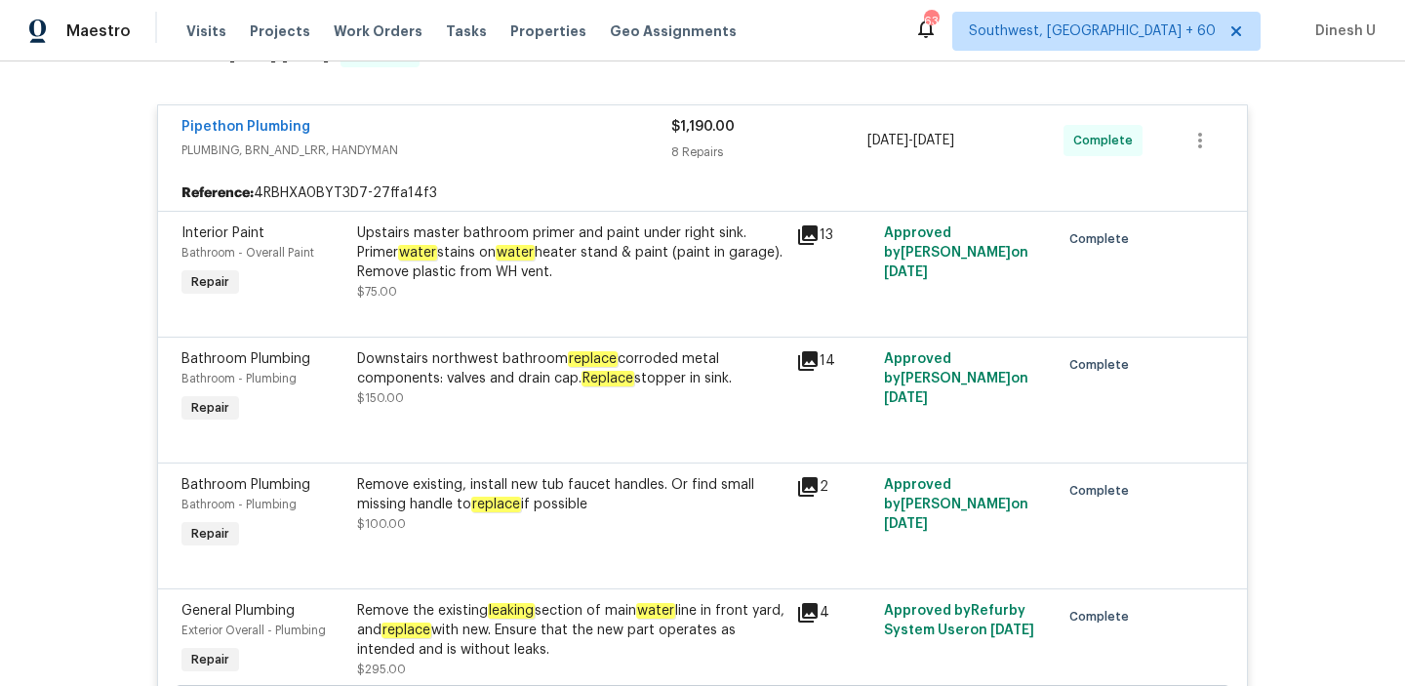
click at [682, 364] on div "Downstairs northwest bathroom replace corroded metal components: valves and dra…" at bounding box center [570, 368] width 427 height 39
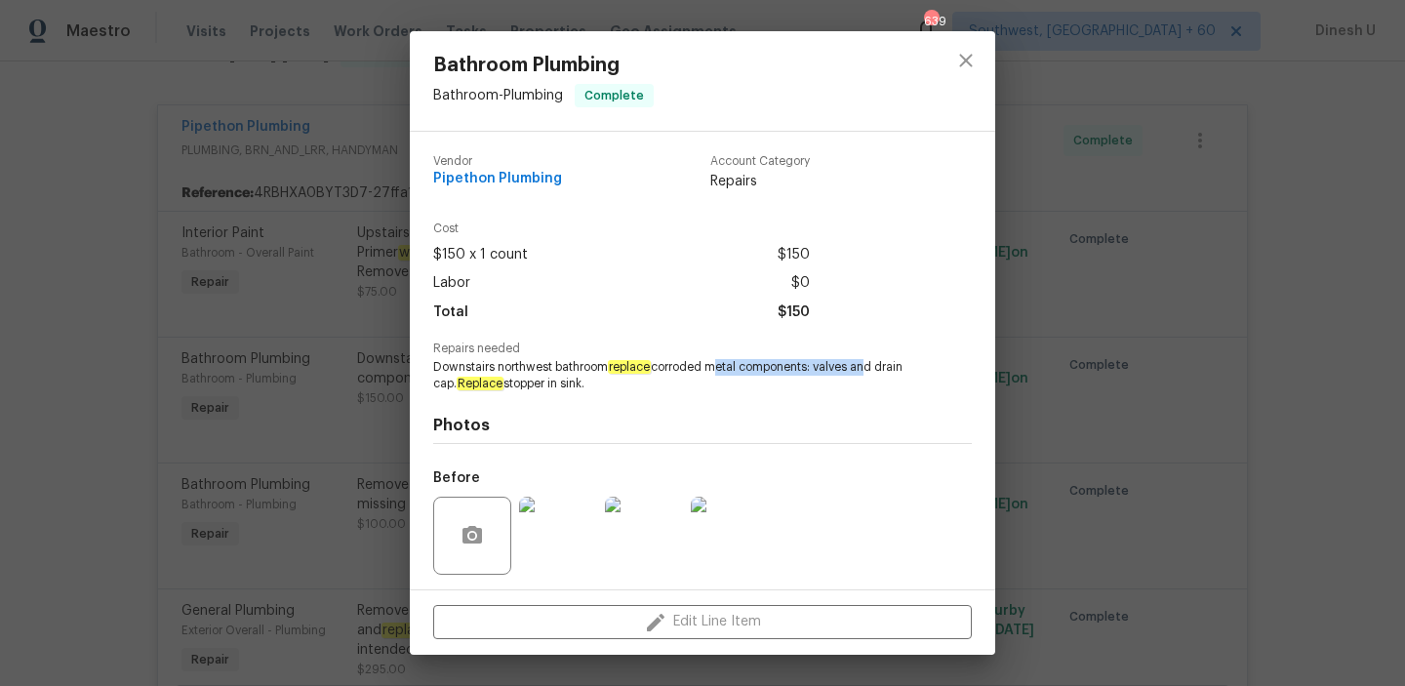
drag, startPoint x: 713, startPoint y: 367, endPoint x: 866, endPoint y: 375, distance: 152.5
click at [866, 375] on span "Downstairs northwest bathroom replace corroded metal components: valves and dra…" at bounding box center [675, 375] width 485 height 33
click at [301, 322] on div "Bathroom Plumbing Bathroom - Plumbing Complete Vendor Pipethon Plumbing Account…" at bounding box center [702, 343] width 1405 height 686
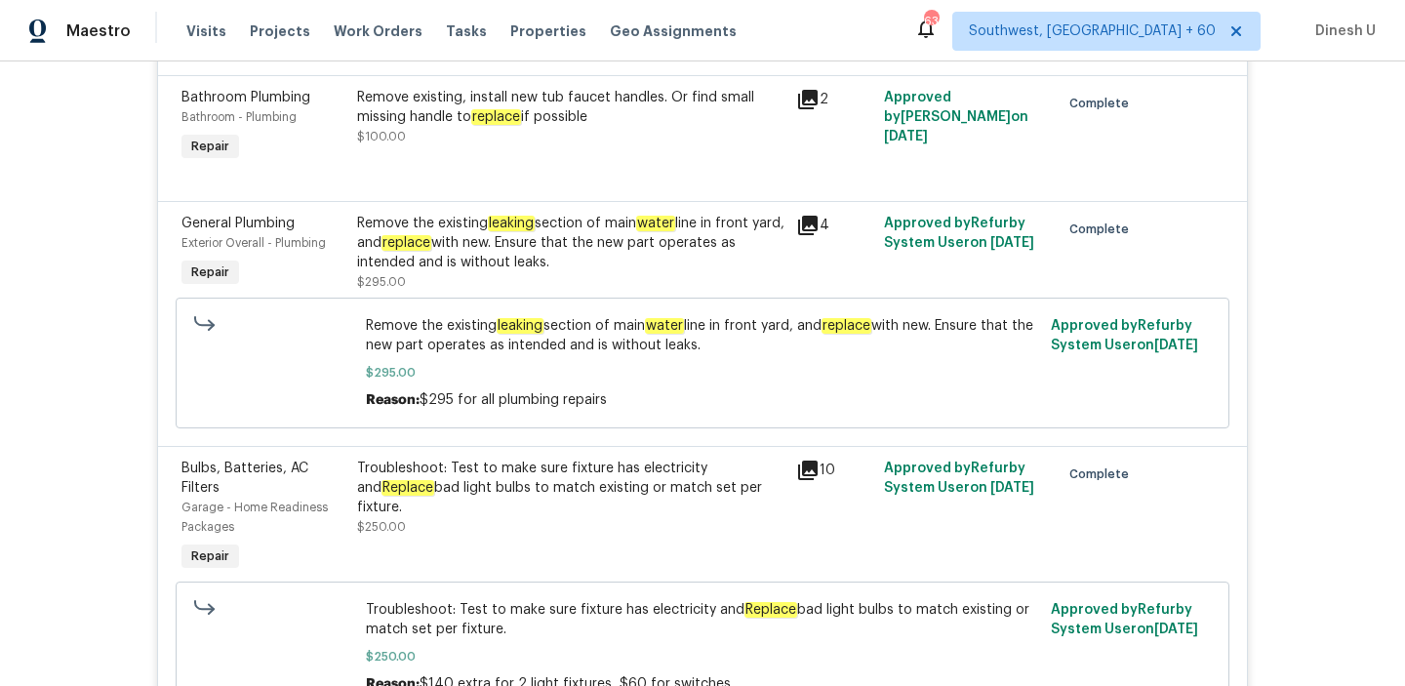
scroll to position [861, 0]
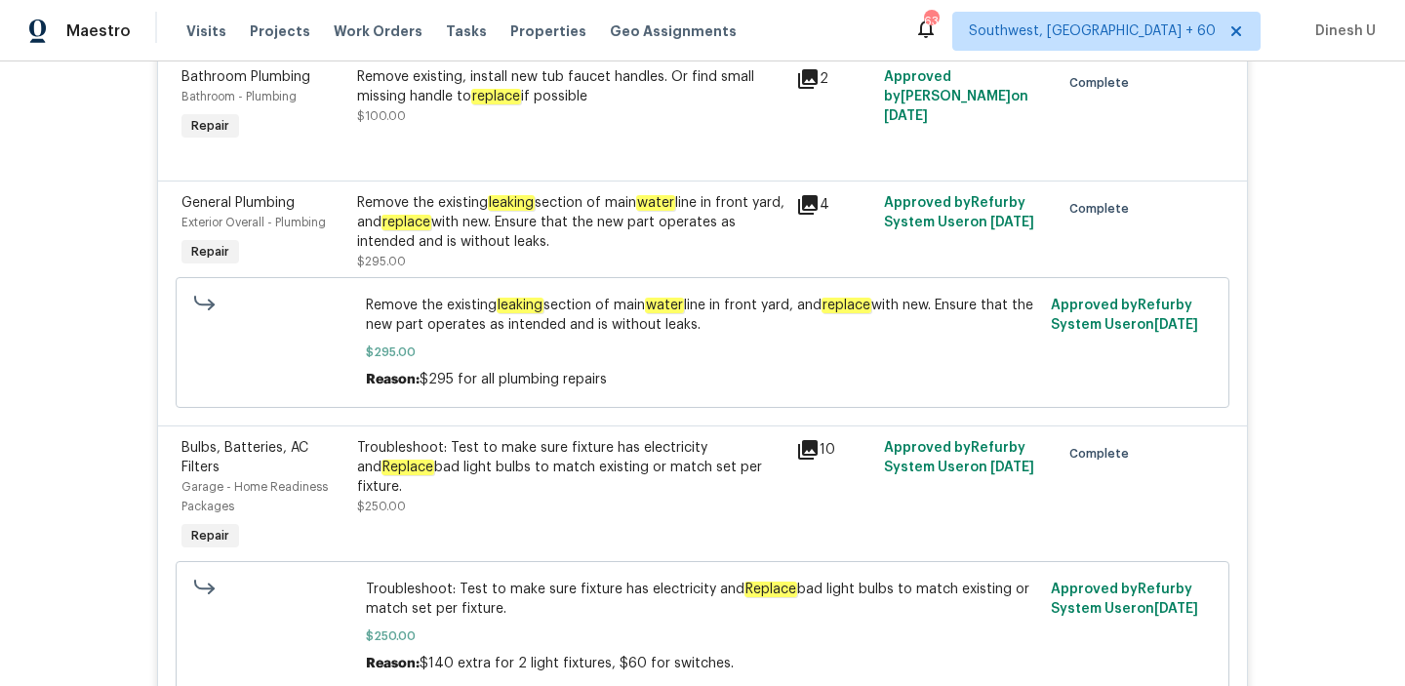
click at [501, 197] on em "leaking" at bounding box center [511, 203] width 47 height 16
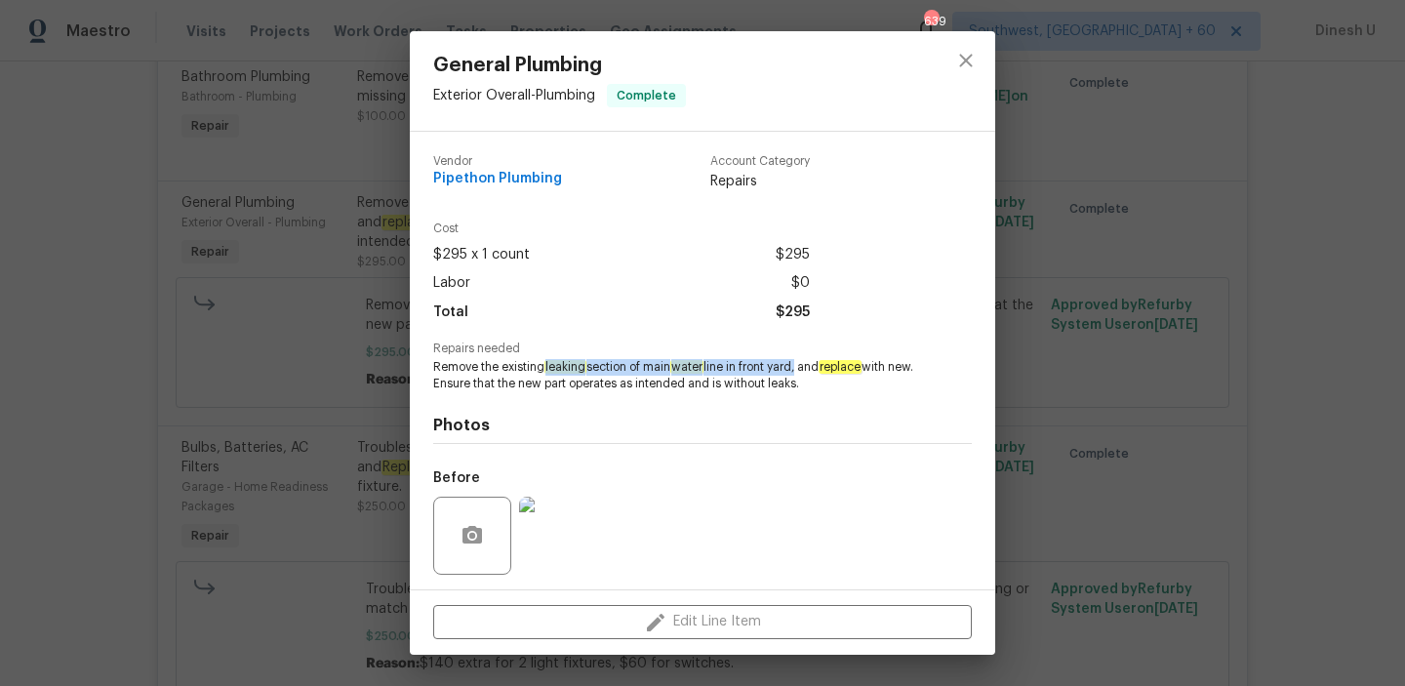
drag, startPoint x: 548, startPoint y: 366, endPoint x: 805, endPoint y: 368, distance: 257.7
click at [805, 368] on span "Remove the existing leaking section of main water line in front yard, and repla…" at bounding box center [675, 375] width 485 height 33
copy span "leaking section of main water line in front yard"
click at [556, 530] on img at bounding box center [558, 536] width 78 height 78
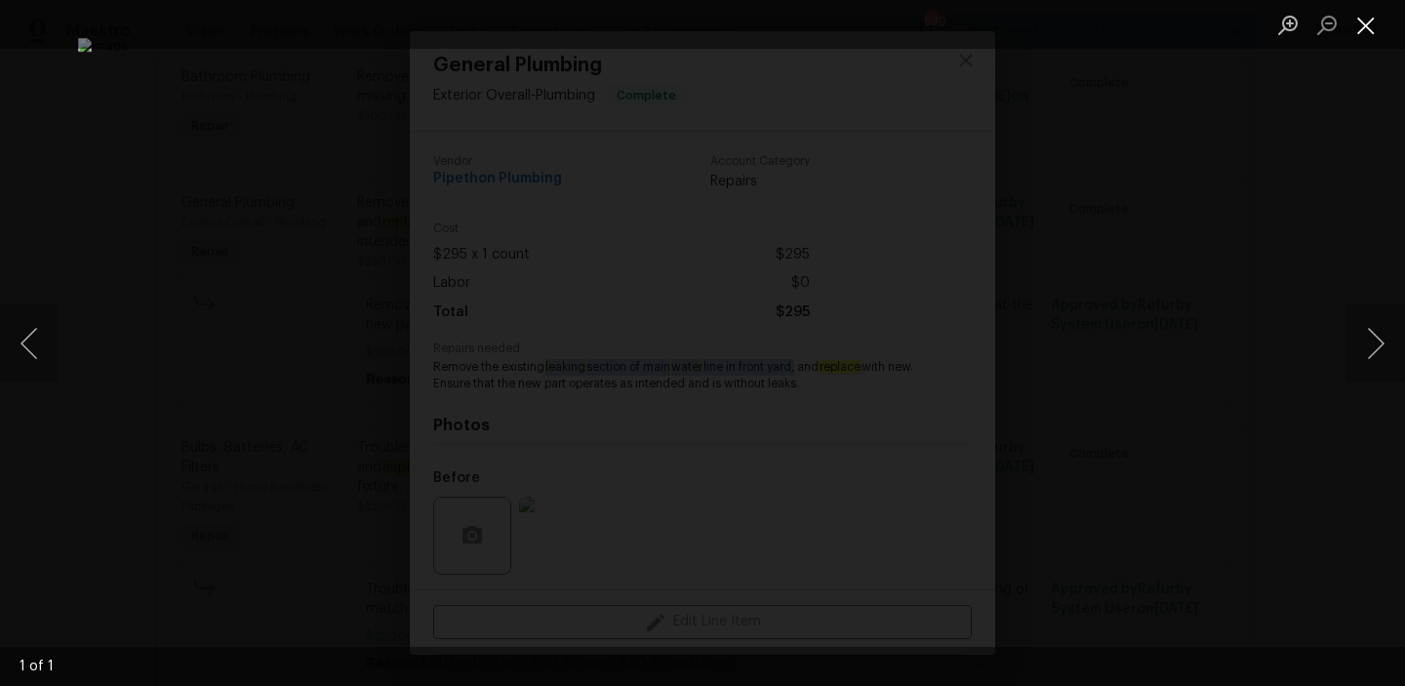
click at [1364, 22] on button "Close lightbox" at bounding box center [1366, 25] width 39 height 34
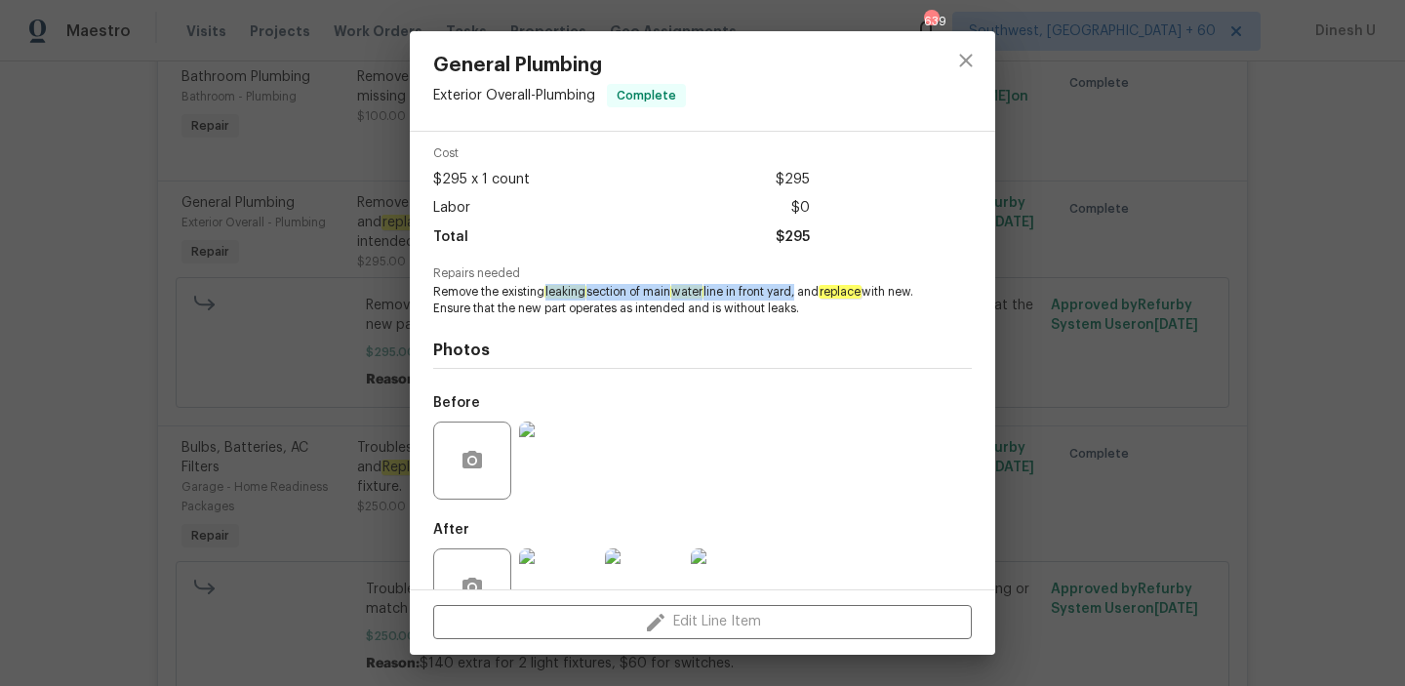
scroll to position [132, 0]
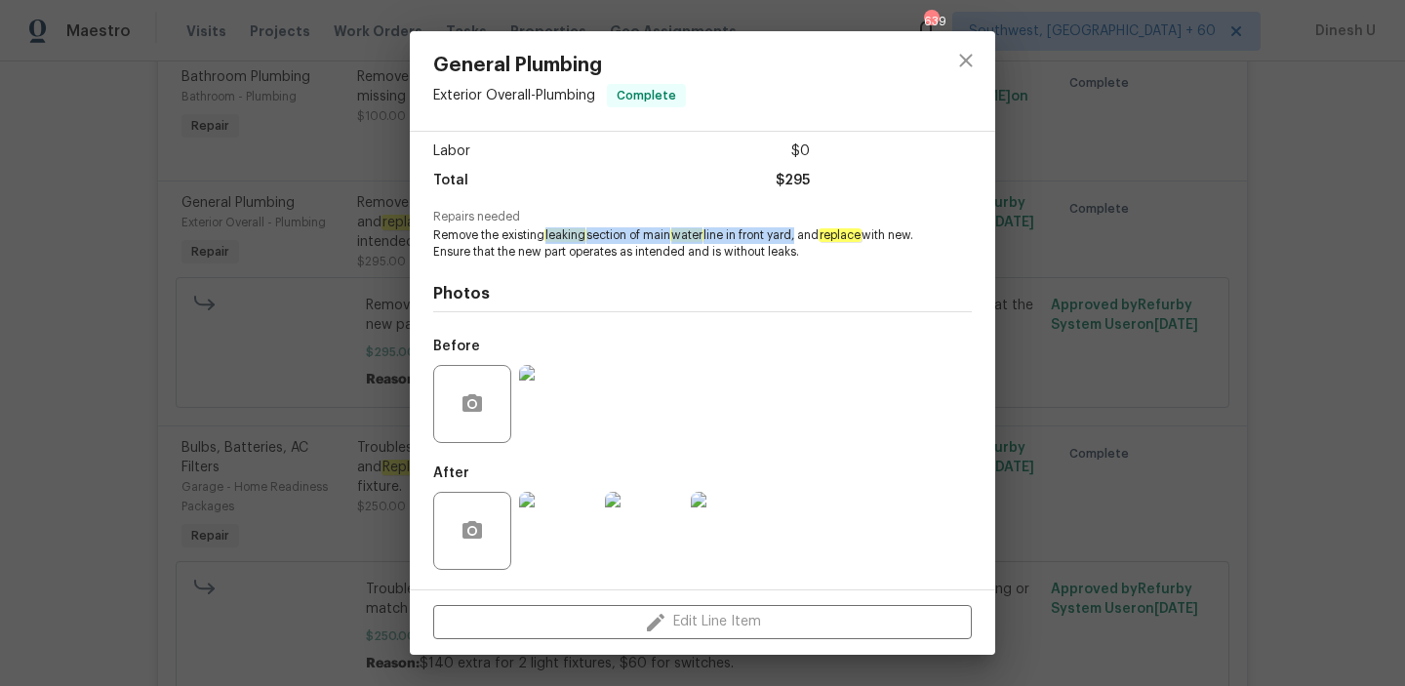
click at [560, 539] on img at bounding box center [558, 531] width 78 height 78
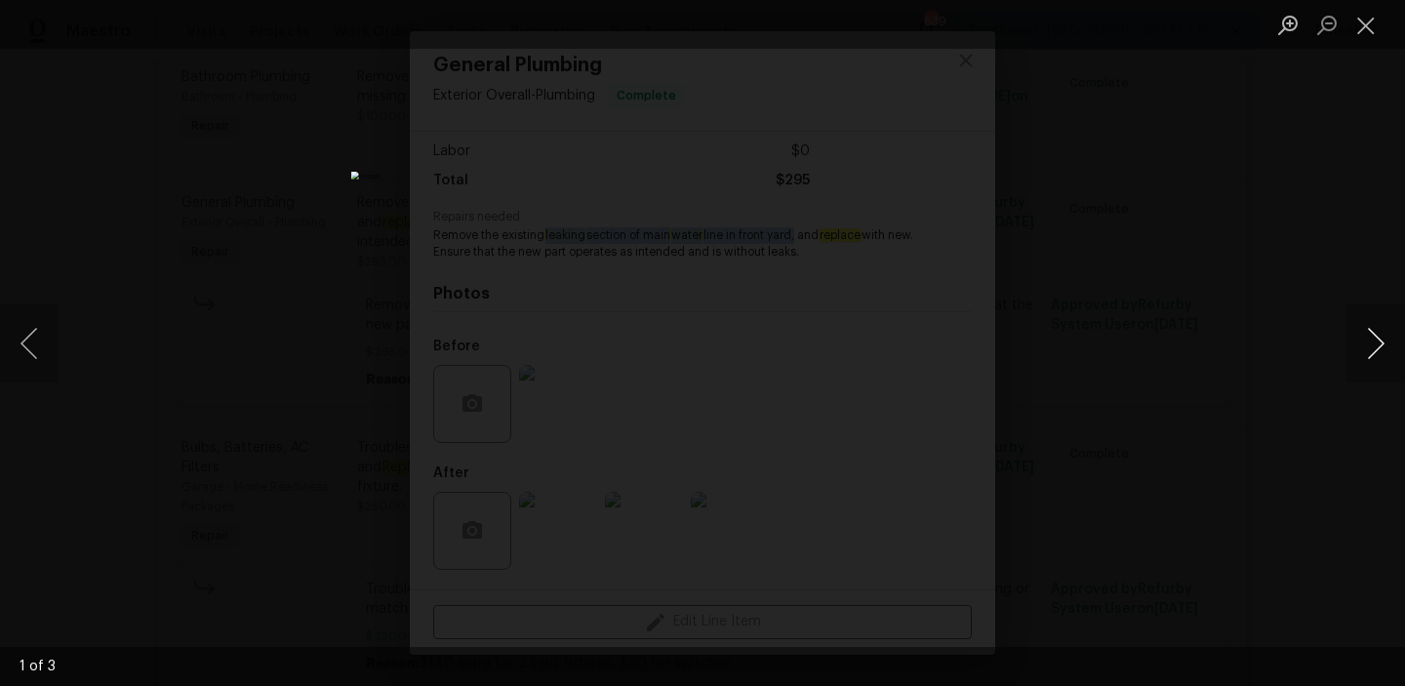
click at [1380, 345] on button "Next image" at bounding box center [1376, 344] width 59 height 78
click at [1375, 349] on button "Next image" at bounding box center [1376, 344] width 59 height 78
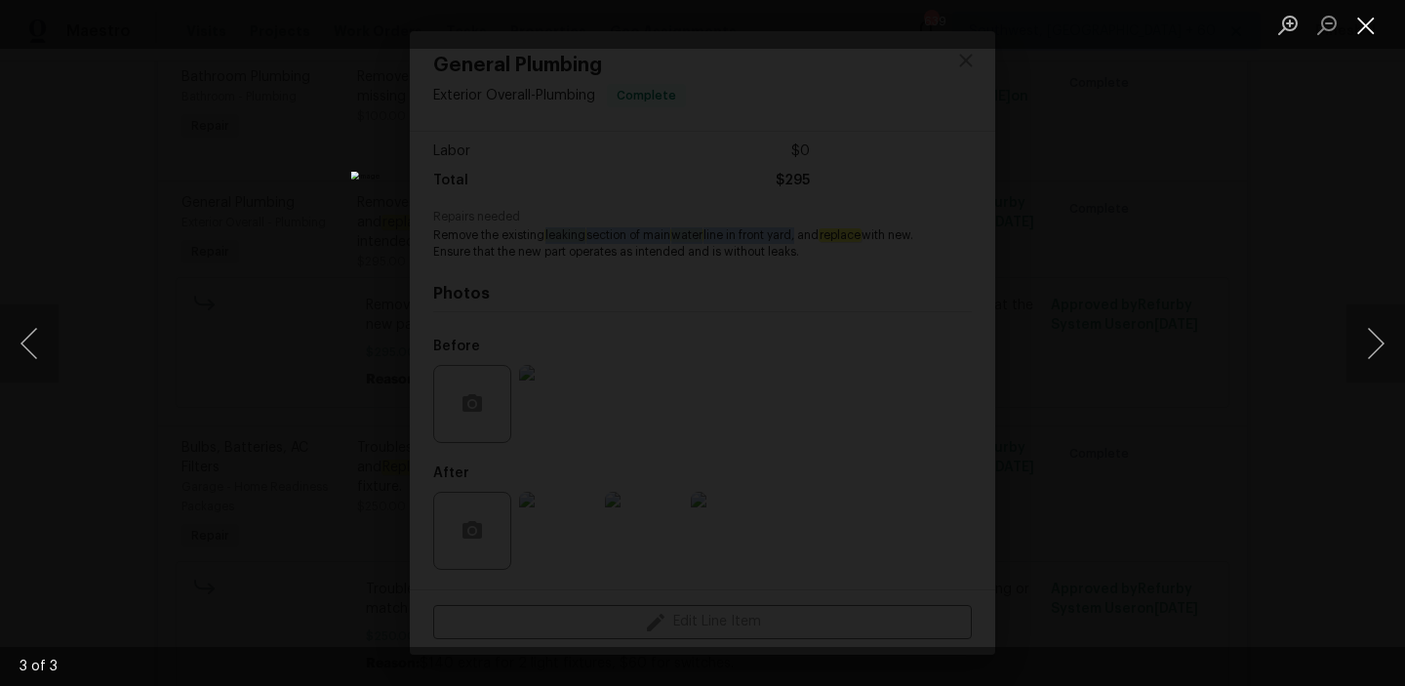
click at [1370, 24] on button "Close lightbox" at bounding box center [1366, 25] width 39 height 34
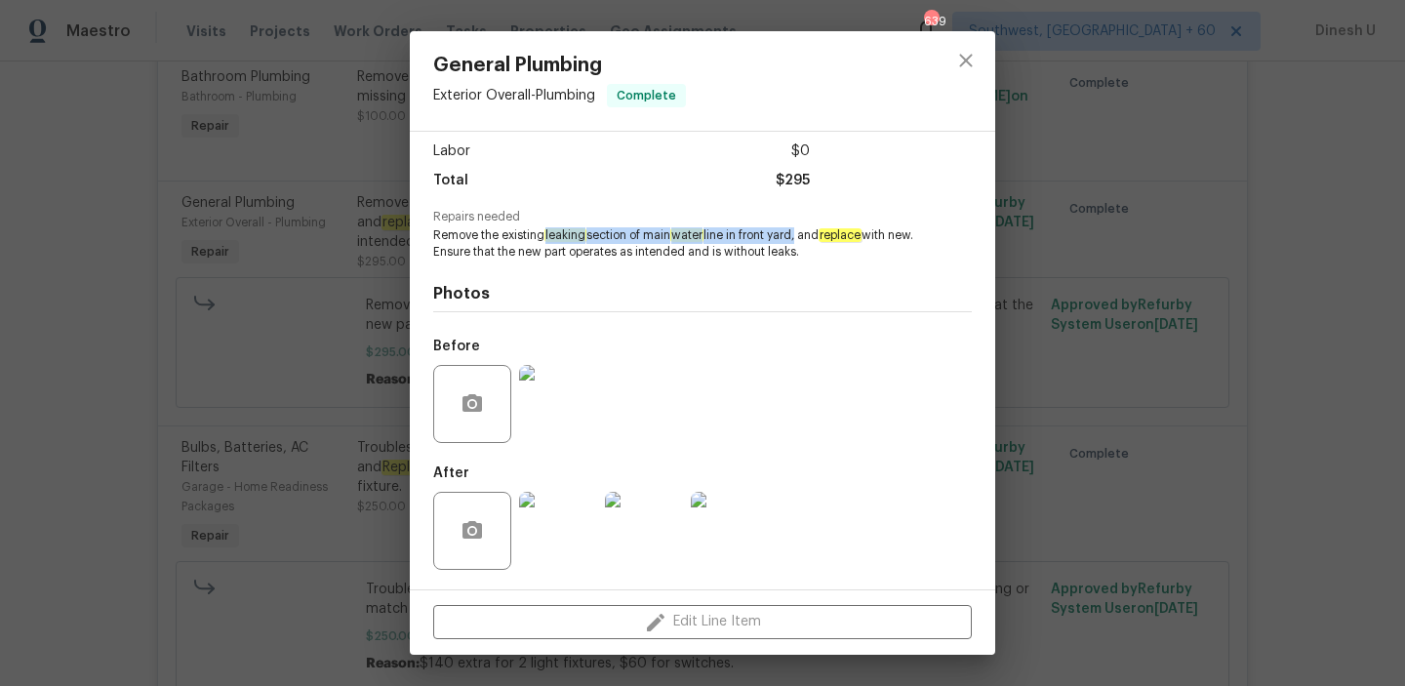
click at [338, 210] on div "General Plumbing Exterior Overall - Plumbing Complete Vendor Pipethon Plumbing …" at bounding box center [702, 343] width 1405 height 686
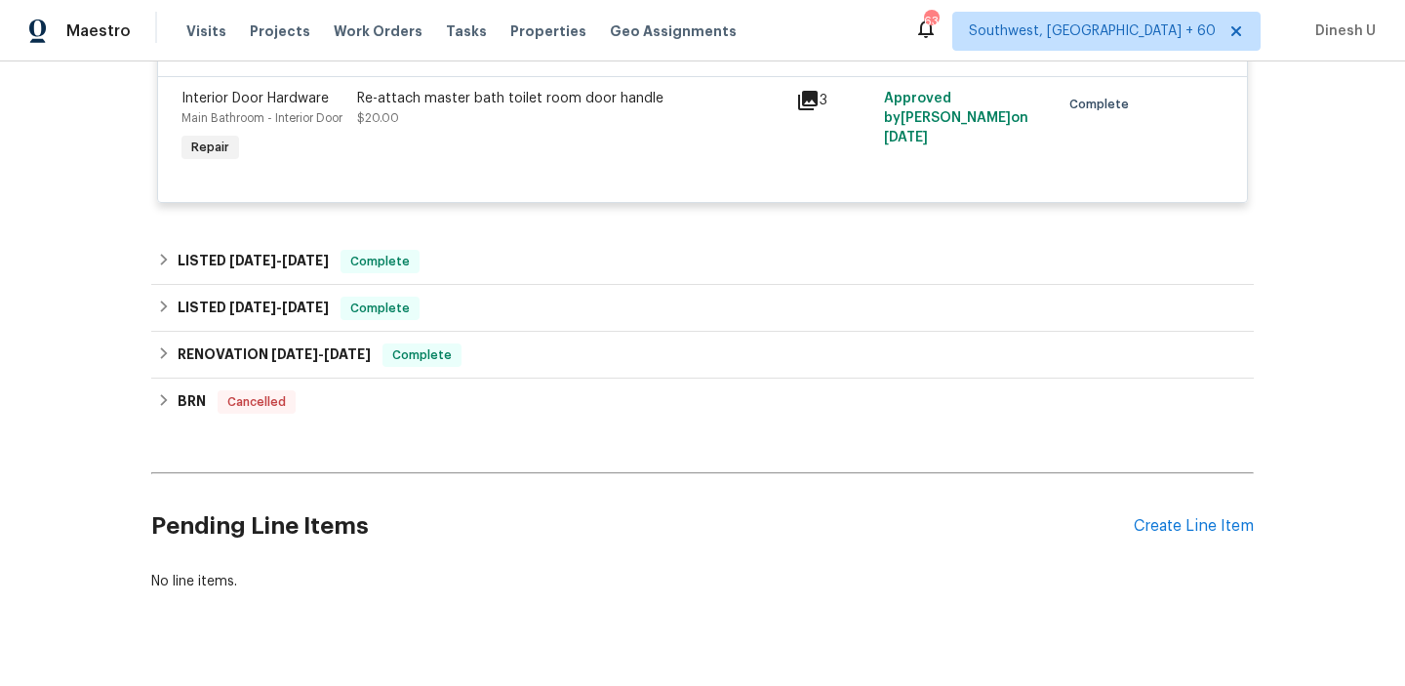
scroll to position [1914, 0]
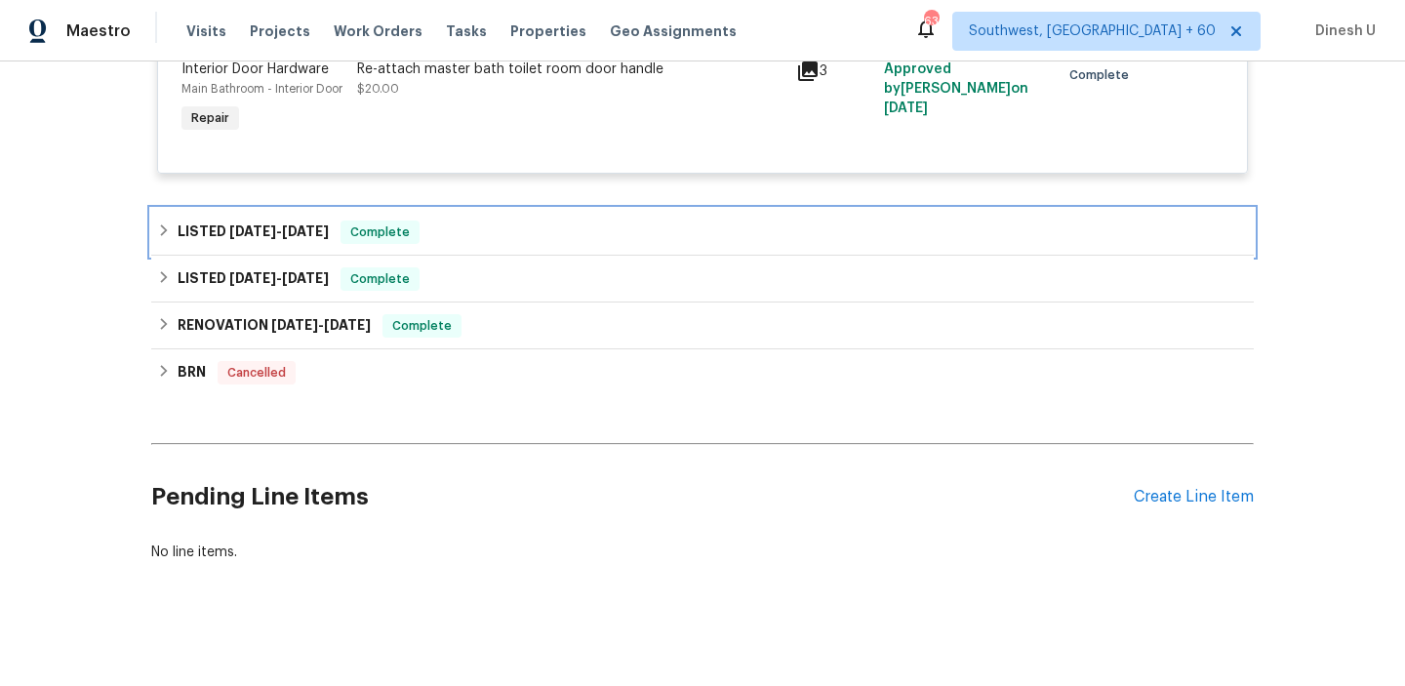
click at [282, 237] on span "7/31/25 - 8/3/25" at bounding box center [279, 231] width 100 height 14
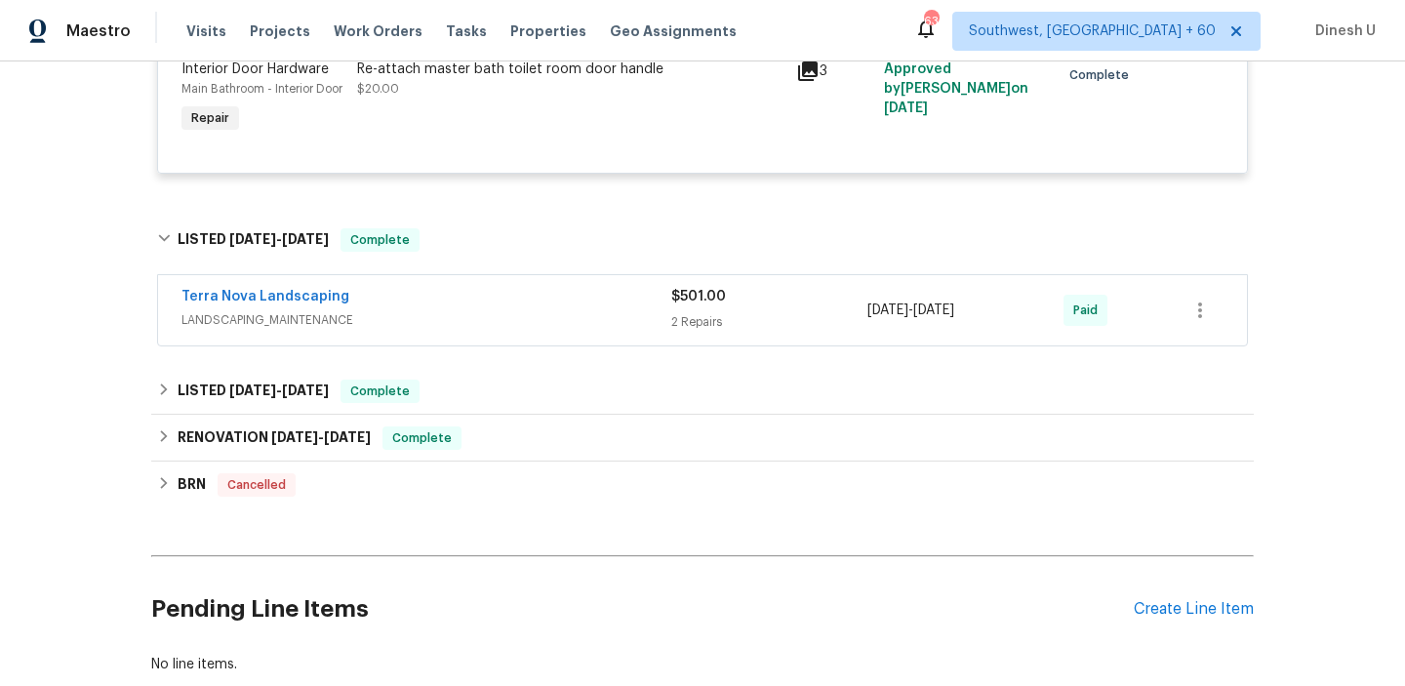
click at [699, 331] on div "2 Repairs" at bounding box center [769, 322] width 196 height 20
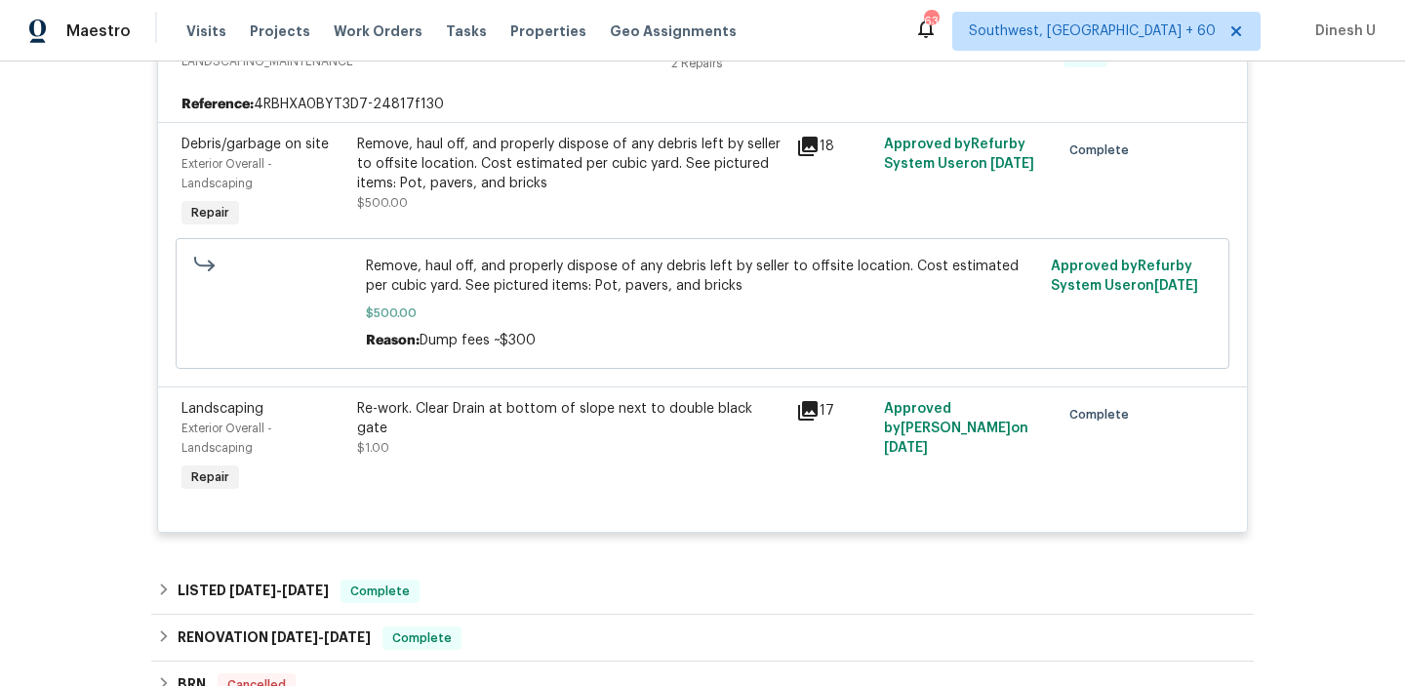
scroll to position [2257, 0]
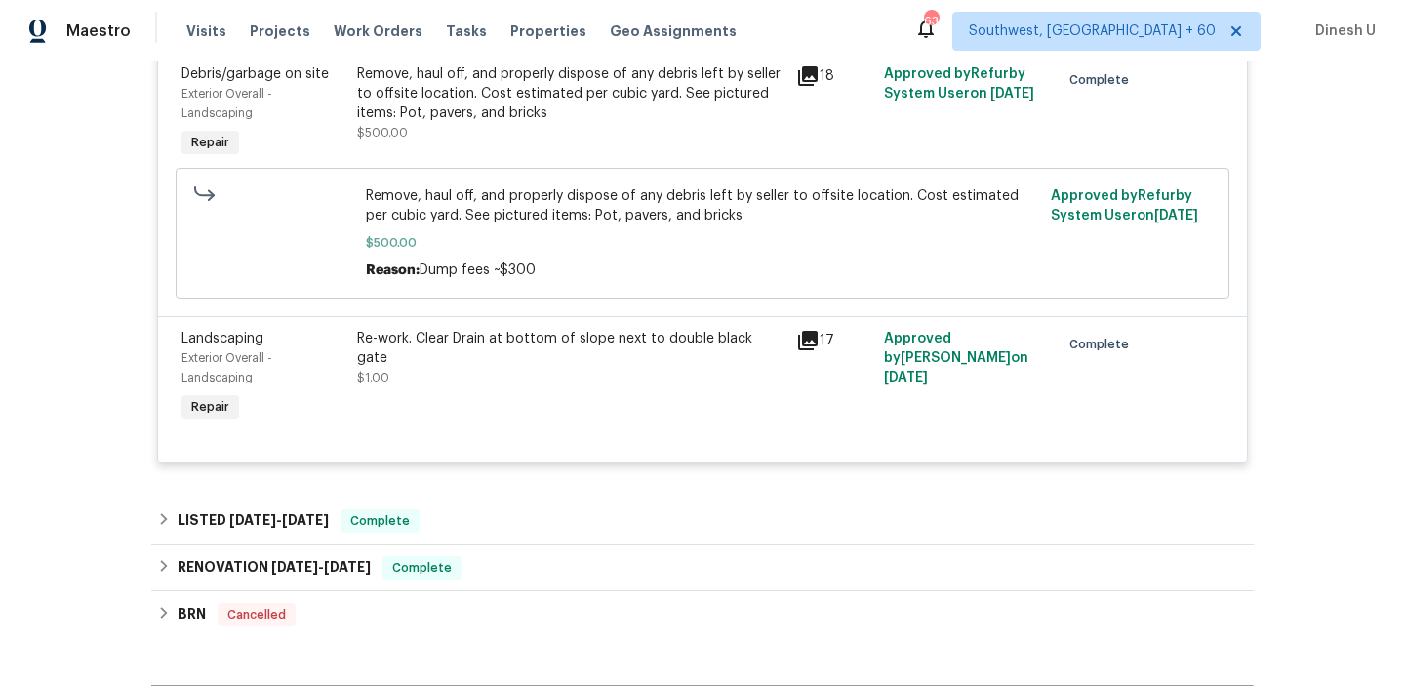
click at [803, 341] on icon at bounding box center [808, 341] width 20 height 20
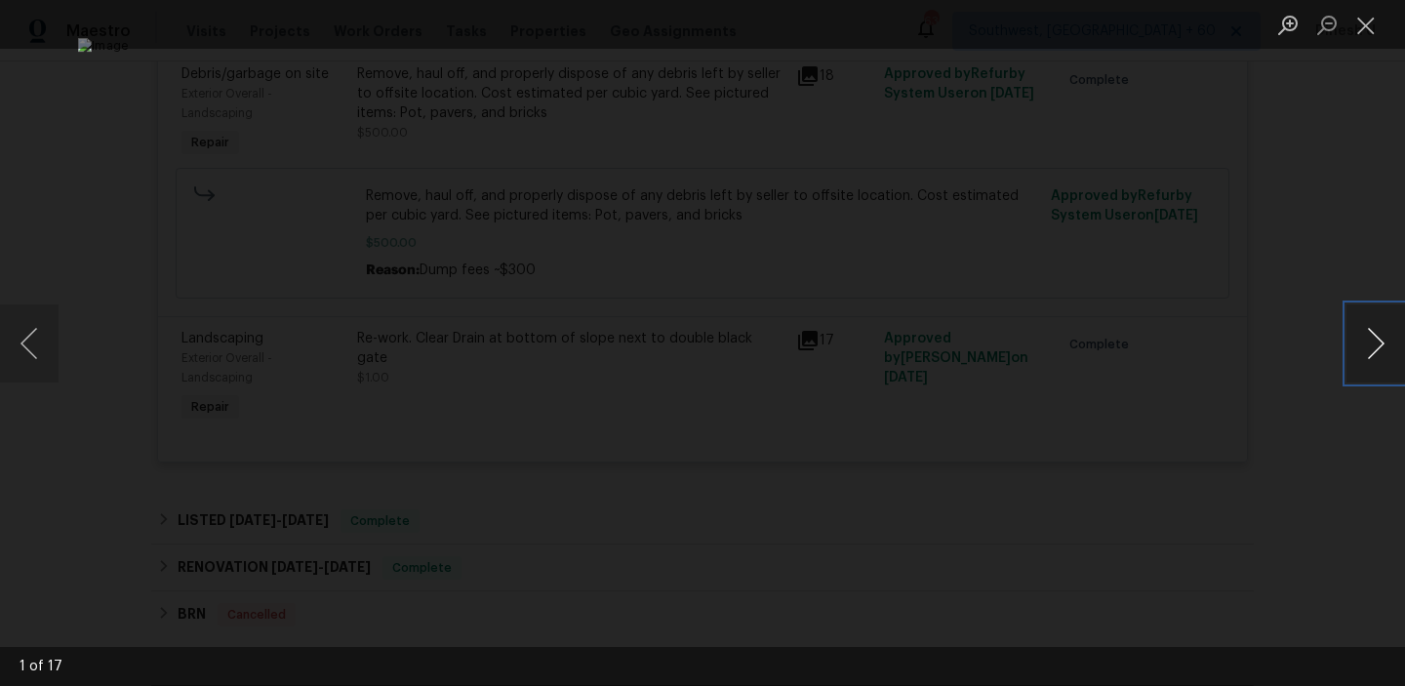
click at [1375, 350] on button "Next image" at bounding box center [1376, 344] width 59 height 78
click at [1366, 26] on button "Close lightbox" at bounding box center [1366, 25] width 39 height 34
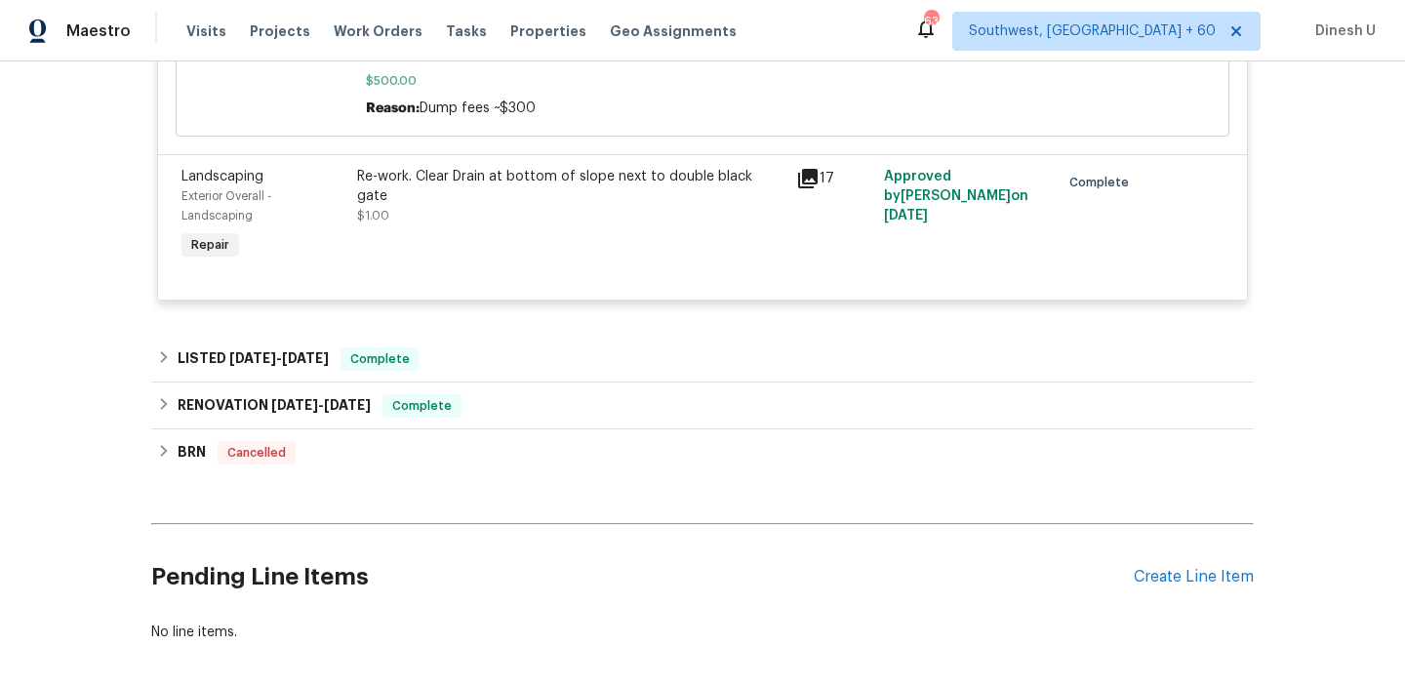
scroll to position [2444, 0]
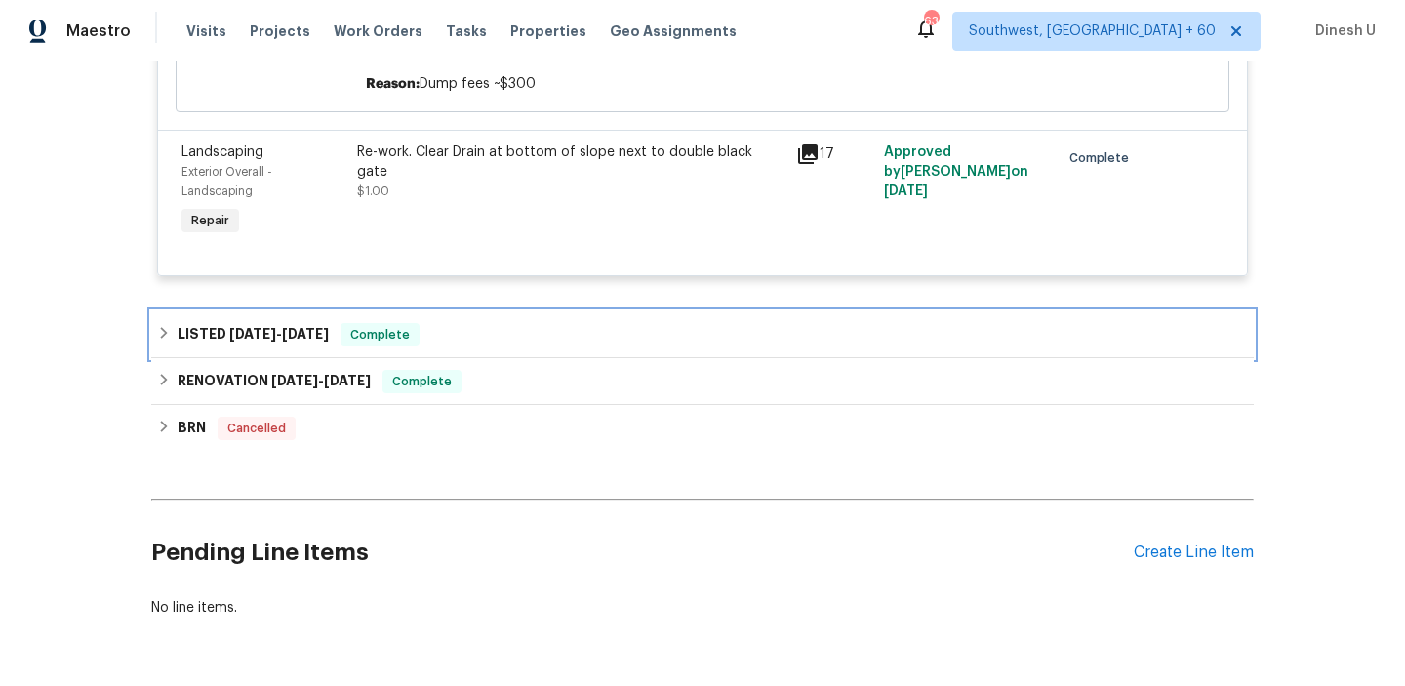
click at [327, 338] on span "6/18/25" at bounding box center [305, 334] width 47 height 14
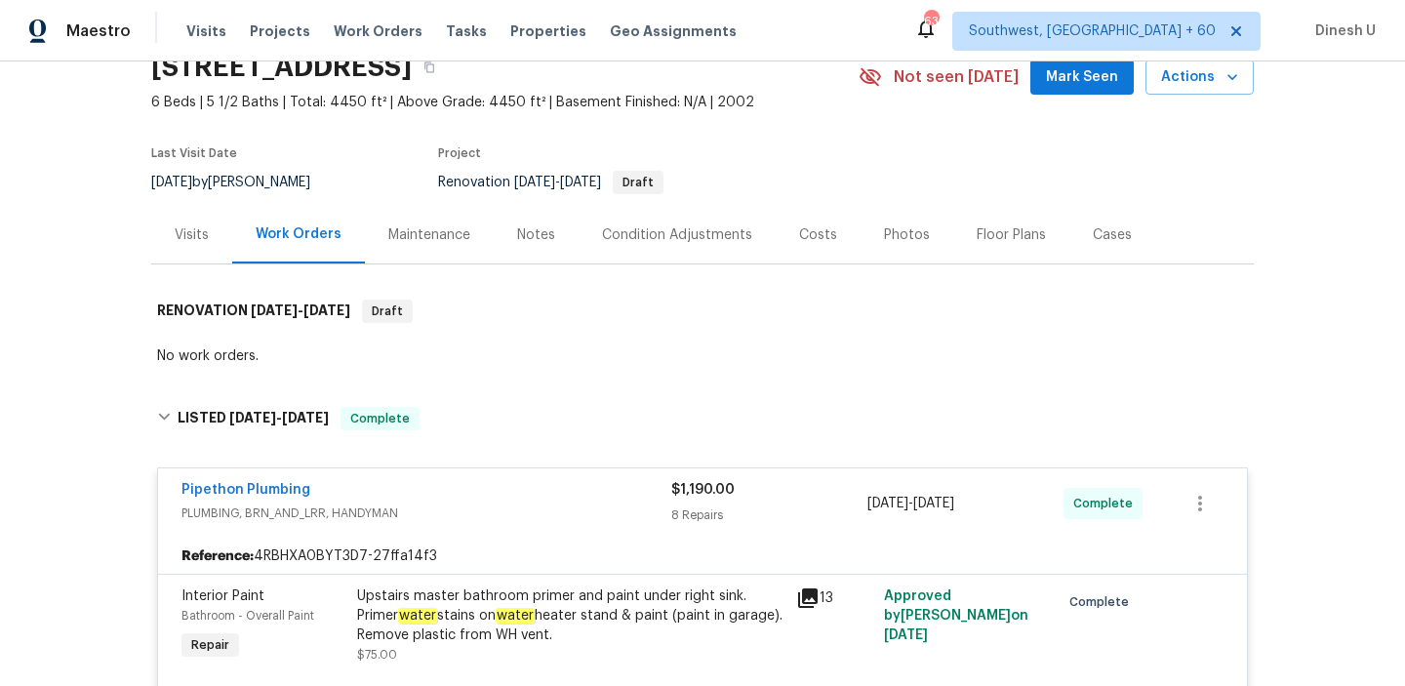
scroll to position [1, 0]
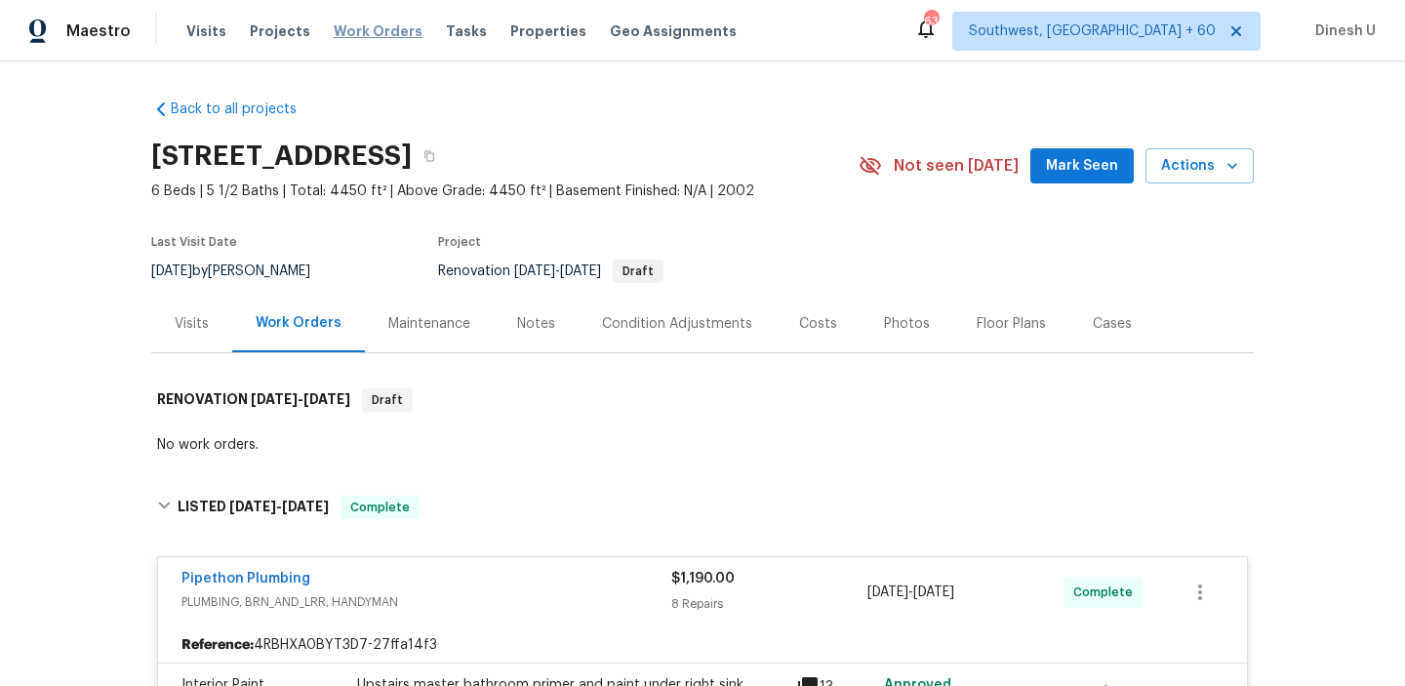
click at [385, 26] on span "Work Orders" at bounding box center [378, 31] width 89 height 20
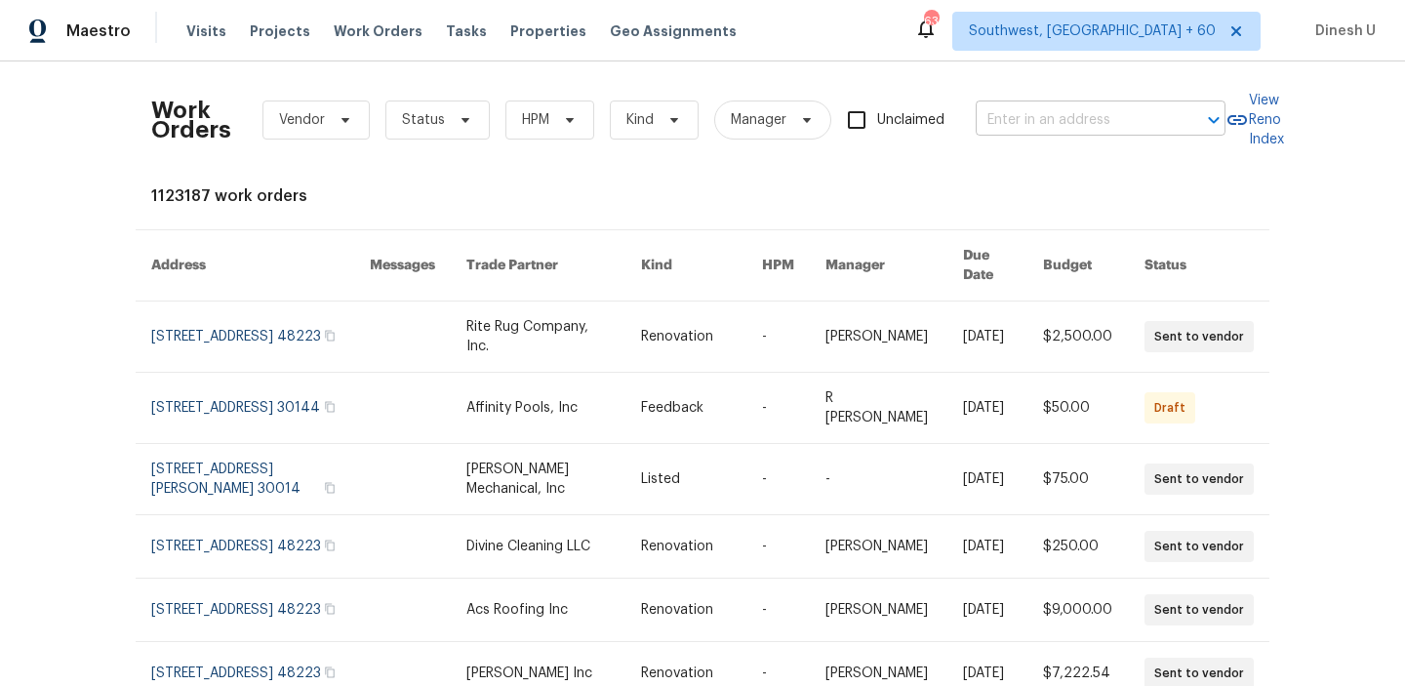
click at [1036, 115] on input "text" at bounding box center [1073, 120] width 195 height 30
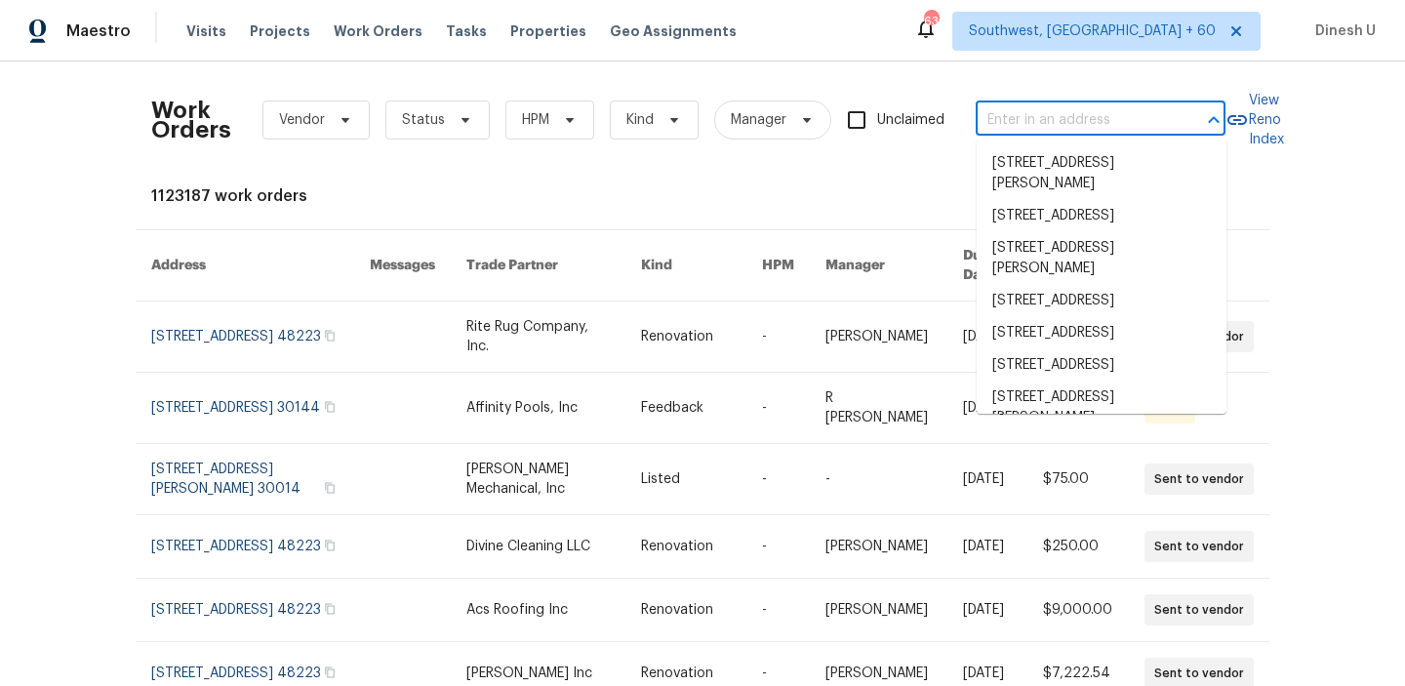
paste input "4832 Vermillion Ct Avon, IN 46123"
type input "4832 Vermillion Ct Avon, IN 46123"
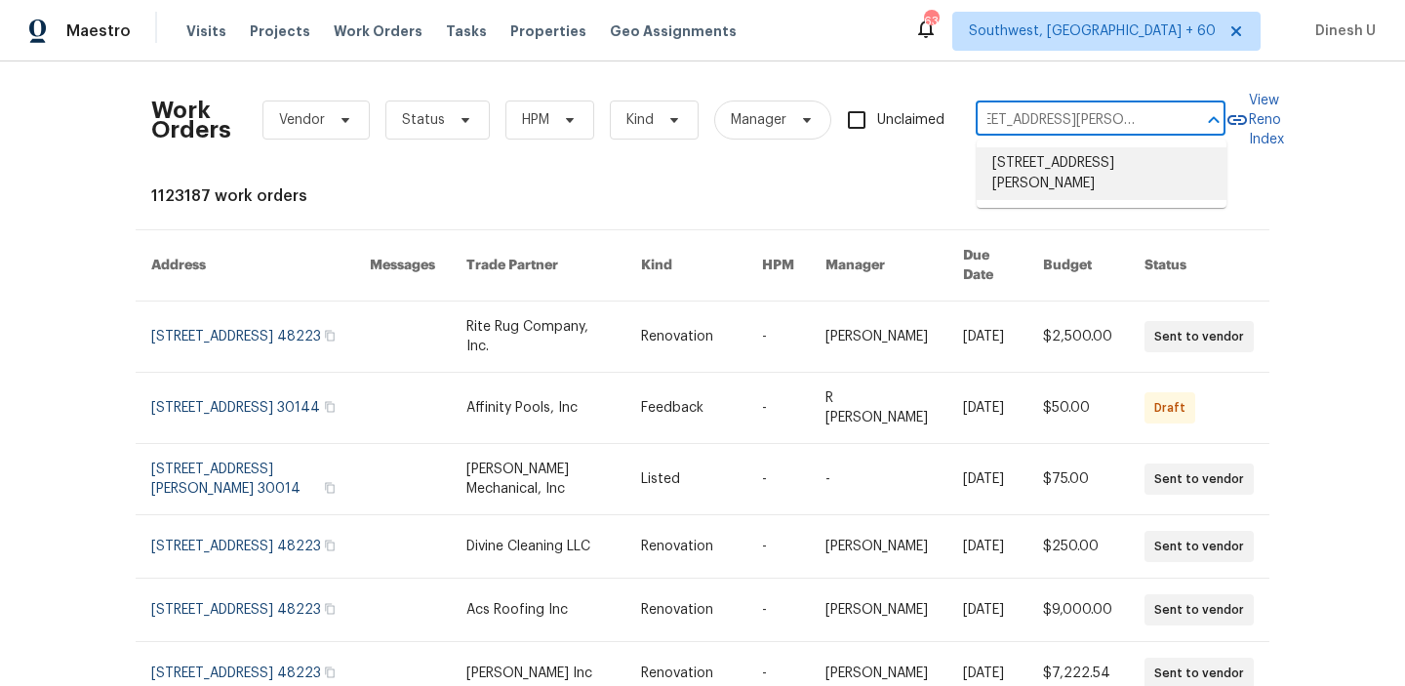
click at [1031, 168] on li "4832 Vermillion Ct, Avon, IN 46123" at bounding box center [1102, 173] width 250 height 53
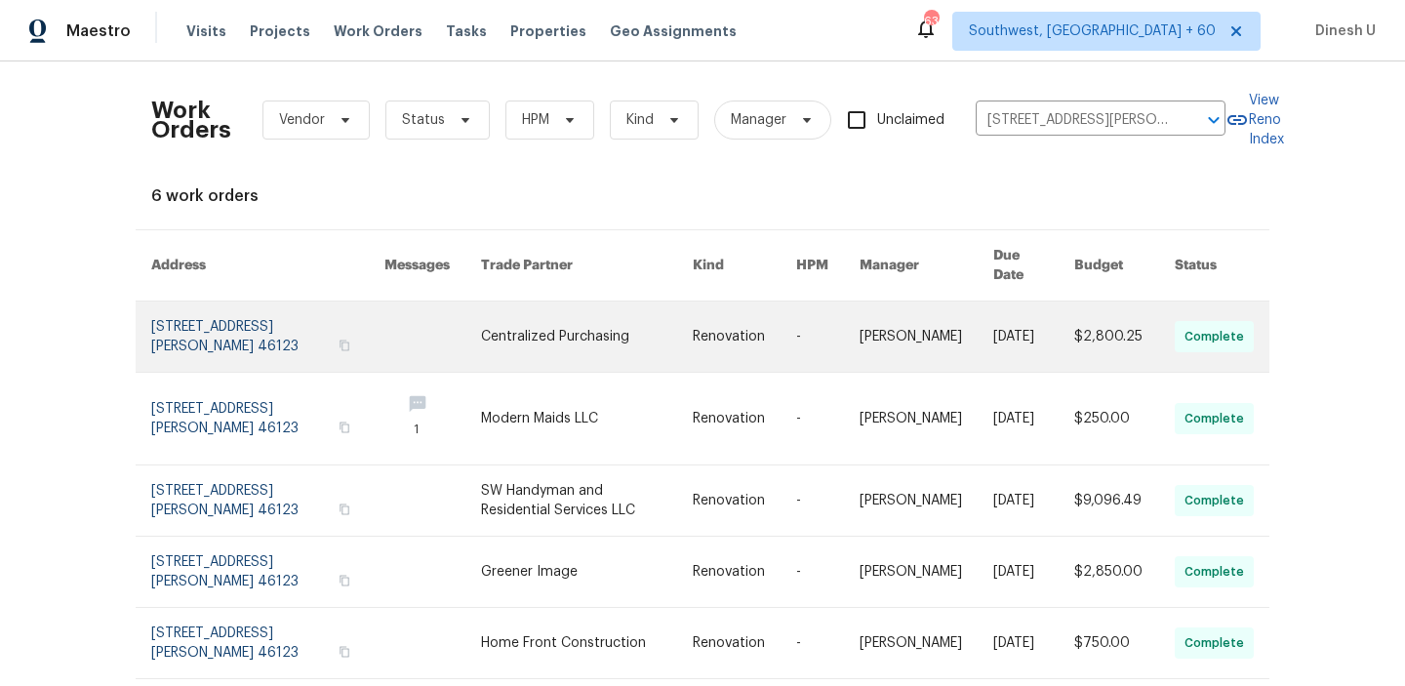
click at [162, 310] on link at bounding box center [267, 337] width 233 height 70
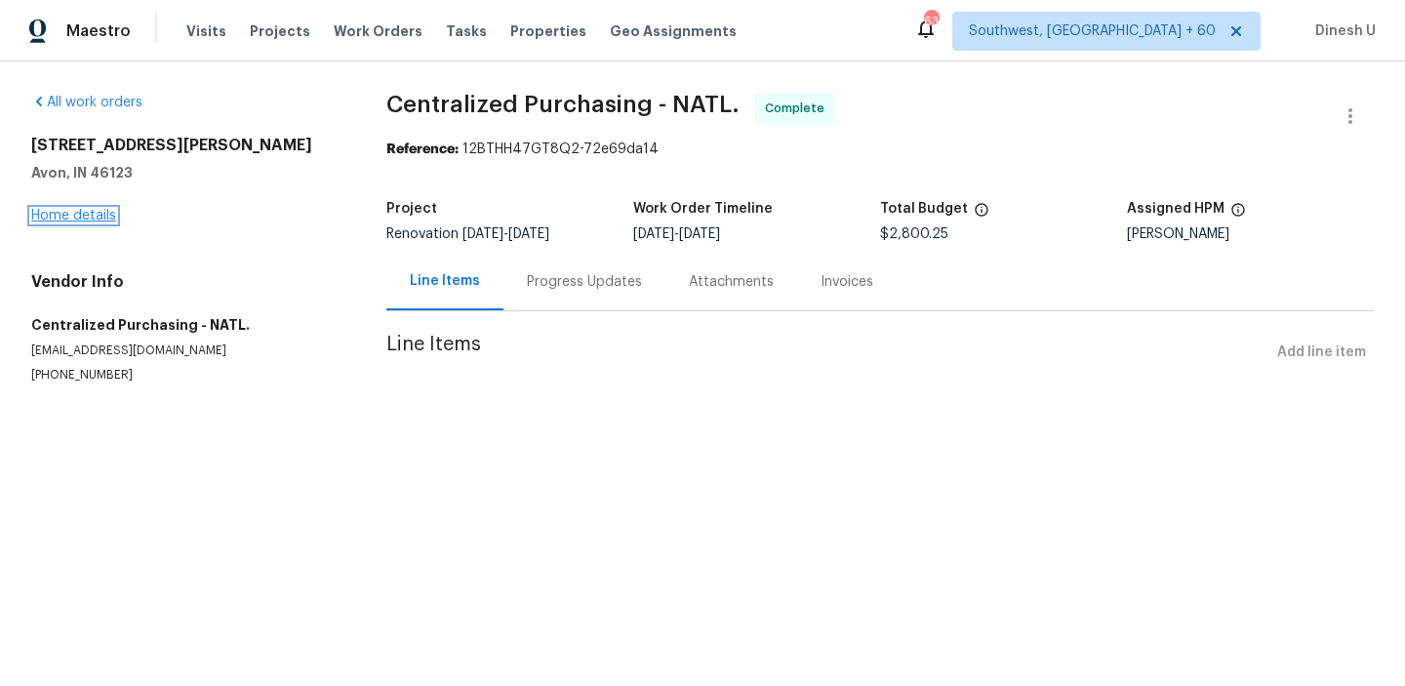
click at [83, 216] on link "Home details" at bounding box center [73, 216] width 85 height 14
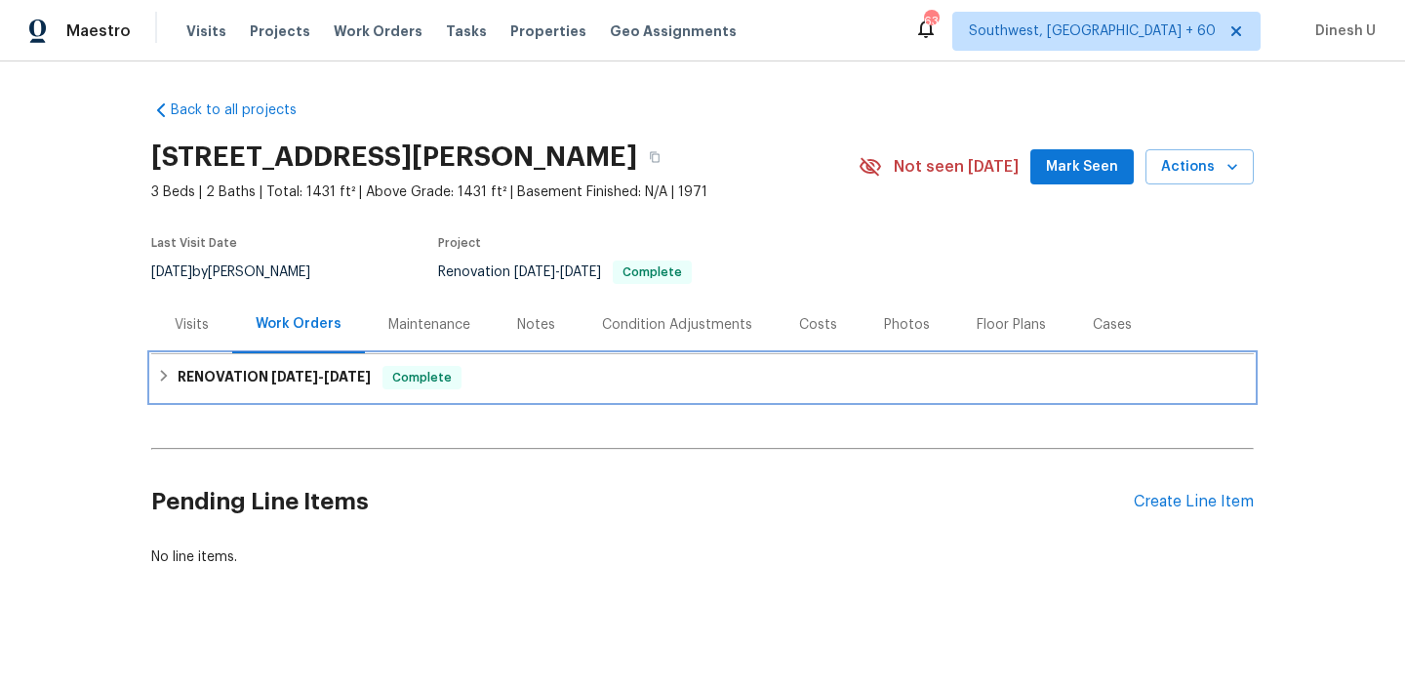
click at [271, 363] on div "RENOVATION 9/8/25 - 9/29/25 Complete" at bounding box center [702, 377] width 1103 height 47
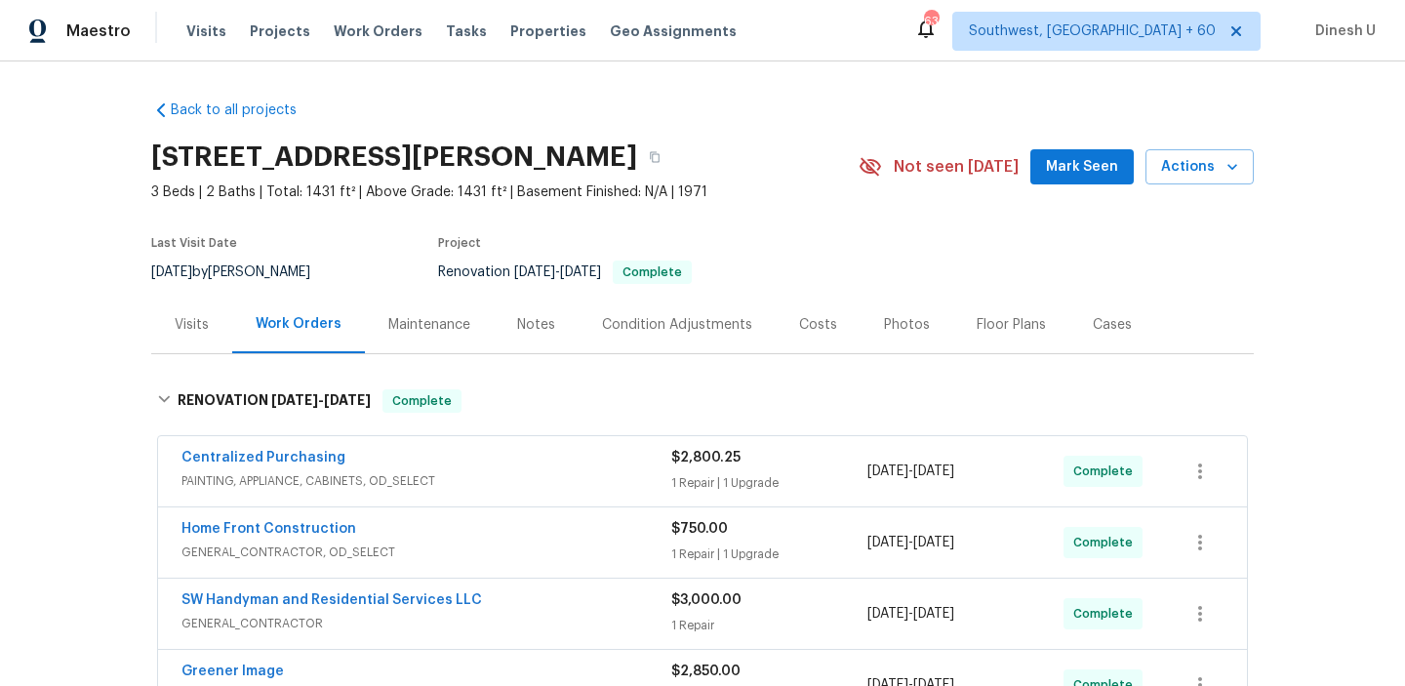
click at [204, 324] on div "Visits" at bounding box center [192, 325] width 34 height 20
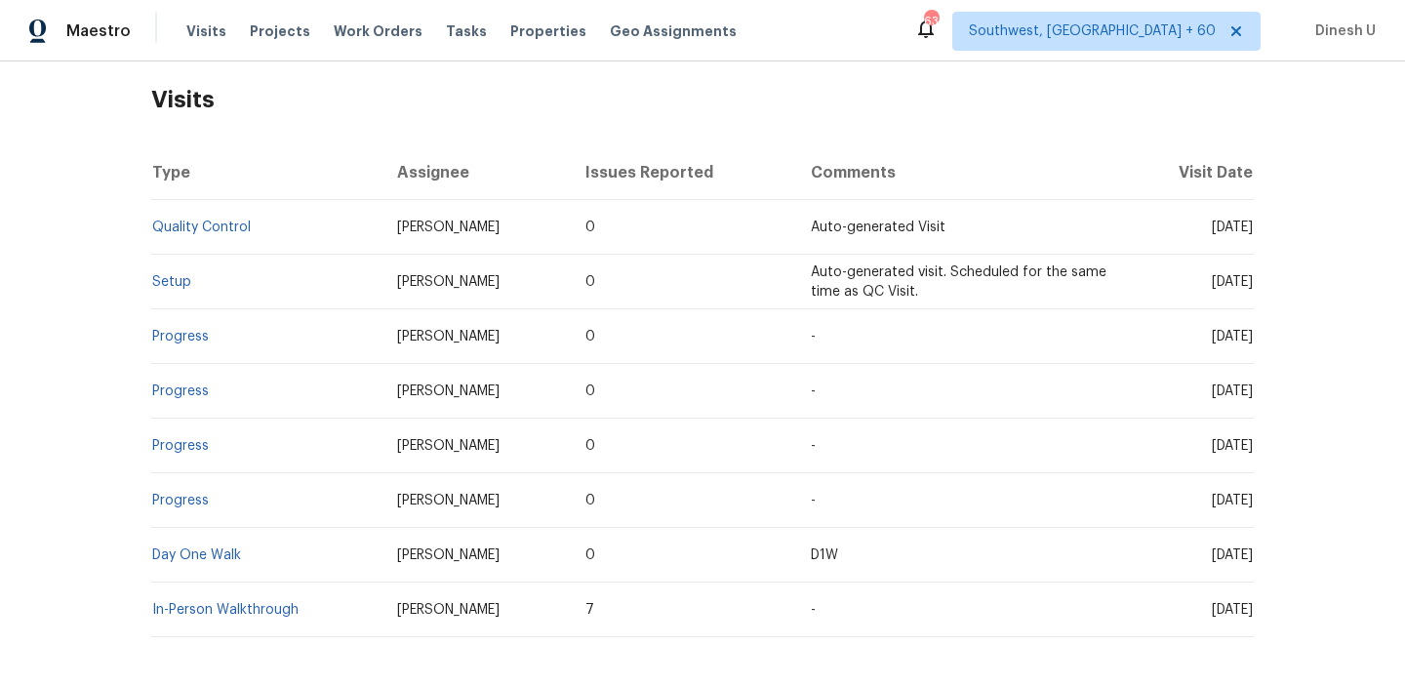
scroll to position [384, 0]
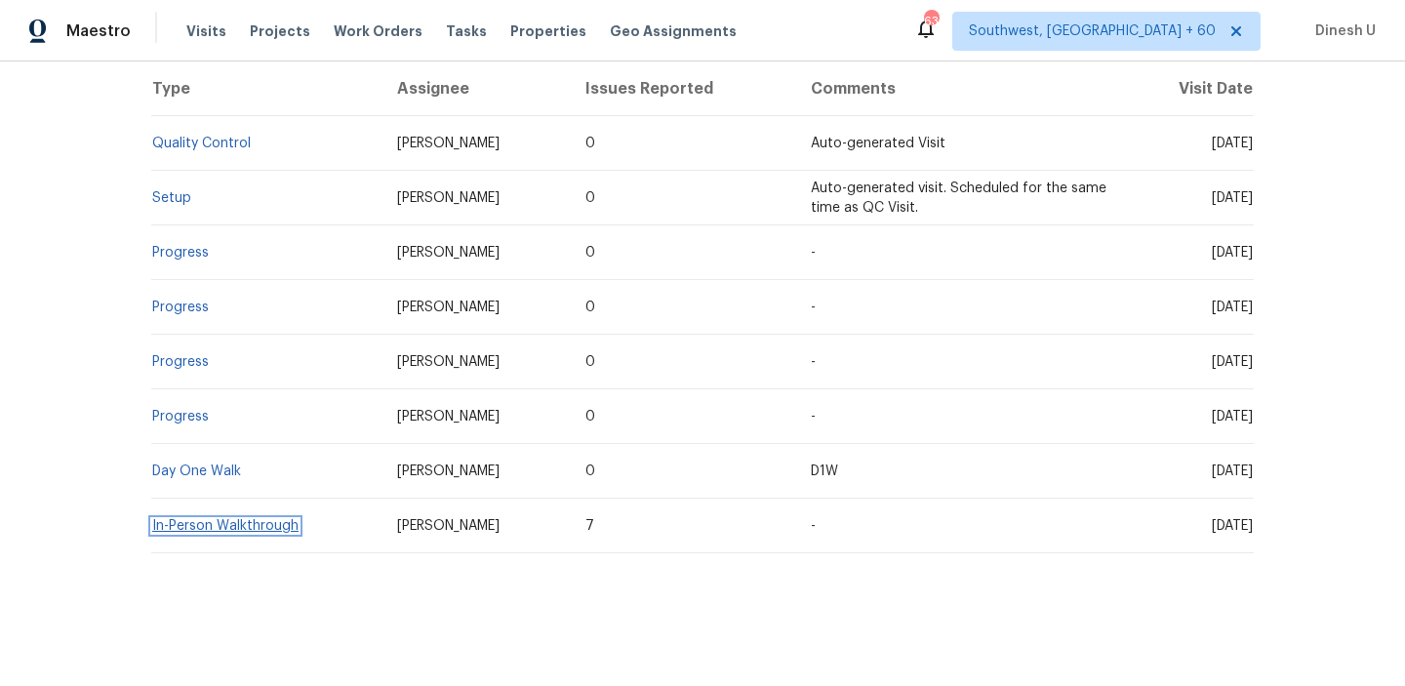
click at [239, 530] on link "In-Person Walkthrough" at bounding box center [225, 526] width 146 height 14
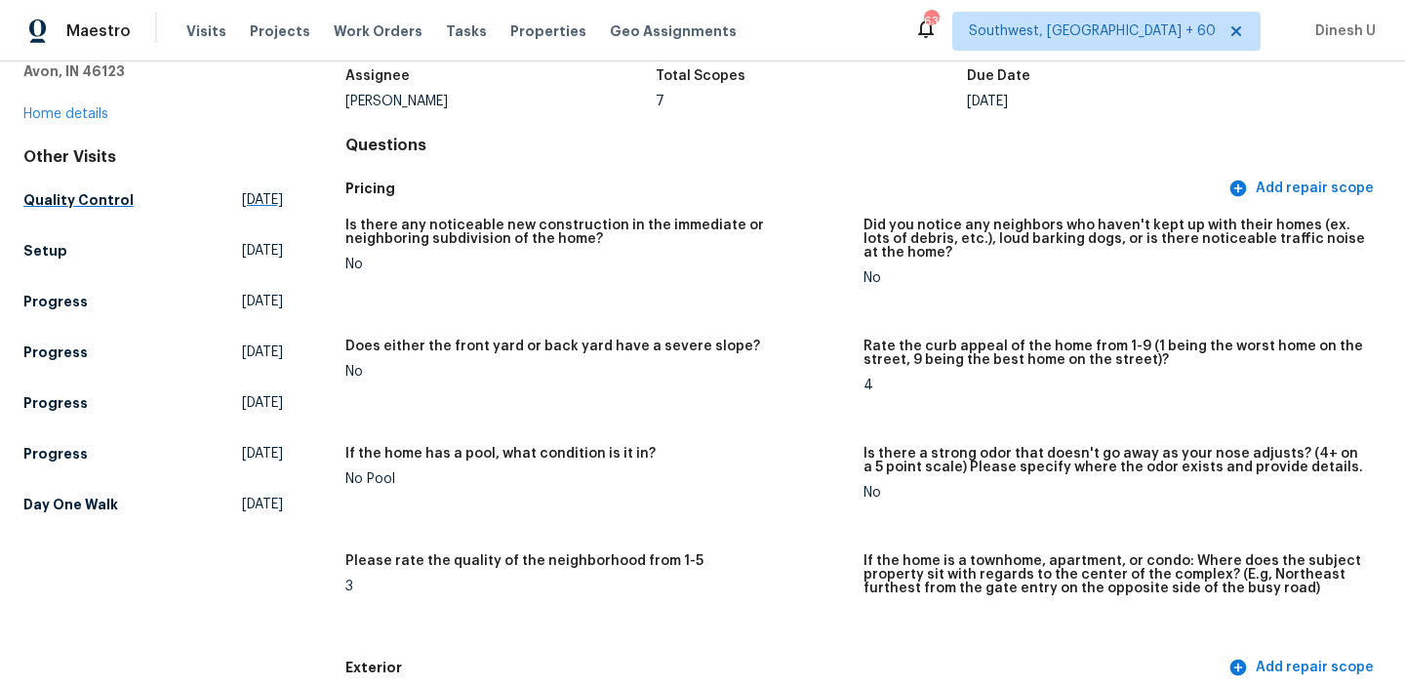
scroll to position [122, 0]
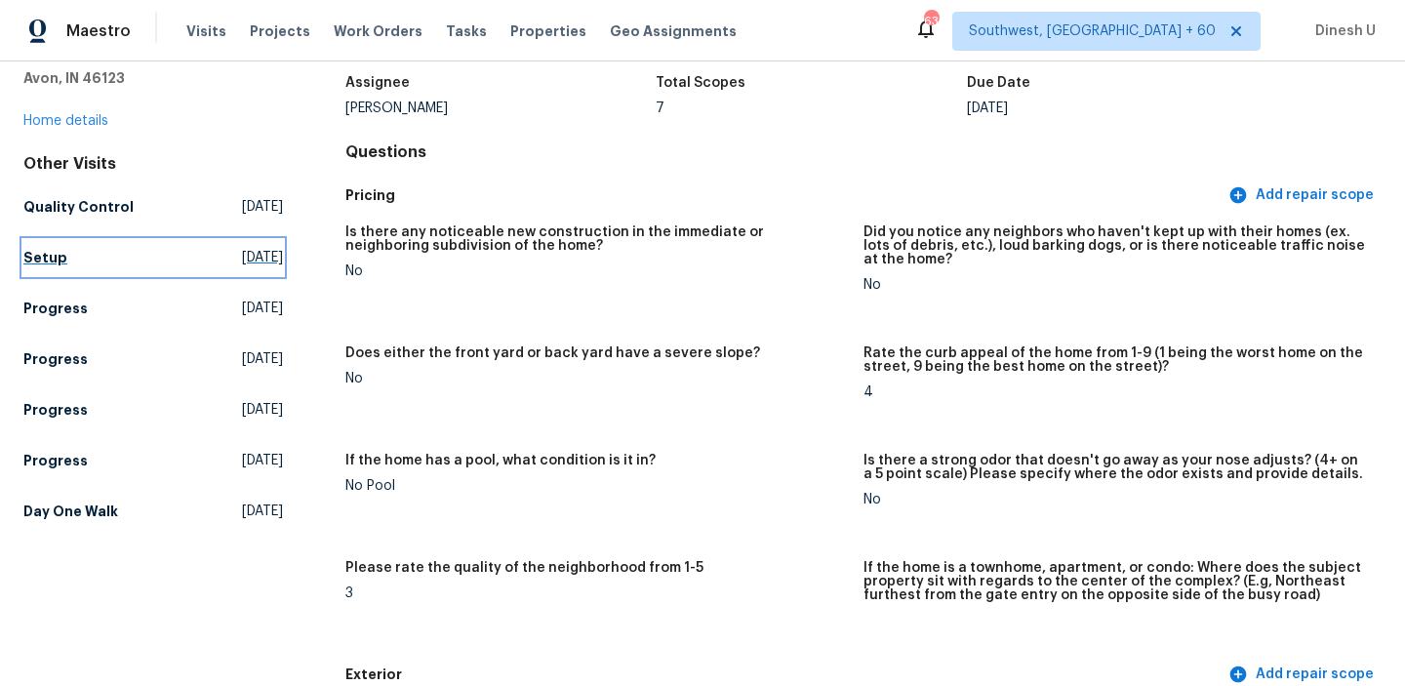
click at [242, 248] on span "Tue, Sep 30 2025" at bounding box center [262, 258] width 41 height 20
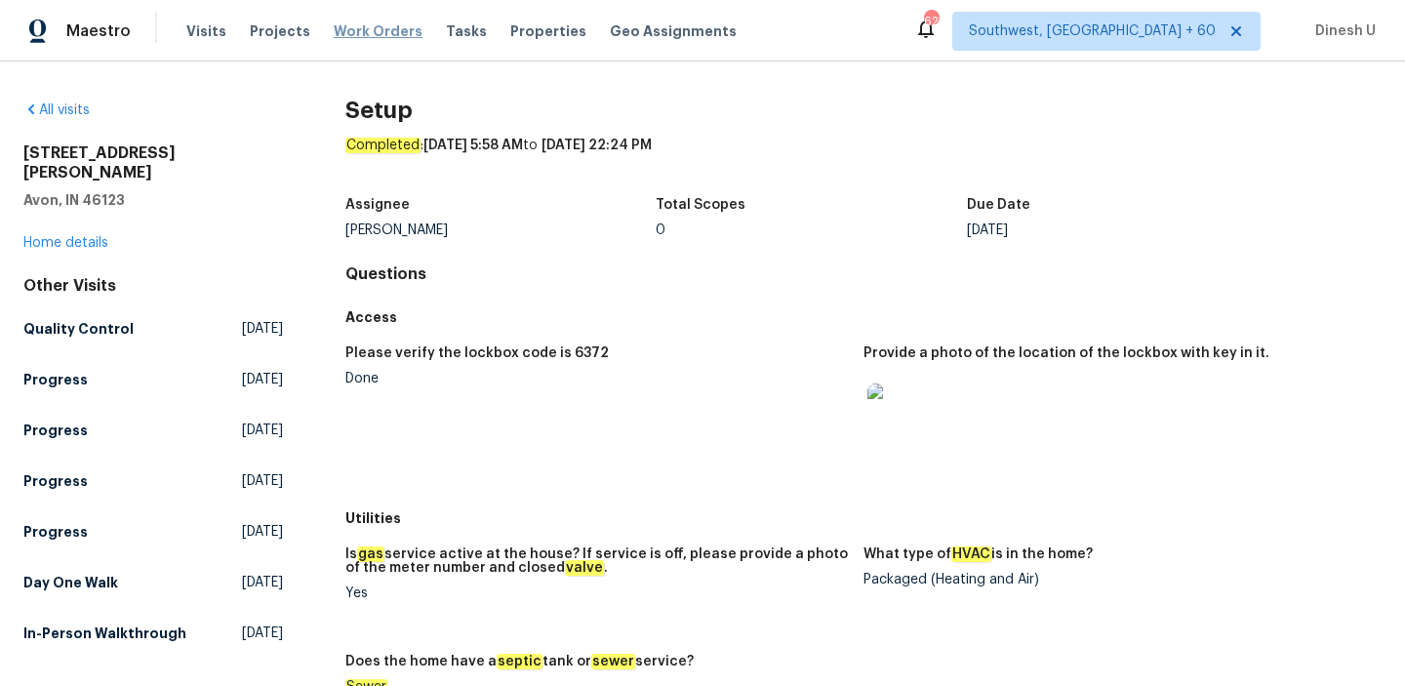
click at [377, 35] on span "Work Orders" at bounding box center [378, 31] width 89 height 20
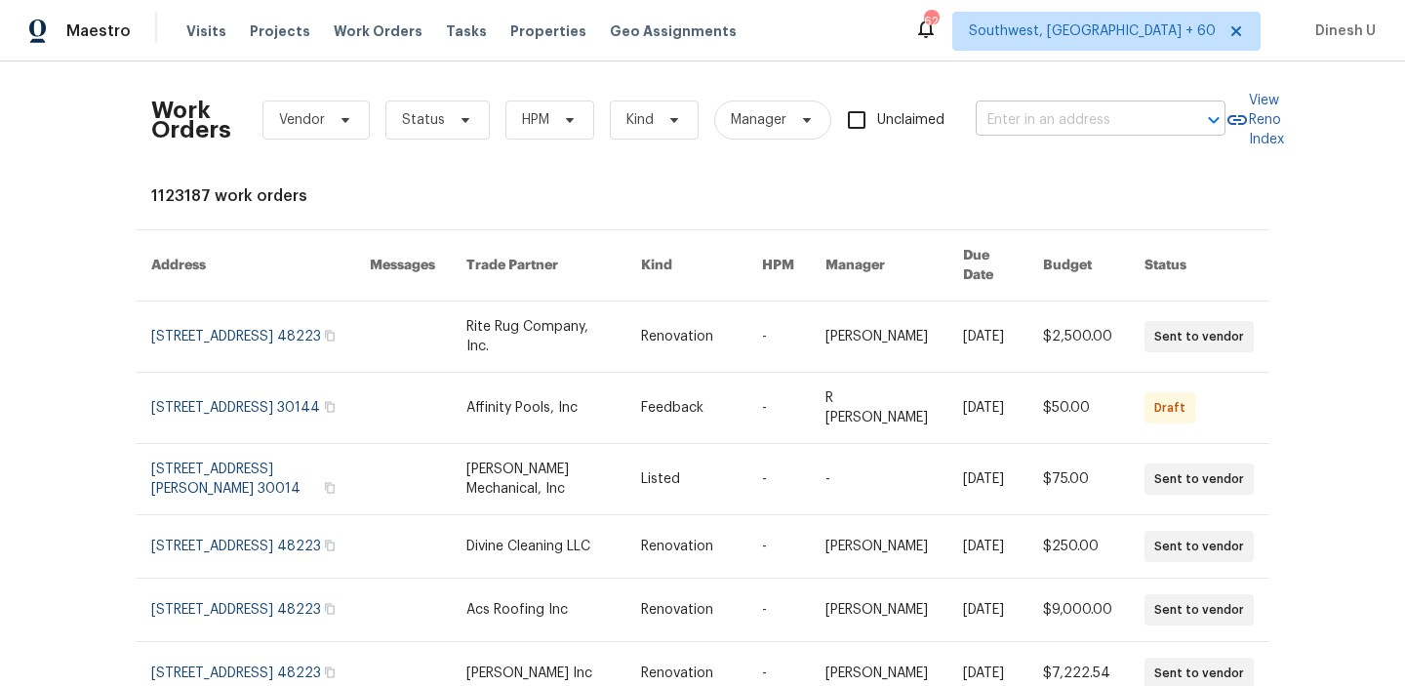
click at [1074, 120] on input "text" at bounding box center [1073, 120] width 195 height 30
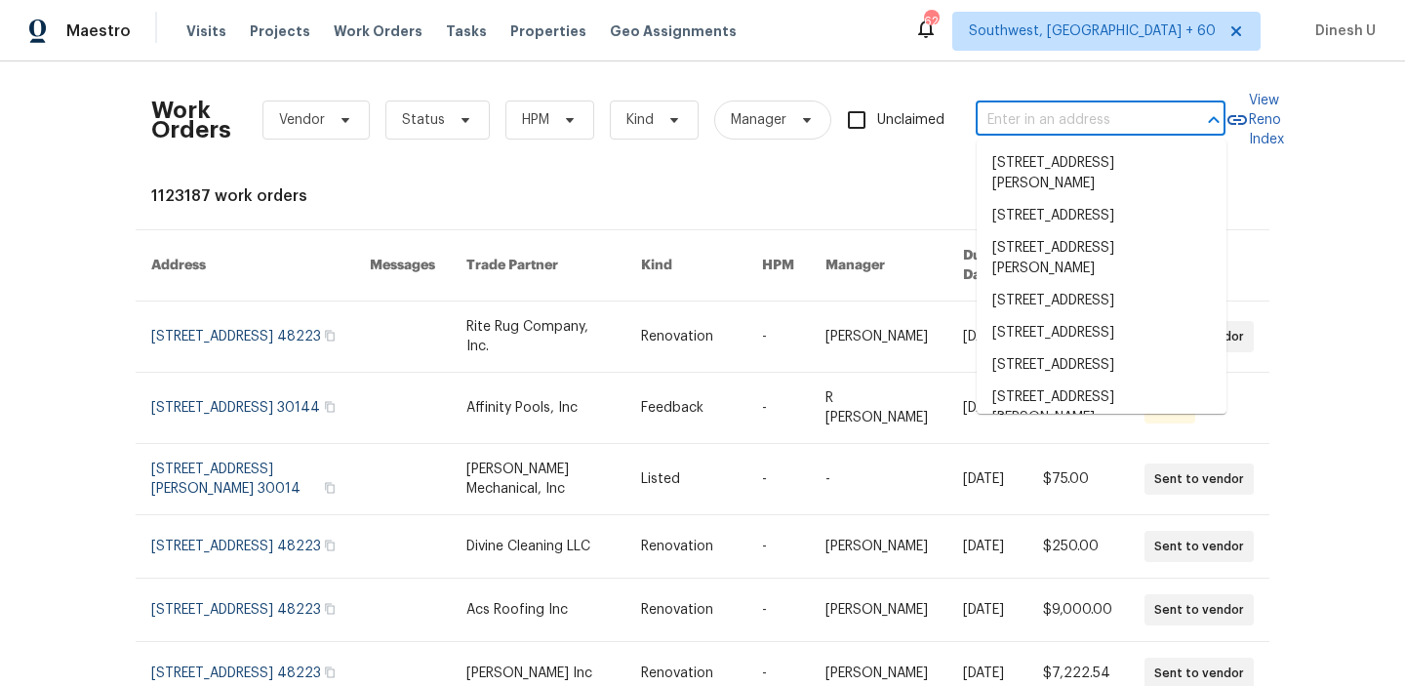
paste input "3152 Allison Ave Indianapolis, IN 46224"
type input "3152 Allison Ave Indianapolis, IN 46224"
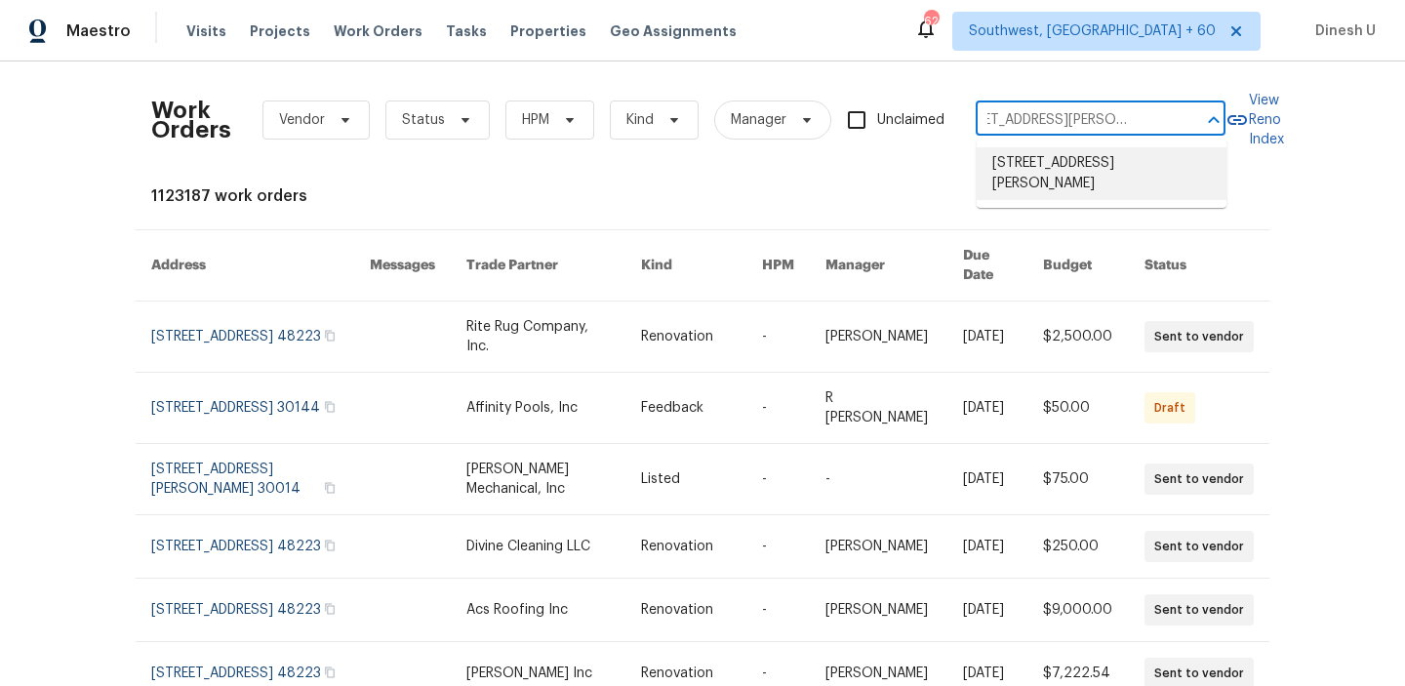
click at [1030, 172] on li "3152 Allison Ave, Indianapolis, IN 46224" at bounding box center [1102, 173] width 250 height 53
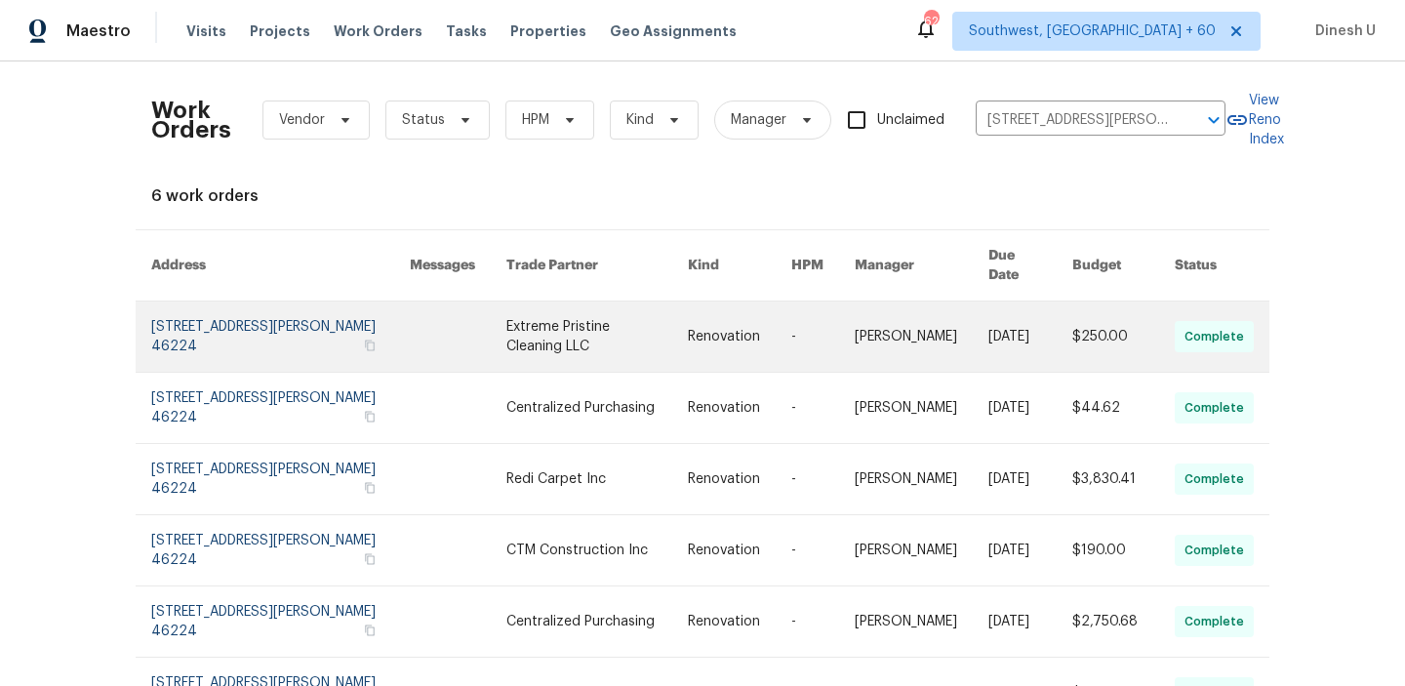
click at [193, 302] on link at bounding box center [280, 337] width 259 height 70
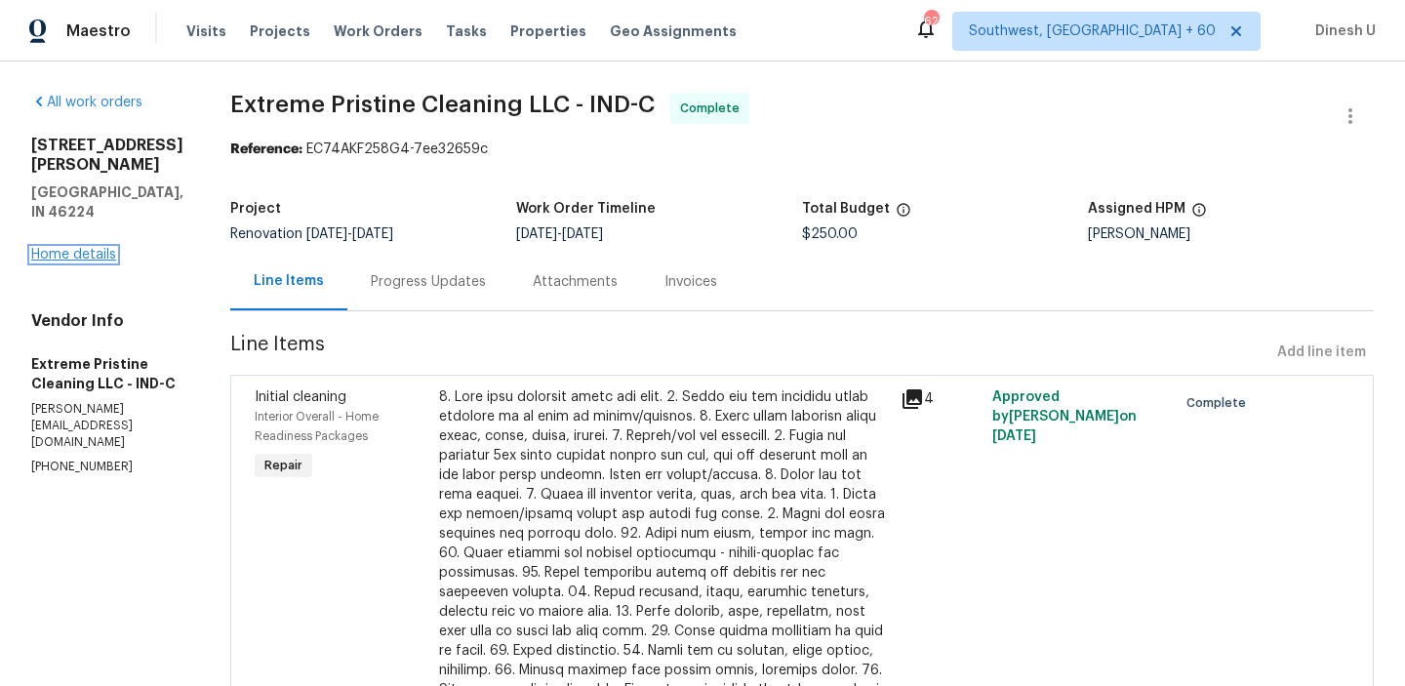
click at [67, 248] on link "Home details" at bounding box center [73, 255] width 85 height 14
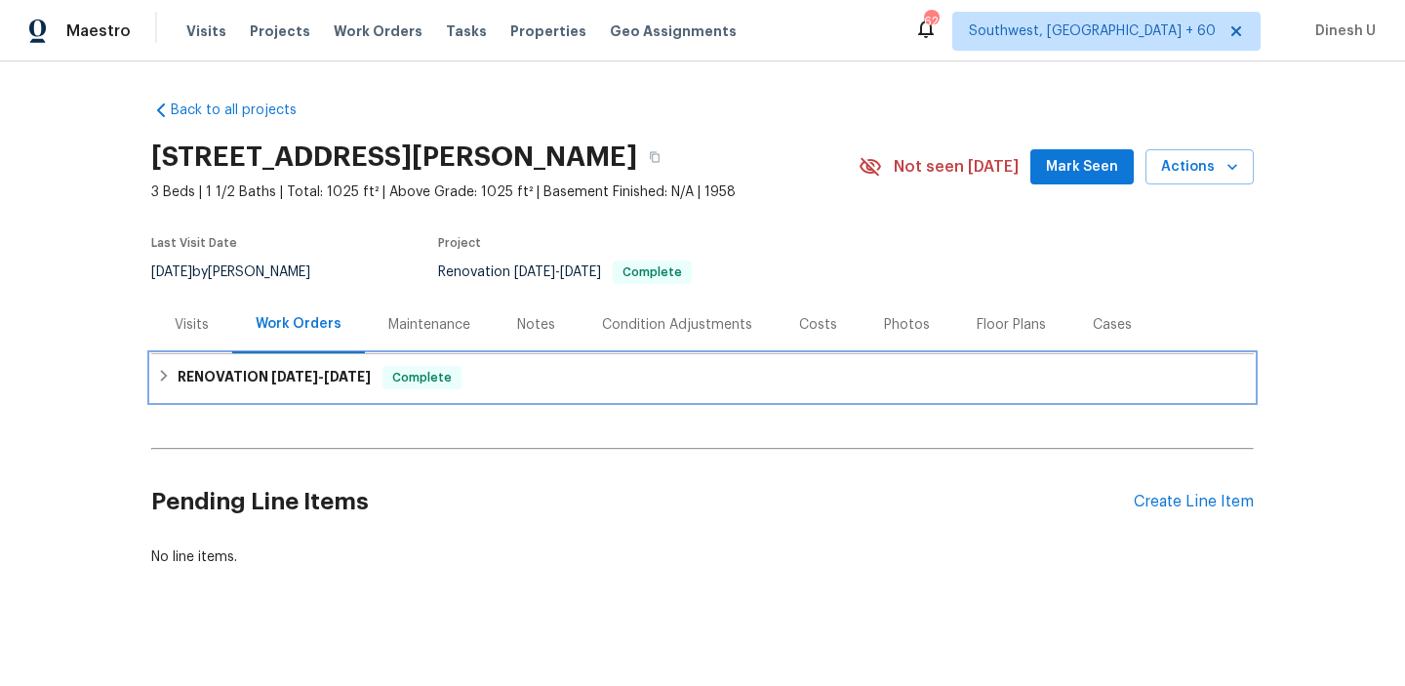
click at [244, 379] on h6 "RENOVATION 8/8/25 - 9/20/25" at bounding box center [274, 377] width 193 height 23
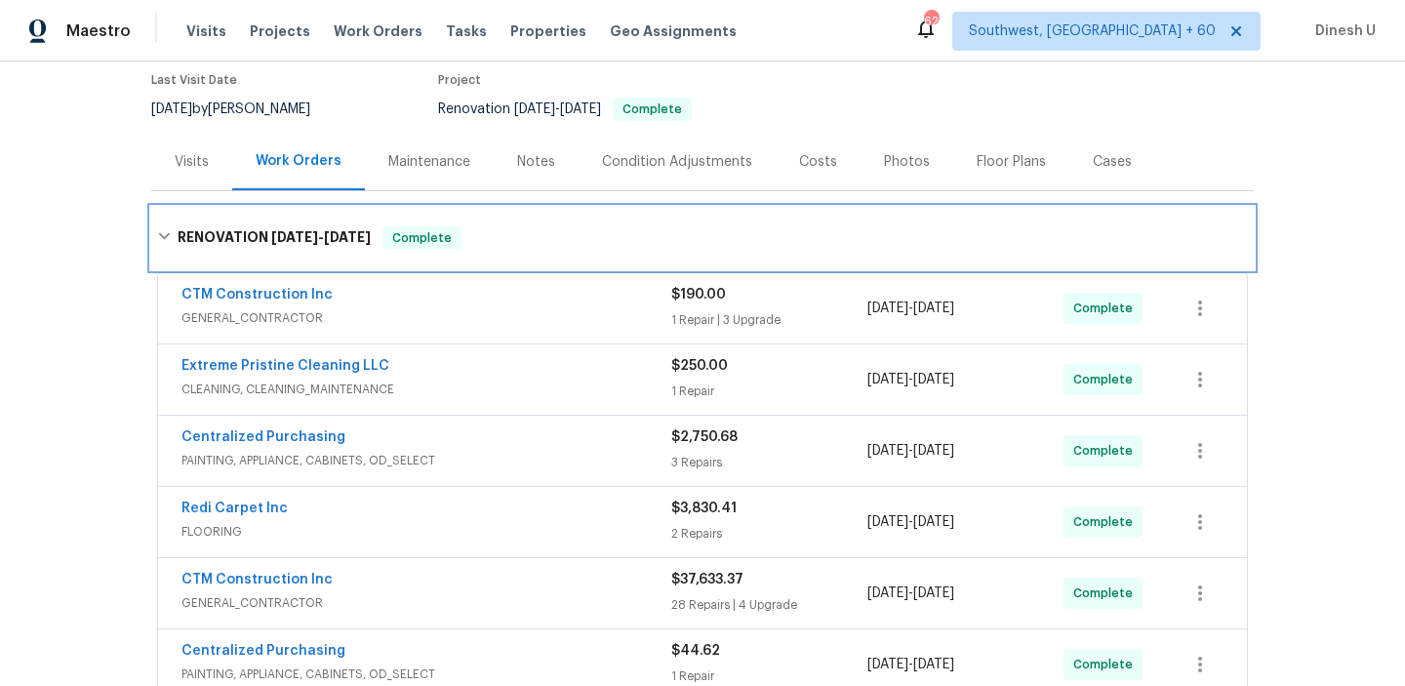
scroll to position [177, 0]
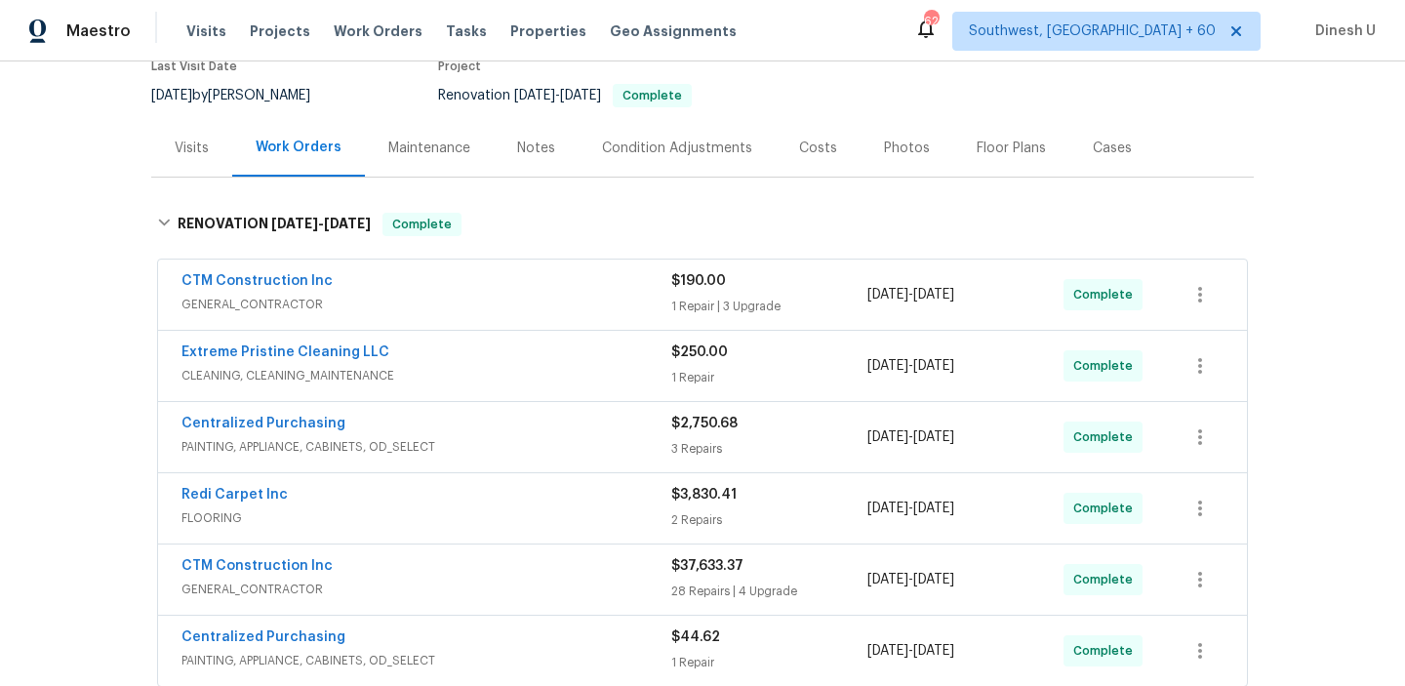
click at [705, 301] on div "1 Repair | 3 Upgrade" at bounding box center [769, 307] width 196 height 20
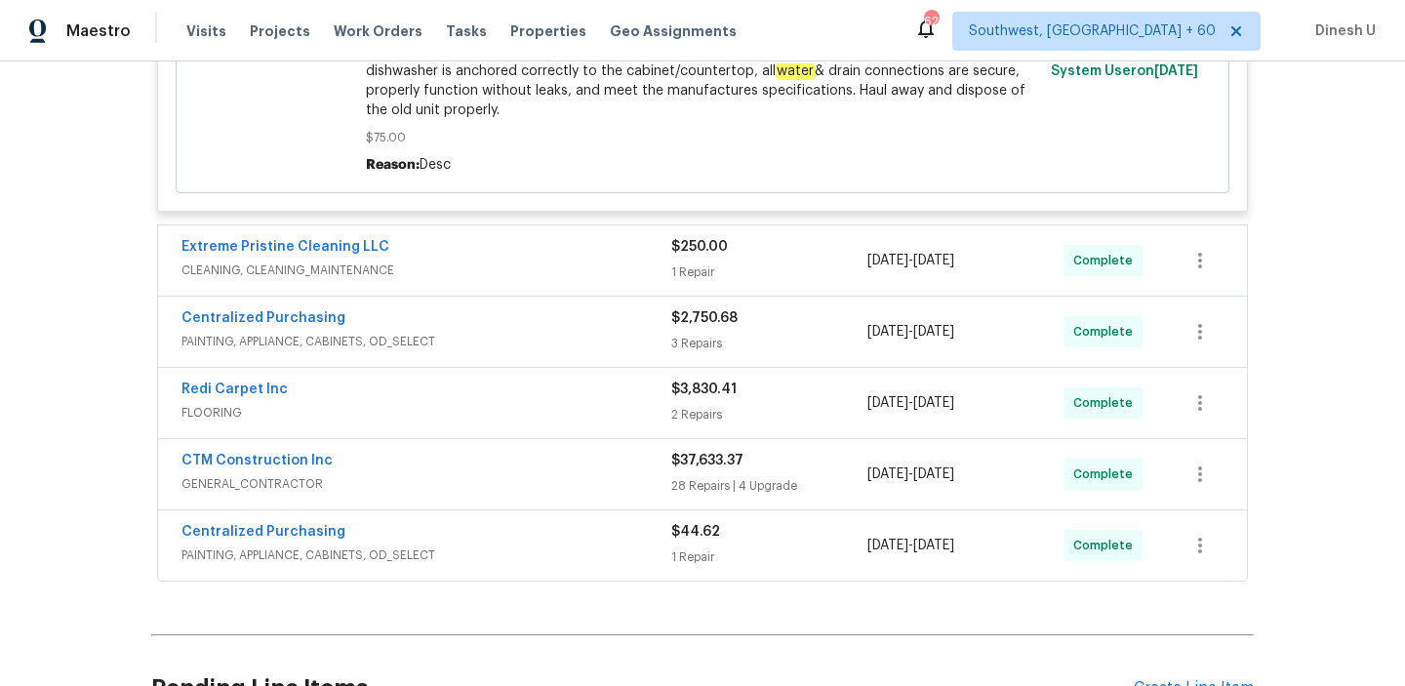
scroll to position [1115, 0]
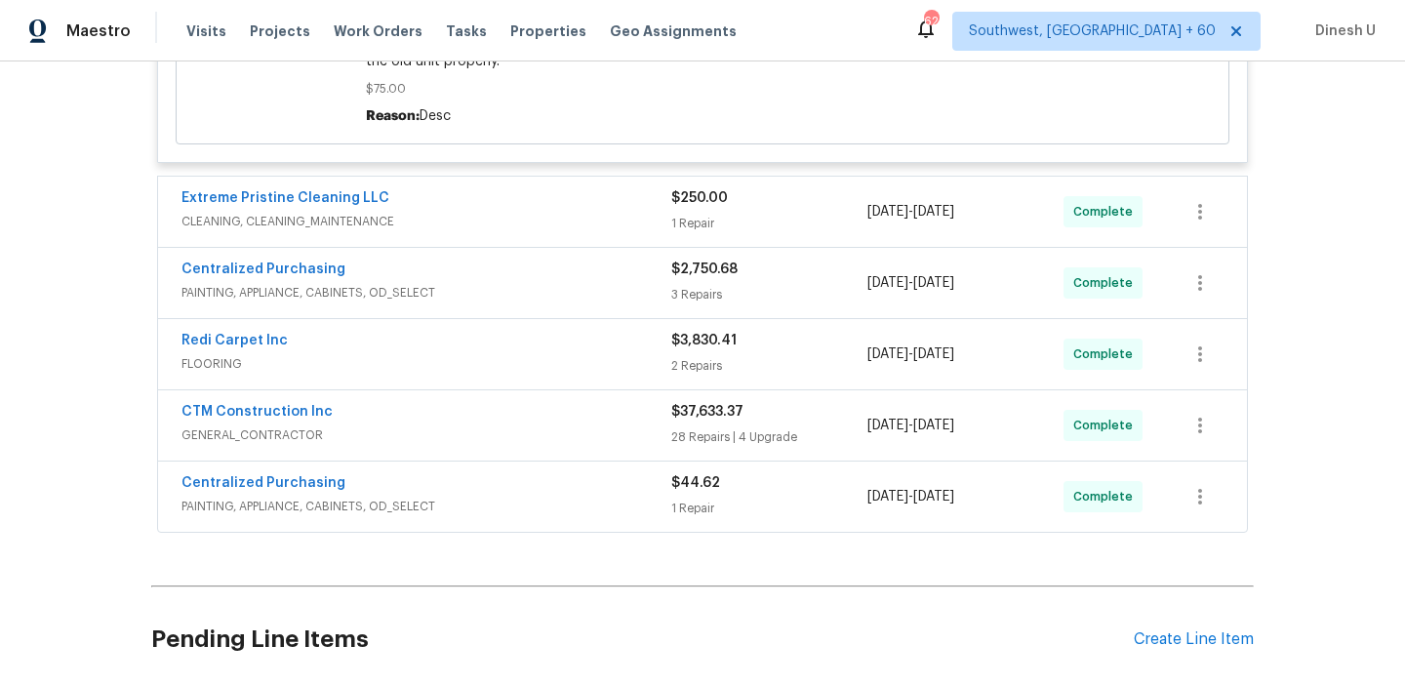
click at [698, 226] on div "1 Repair" at bounding box center [769, 224] width 196 height 20
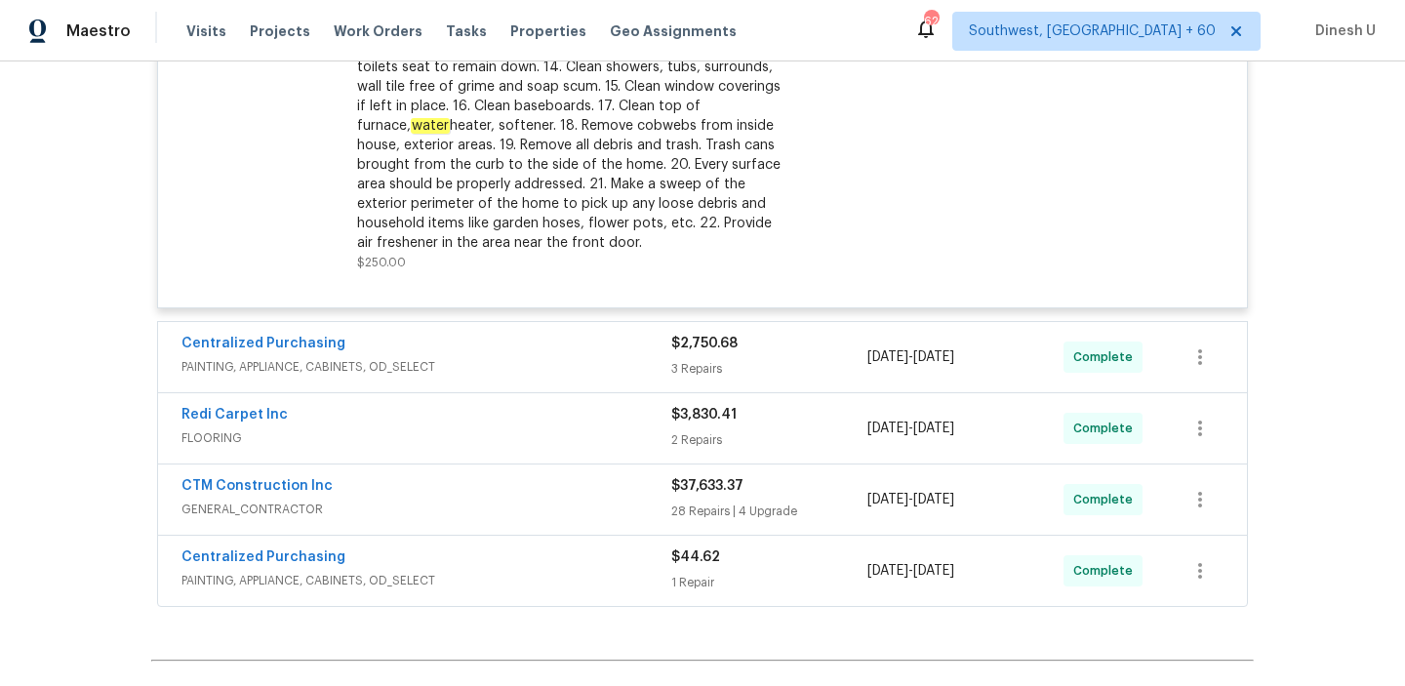
scroll to position [1652, 0]
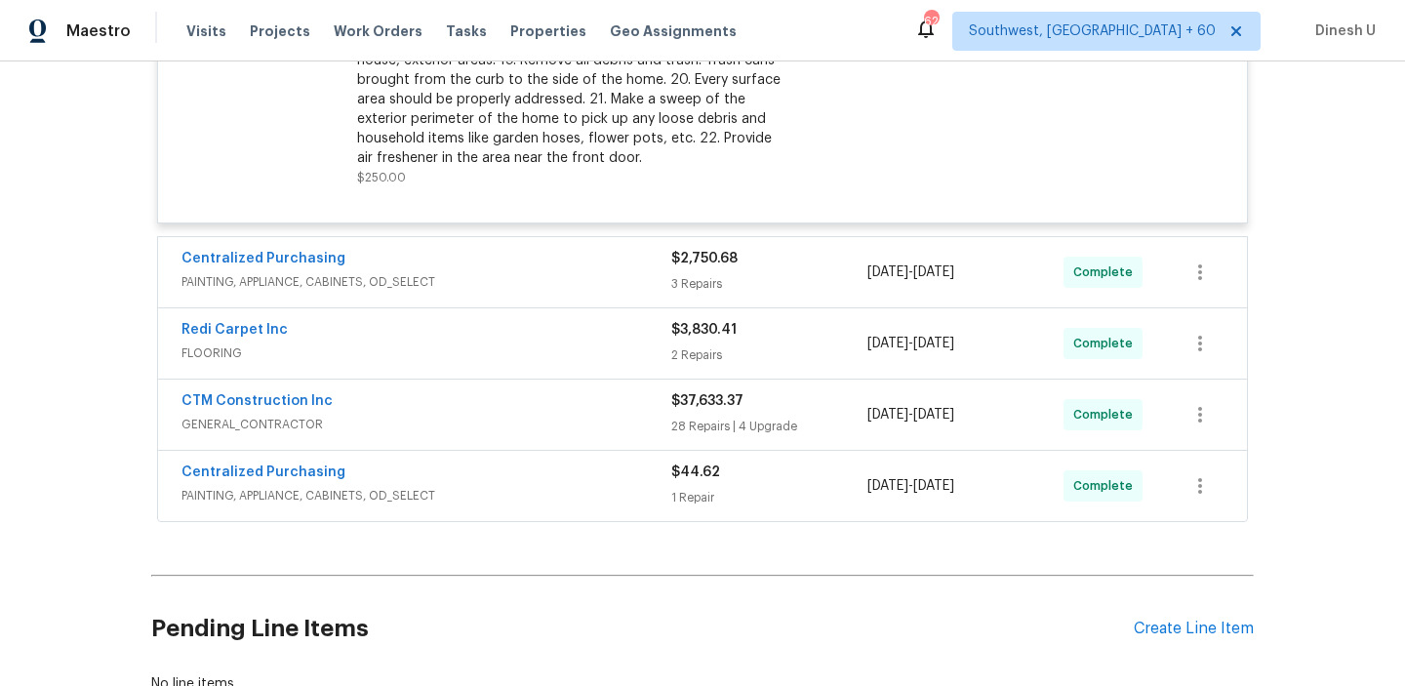
click at [666, 270] on div "Centralized Purchasing" at bounding box center [427, 260] width 490 height 23
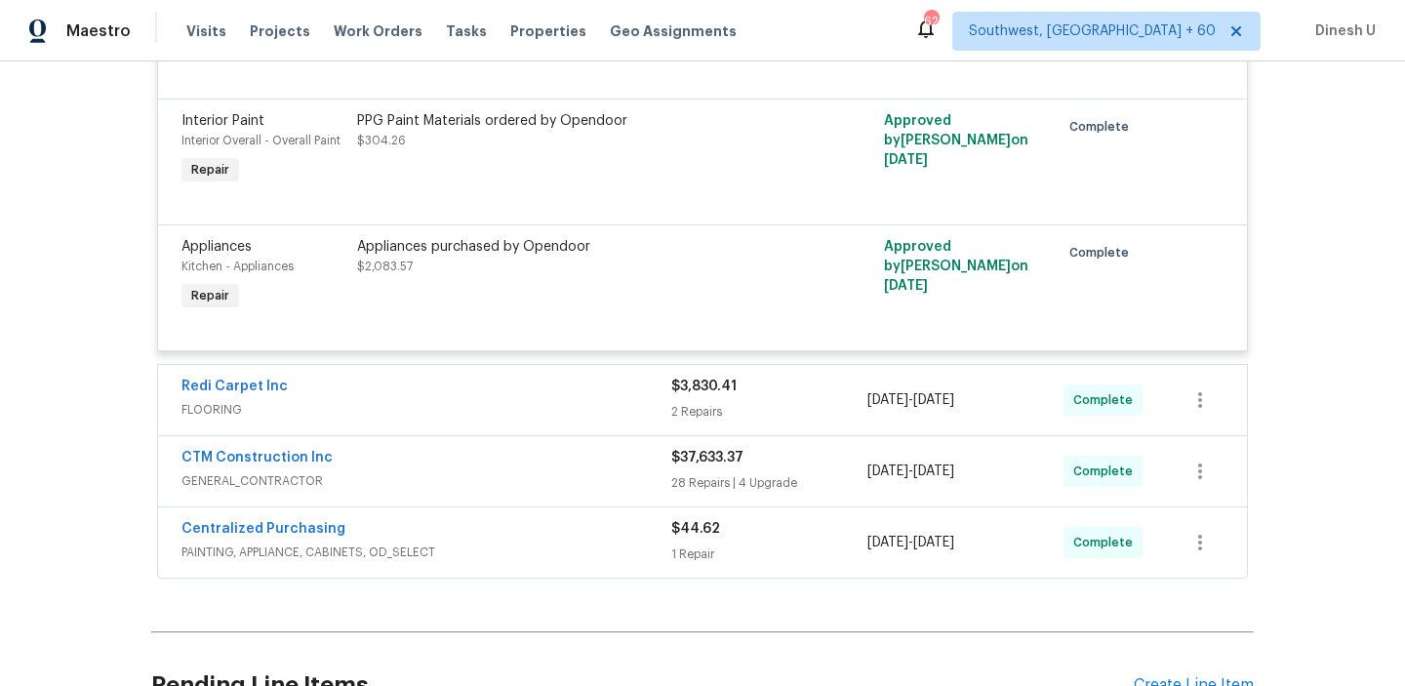
scroll to position [2163, 0]
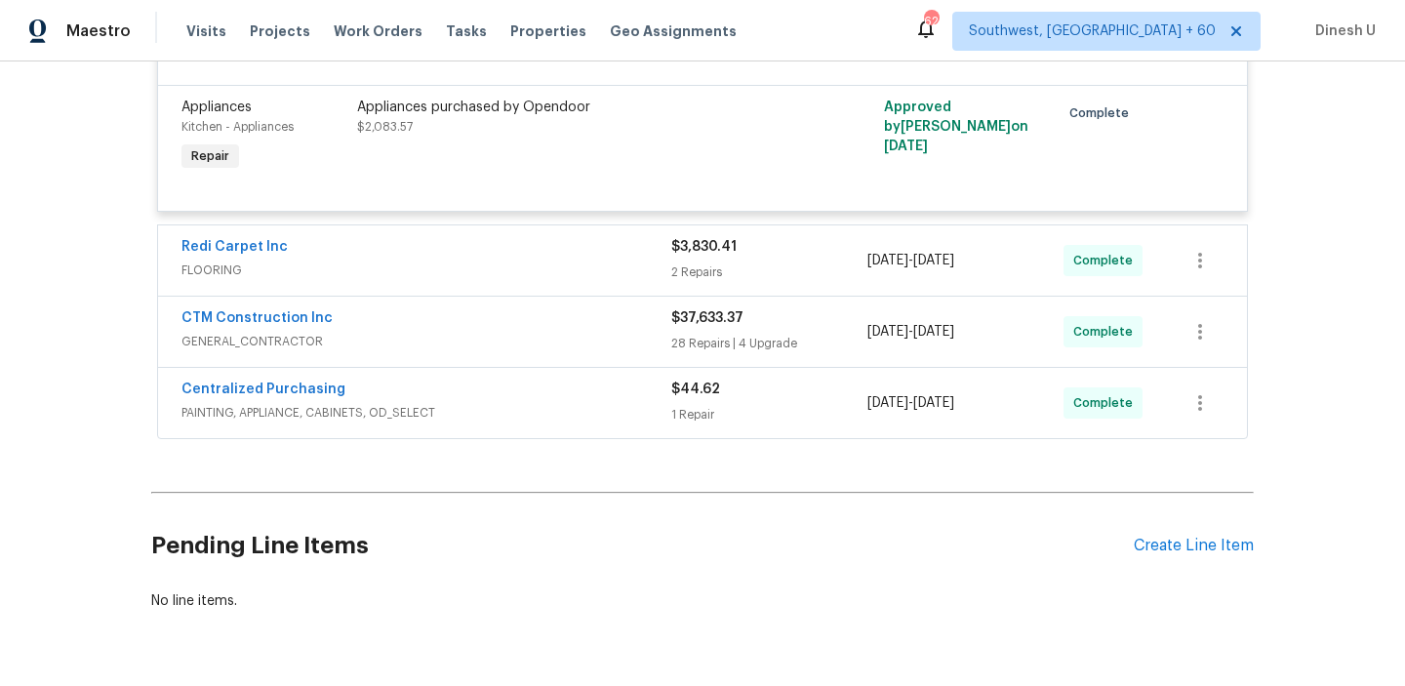
click at [684, 277] on div "2 Repairs" at bounding box center [769, 273] width 196 height 20
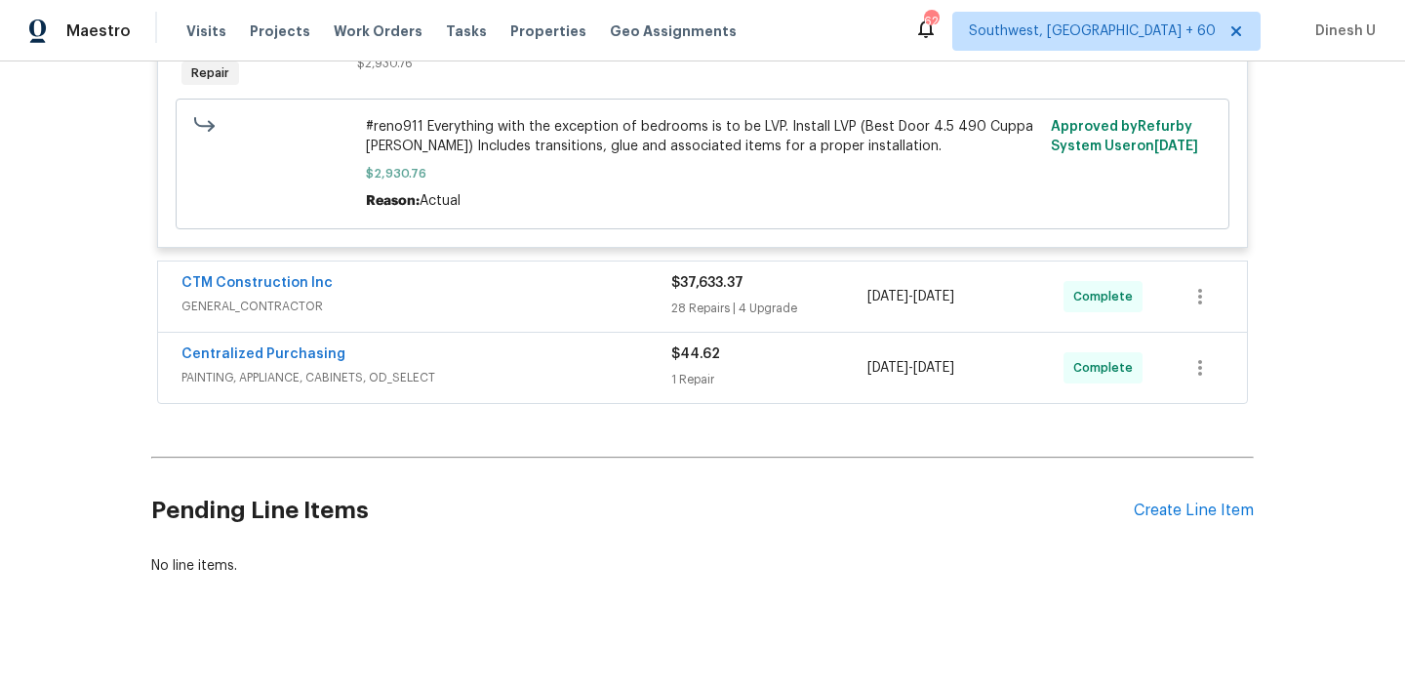
scroll to position [2825, 0]
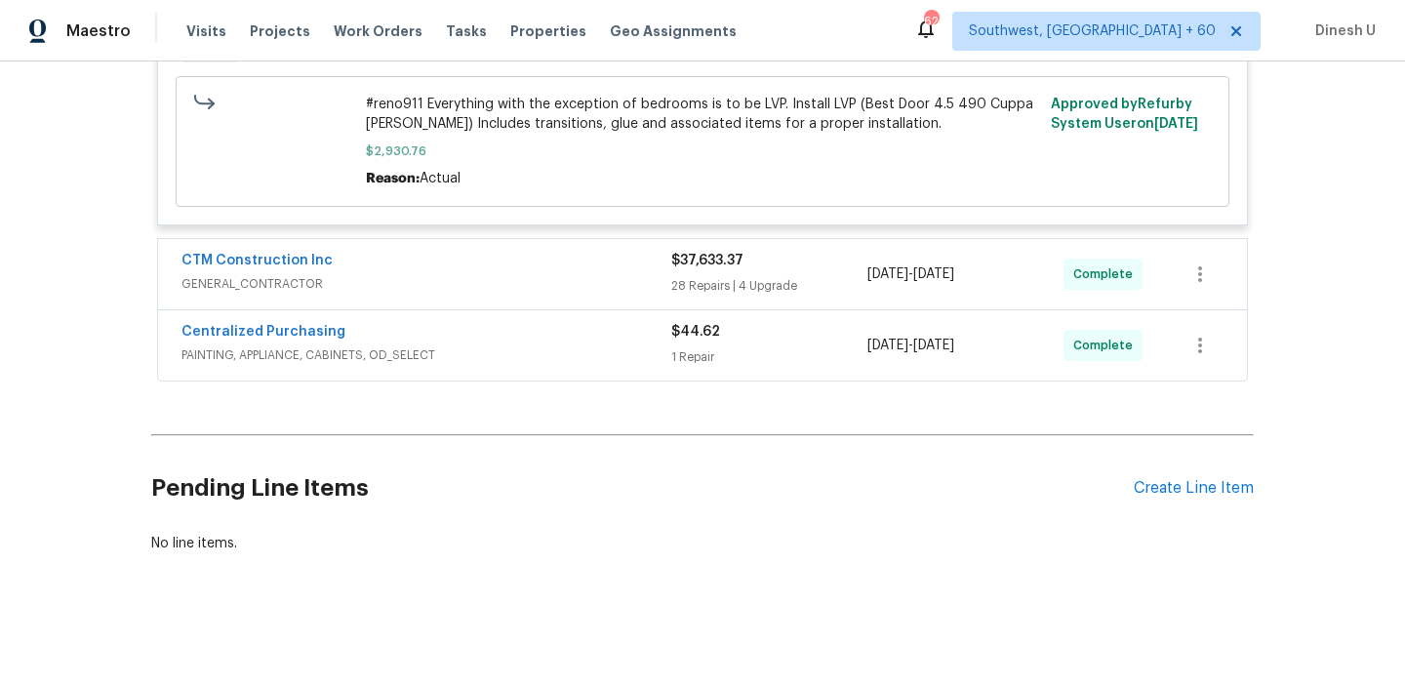
click at [733, 278] on div "28 Repairs | 4 Upgrade" at bounding box center [769, 286] width 196 height 20
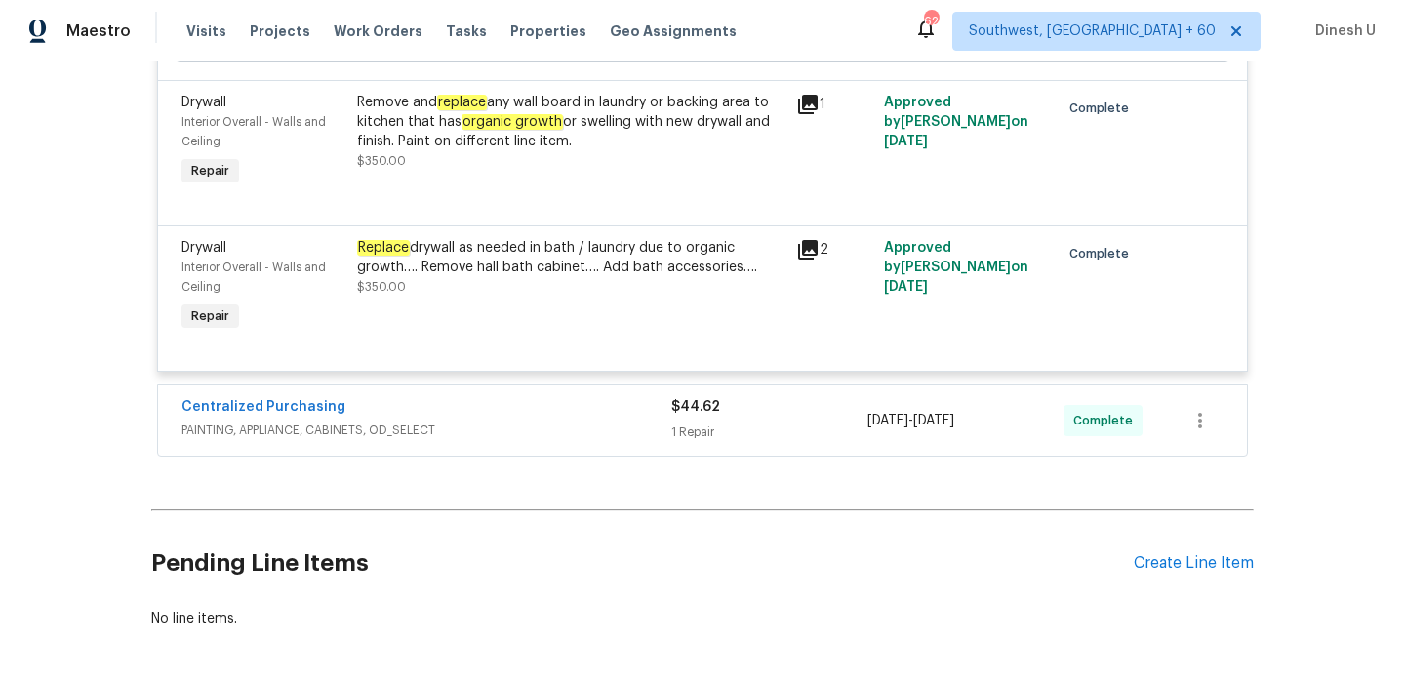
scroll to position [9929, 0]
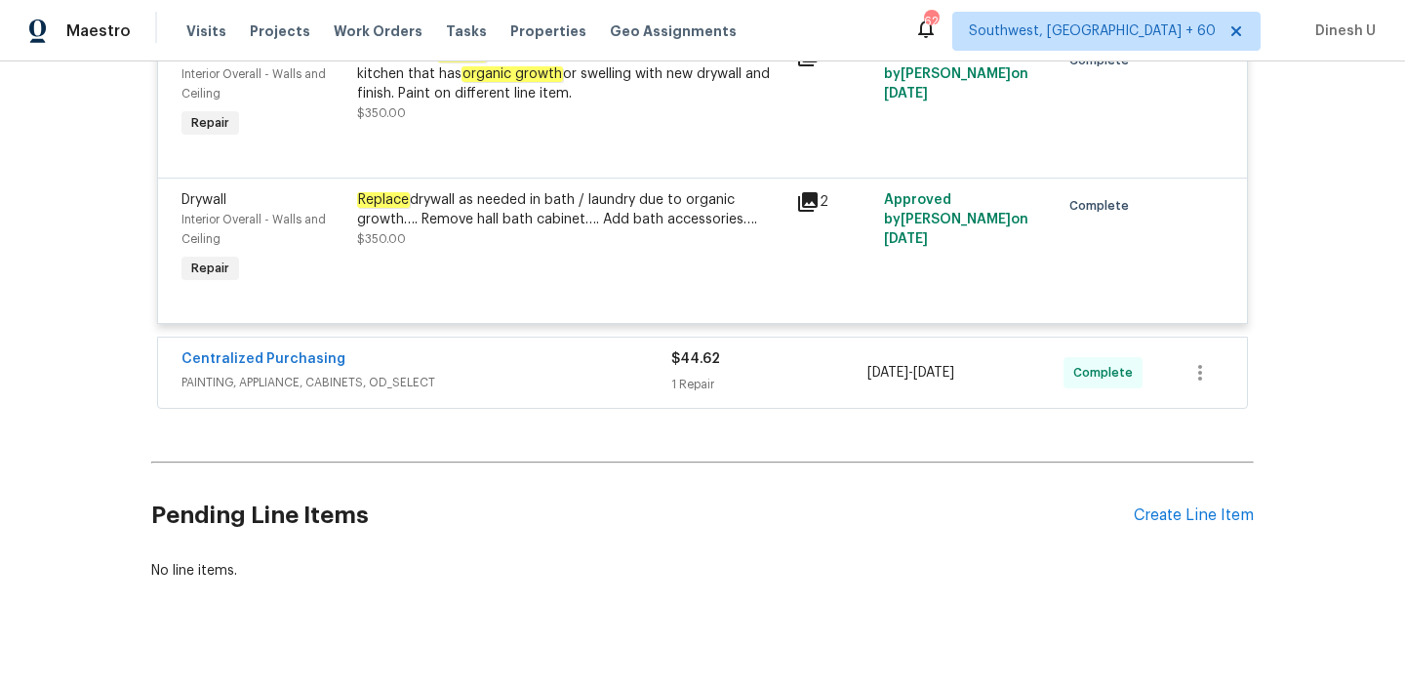
click at [688, 349] on div "$44.62 1 Repair" at bounding box center [769, 372] width 196 height 47
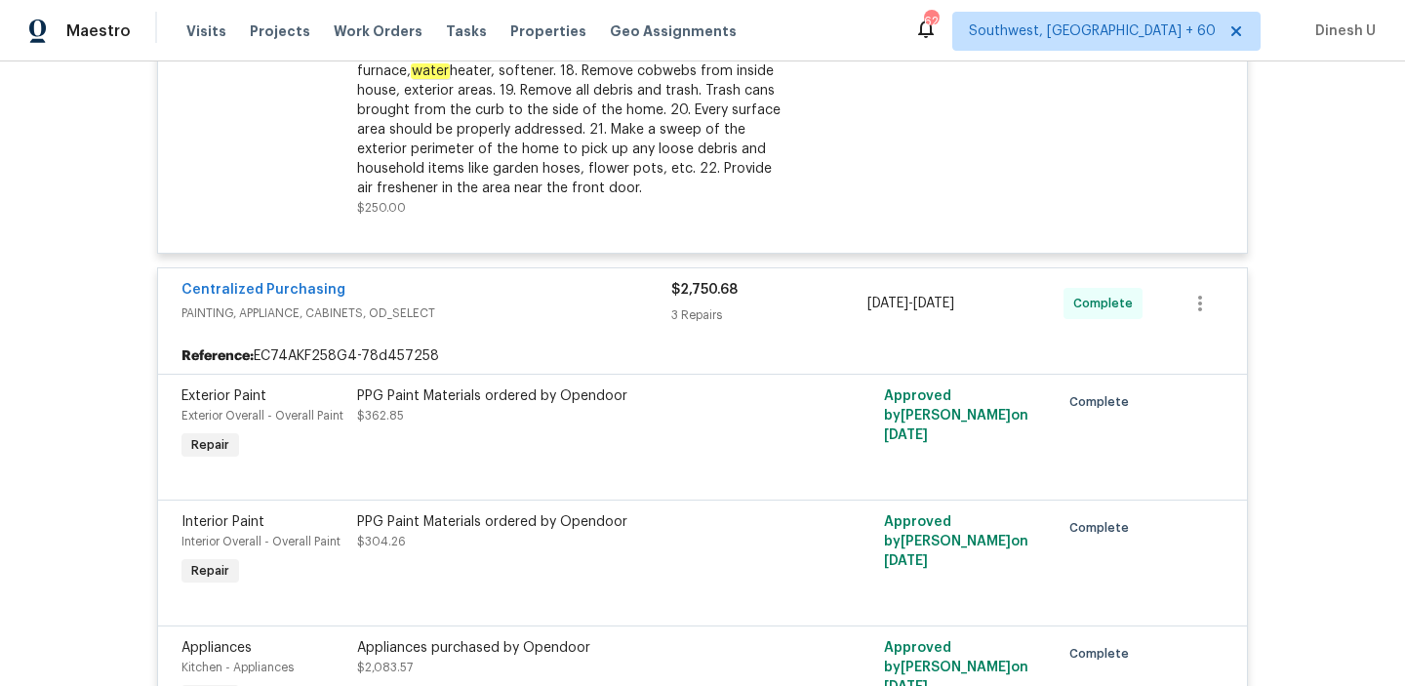
scroll to position [0, 0]
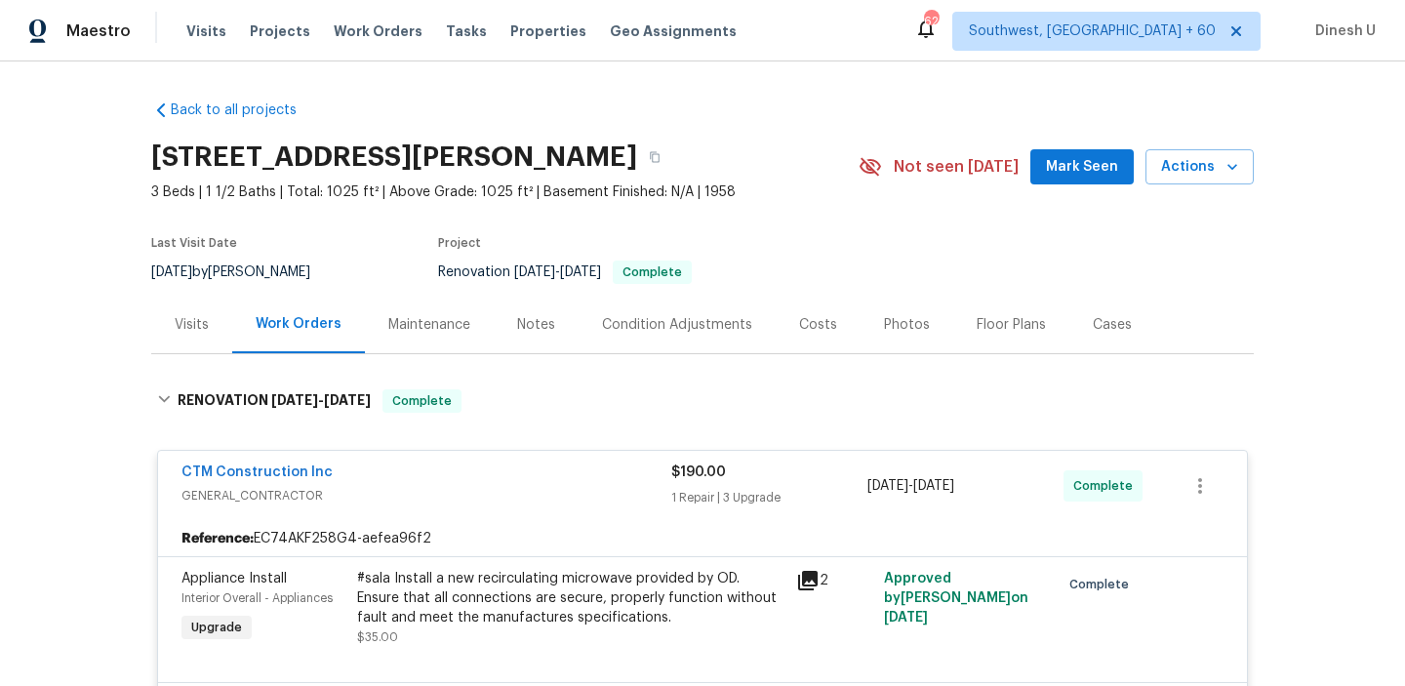
click at [196, 308] on div "Visits" at bounding box center [191, 325] width 81 height 58
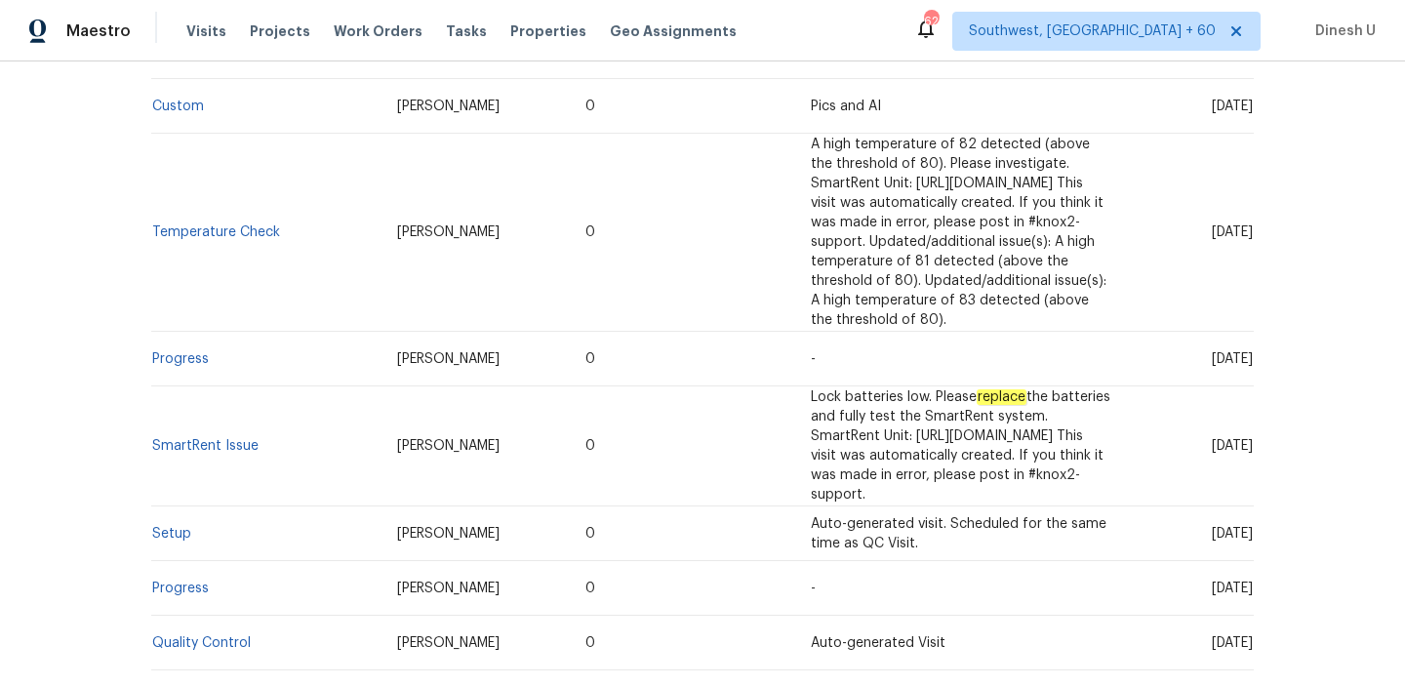
scroll to position [449, 0]
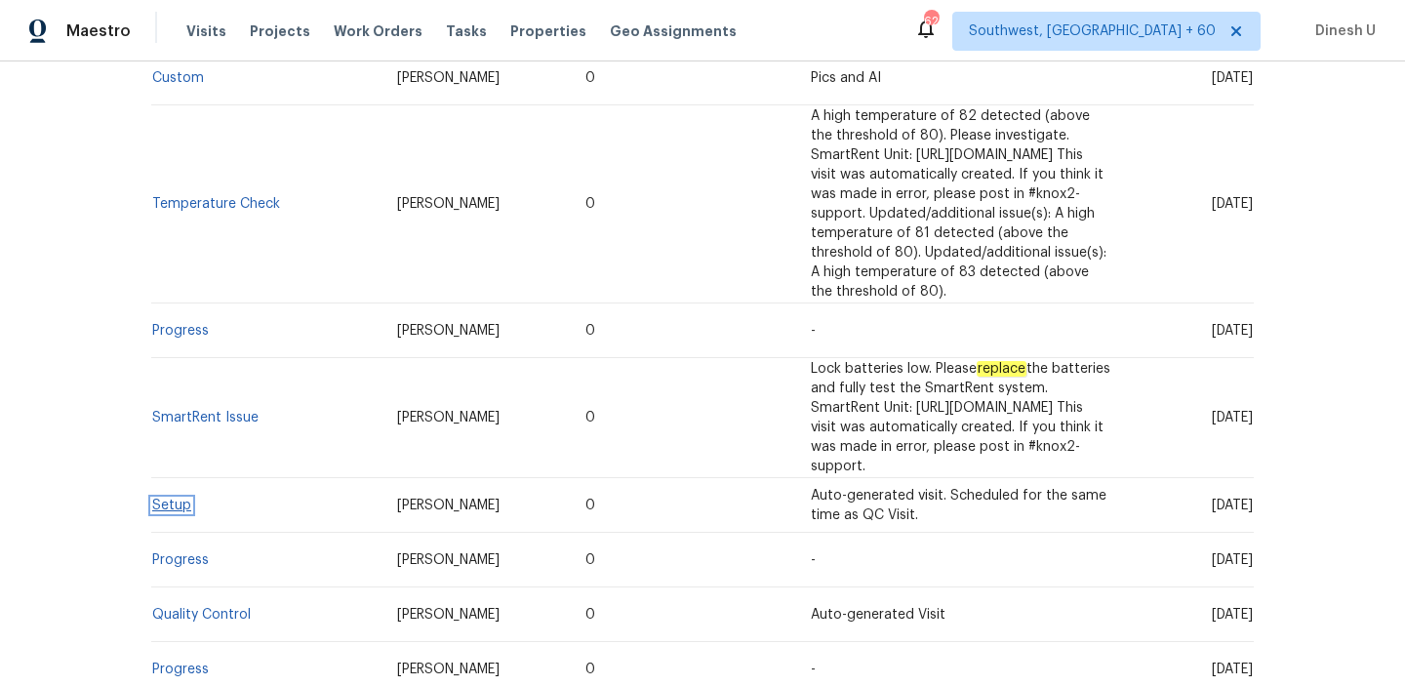
click at [180, 499] on link "Setup" at bounding box center [171, 506] width 39 height 14
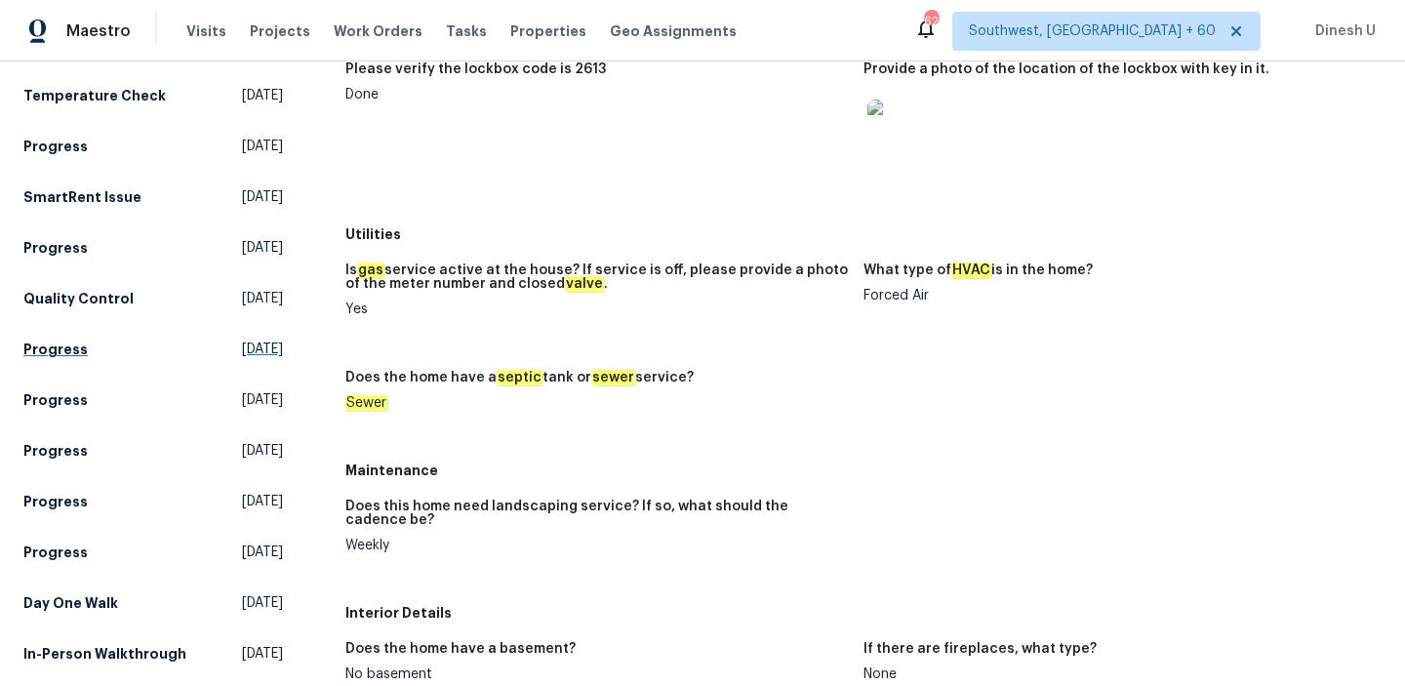
scroll to position [290, 0]
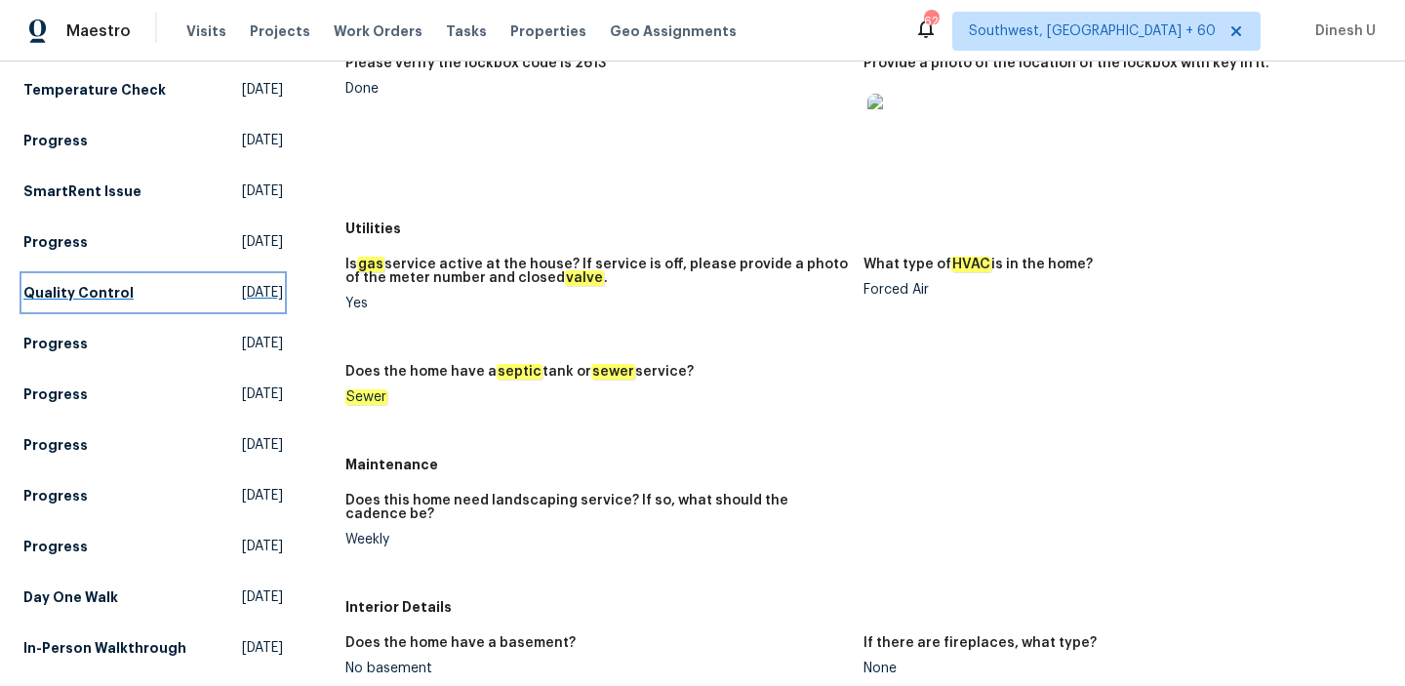
click at [242, 283] on span "Thu, Sep 18 2025" at bounding box center [262, 293] width 41 height 20
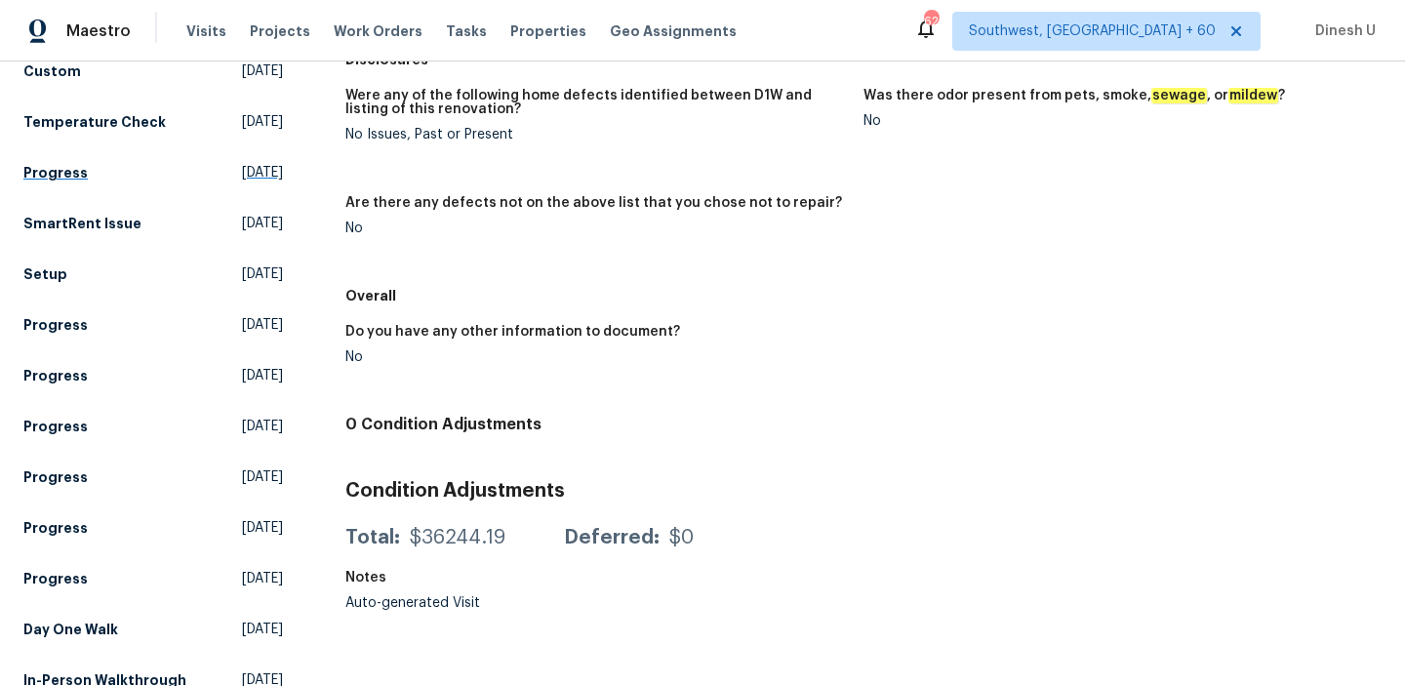
scroll to position [265, 0]
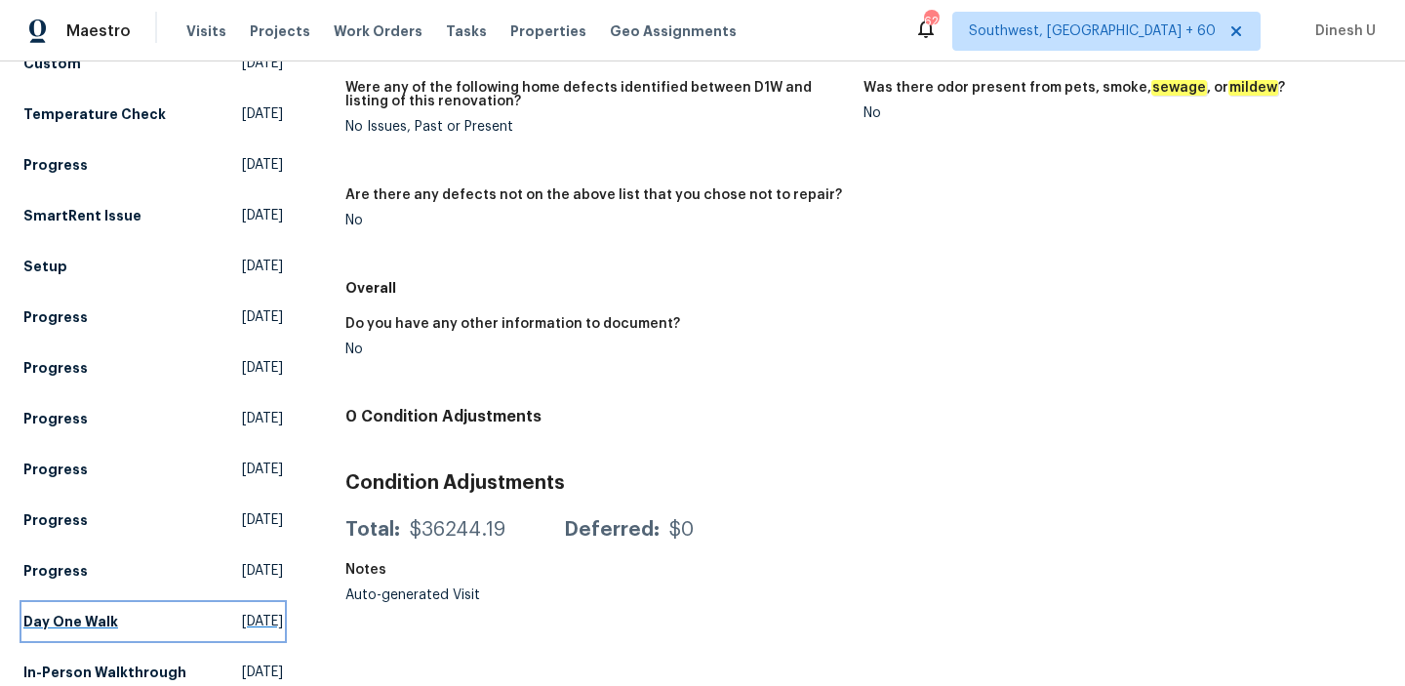
click at [242, 612] on span "Fri, Aug 08 2025" at bounding box center [262, 622] width 41 height 20
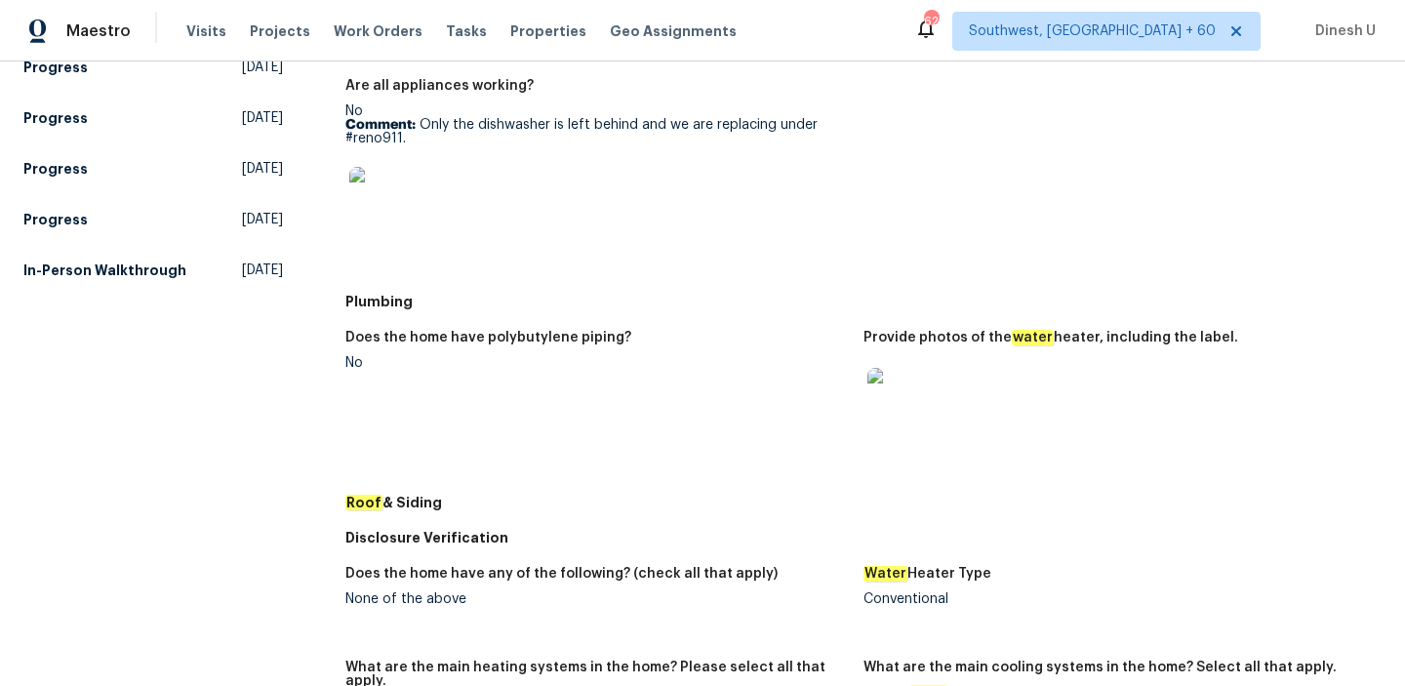
scroll to position [666, 0]
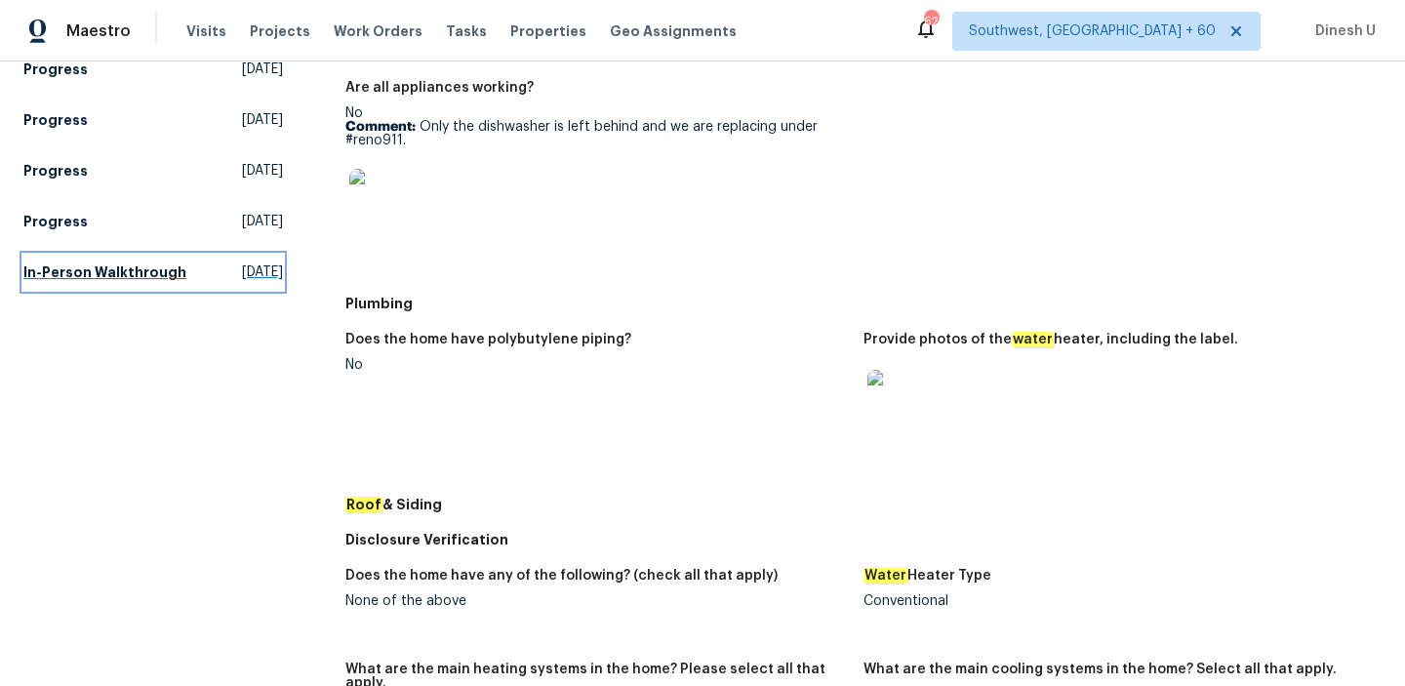
click at [242, 263] on span "Fri, Jun 27 2025" at bounding box center [262, 273] width 41 height 20
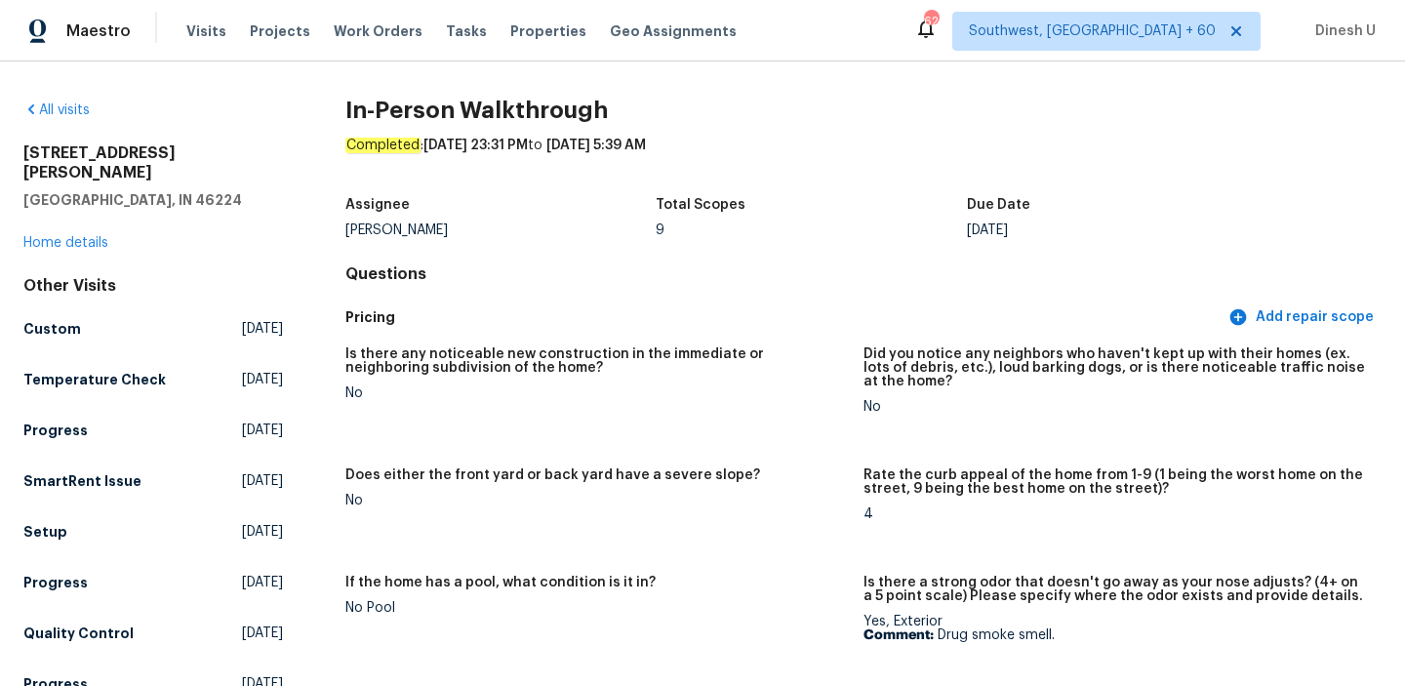
click at [95, 151] on h2 "3152 Allison Ave" at bounding box center [153, 162] width 260 height 39
copy h2 "3152 Allison Ave"
click at [129, 147] on h2 "3152 Allison Ave" at bounding box center [153, 162] width 260 height 39
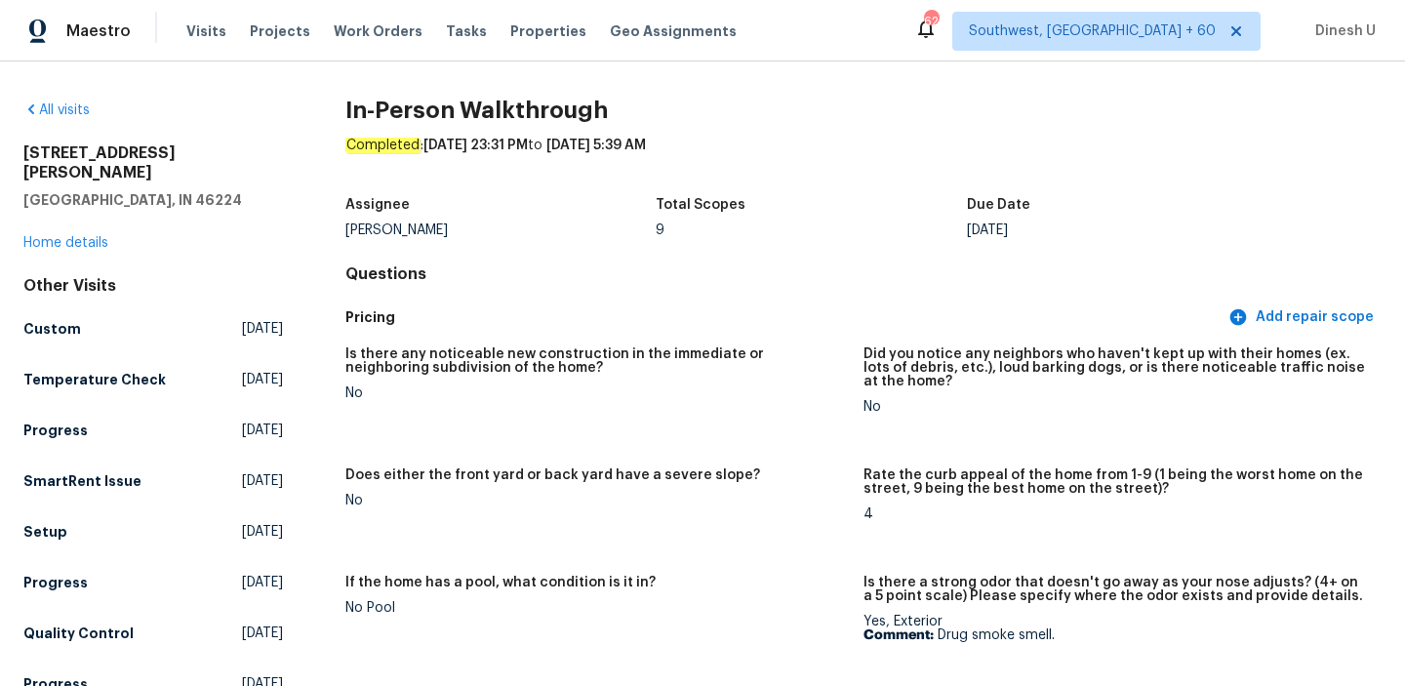
click at [129, 147] on h2 "3152 Allison Ave" at bounding box center [153, 162] width 260 height 39
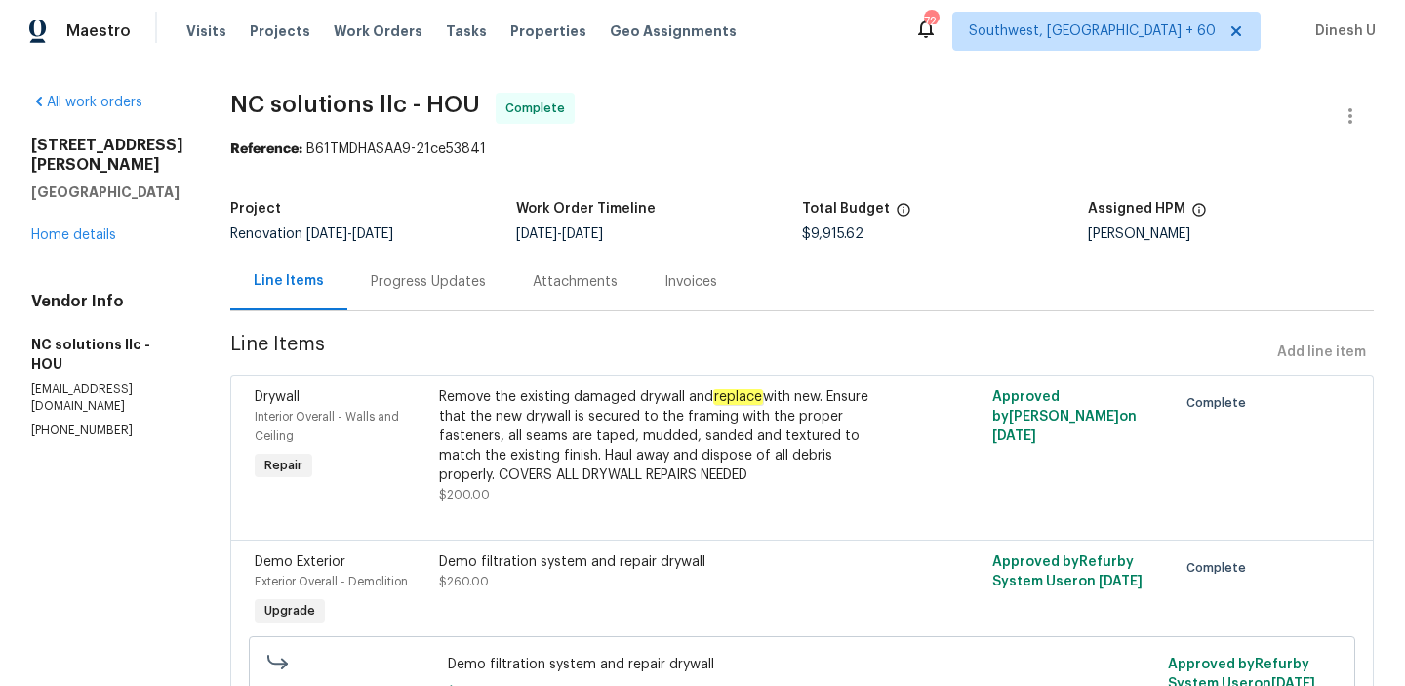
click at [449, 264] on div "Progress Updates" at bounding box center [428, 282] width 162 height 58
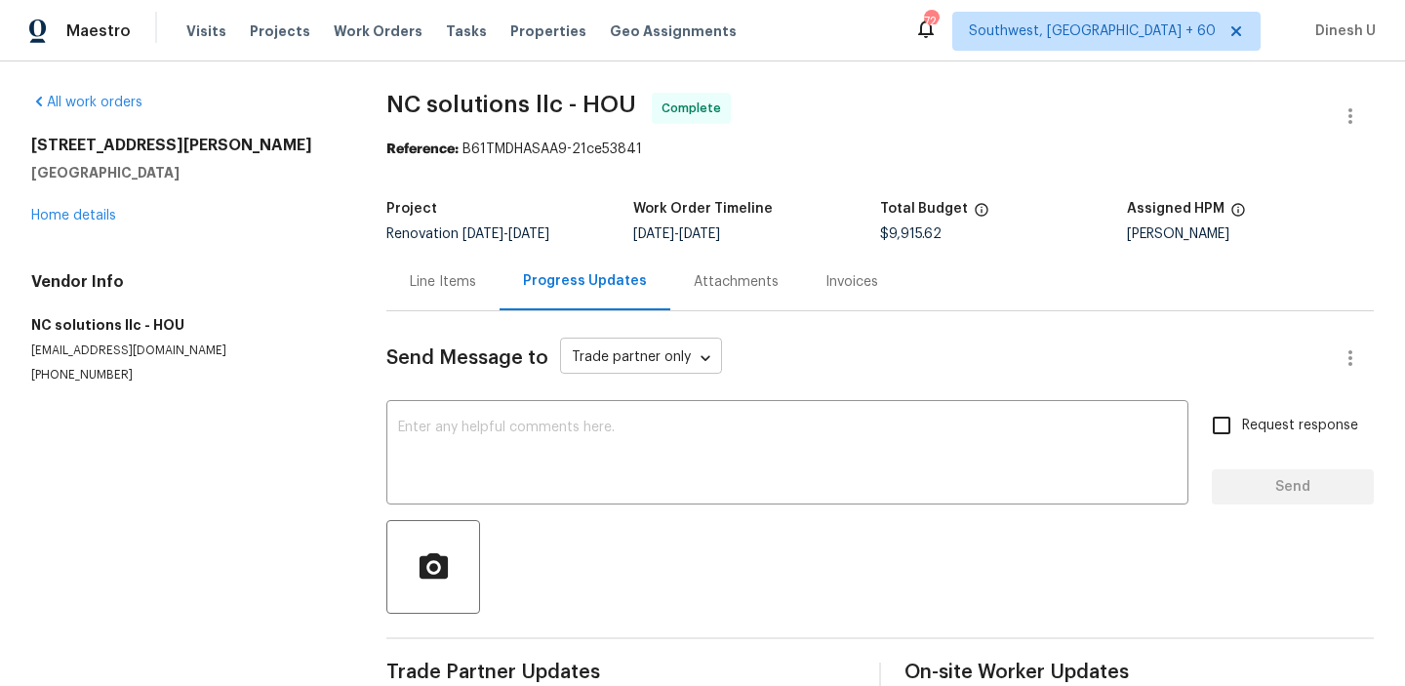
scroll to position [39, 0]
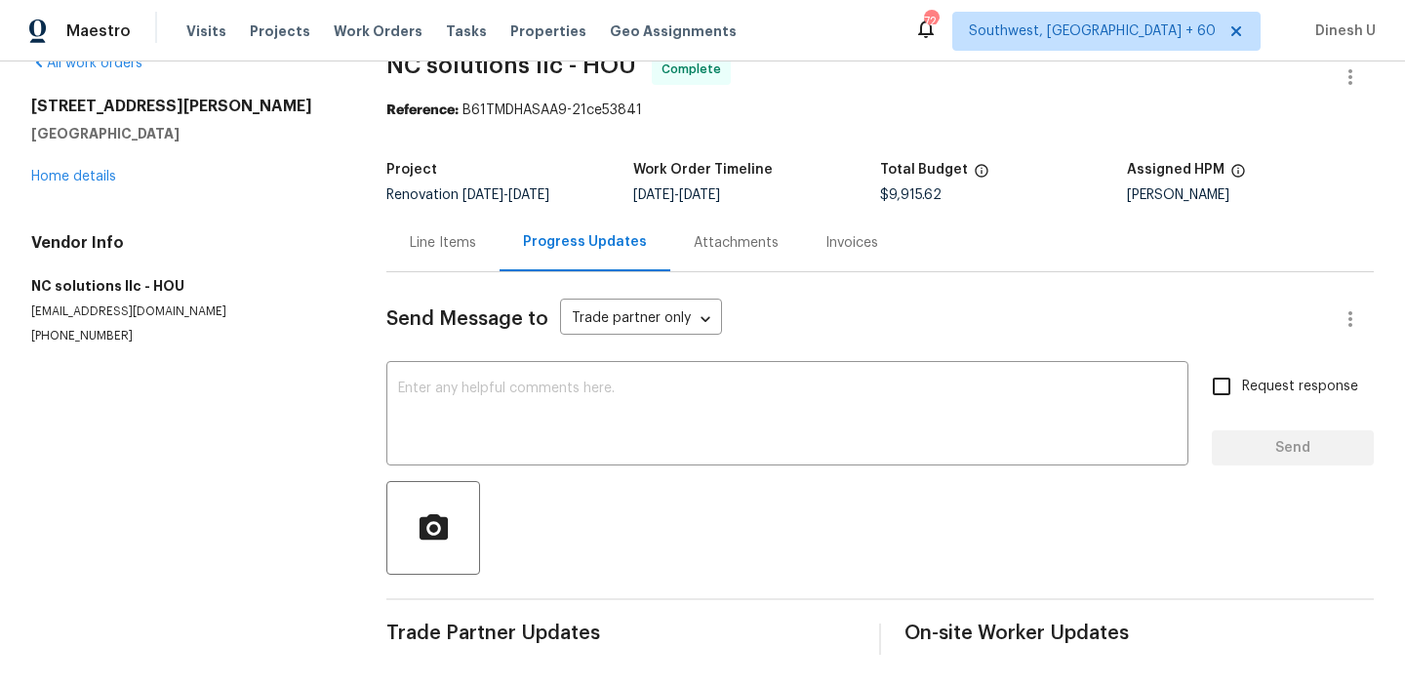
click at [453, 233] on div "Line Items" at bounding box center [443, 243] width 66 height 20
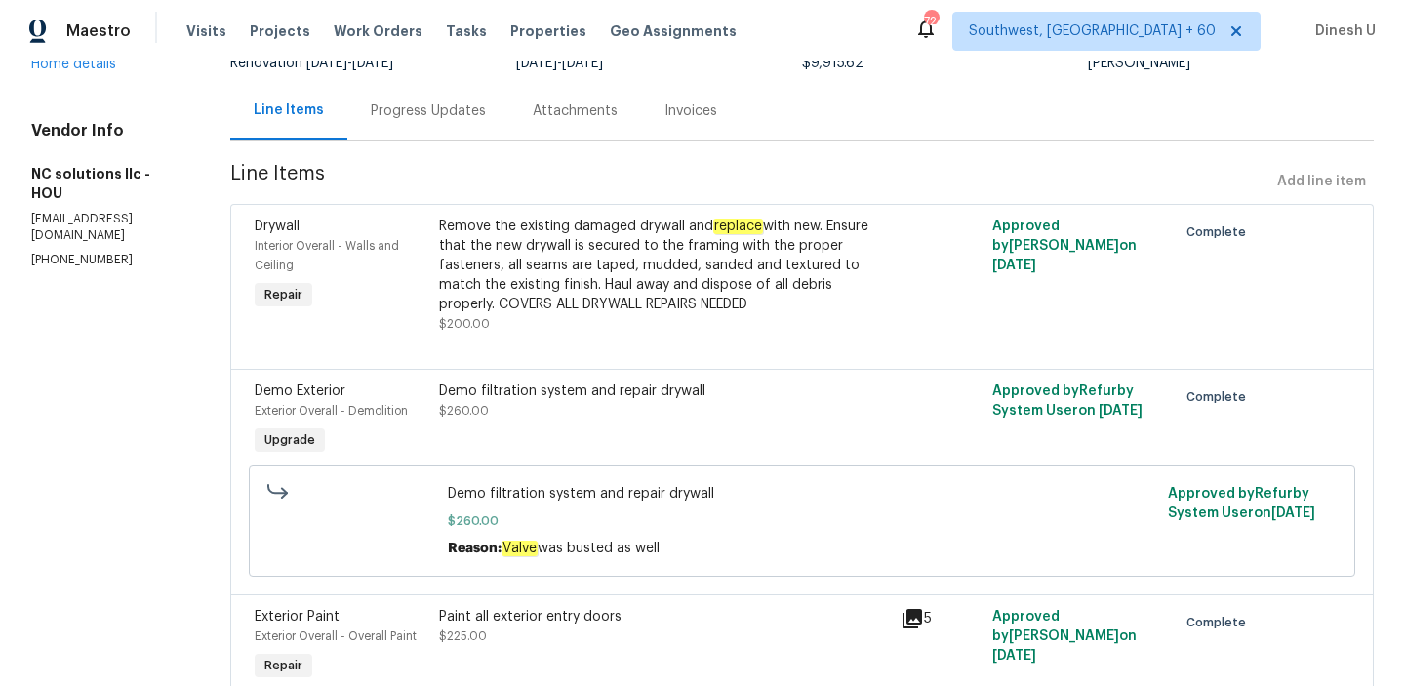
scroll to position [230, 0]
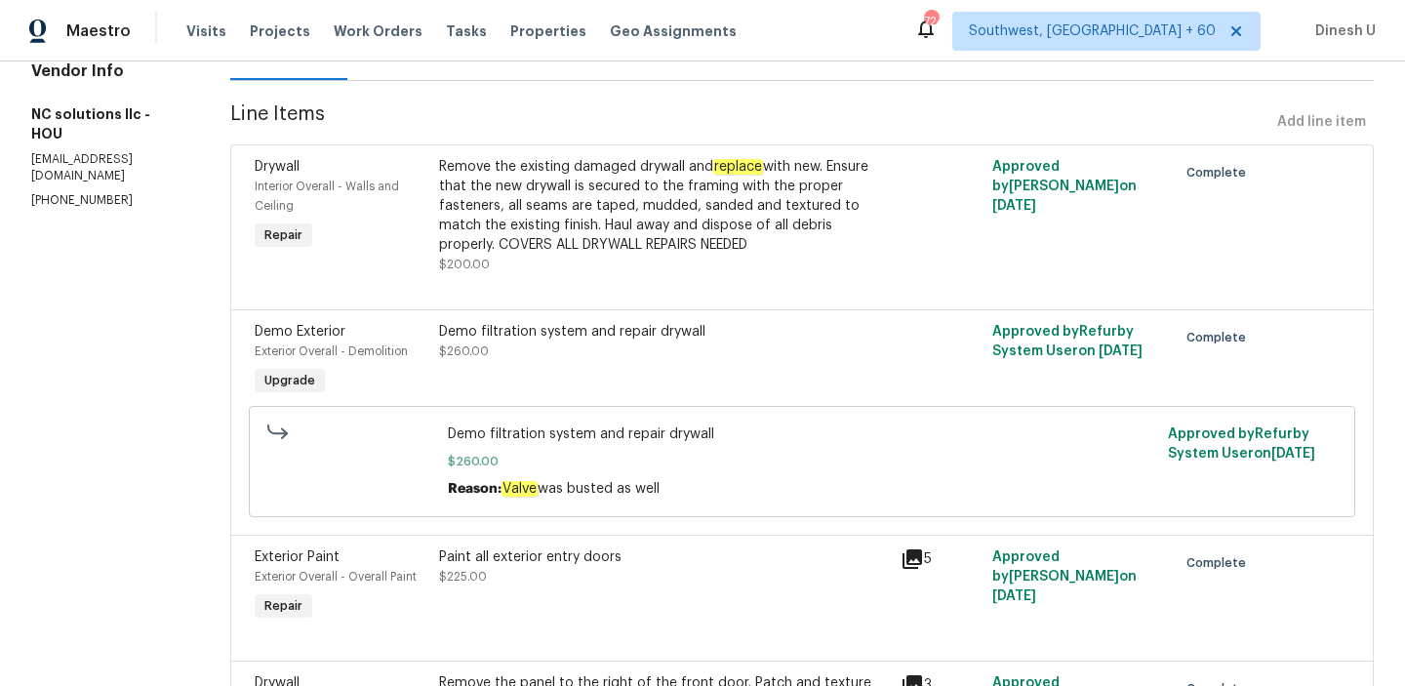
click at [501, 479] on div "Reason: Valve was busted as well" at bounding box center [803, 489] width 710 height 20
click at [498, 336] on div "Demo filtration system and repair drywall" at bounding box center [664, 332] width 450 height 20
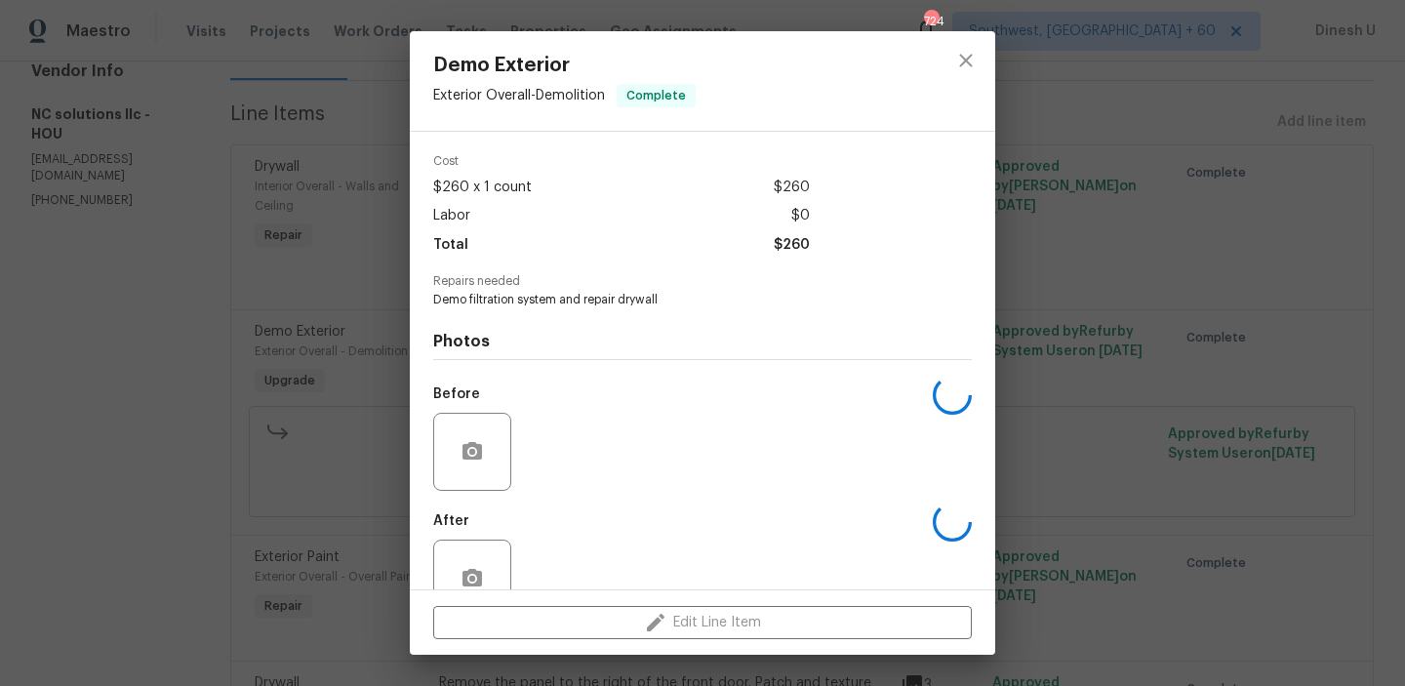
scroll to position [115, 0]
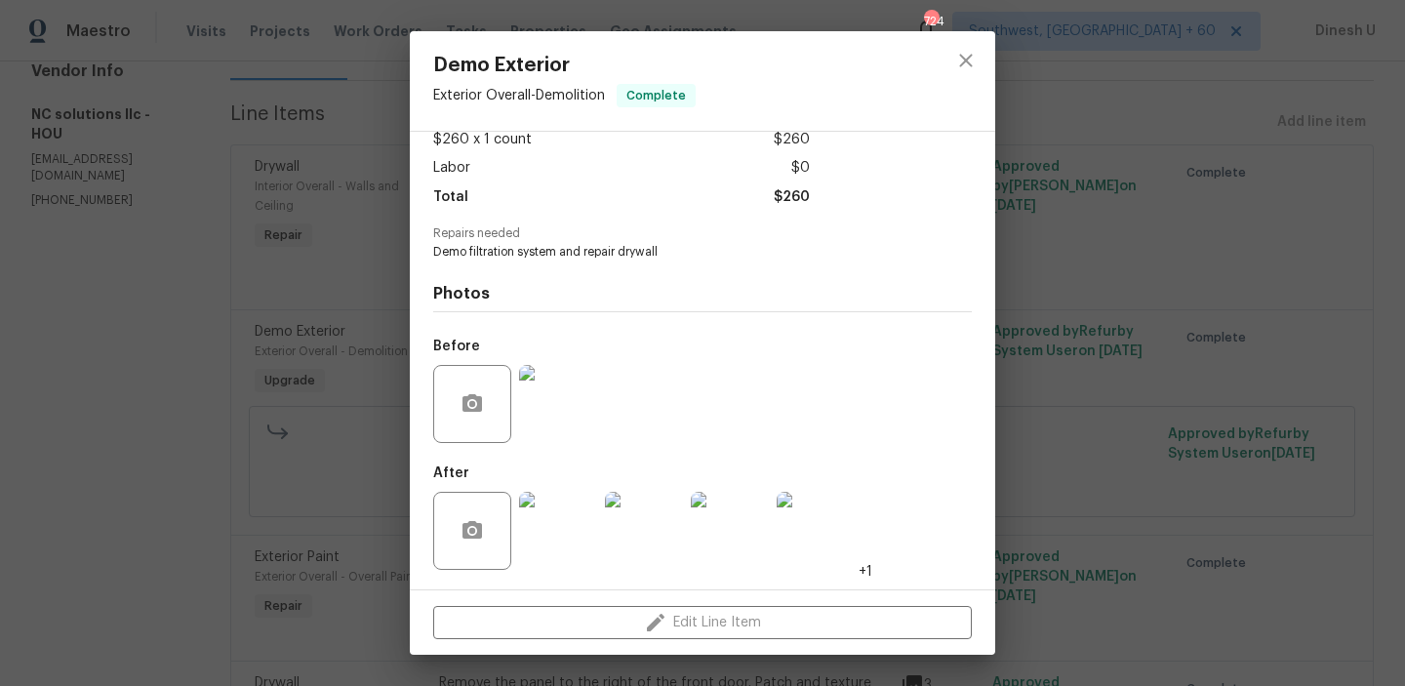
click at [553, 399] on img at bounding box center [558, 404] width 78 height 78
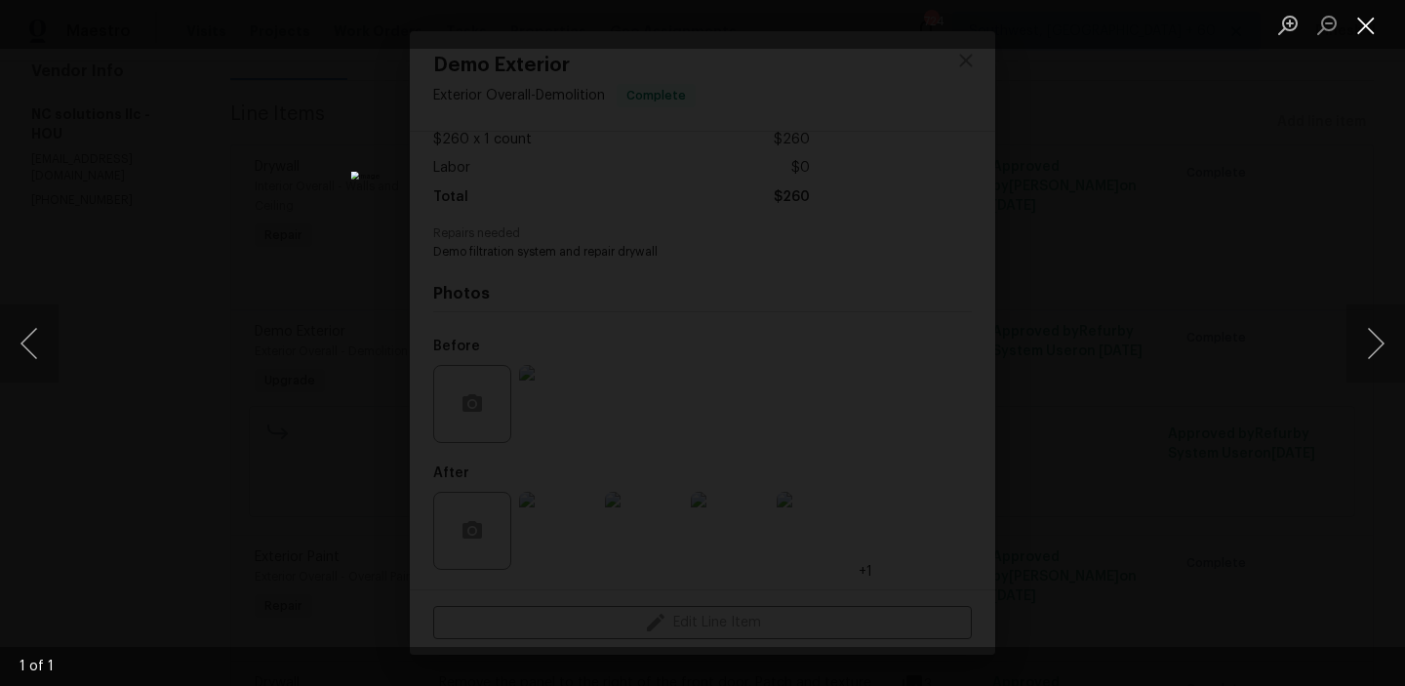
click at [1367, 23] on button "Close lightbox" at bounding box center [1366, 25] width 39 height 34
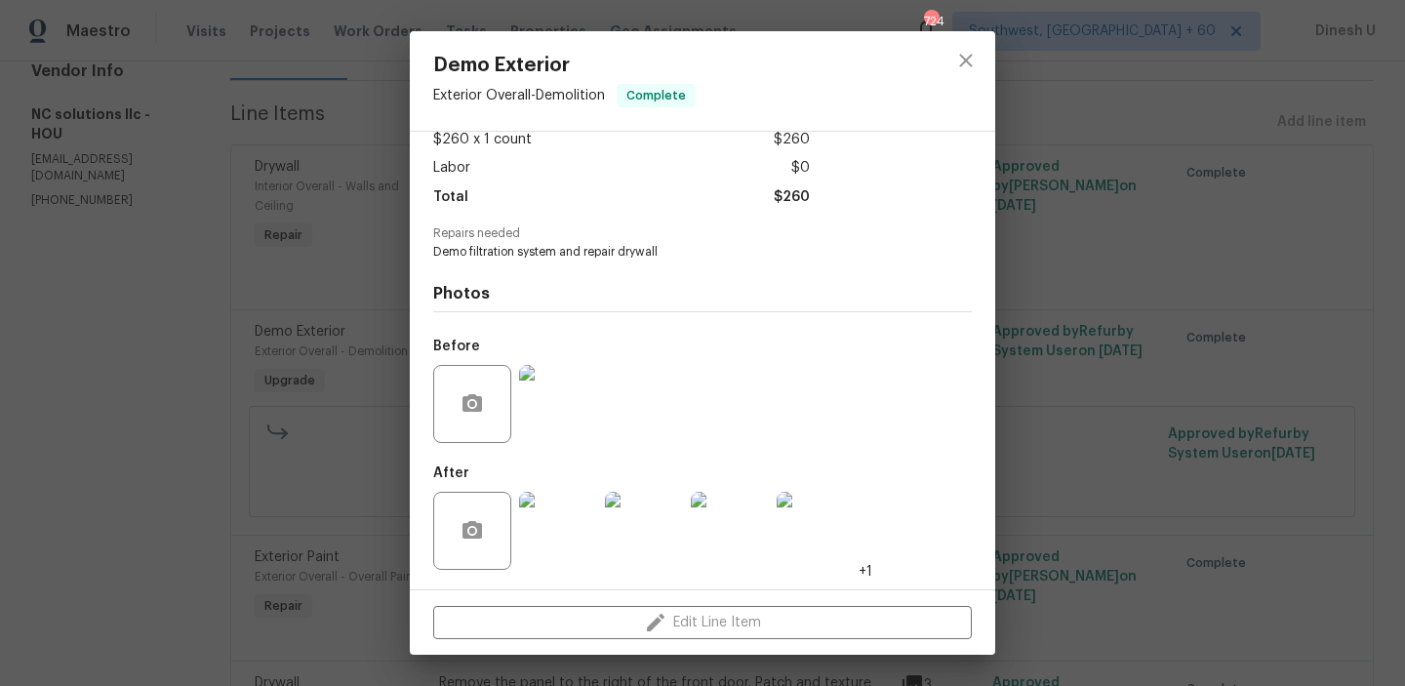
click at [549, 525] on img at bounding box center [558, 531] width 78 height 78
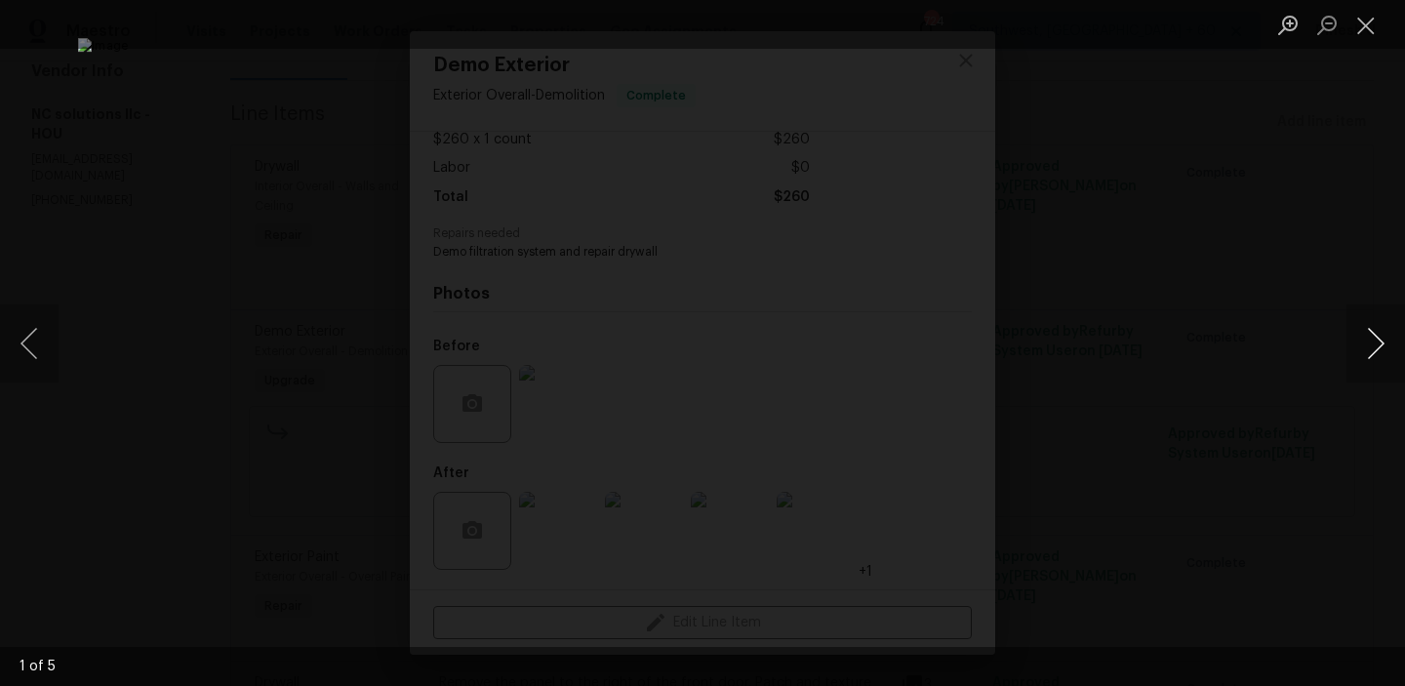
click at [1366, 347] on button "Next image" at bounding box center [1376, 344] width 59 height 78
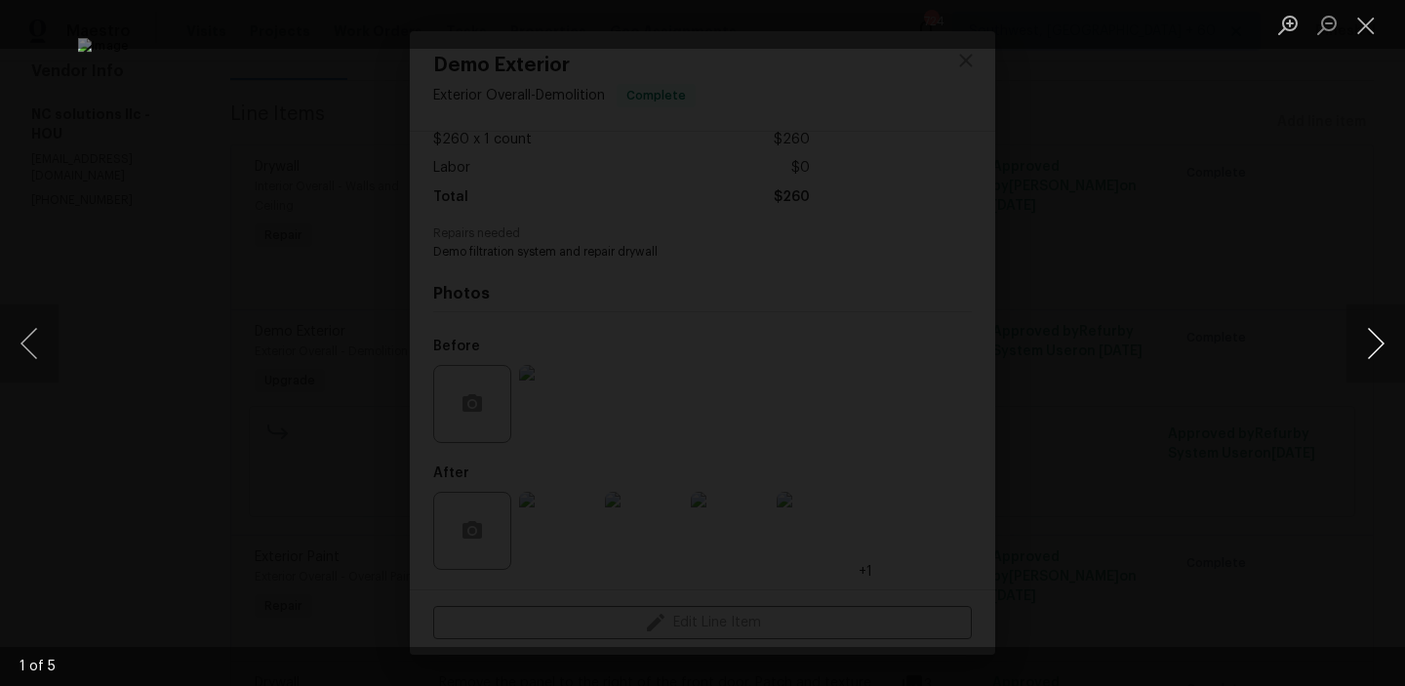
click at [1366, 347] on button "Next image" at bounding box center [1376, 344] width 59 height 78
click at [1368, 28] on button "Close lightbox" at bounding box center [1366, 25] width 39 height 34
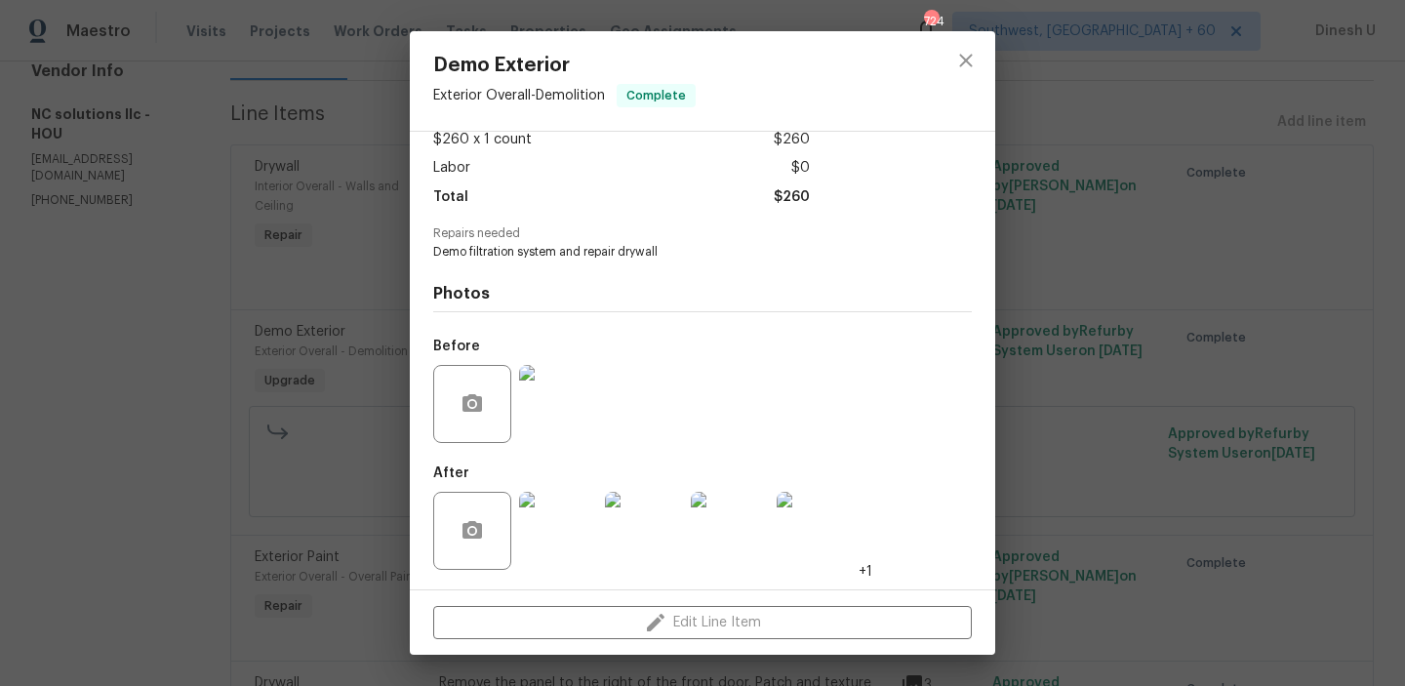
click at [353, 273] on div "Demo Exterior Exterior Overall - Demolition Complete Vendor NC solutions llc Ac…" at bounding box center [702, 343] width 1405 height 686
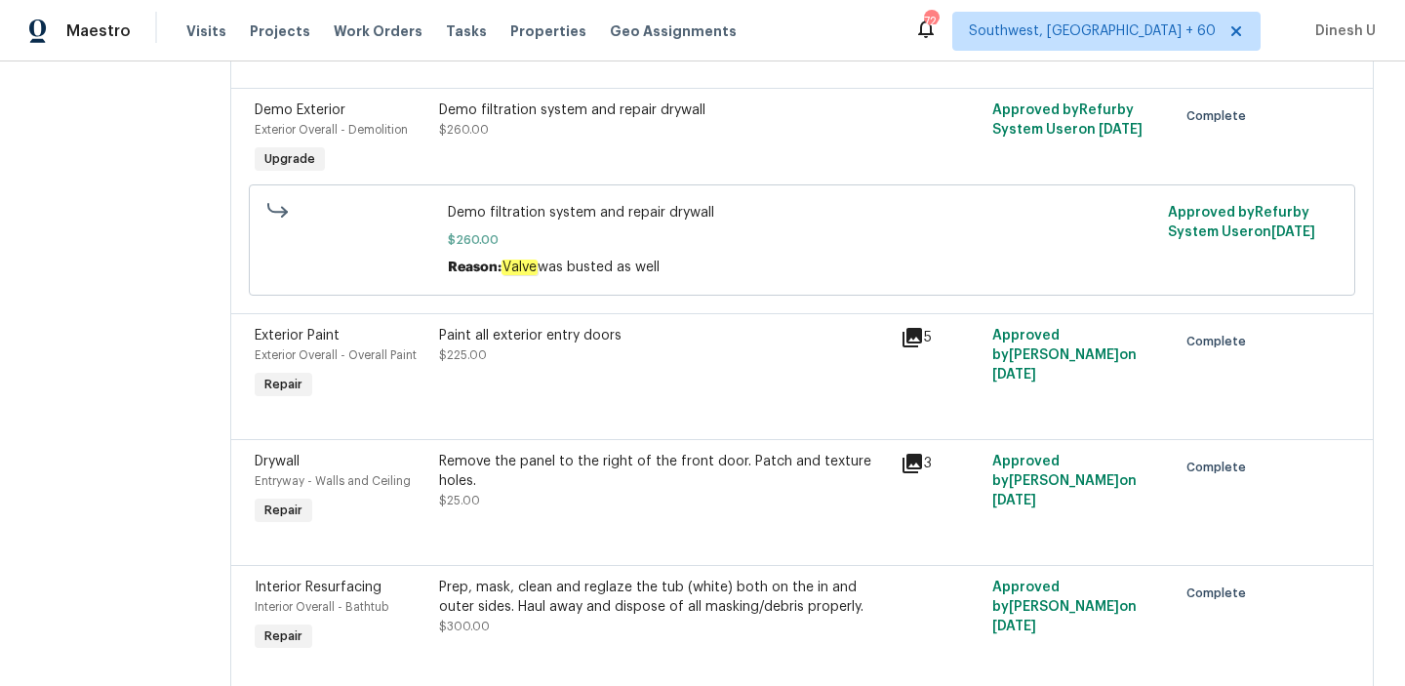
scroll to position [468, 0]
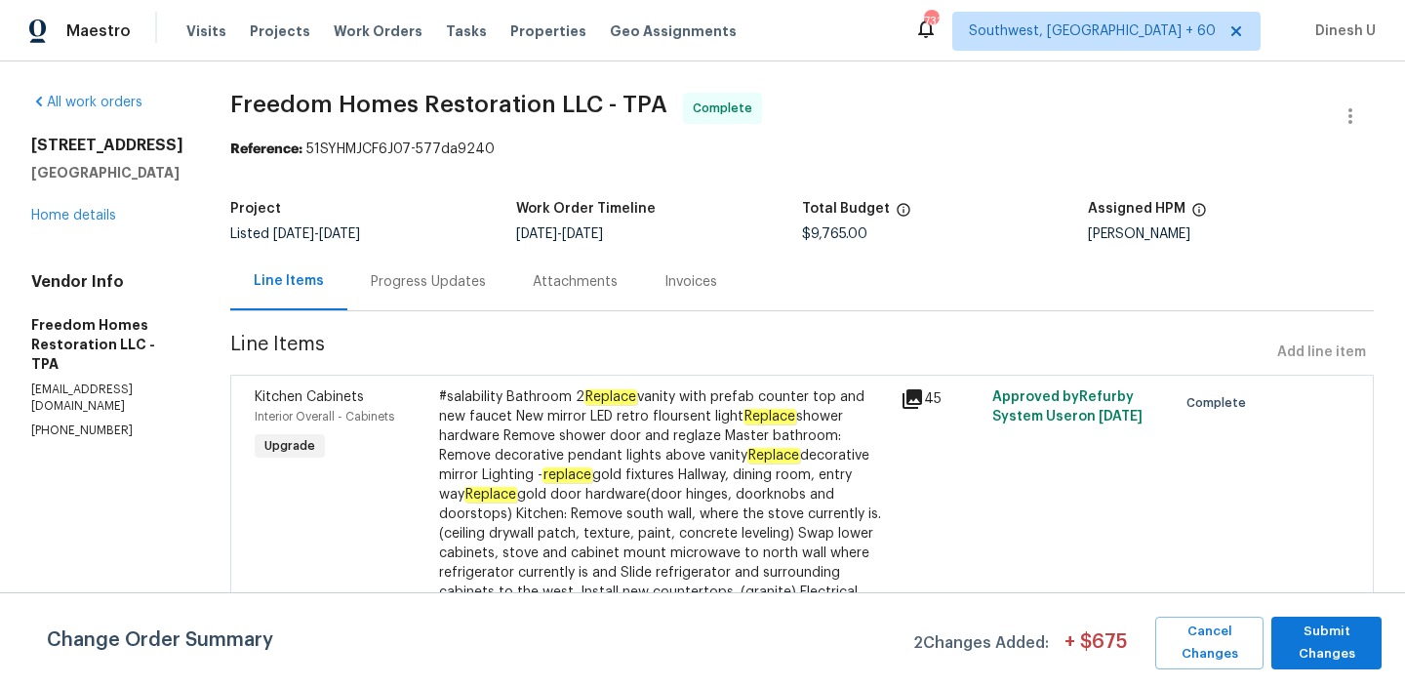
click at [479, 269] on div "Progress Updates" at bounding box center [428, 282] width 162 height 58
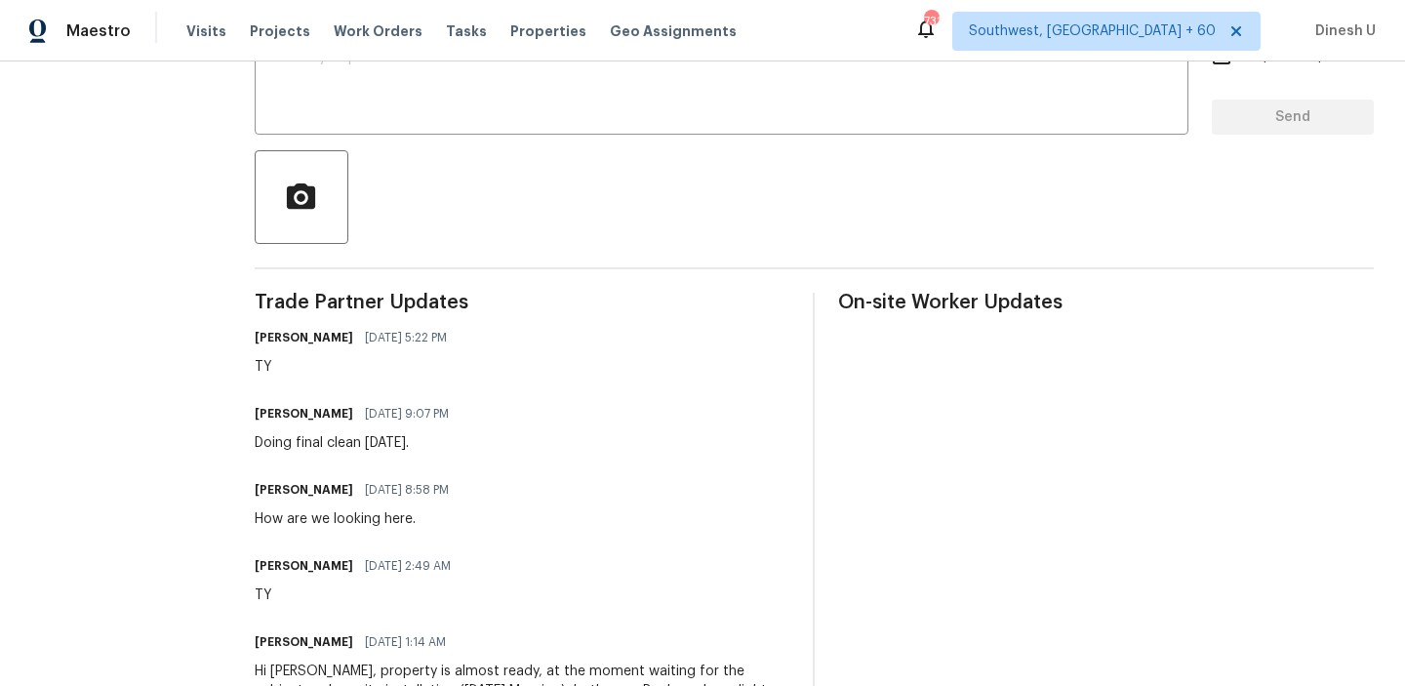
scroll to position [344, 0]
